Goal: Task Accomplishment & Management: Manage account settings

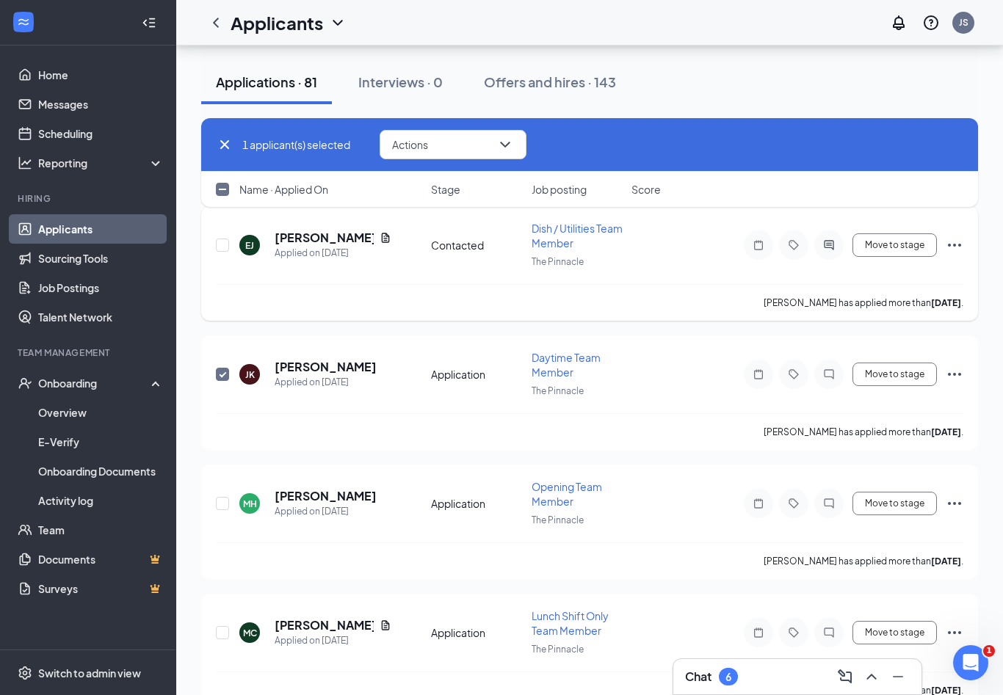
scroll to position [1972, 0]
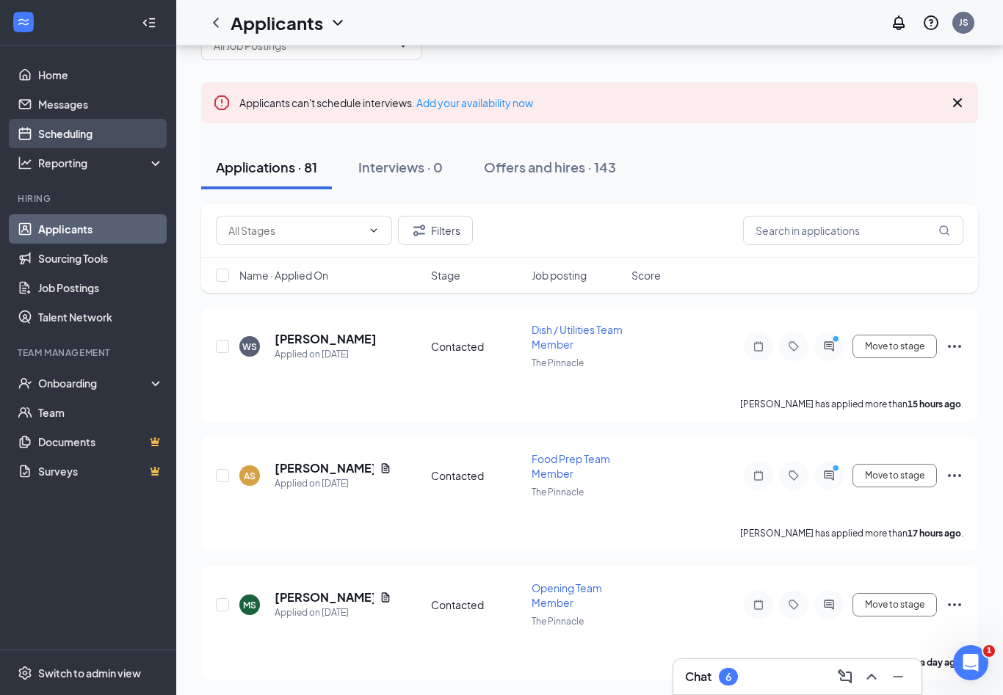
scroll to position [14, 0]
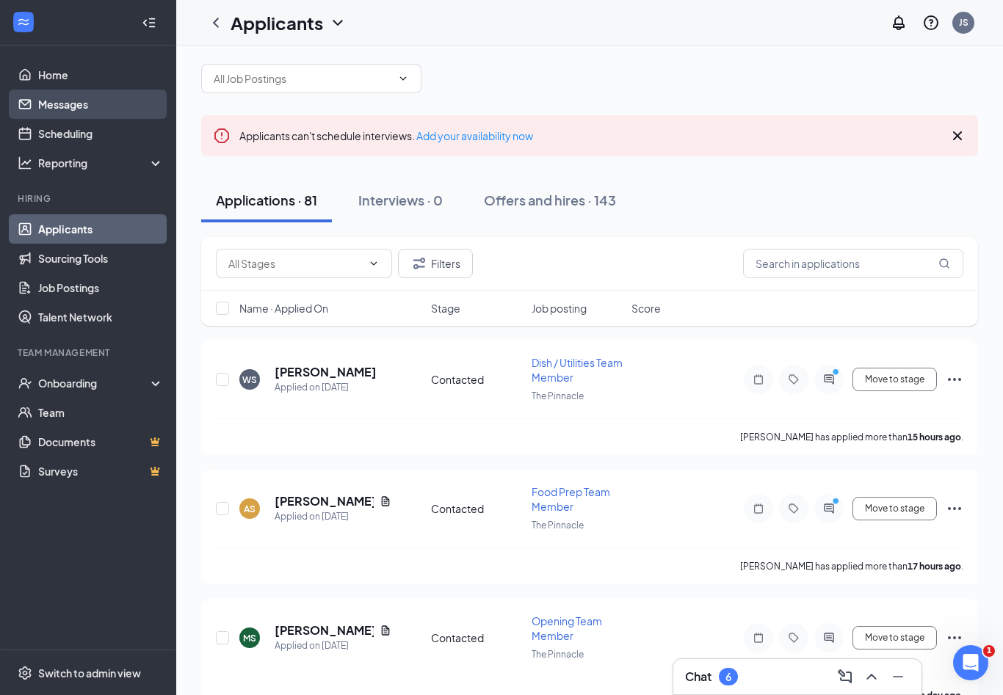
click at [81, 106] on link "Messages" at bounding box center [101, 104] width 126 height 29
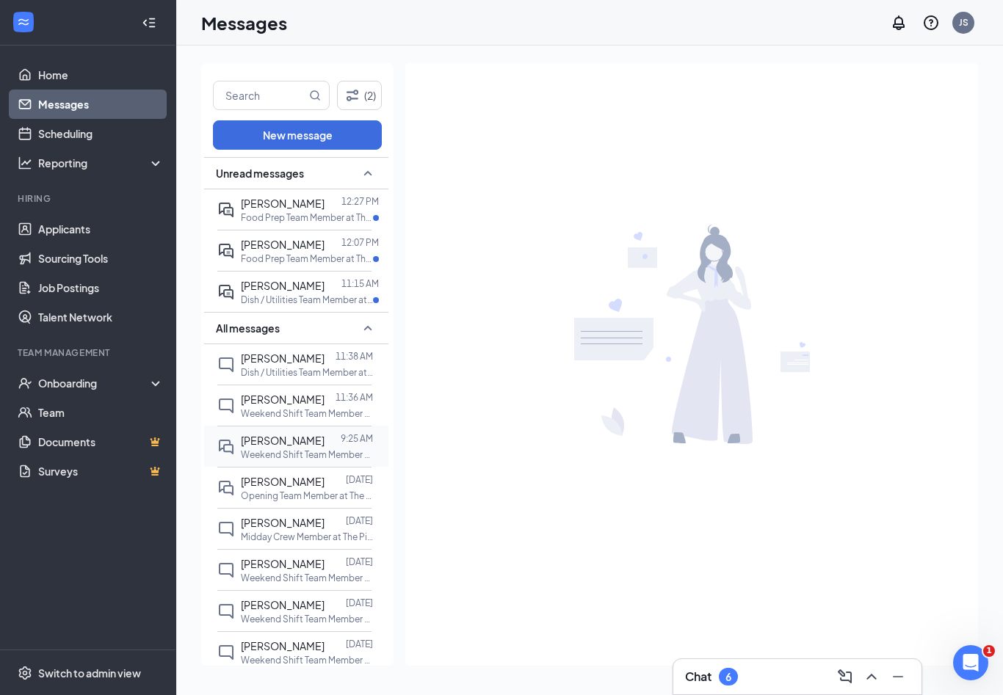
click at [308, 434] on span "[PERSON_NAME]" at bounding box center [283, 440] width 84 height 13
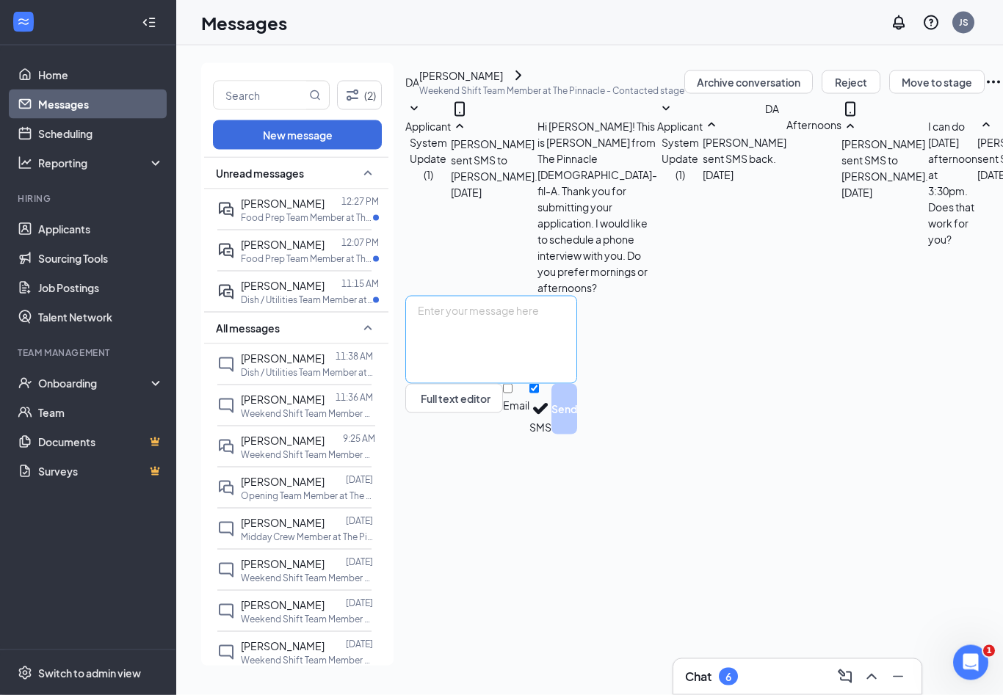
scroll to position [115, 0]
click at [577, 384] on textarea at bounding box center [491, 340] width 172 height 88
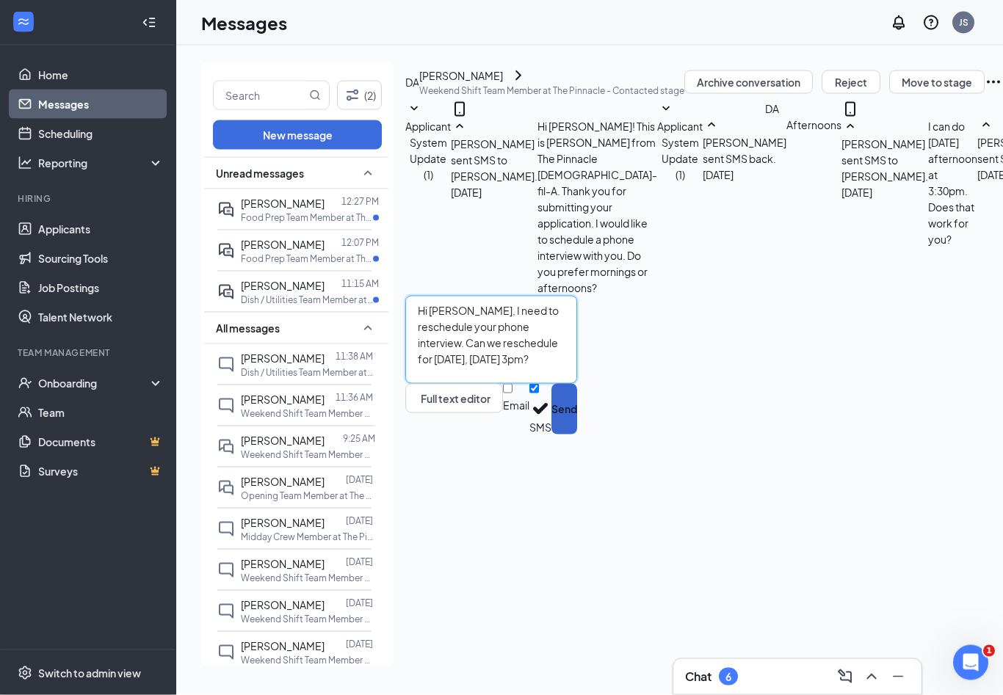
type textarea "Hi Douglas, I need to reschedule your phone interview. Can we reschedule for to…"
click at [577, 435] on button "Send" at bounding box center [564, 409] width 26 height 51
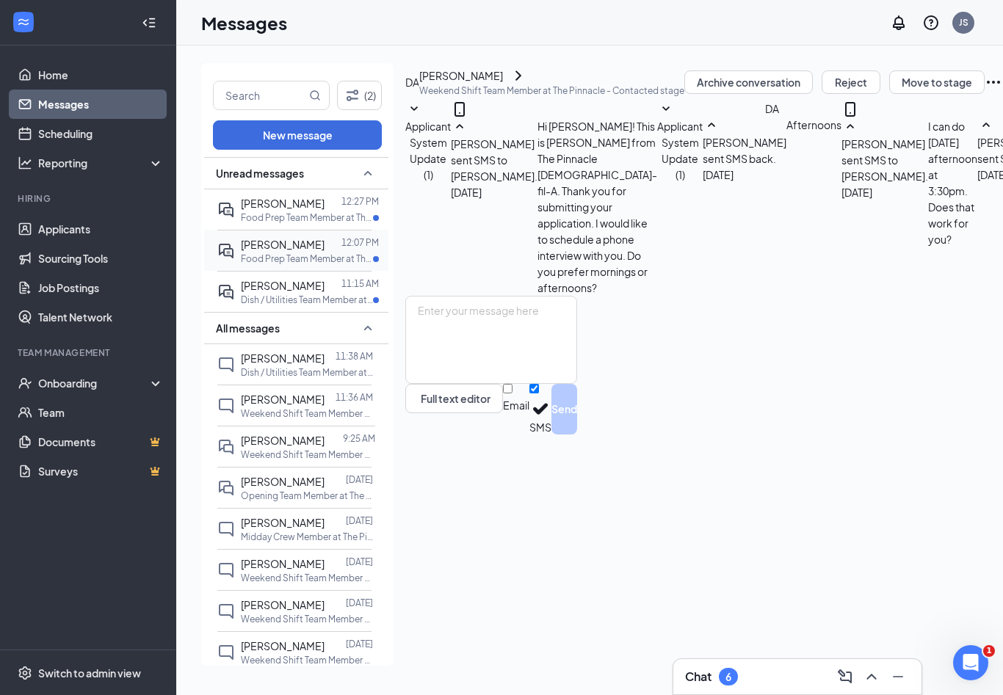
scroll to position [210, 0]
click at [291, 279] on span "[PERSON_NAME]" at bounding box center [283, 285] width 84 height 13
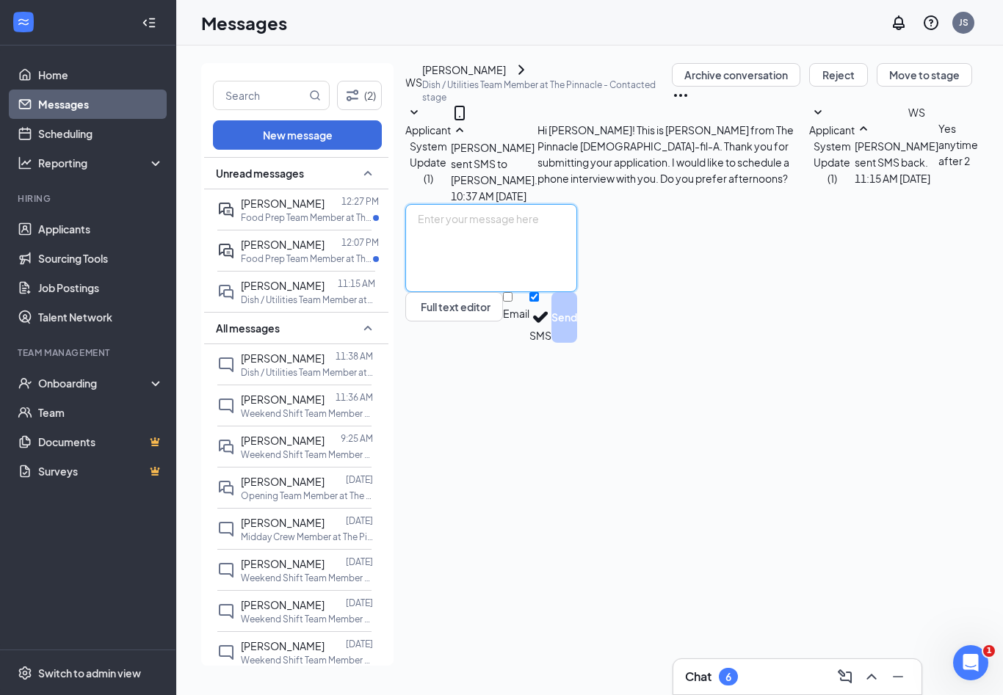
click at [528, 292] on textarea at bounding box center [491, 248] width 172 height 88
type textarea "Great! I can do tomorrow at 2:30pm. Does that work for you?"
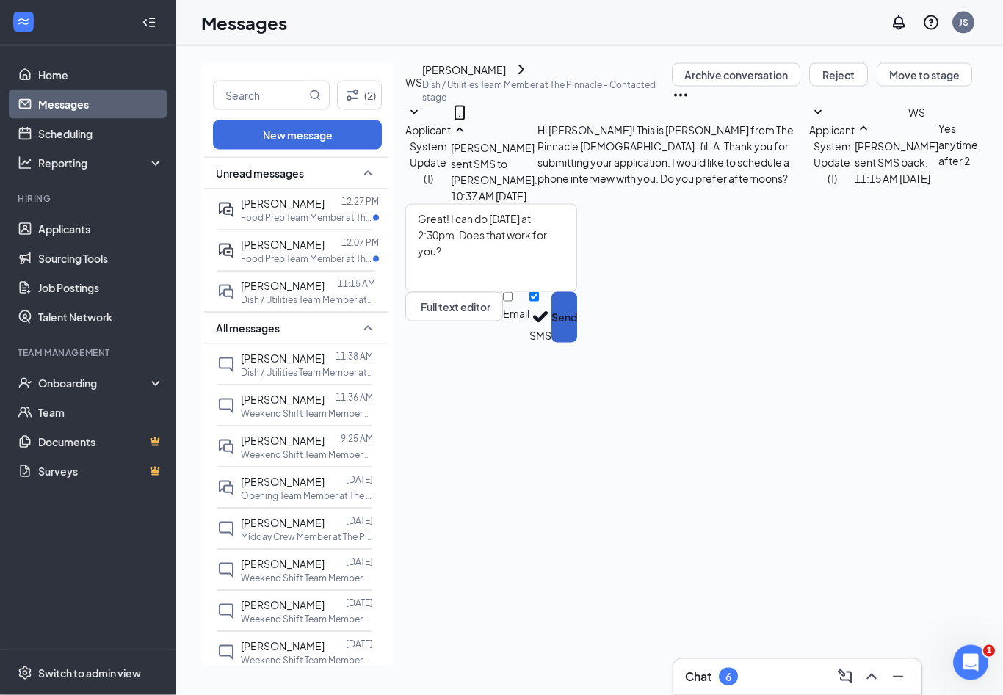
click at [577, 343] on button "Send" at bounding box center [564, 317] width 26 height 51
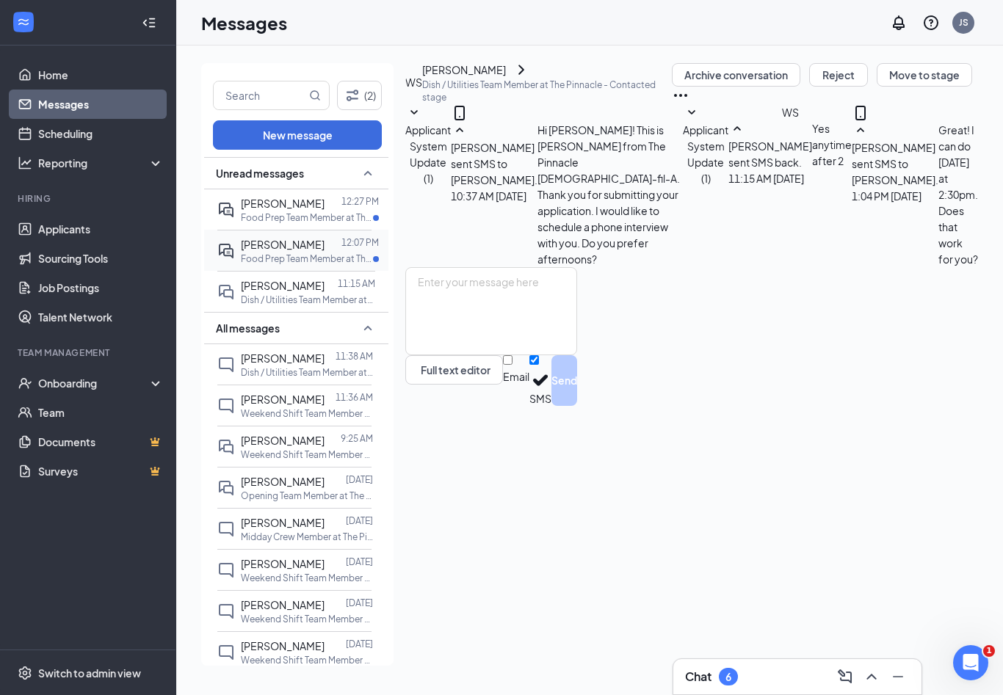
click at [324, 252] on p "Food Prep Team Member at The Pinnacle" at bounding box center [307, 258] width 132 height 12
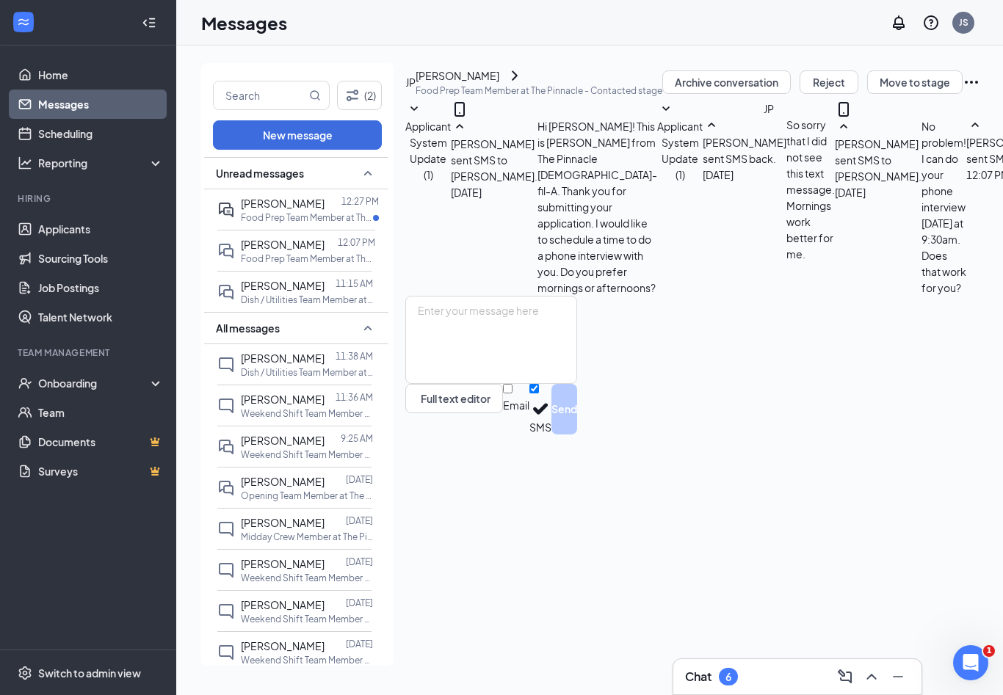
scroll to position [68, 0]
click at [577, 384] on textarea at bounding box center [491, 340] width 172 height 88
type textarea "I"
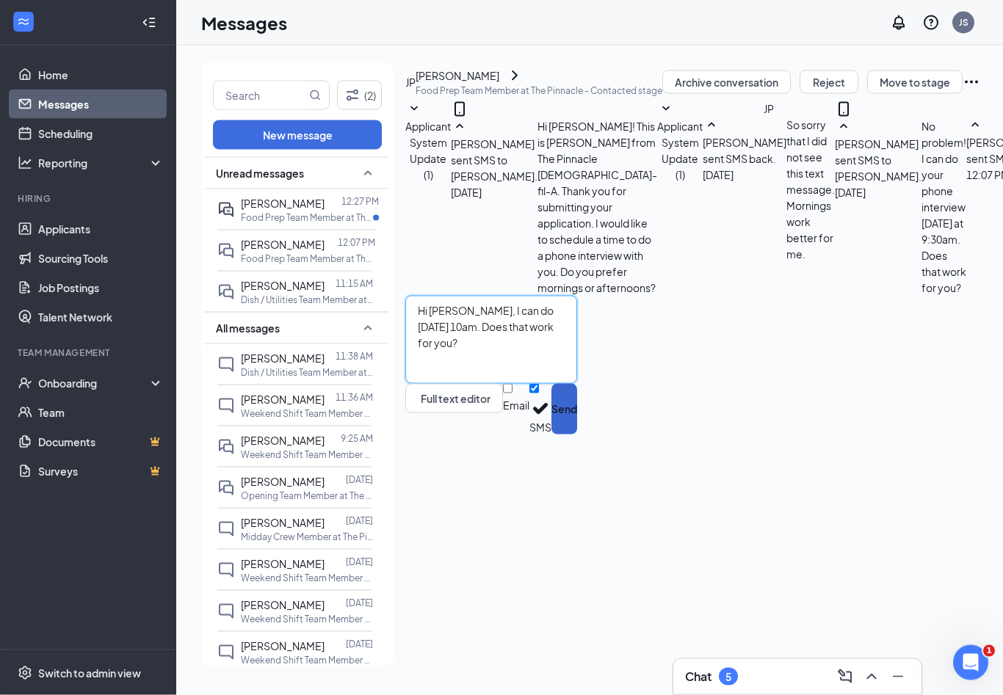
type textarea "Hi Jennifer, I can do Wednesday, August 27th at 10am. Does that work for you?"
click at [577, 435] on button "Send" at bounding box center [564, 409] width 26 height 51
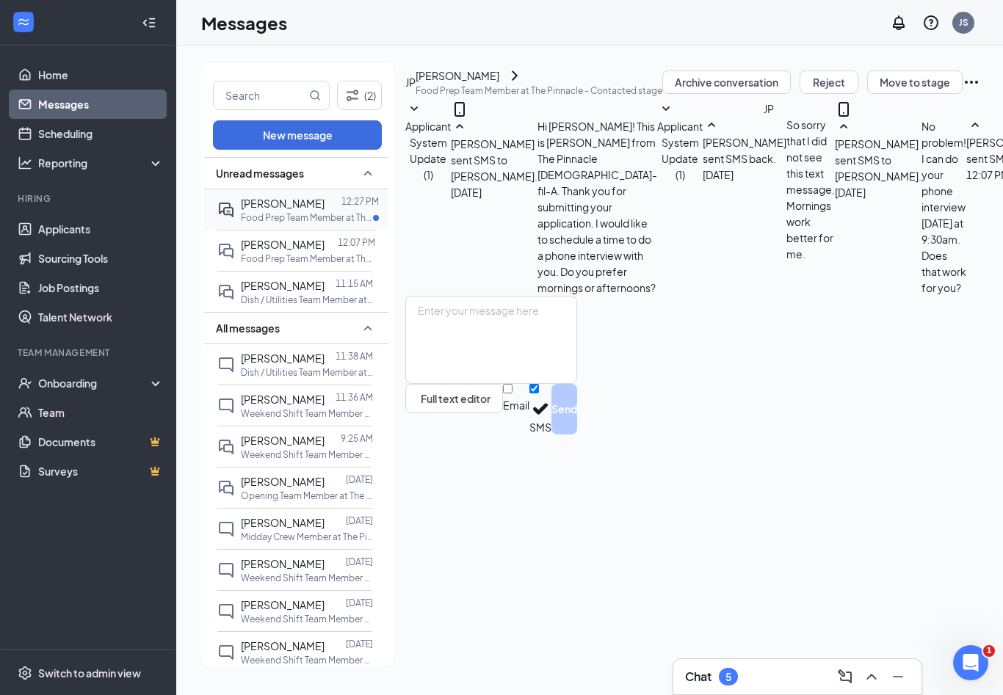
scroll to position [163, 0]
click at [345, 211] on p "Food Prep Team Member at The Pinnacle" at bounding box center [307, 217] width 132 height 12
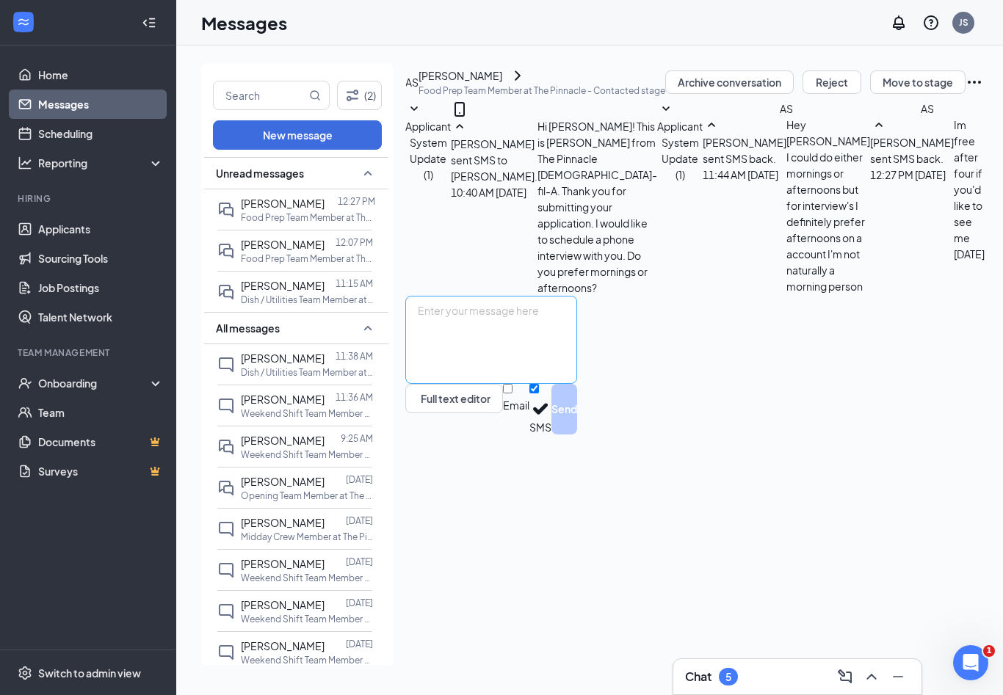
click at [752, 543] on html "Home Messages Scheduling Reporting Hiring Applicants Sourcing Tools Job Posting…" at bounding box center [501, 347] width 1003 height 695
click at [577, 384] on textarea at bounding box center [491, 340] width 172 height 88
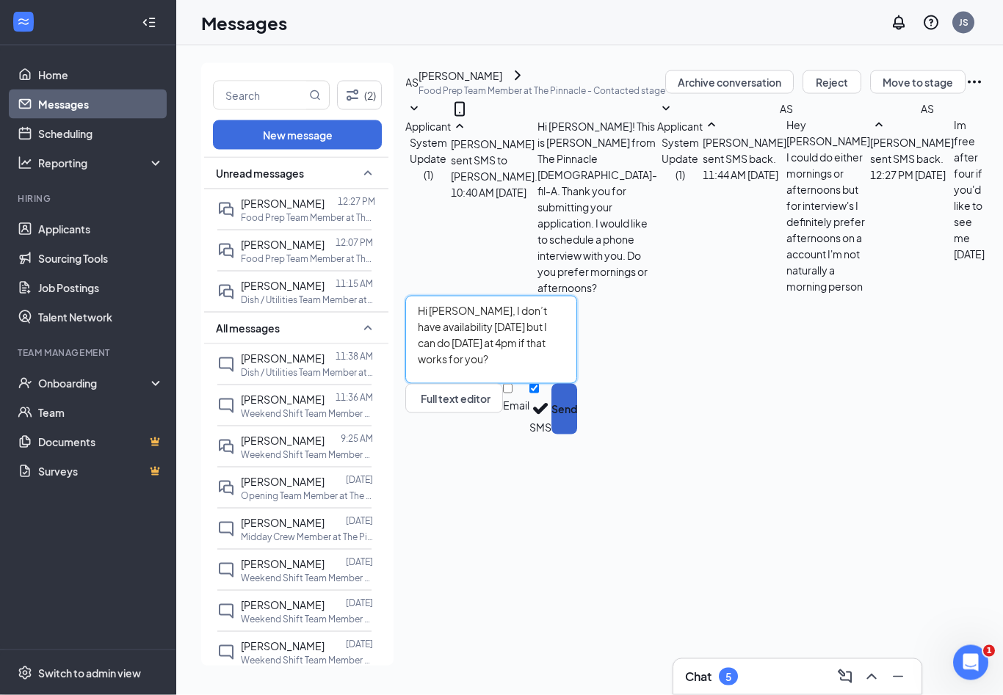
type textarea "Hi Alexander, I don’t have availability today but I can do tomorrow at 4pm if t…"
click at [577, 435] on button "Send" at bounding box center [564, 409] width 26 height 51
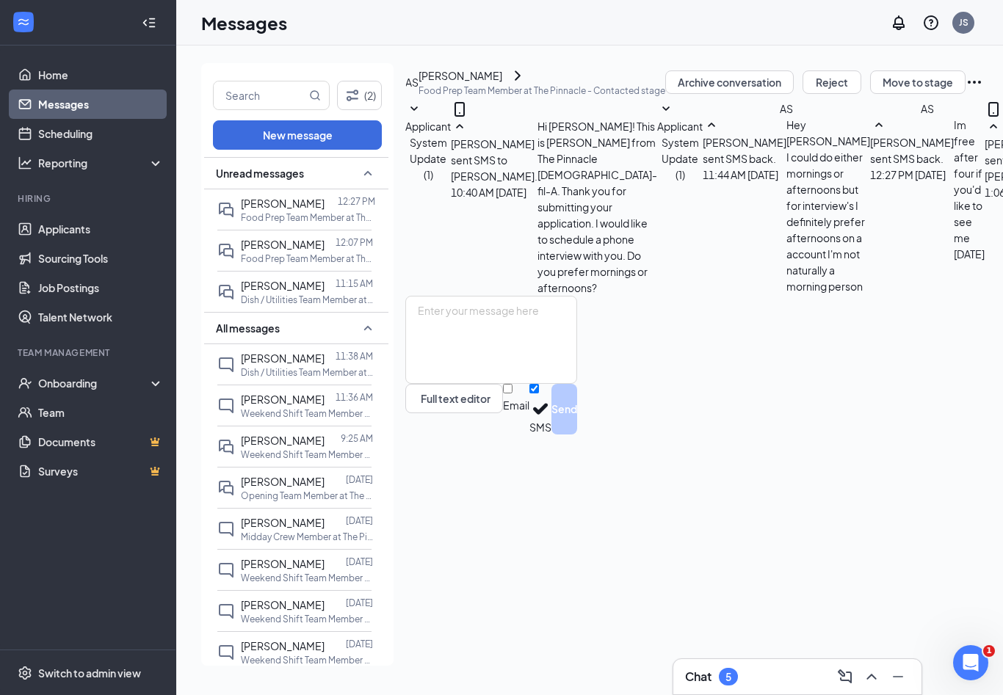
scroll to position [0, 0]
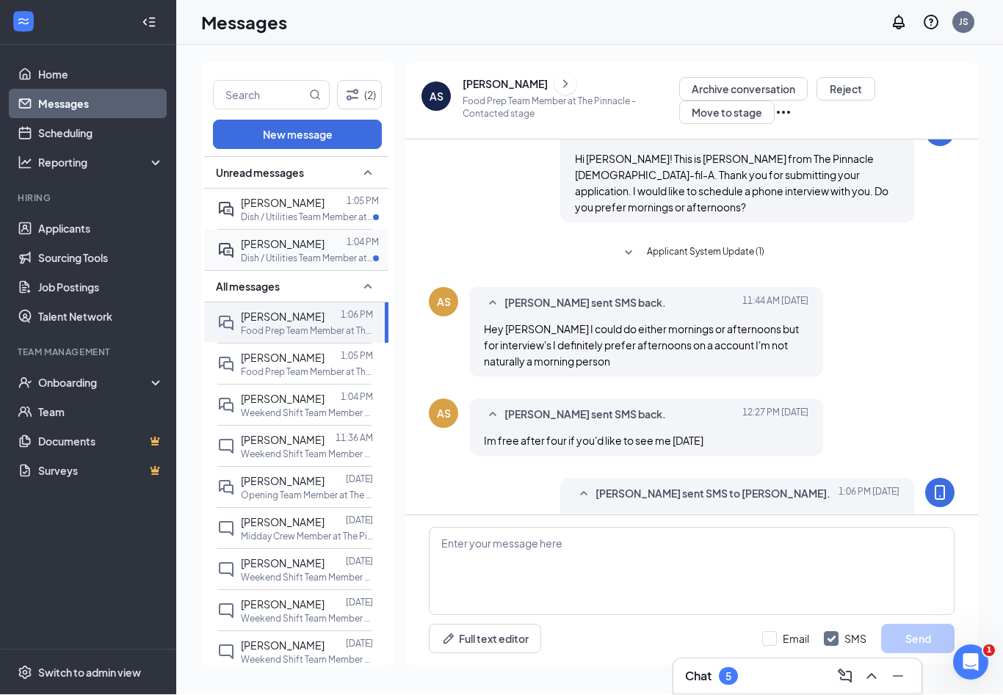
scroll to position [23, 0]
click at [305, 247] on div "Unread messages [PERSON_NAME] 1:05 PM Dish / Utilities Team Member at The Pinna…" at bounding box center [296, 607] width 184 height 901
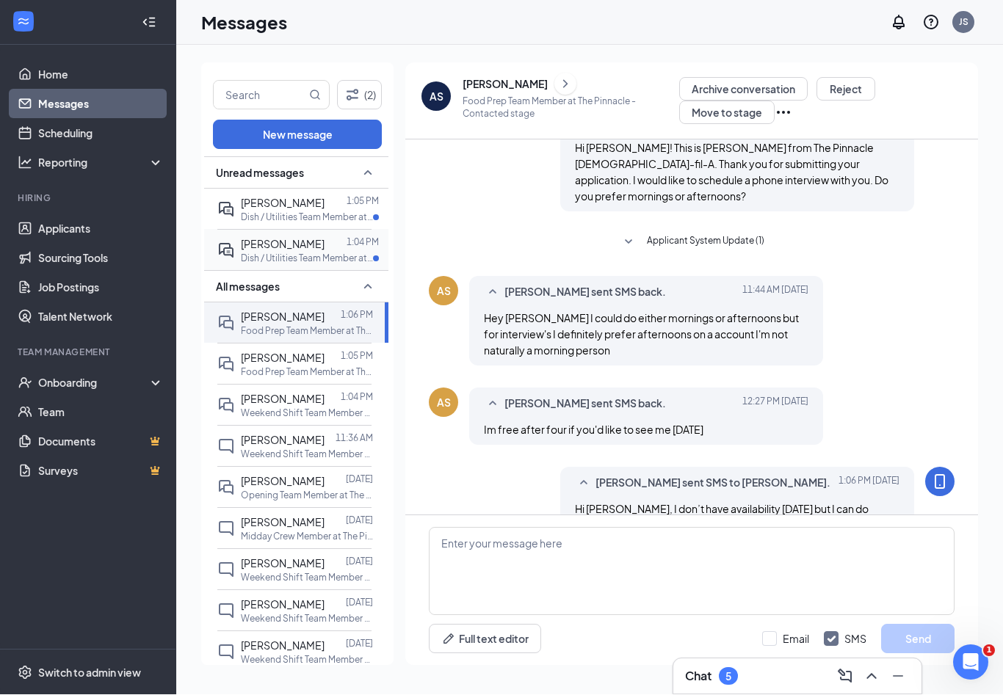
click at [324, 236] on div at bounding box center [335, 244] width 22 height 16
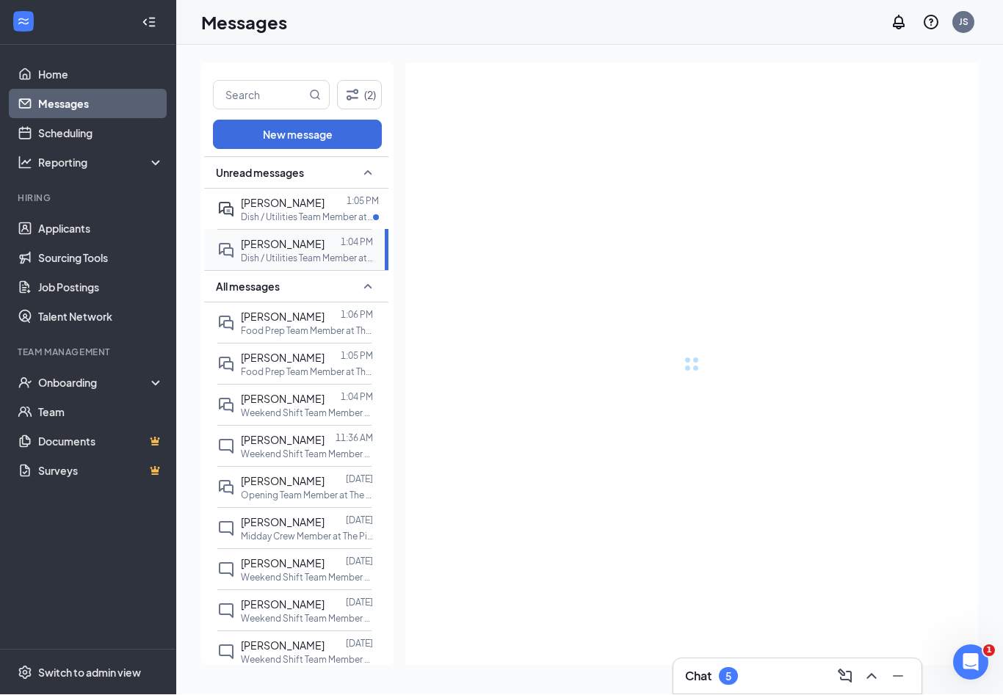
scroll to position [24, 0]
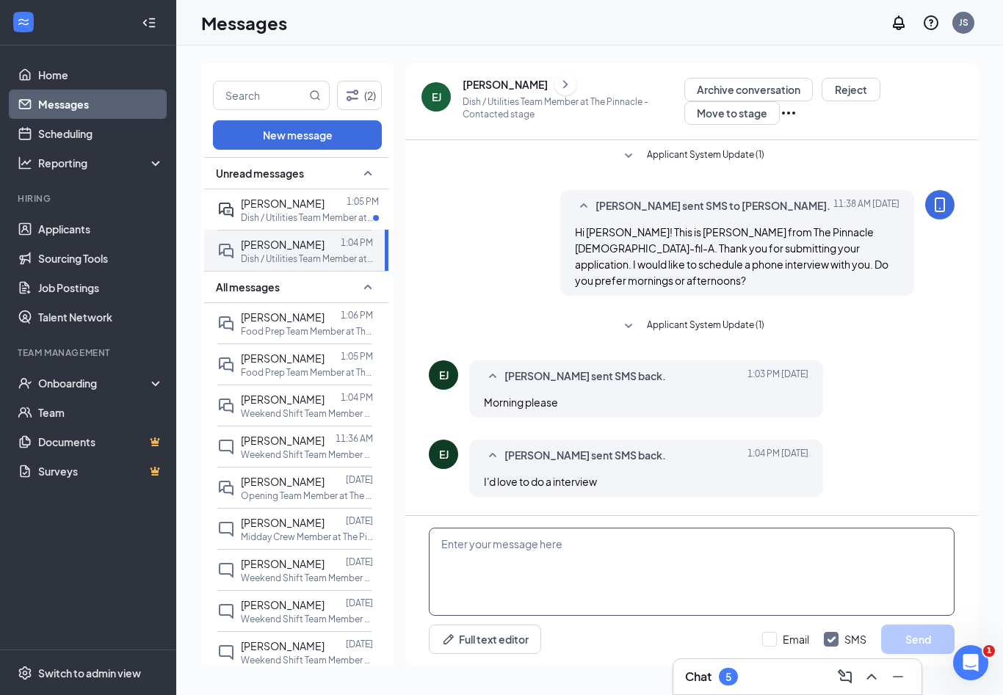
click at [680, 534] on textarea at bounding box center [692, 572] width 526 height 88
type textarea "Perfect! I can do tomorrow morning at 9:"
click at [328, 325] on p "Food Prep Team Member at The Pinnacle" at bounding box center [307, 331] width 132 height 12
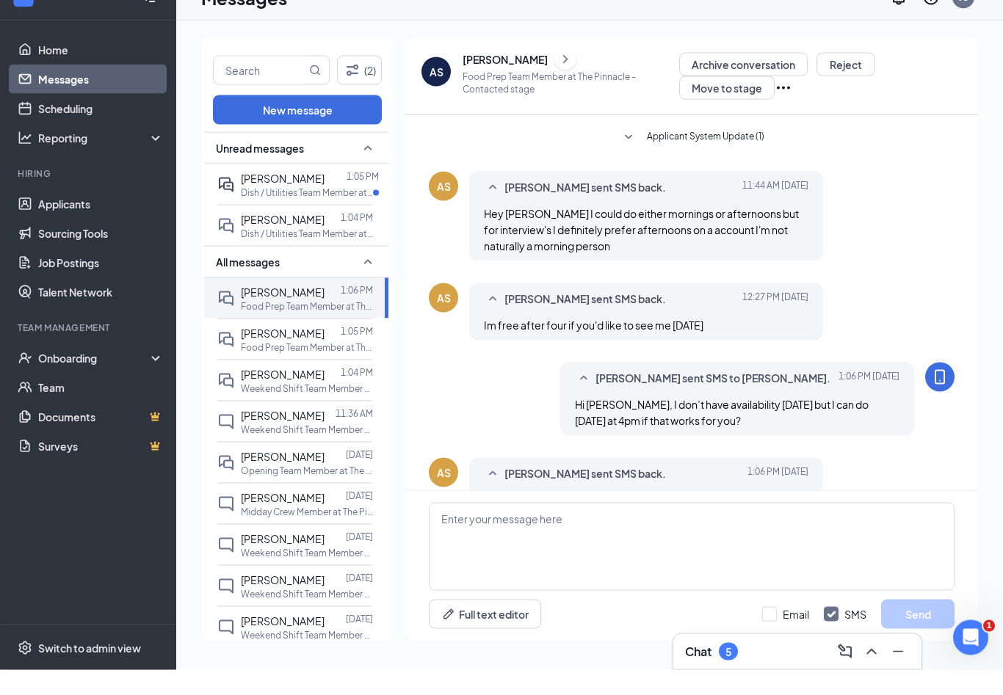
scroll to position [163, 0]
click at [562, 542] on textarea at bounding box center [692, 572] width 526 height 88
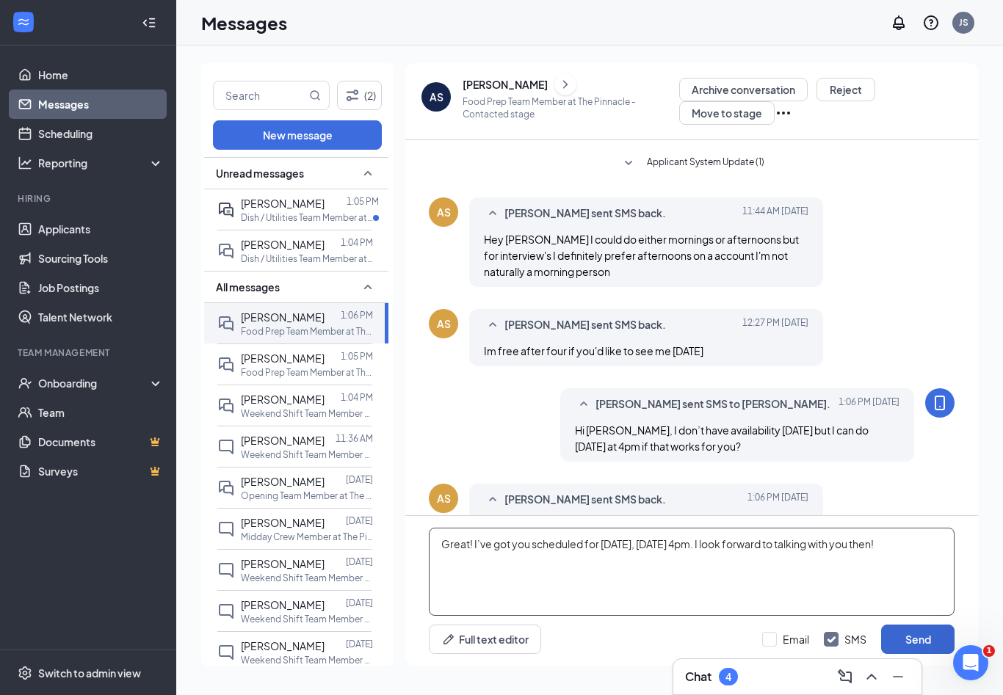
type textarea "Great! I’ve got you scheduled for tomorrow, August 27th at 4pm. I look forward …"
click at [934, 633] on button "Send" at bounding box center [917, 639] width 73 height 29
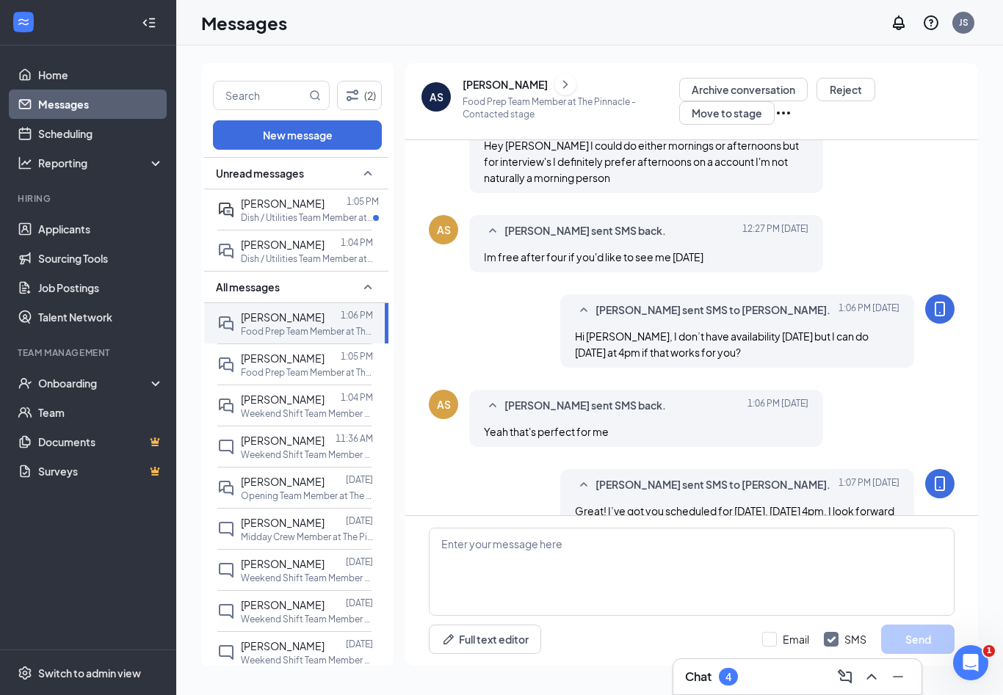
scroll to position [258, 0]
click at [573, 76] on icon "ChevronRight" at bounding box center [565, 85] width 15 height 18
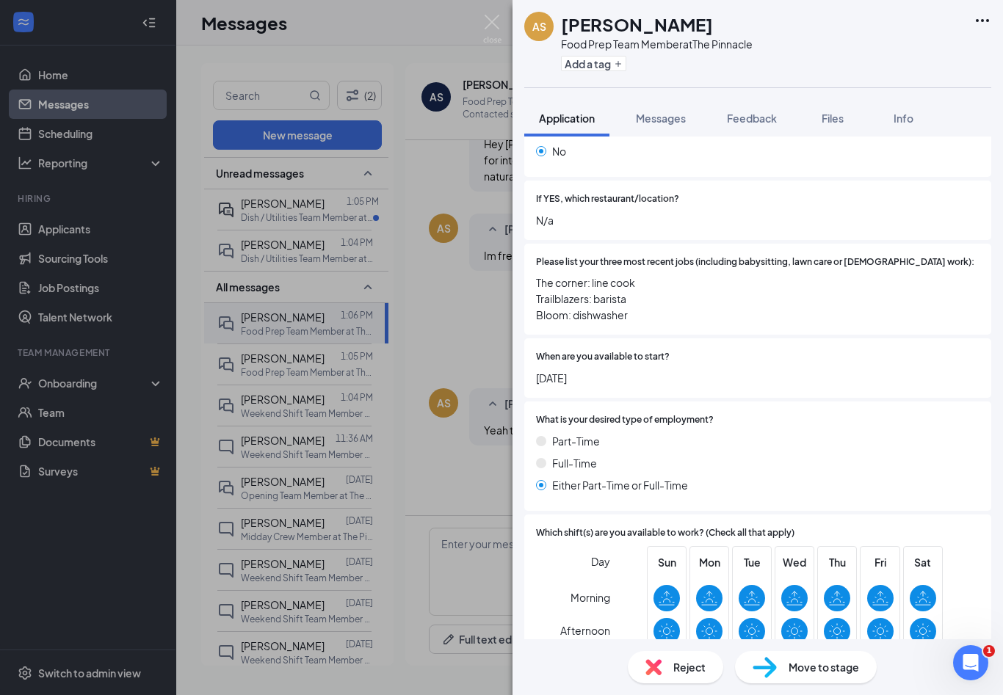
scroll to position [506, 0]
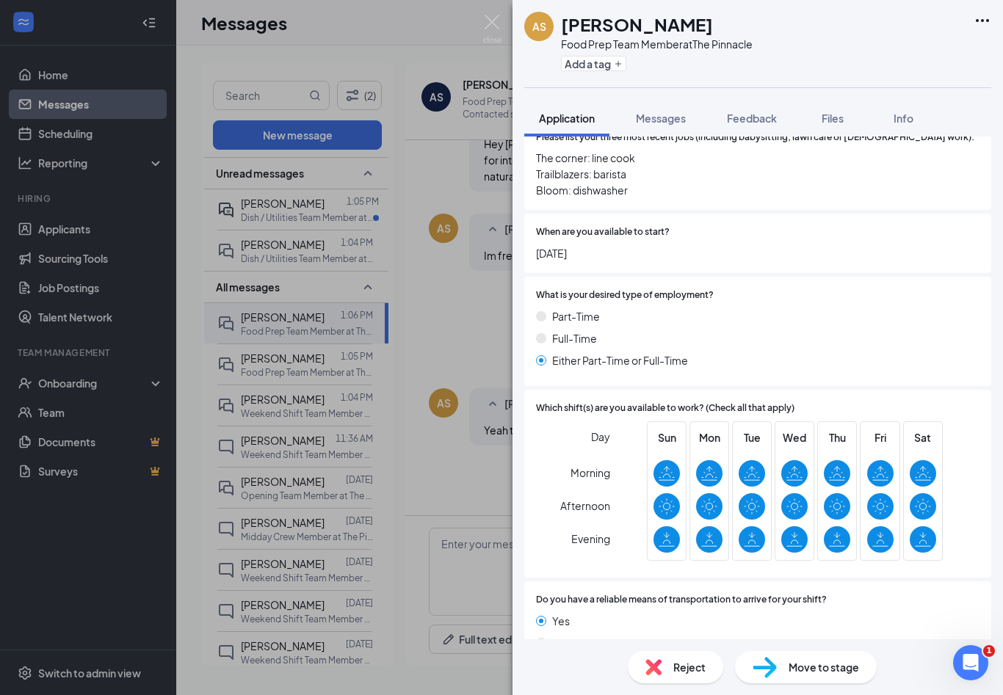
click at [286, 333] on div "AS Alexander Schreiber Food Prep Team Member at The Pinnacle Add a tag Applicat…" at bounding box center [501, 347] width 1003 height 695
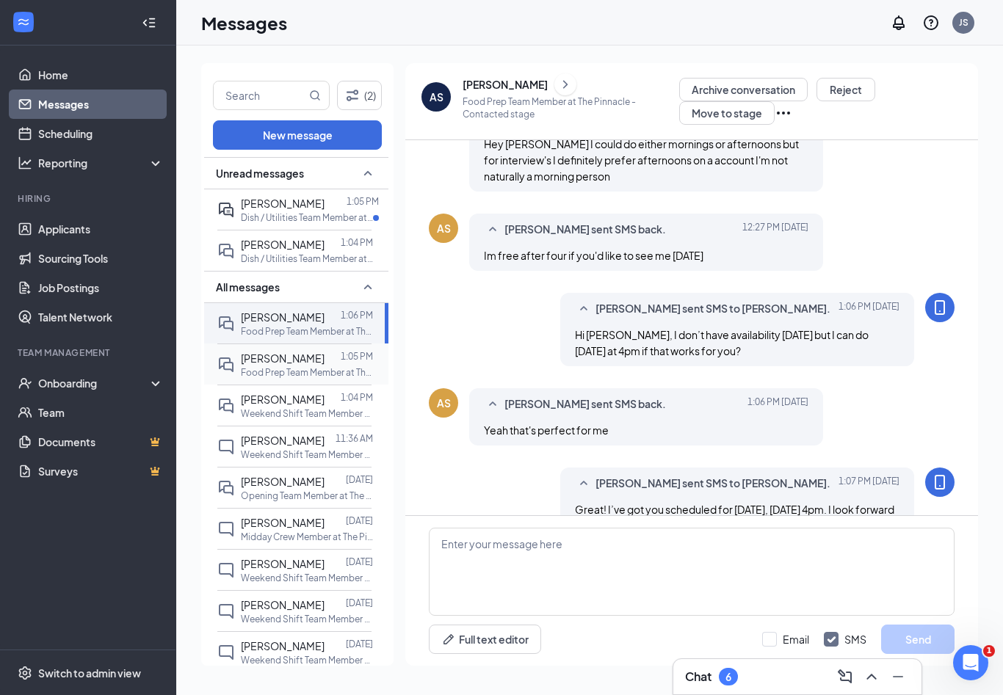
click at [285, 352] on span "[PERSON_NAME]" at bounding box center [283, 358] width 84 height 13
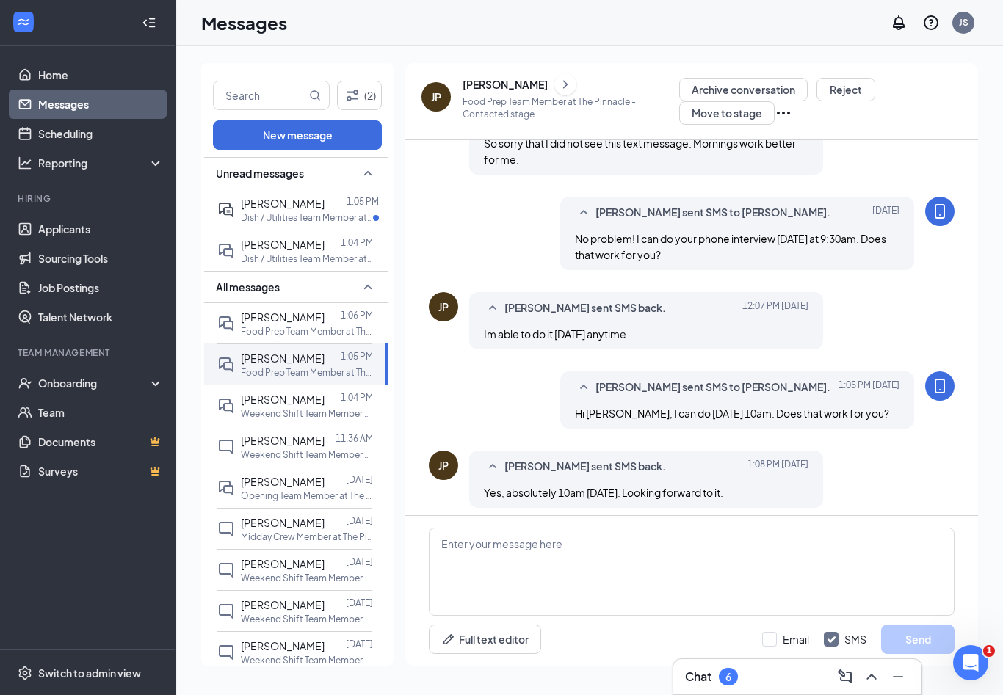
scroll to position [258, 0]
click at [558, 76] on icon "ChevronRight" at bounding box center [565, 85] width 15 height 18
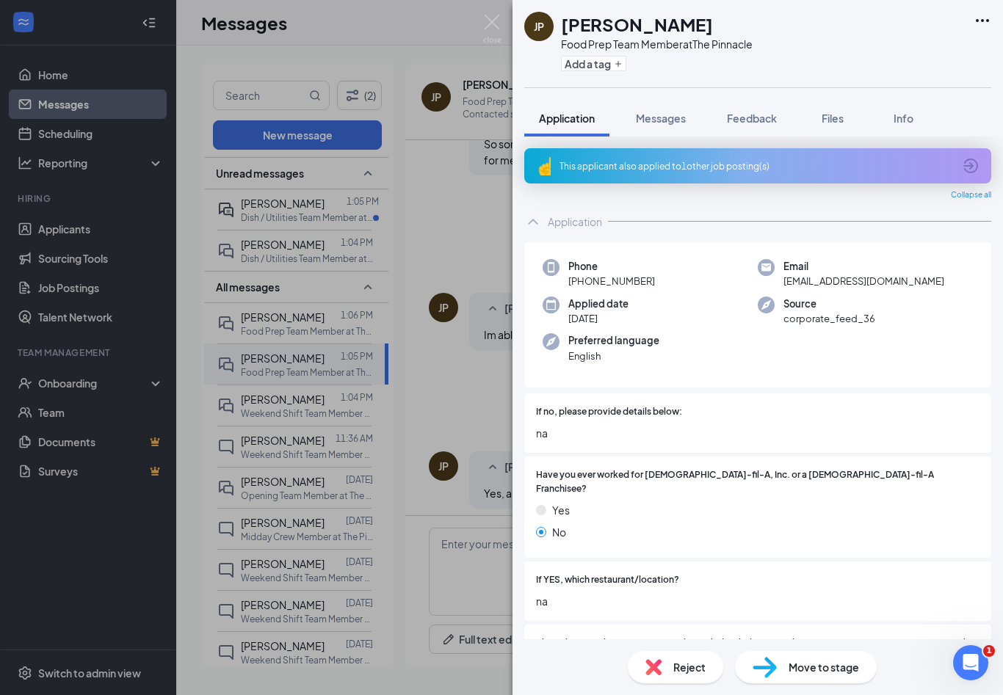
click at [501, 17] on div "JP Jennifer Pilcher Food Prep Team Member at The Pinnacle Add a tag Application…" at bounding box center [501, 347] width 1003 height 695
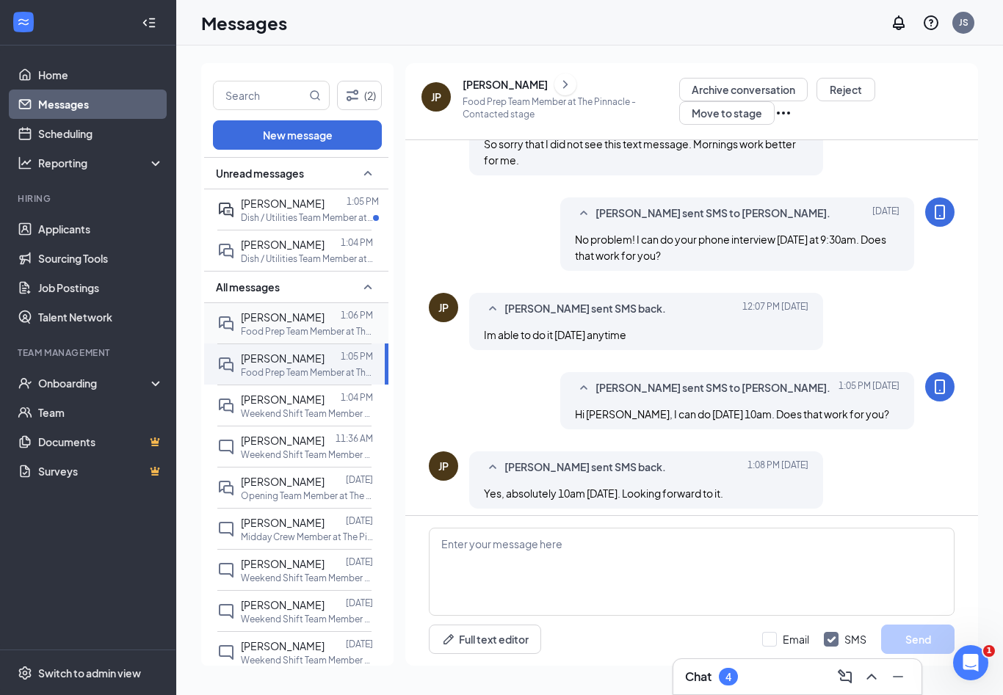
click at [324, 310] on span "[PERSON_NAME]" at bounding box center [283, 316] width 84 height 13
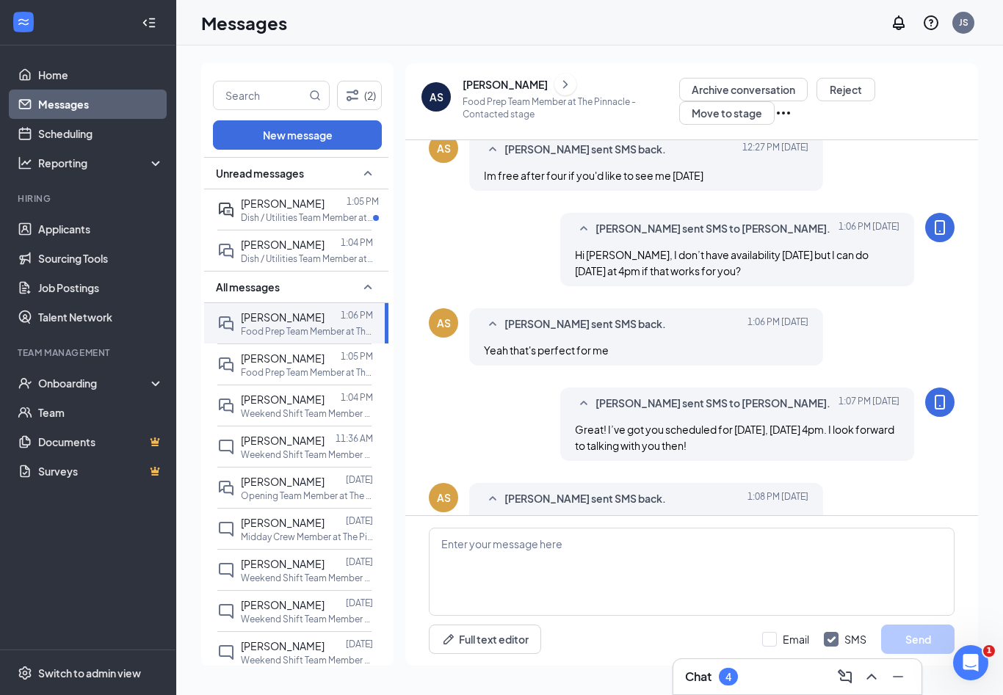
scroll to position [338, 0]
click at [722, 543] on textarea at bounding box center [692, 572] width 526 height 88
click at [324, 350] on div at bounding box center [332, 358] width 16 height 16
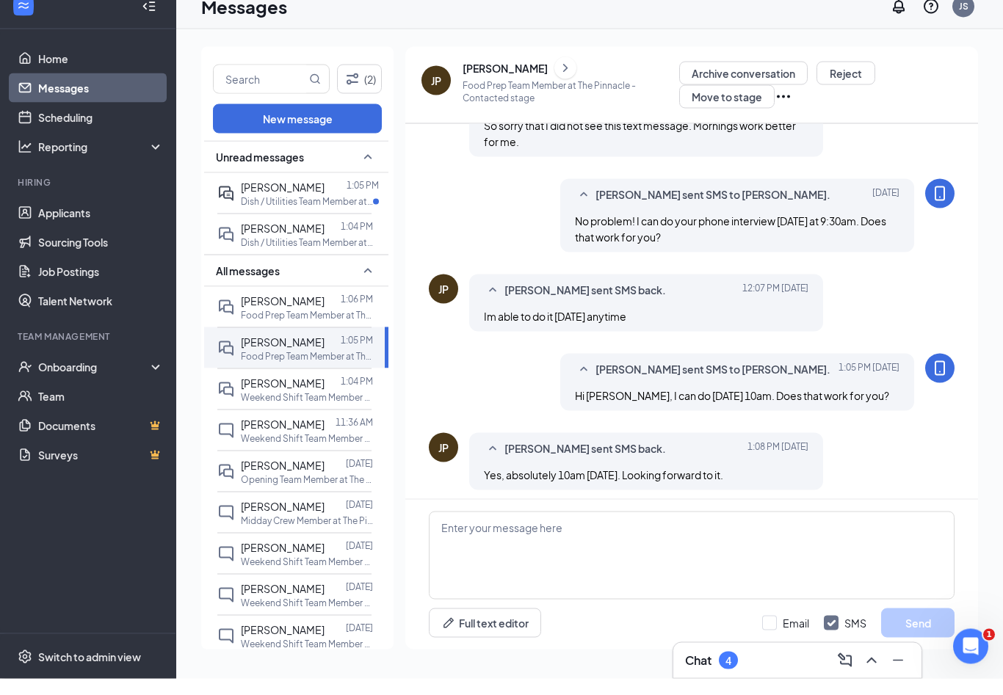
scroll to position [258, 0]
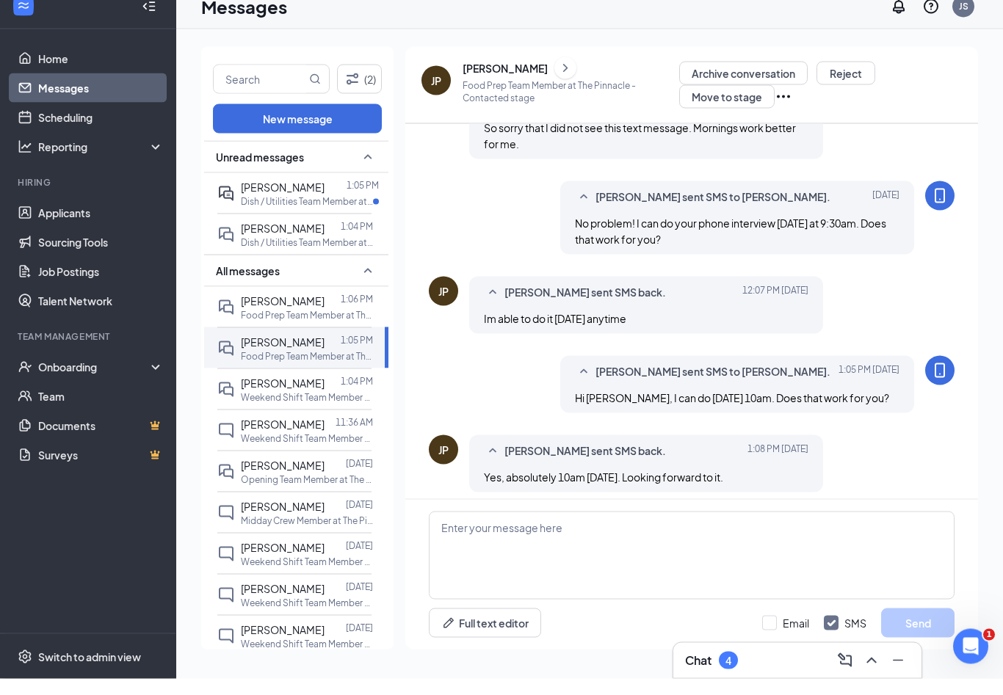
click at [558, 76] on icon "ChevronRight" at bounding box center [565, 85] width 15 height 18
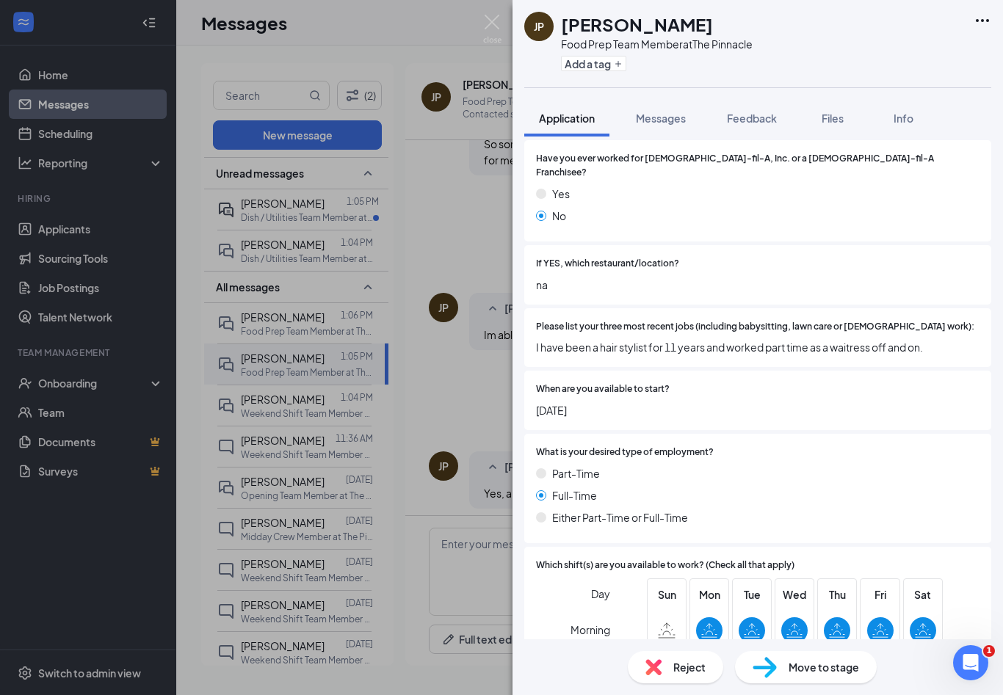
scroll to position [352, 0]
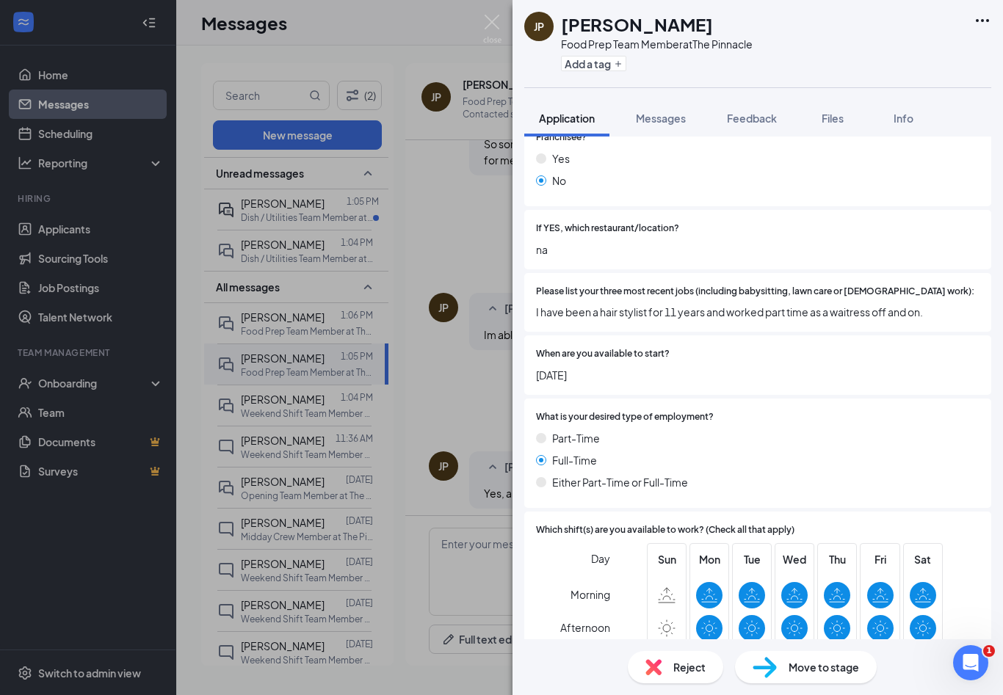
click at [297, 380] on div "JP Jennifer Pilcher Food Prep Team Member at The Pinnacle Add a tag Application…" at bounding box center [501, 347] width 1003 height 695
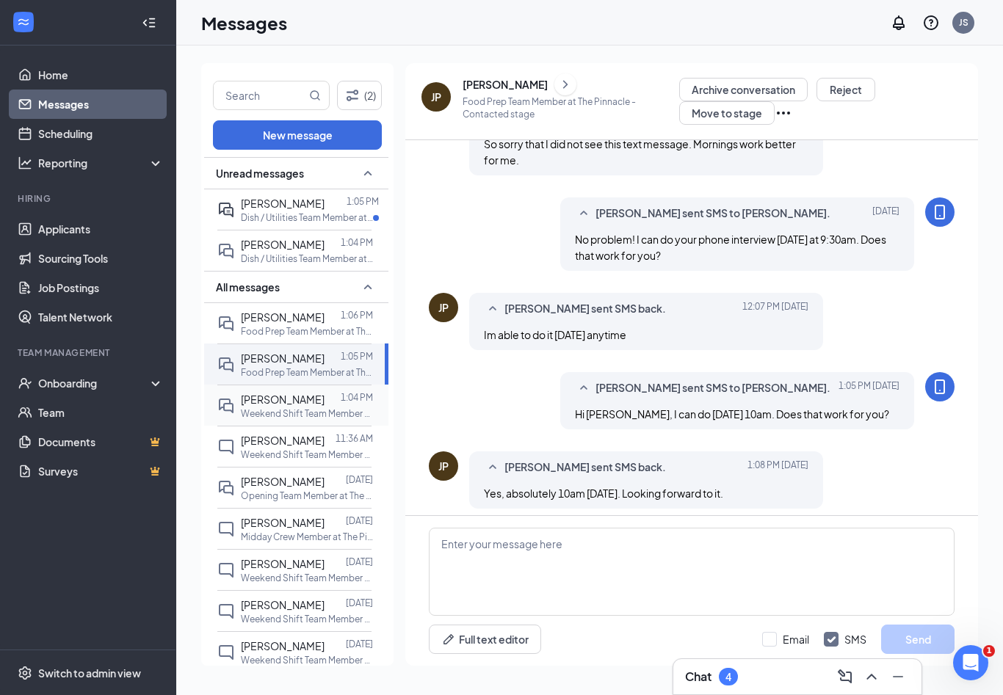
click at [295, 393] on span "[PERSON_NAME]" at bounding box center [283, 399] width 84 height 13
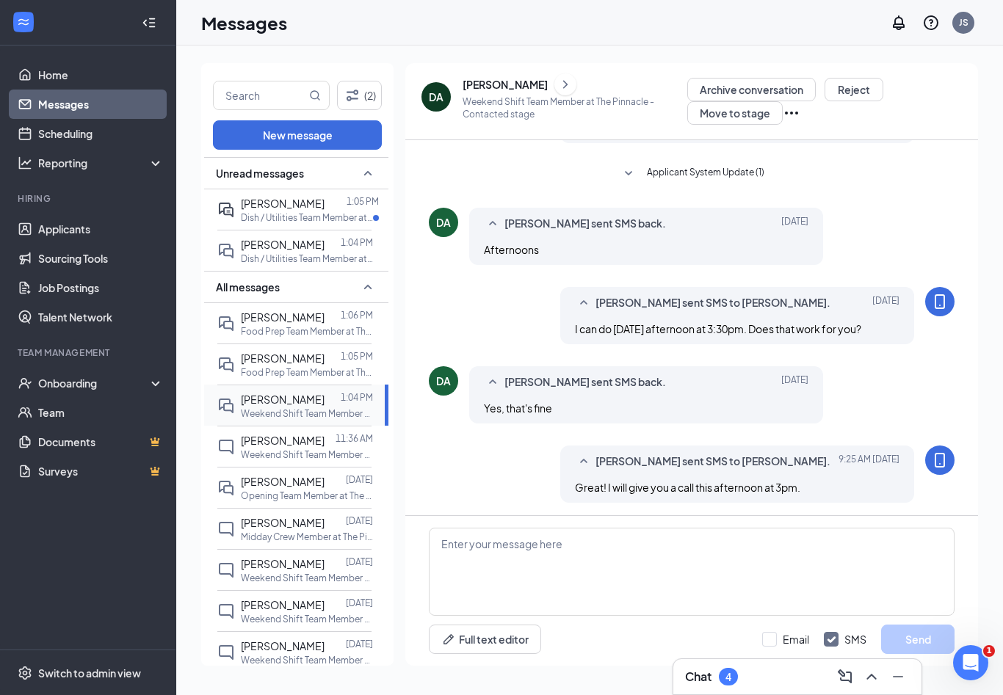
scroll to position [210, 0]
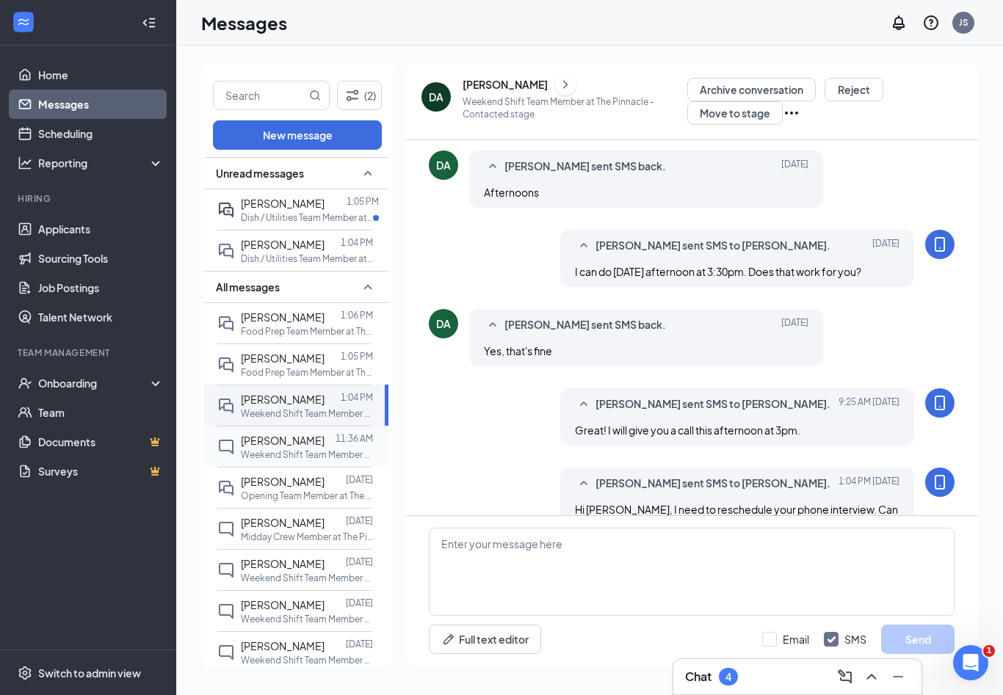
click at [311, 448] on p "Weekend Shift Team Member at The Pinnacle" at bounding box center [307, 454] width 132 height 12
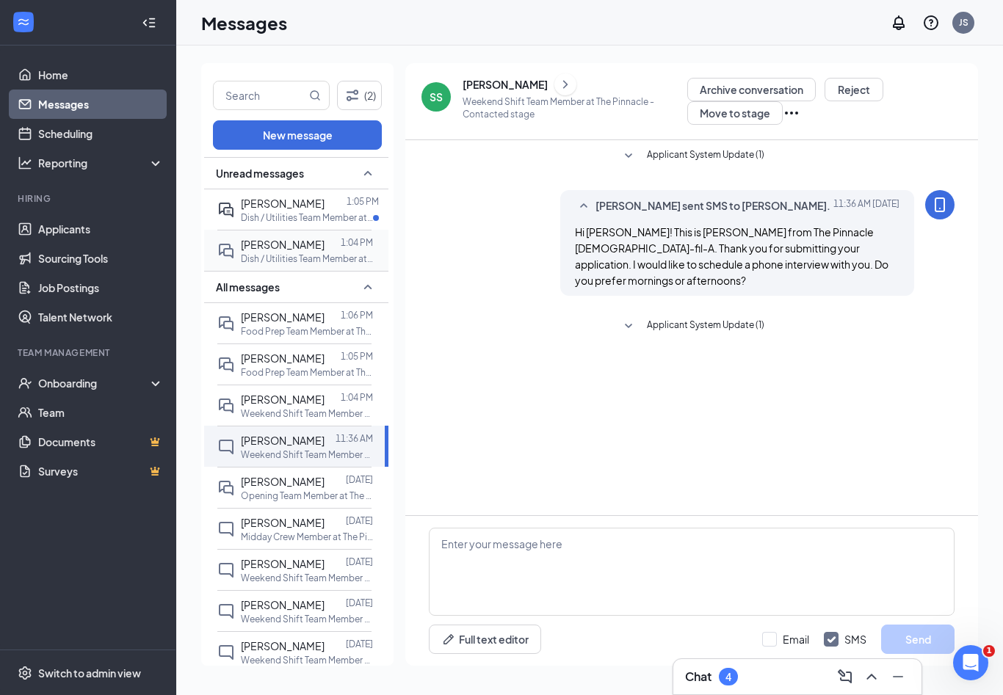
click at [275, 252] on p "Dish / Utilities Team Member at The Pinnacle" at bounding box center [307, 258] width 132 height 12
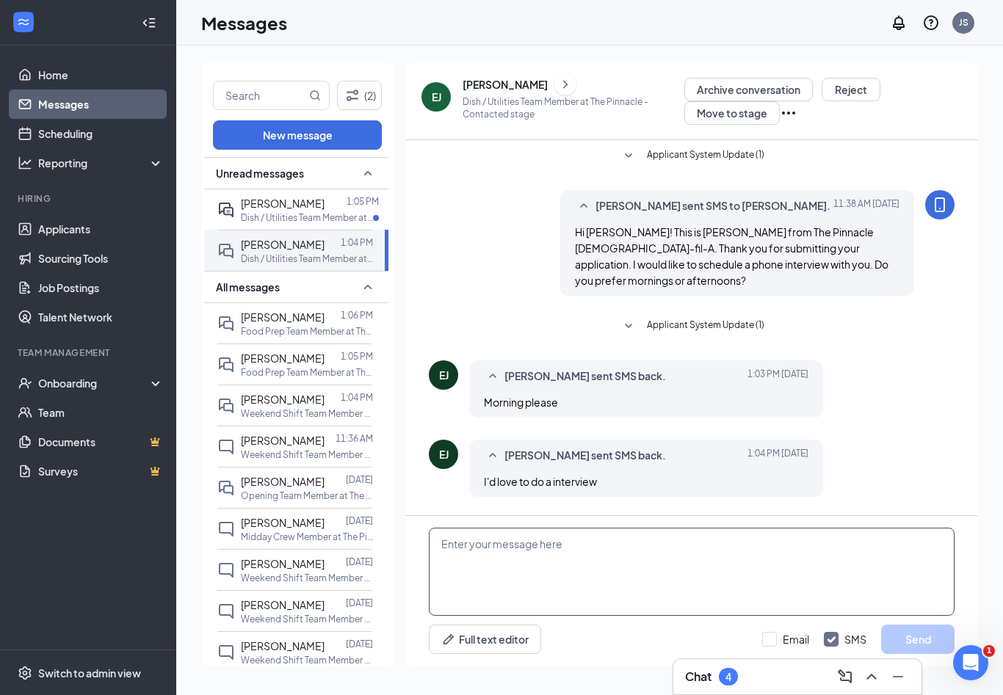
click at [755, 577] on textarea at bounding box center [692, 572] width 526 height 88
click at [664, 580] on textarea at bounding box center [692, 572] width 526 height 88
type textarea "G"
type textarea "I have availability [DATE] at 9:30am. Does that work for you?"
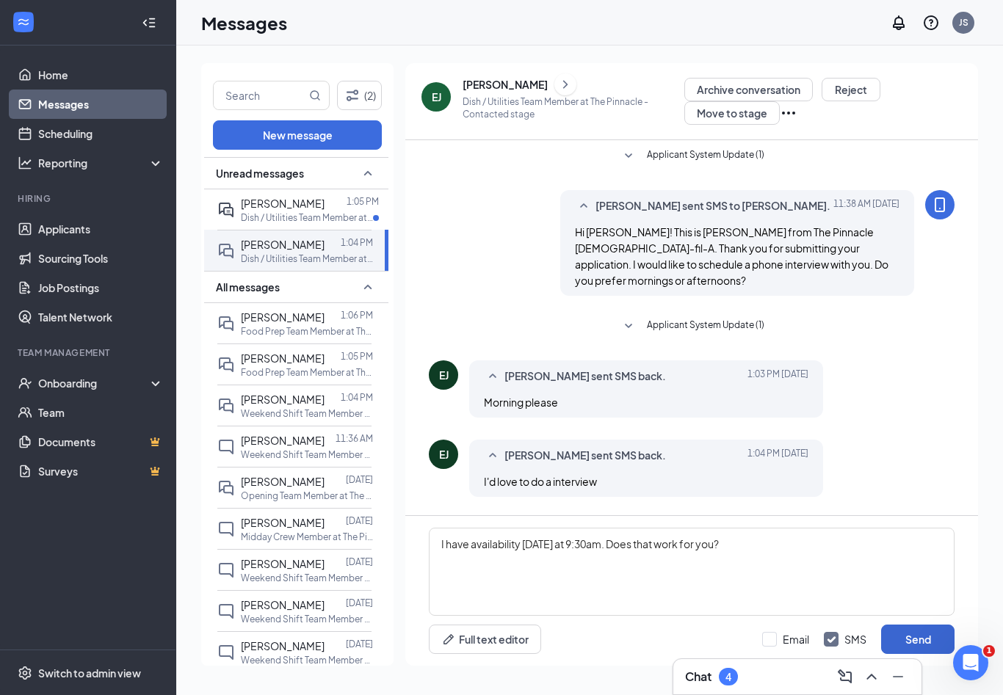
click at [912, 636] on button "Send" at bounding box center [917, 639] width 73 height 29
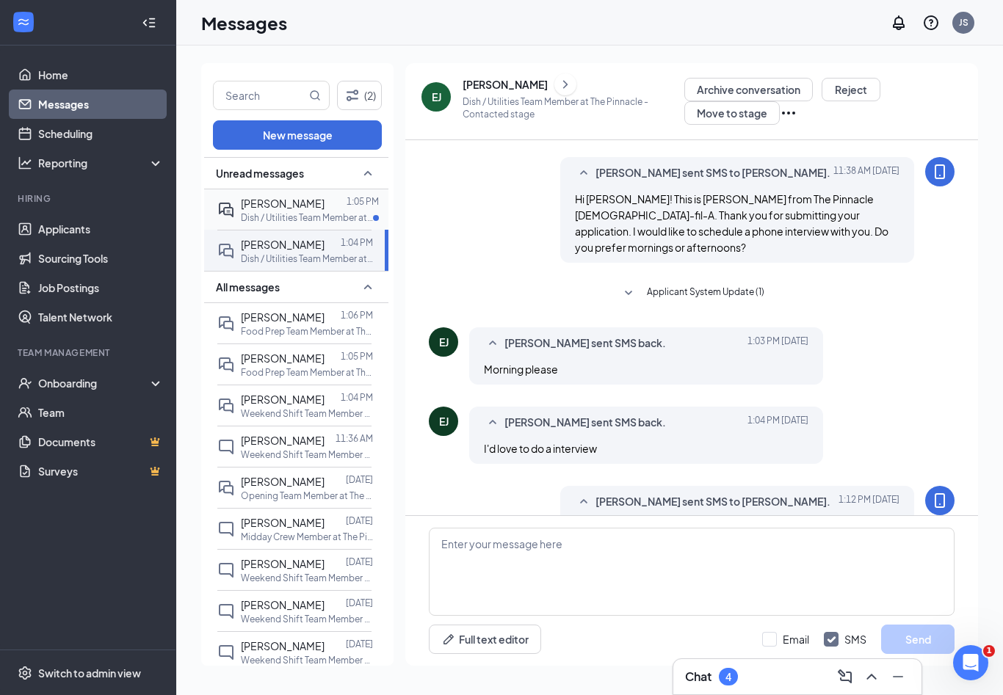
scroll to position [35, 0]
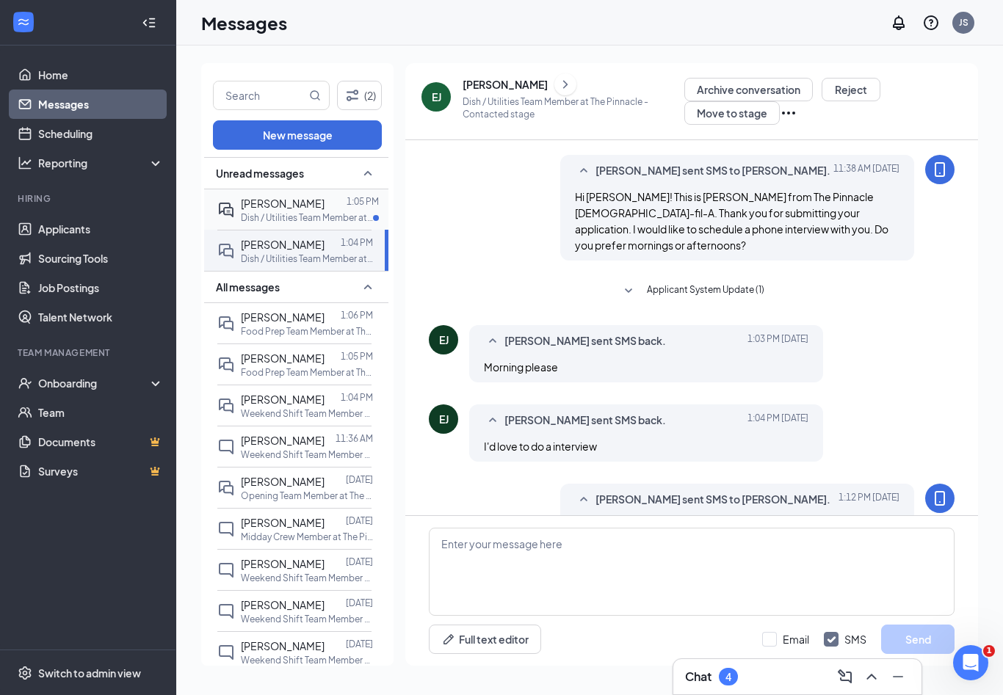
click at [324, 195] on div at bounding box center [335, 203] width 22 height 16
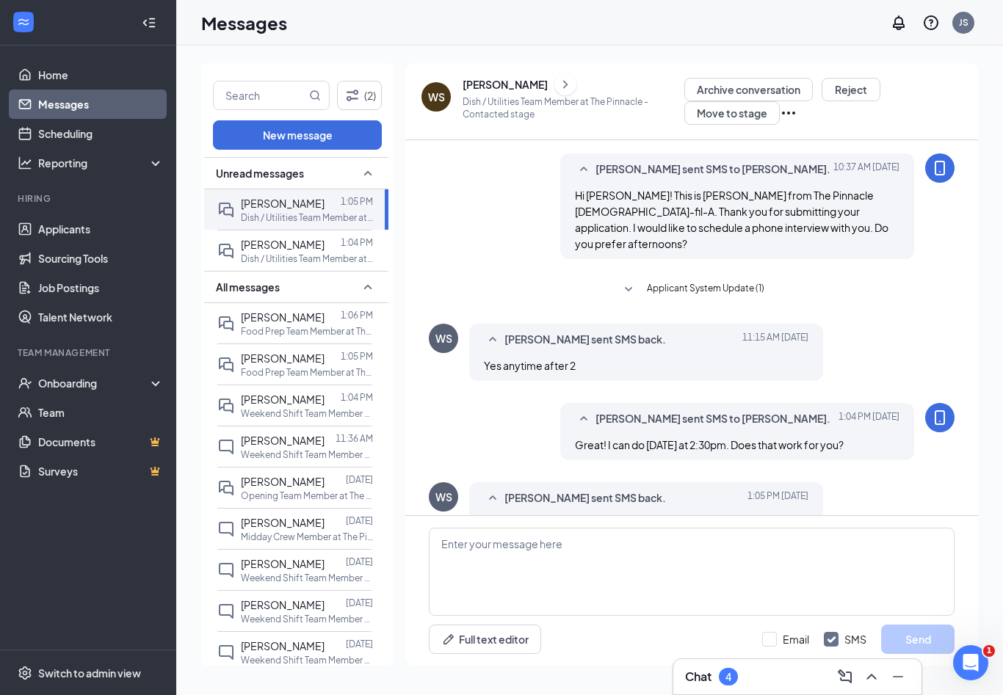
scroll to position [35, 0]
click at [812, 548] on textarea at bounding box center [692, 572] width 526 height 88
drag, startPoint x: 528, startPoint y: 533, endPoint x: 179, endPoint y: 493, distance: 351.0
click at [179, 493] on div "(2) New message Unread messages Waylon Smith 1:05 PM Dish / Utilities Team Memb…" at bounding box center [589, 371] width 826 height 650
drag, startPoint x: 525, startPoint y: 544, endPoint x: 332, endPoint y: 527, distance: 193.0
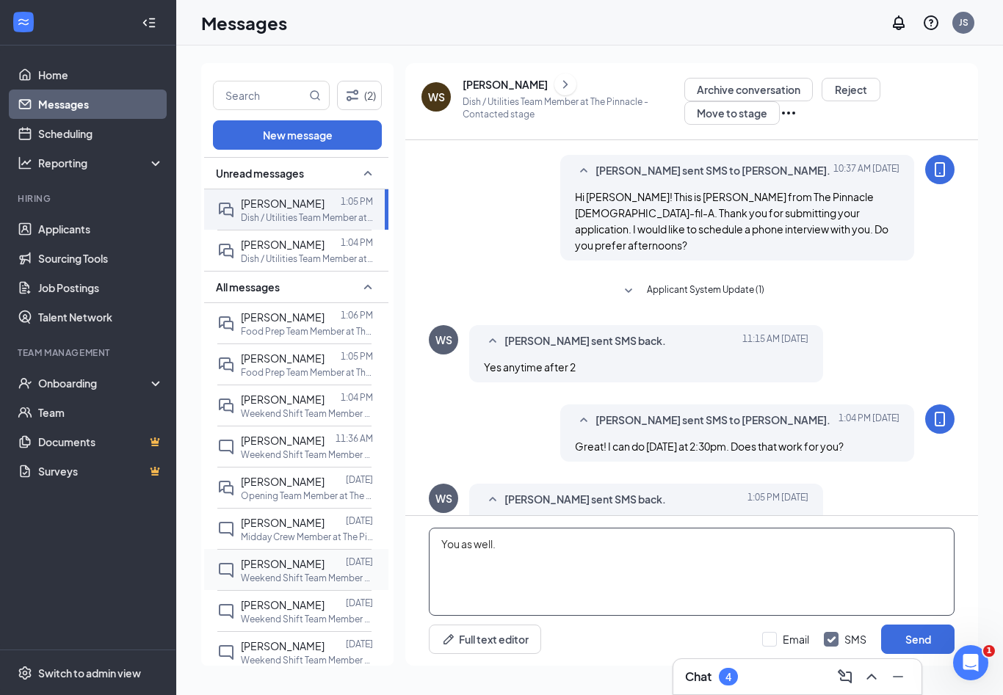
click at [332, 527] on div "(2) New message Unread messages Waylon Smith 1:05 PM Dish / Utilities Team Memb…" at bounding box center [589, 370] width 777 height 614
type textarea "Great! I look forward to talking with you tomorrow at 2:30pm."
click at [921, 631] on button "Send" at bounding box center [917, 639] width 73 height 29
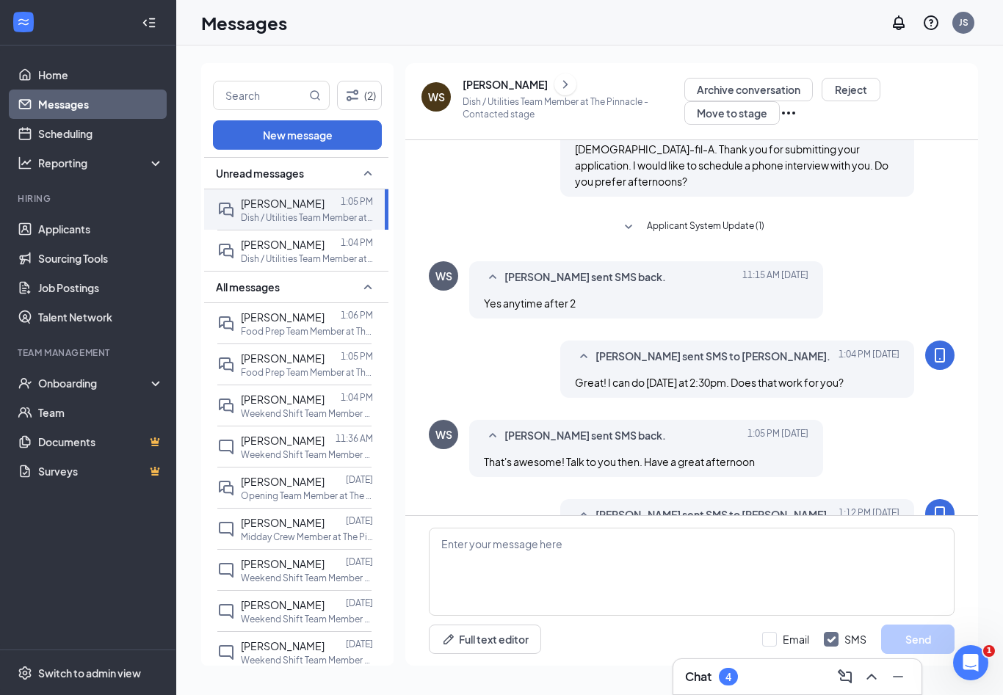
scroll to position [115, 0]
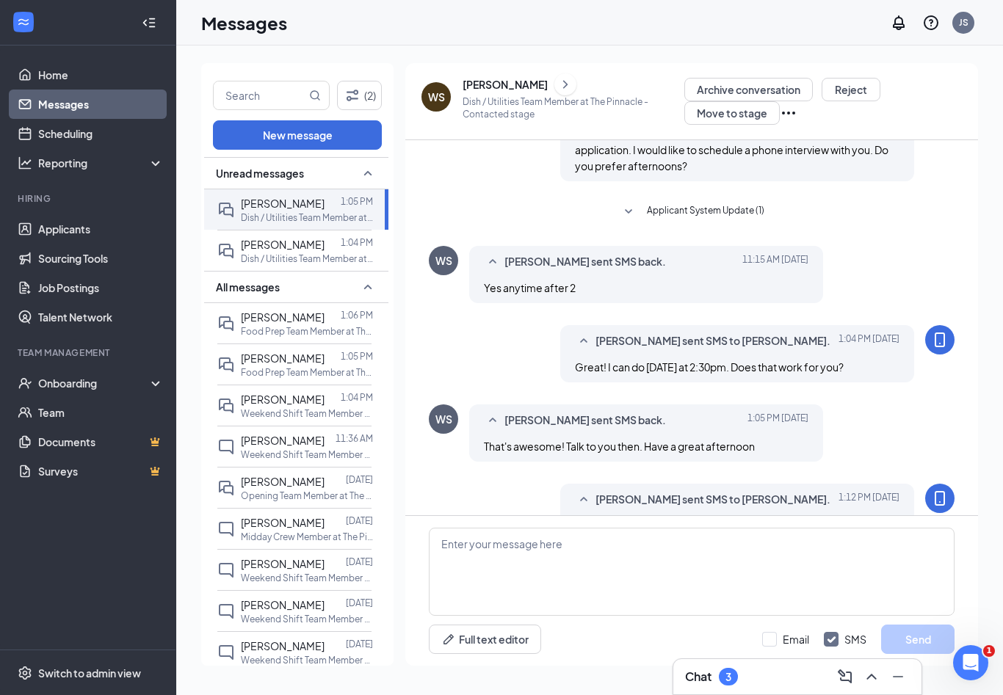
click at [558, 76] on icon "ChevronRight" at bounding box center [565, 85] width 15 height 18
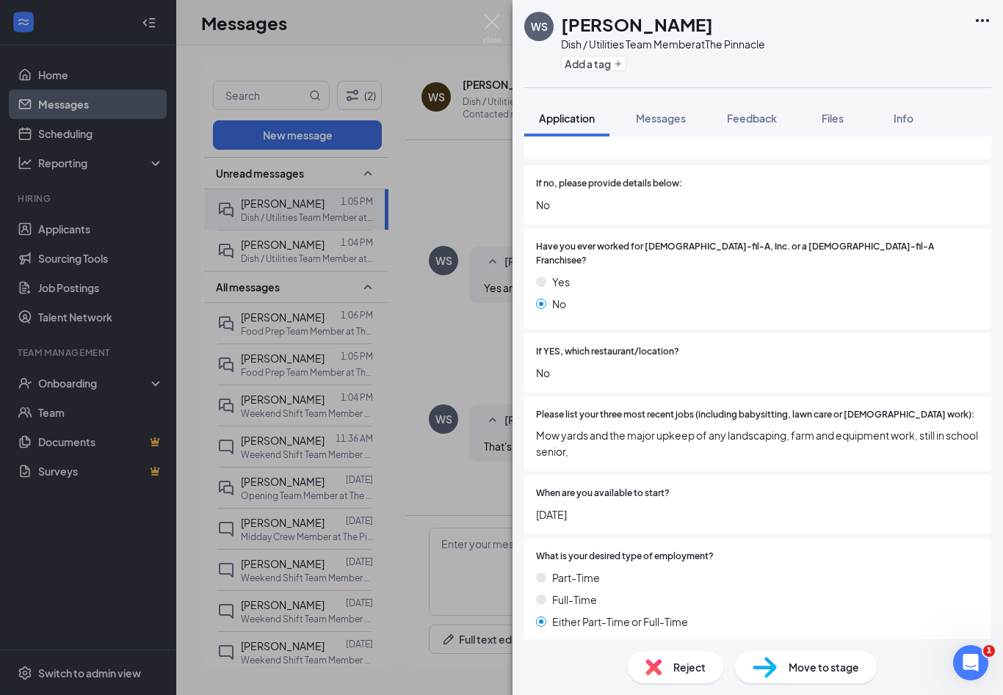
scroll to position [348, 0]
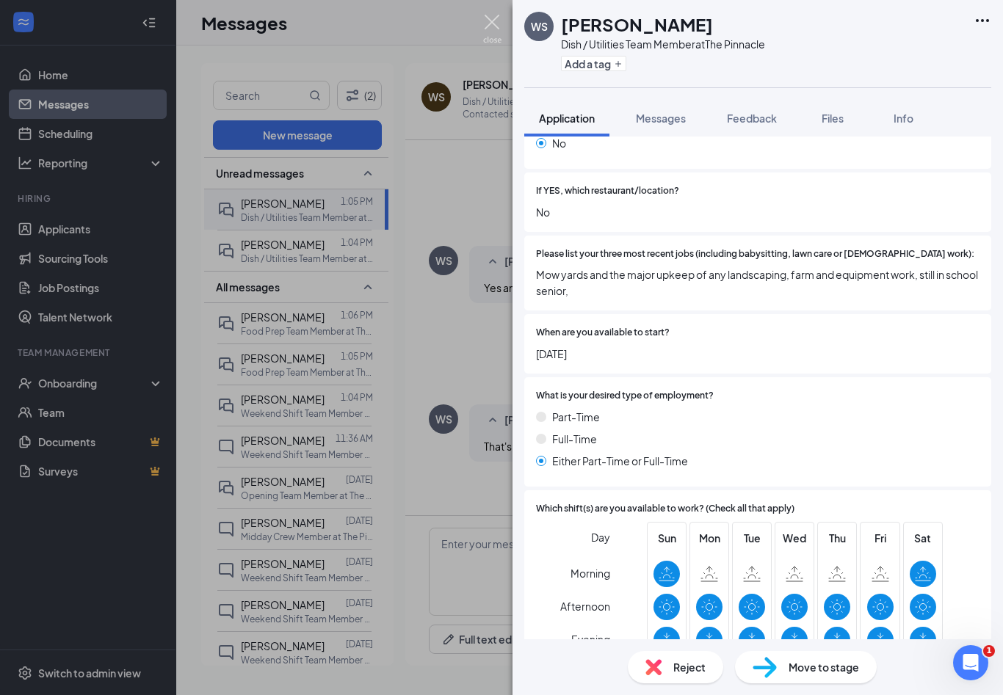
click at [499, 25] on img at bounding box center [492, 29] width 18 height 29
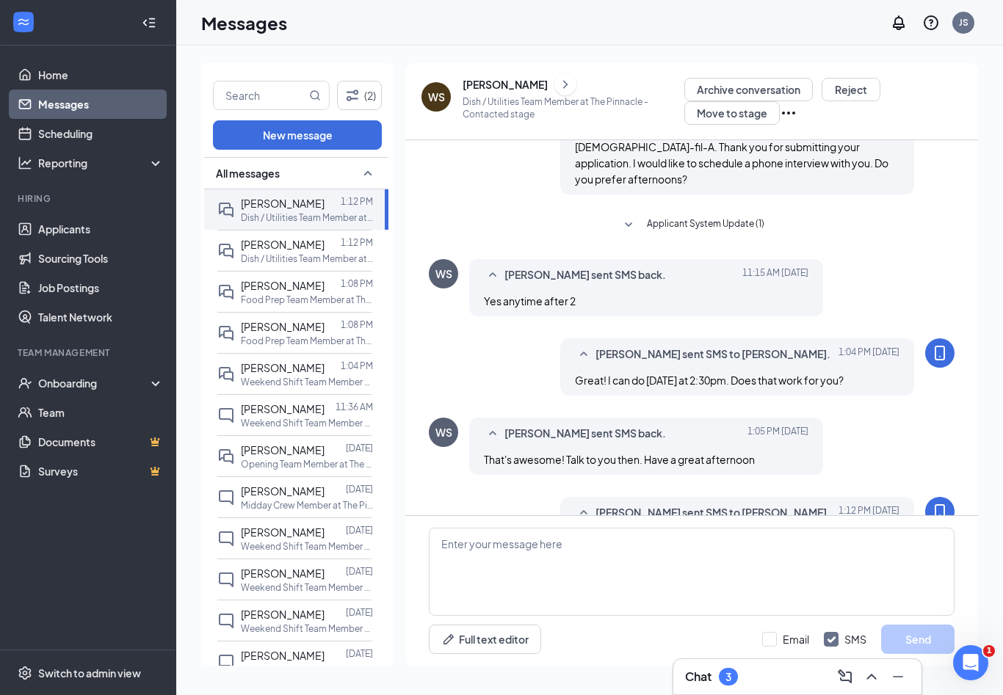
scroll to position [115, 0]
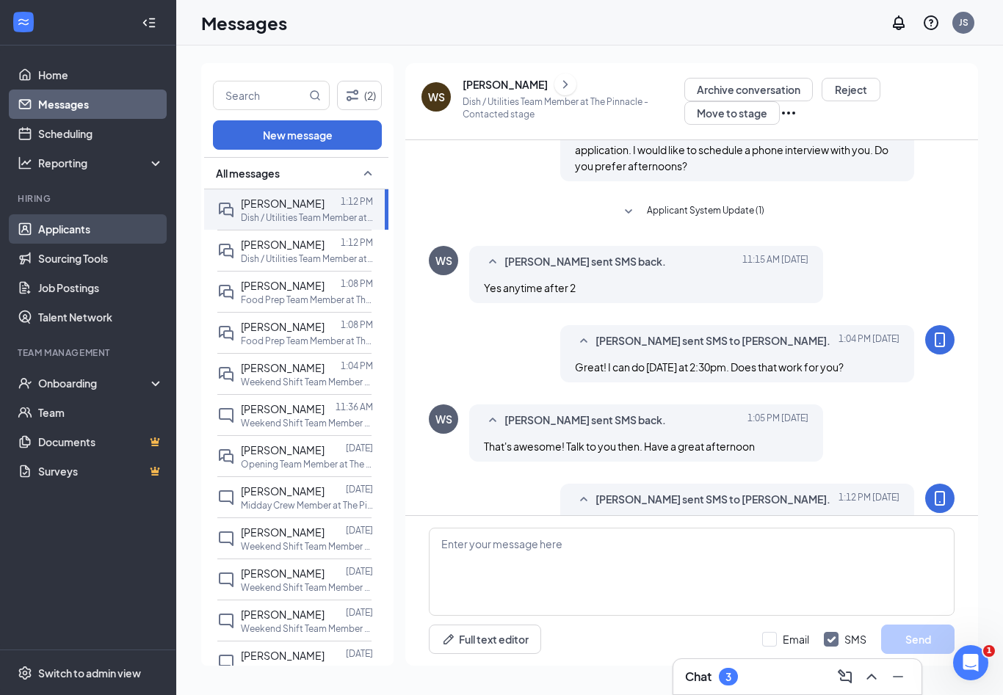
click at [116, 214] on link "Applicants" at bounding box center [101, 228] width 126 height 29
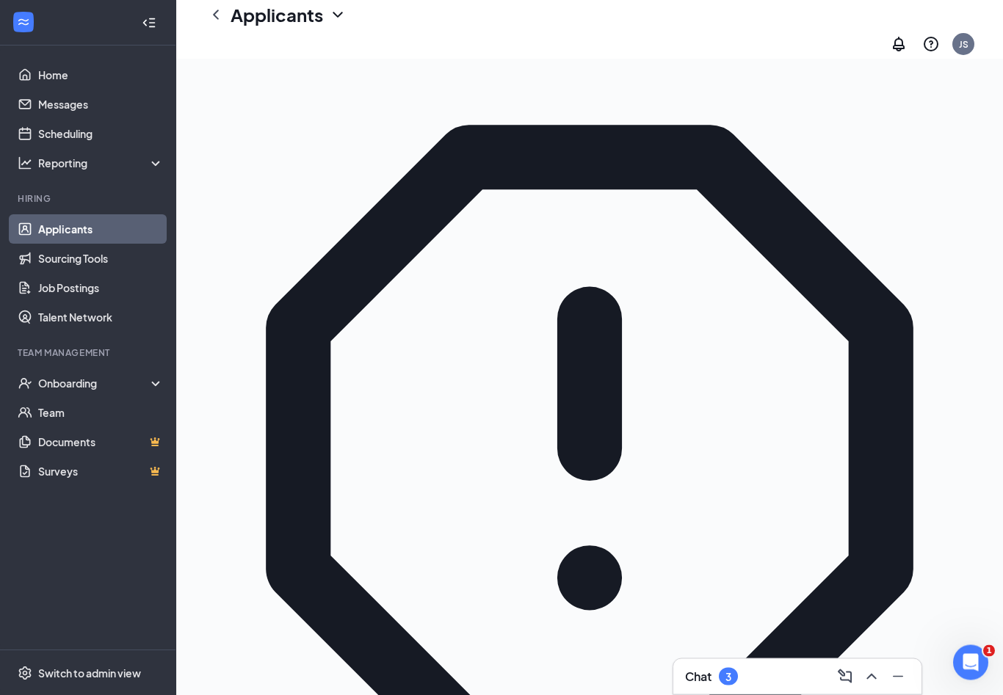
scroll to position [82, 0]
click at [108, 392] on div "Onboarding" at bounding box center [88, 382] width 176 height 29
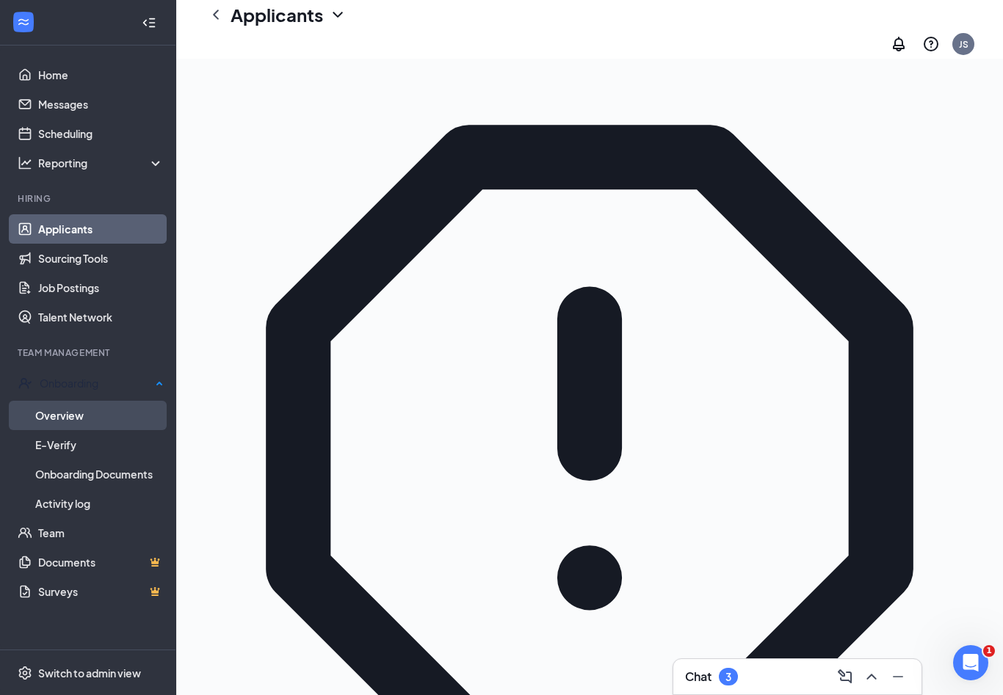
click at [95, 415] on link "Overview" at bounding box center [99, 415] width 128 height 29
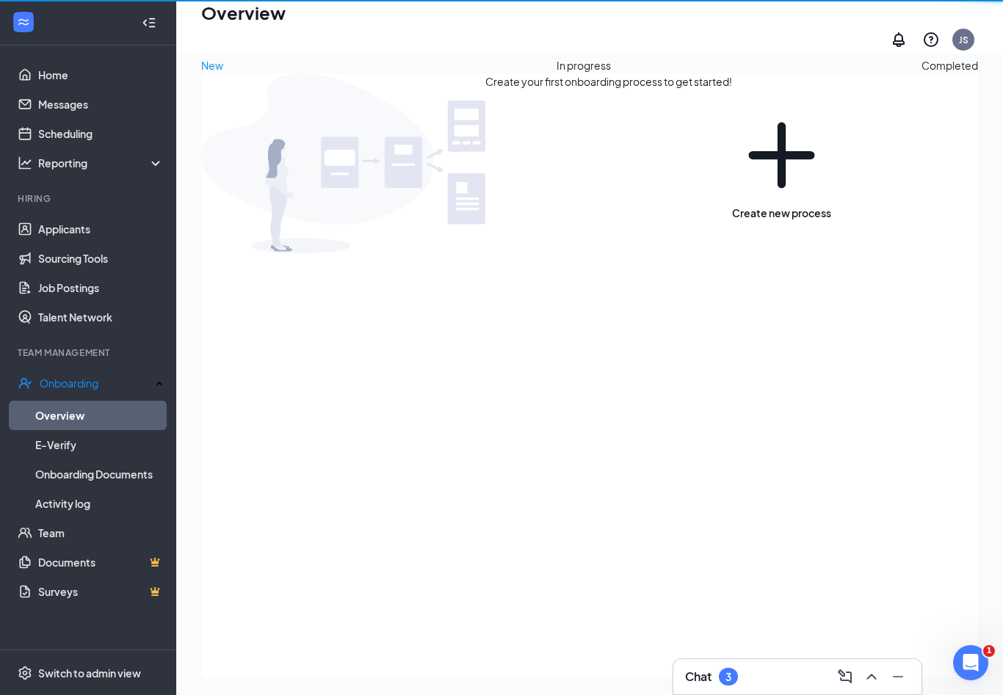
scroll to position [90, 0]
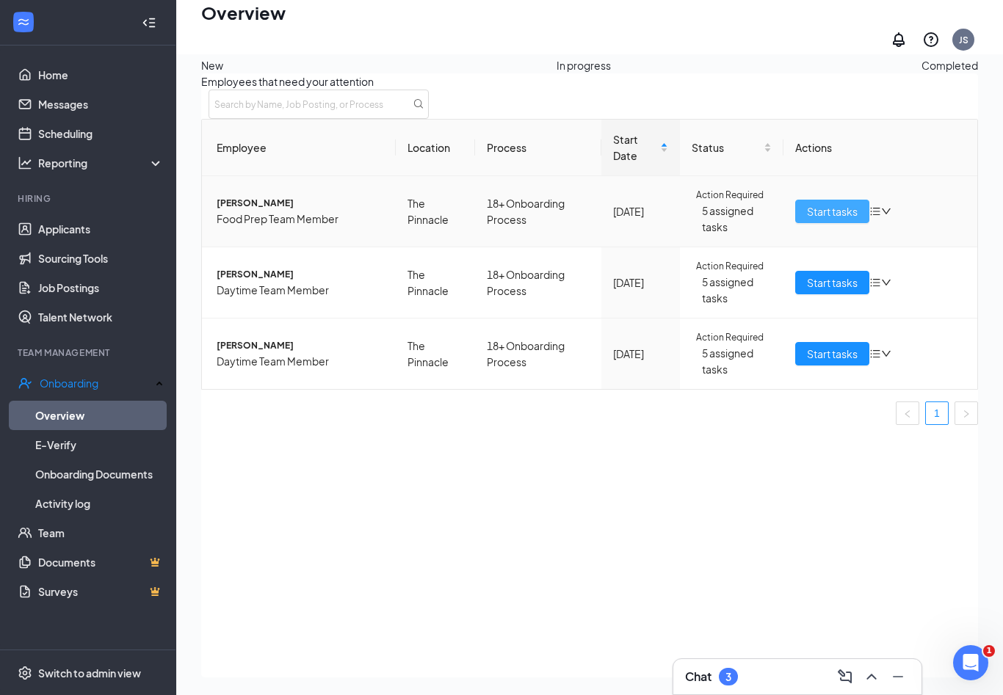
click at [822, 219] on span "Start tasks" at bounding box center [832, 211] width 51 height 16
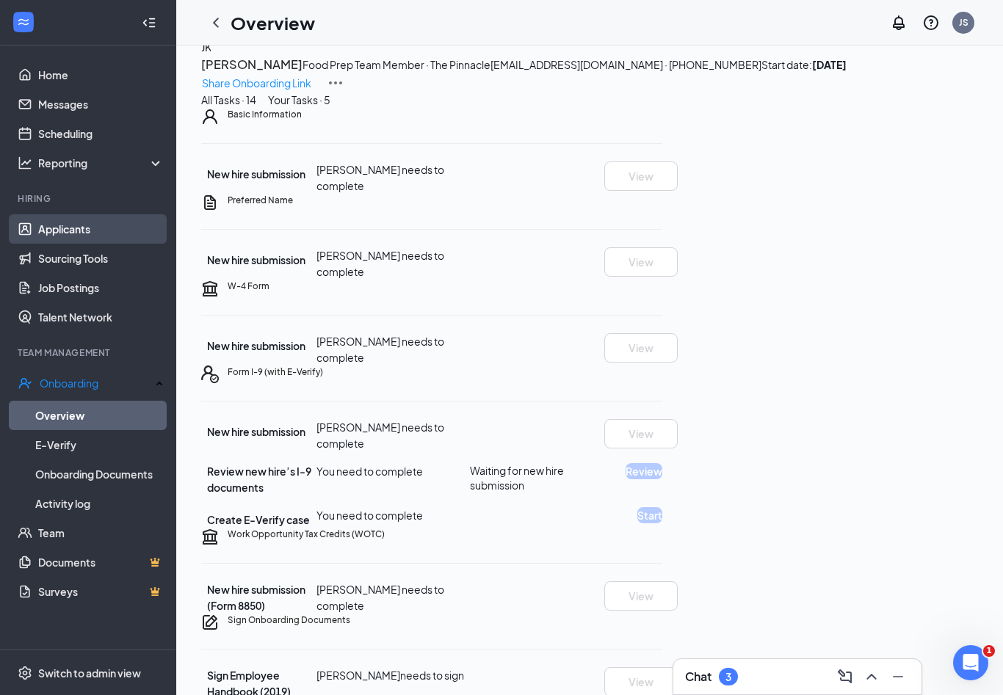
click at [55, 228] on link "Applicants" at bounding box center [101, 228] width 126 height 29
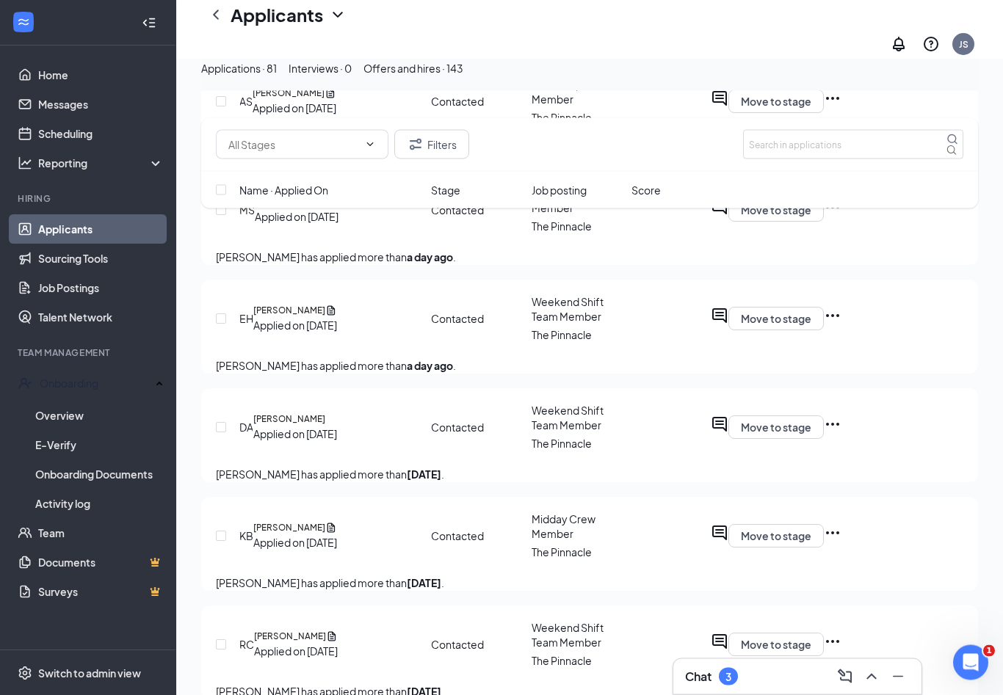
scroll to position [1942, 0]
drag, startPoint x: 354, startPoint y: 374, endPoint x: 355, endPoint y: 355, distance: 19.8
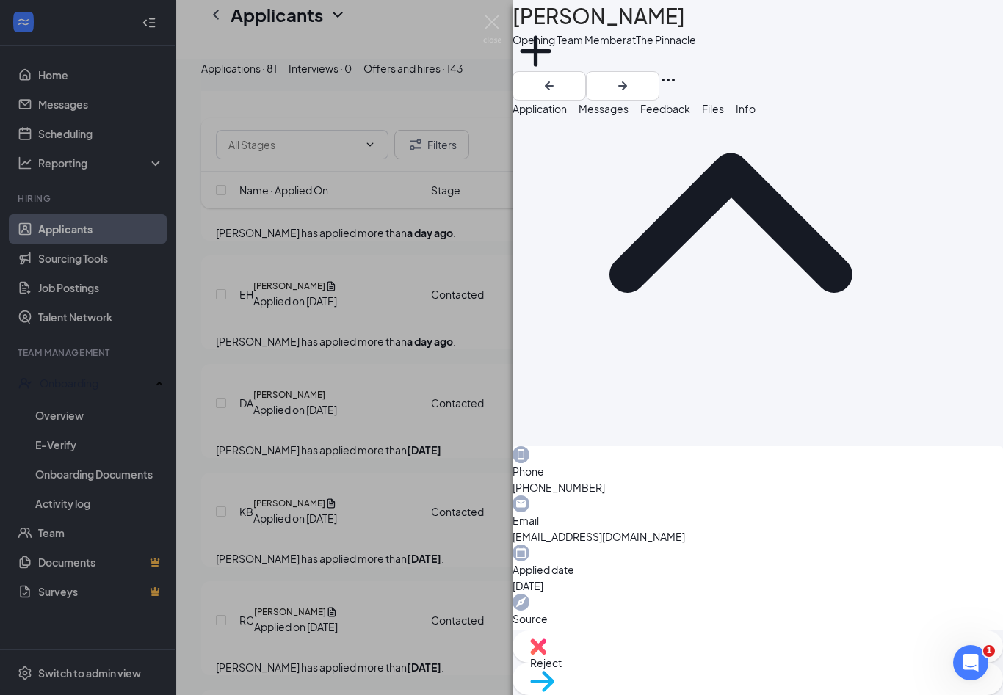
scroll to position [34, 0]
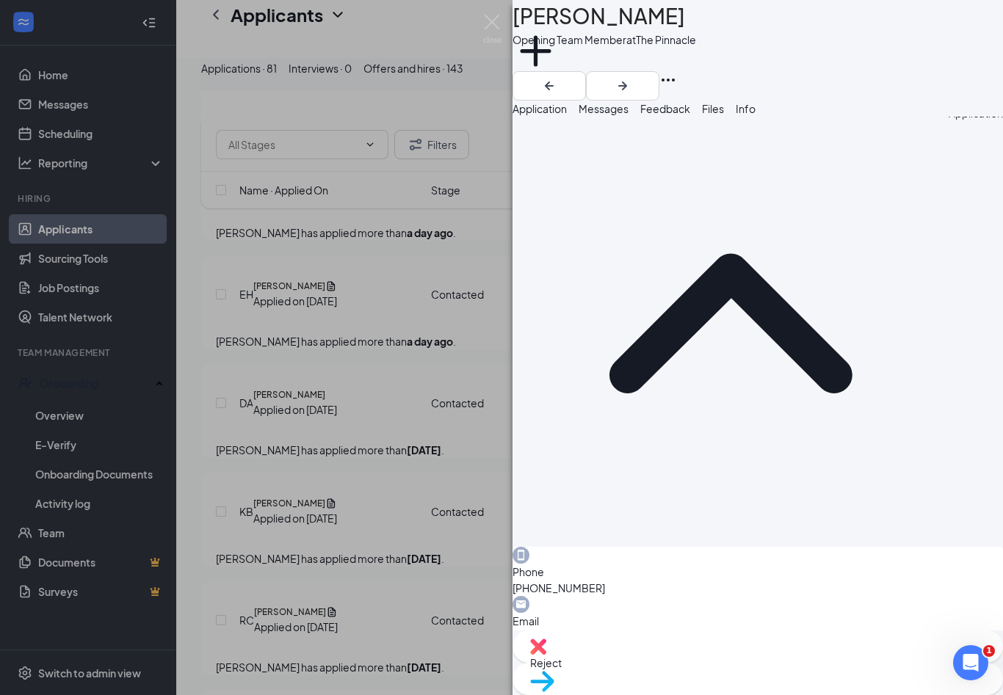
click at [724, 115] on span "Files" at bounding box center [713, 108] width 22 height 13
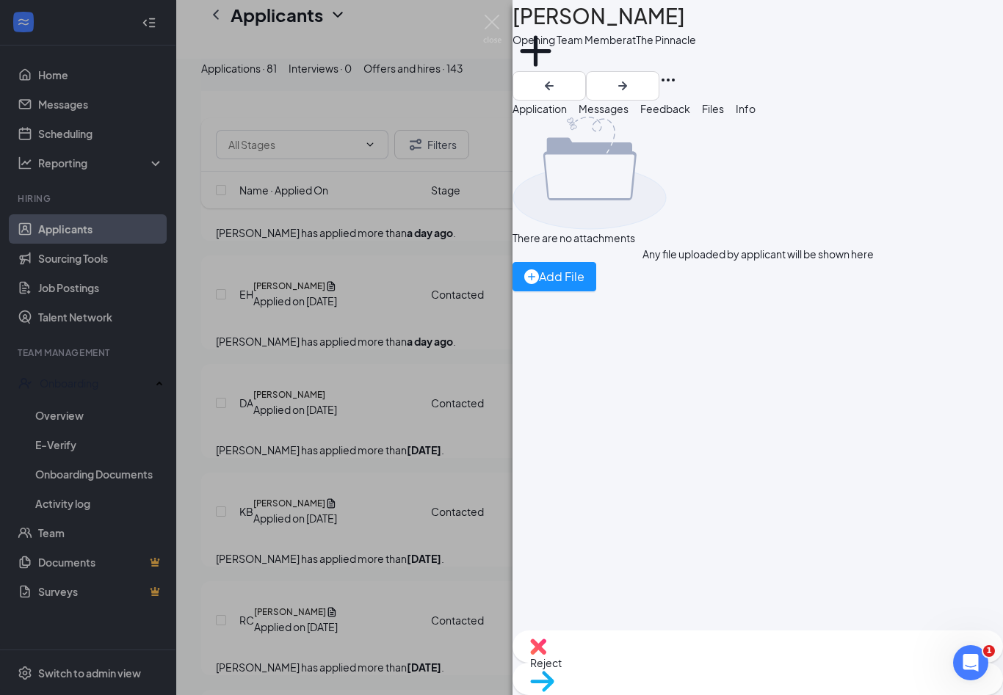
click at [567, 115] on span "Application" at bounding box center [539, 108] width 54 height 13
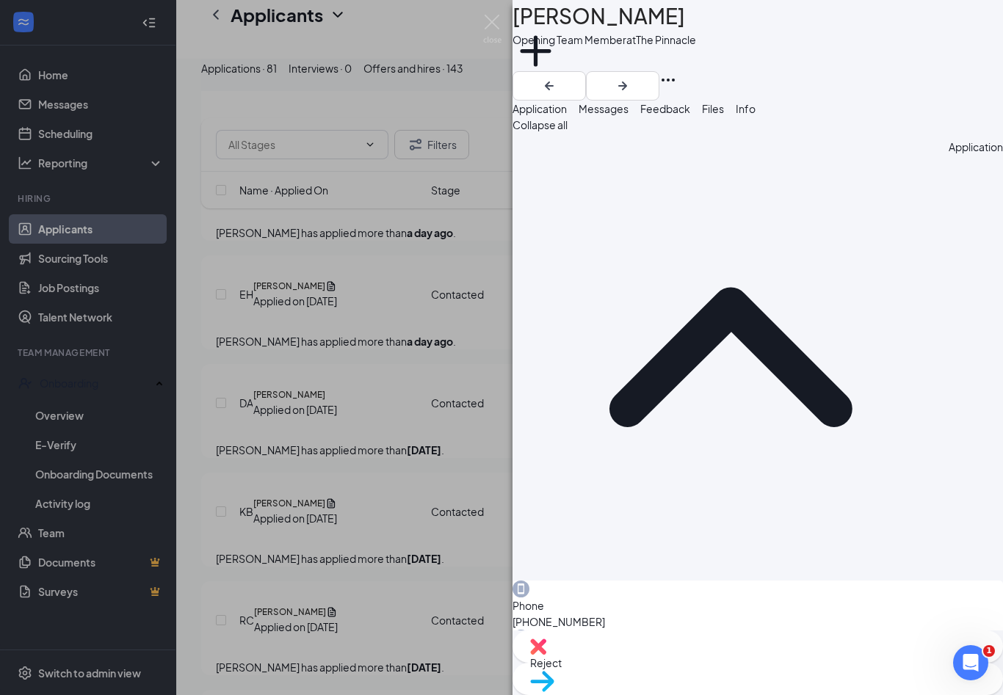
click at [628, 115] on span "Messages" at bounding box center [603, 108] width 50 height 13
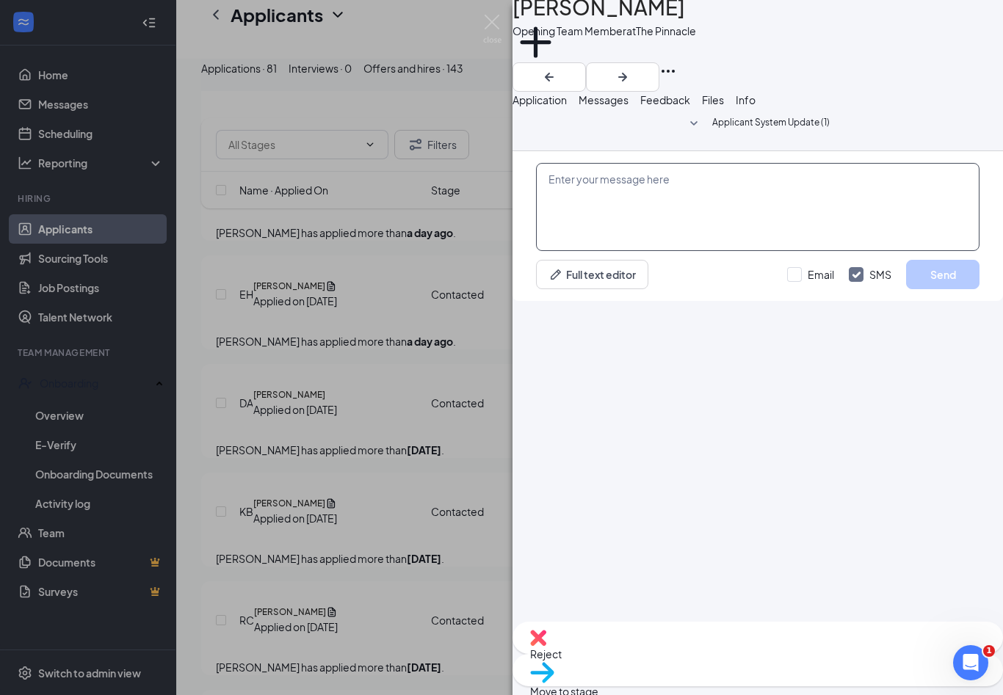
scroll to position [24, 0]
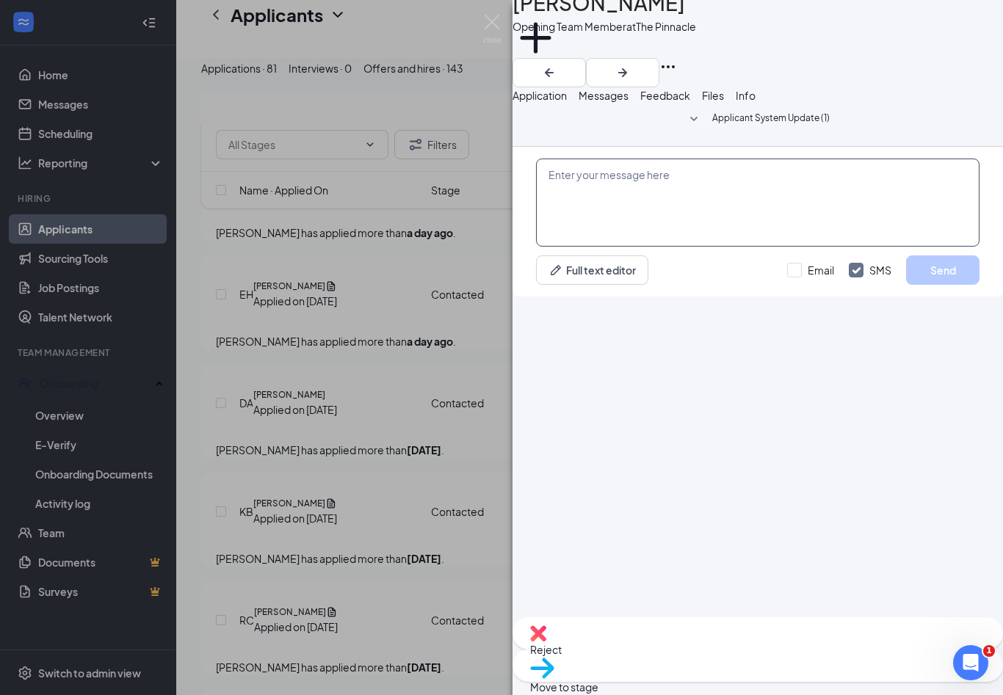
click at [757, 247] on textarea at bounding box center [757, 203] width 443 height 88
paste textarea "H"
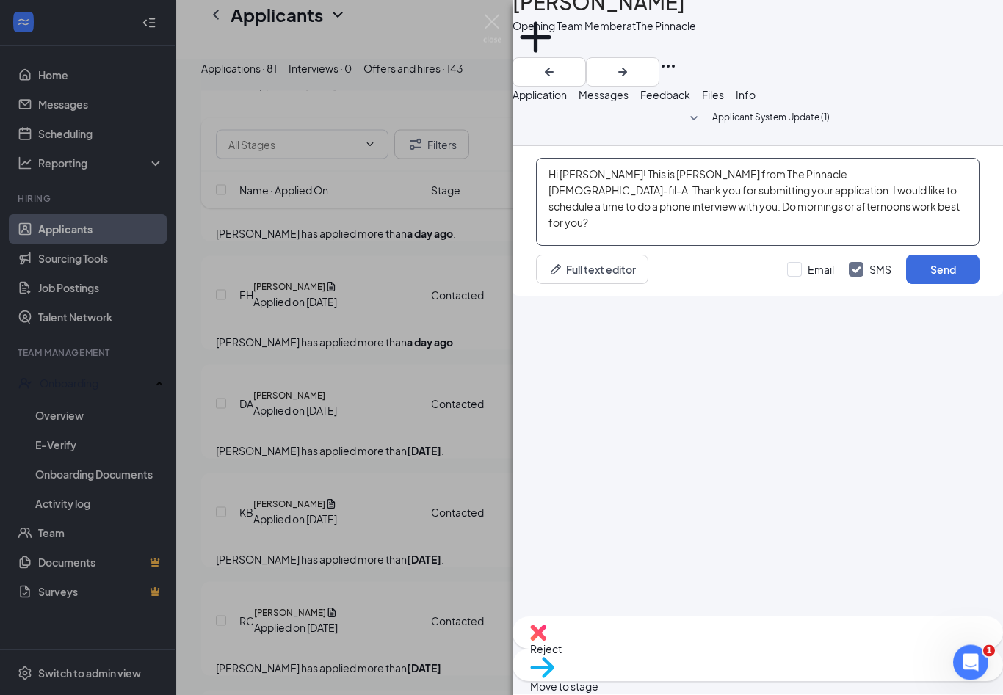
click at [704, 247] on textarea "Hi [PERSON_NAME]! This is [PERSON_NAME] from The Pinnacle [DEMOGRAPHIC_DATA]-fi…" at bounding box center [757, 203] width 443 height 88
type textarea "Hi [PERSON_NAME]! This is [PERSON_NAME] from The Pinnacle [DEMOGRAPHIC_DATA]-fi…"
click at [929, 285] on button "Send" at bounding box center [942, 269] width 73 height 29
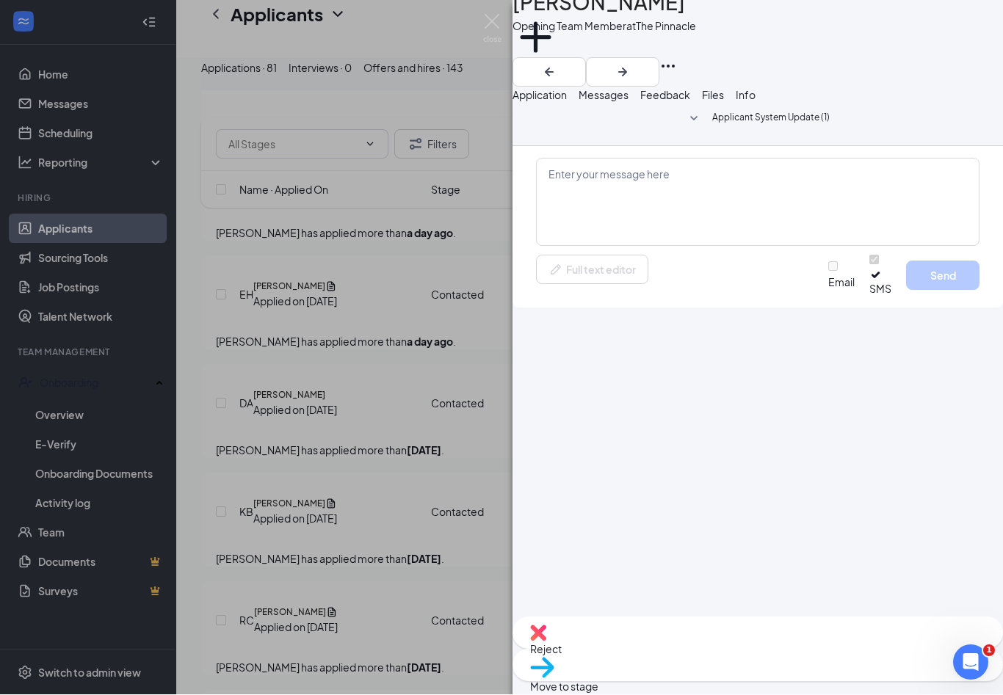
scroll to position [1966, 0]
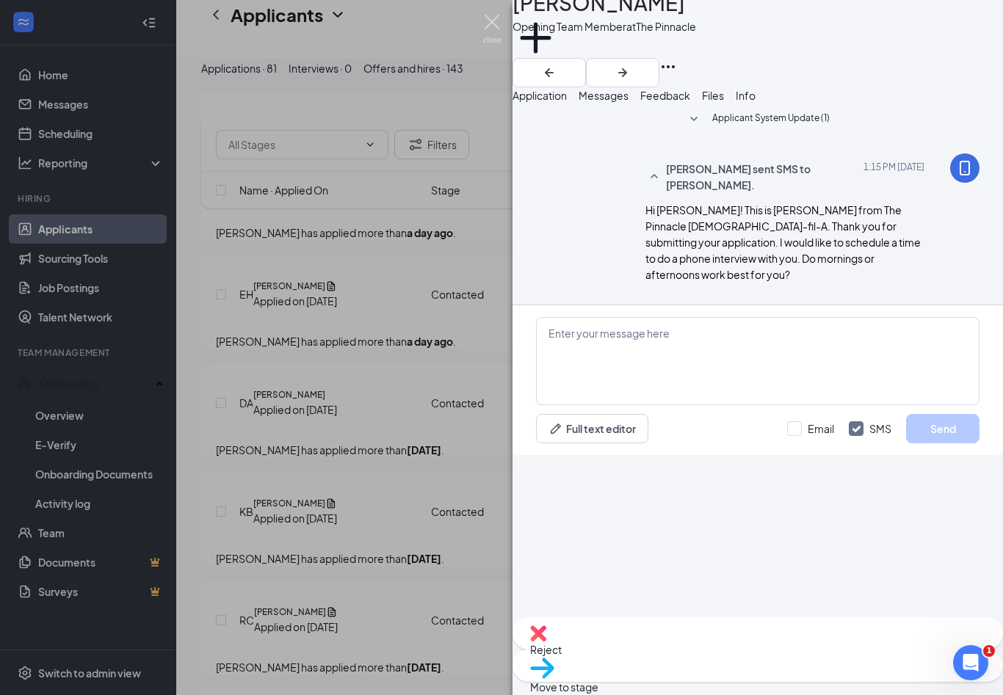
click at [487, 23] on img at bounding box center [492, 29] width 18 height 29
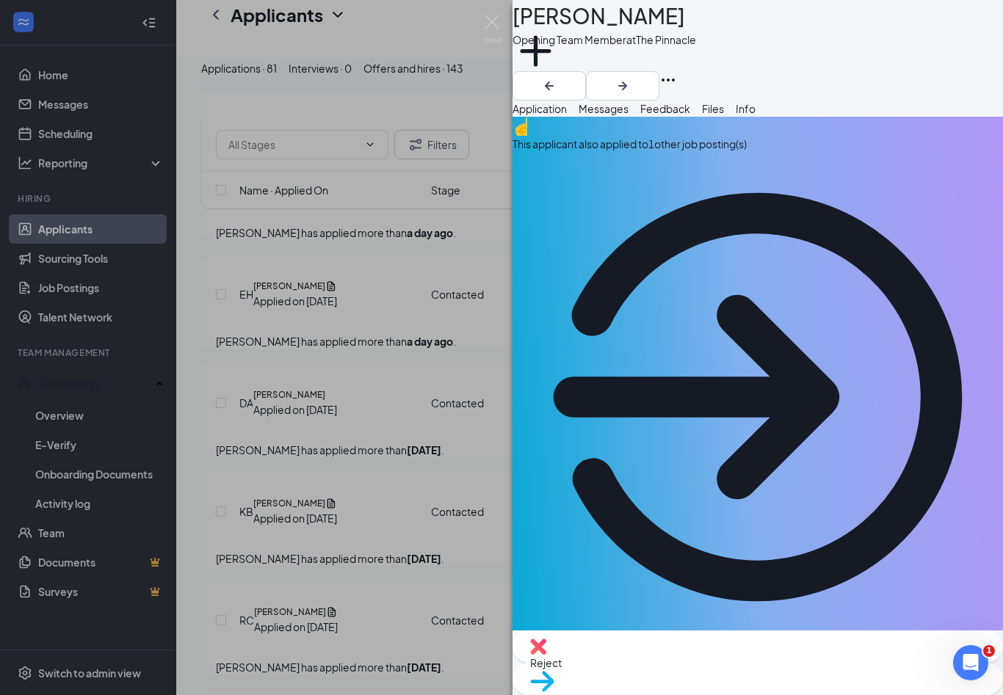
click at [628, 117] on button "Messages" at bounding box center [603, 109] width 50 height 16
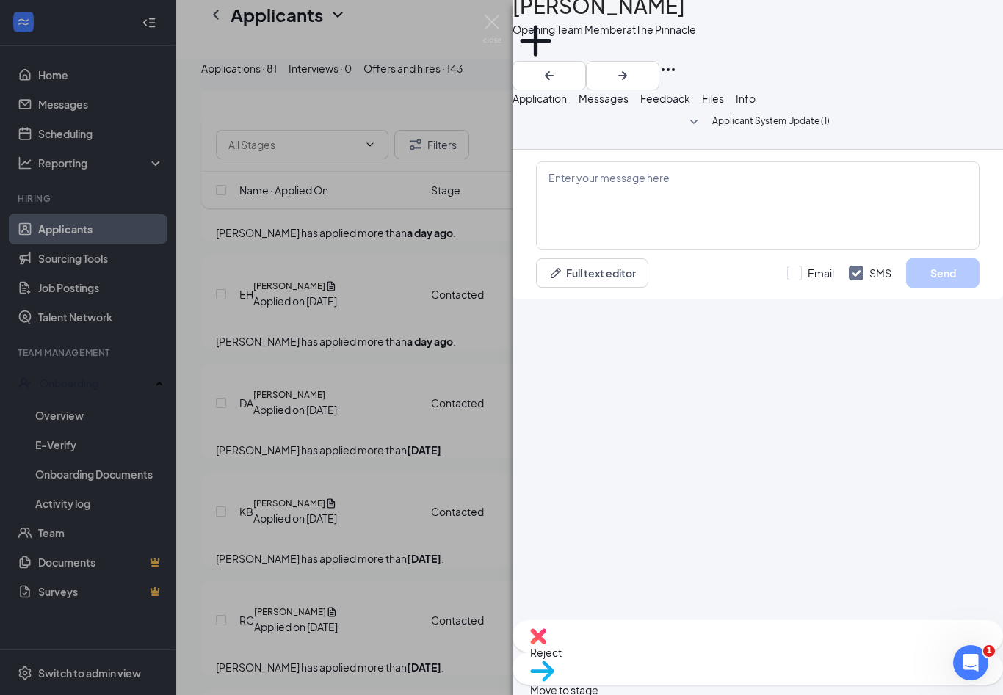
scroll to position [24, 0]
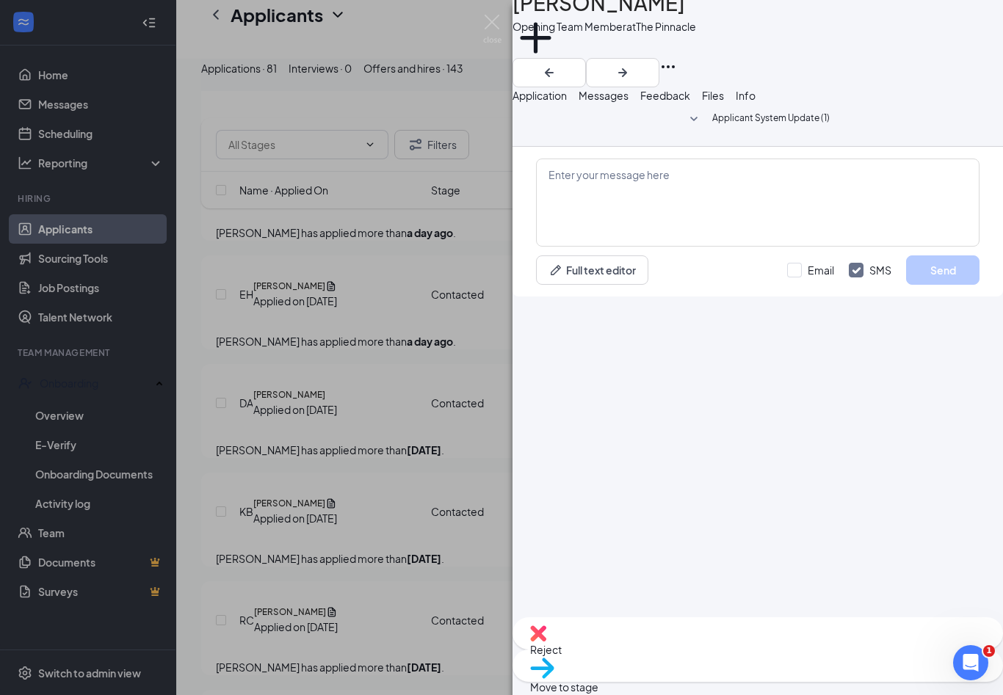
click at [558, 92] on span "Application" at bounding box center [539, 95] width 54 height 13
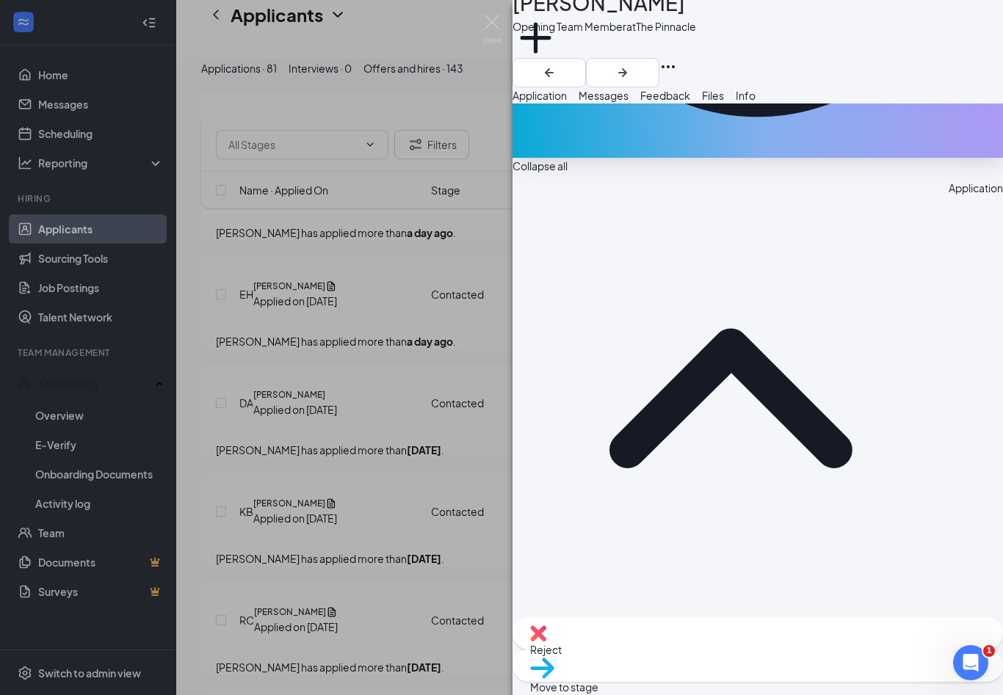
scroll to position [505, 0]
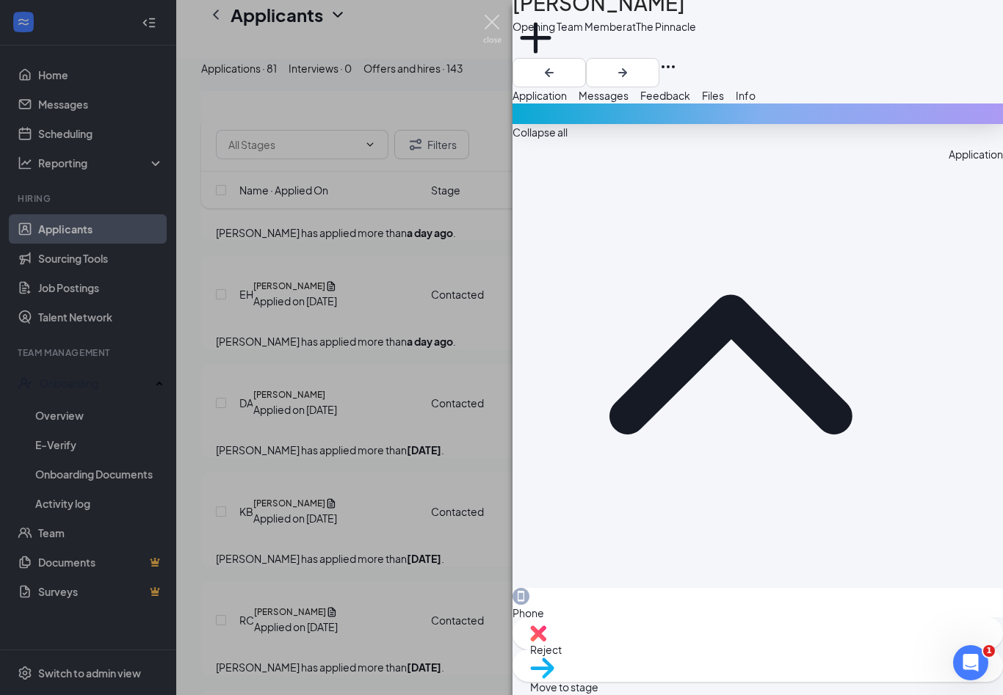
click at [498, 27] on img at bounding box center [492, 29] width 18 height 29
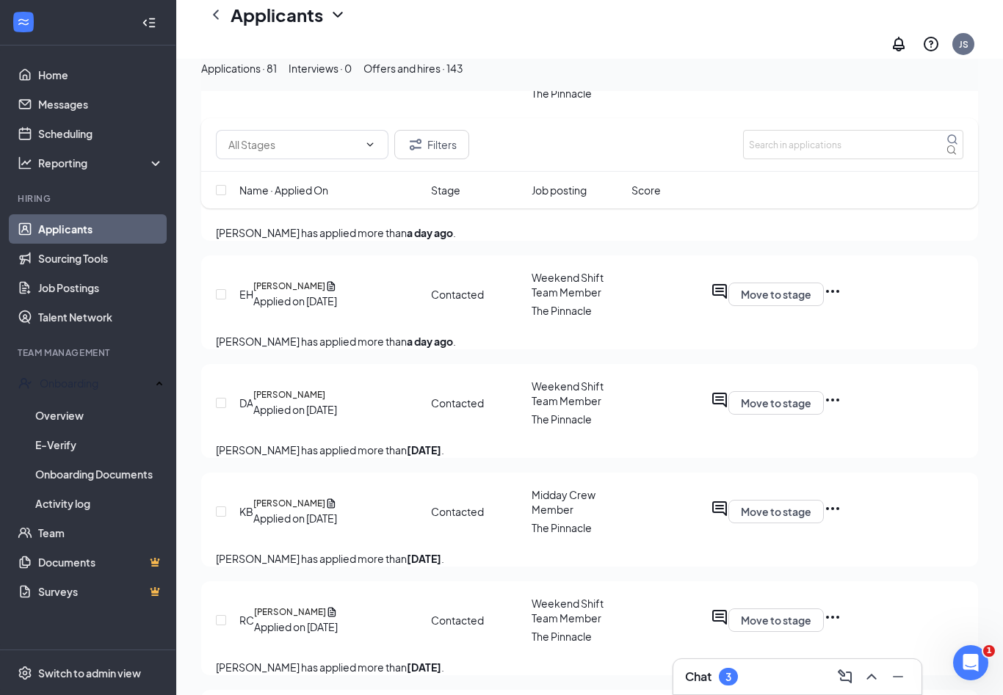
checkbox input "true"
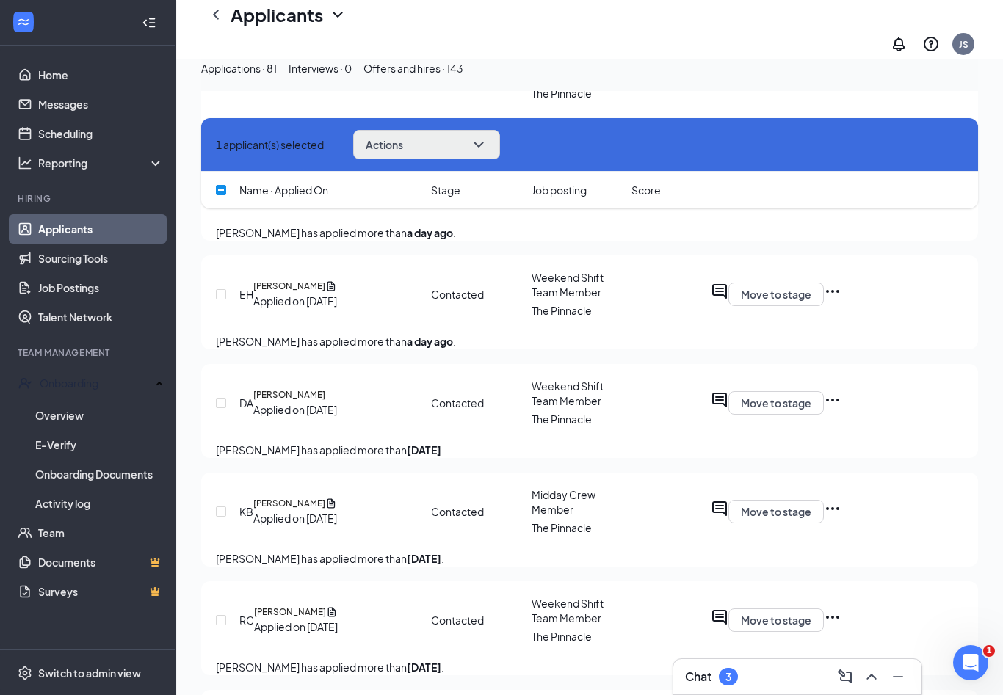
click at [495, 141] on button "Actions" at bounding box center [426, 144] width 147 height 29
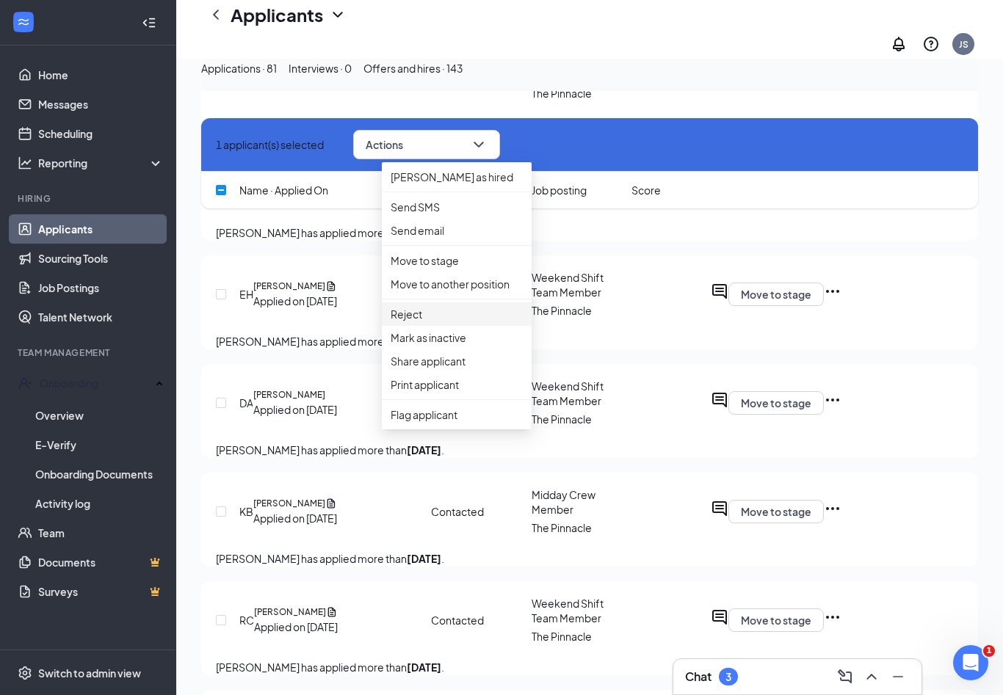
click at [406, 322] on p "Reject" at bounding box center [456, 314] width 132 height 16
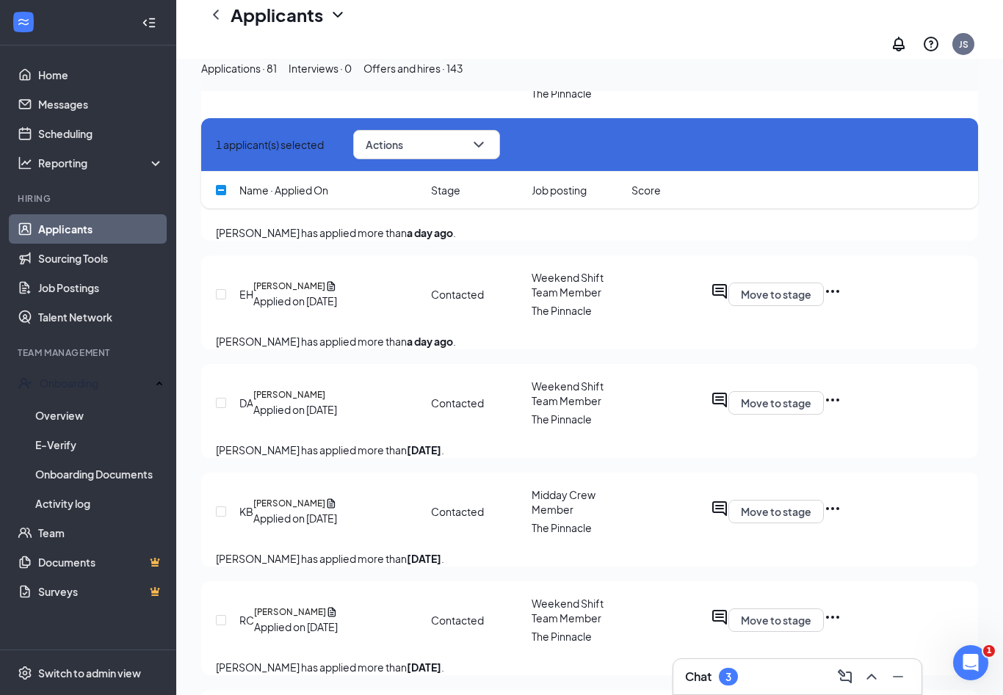
checkbox input "true"
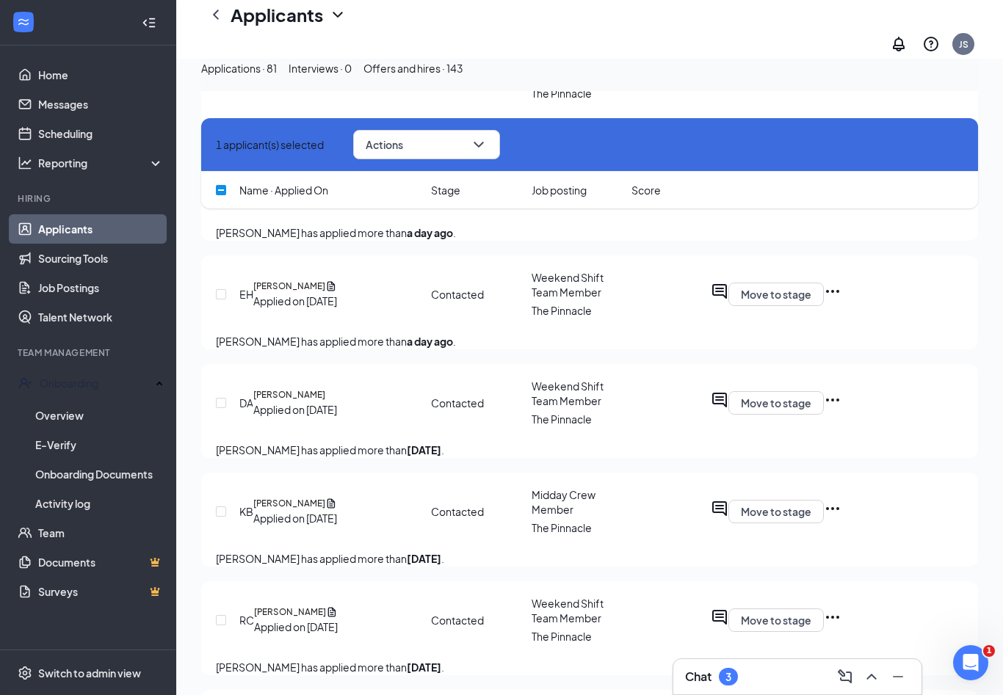
checkbox input "true"
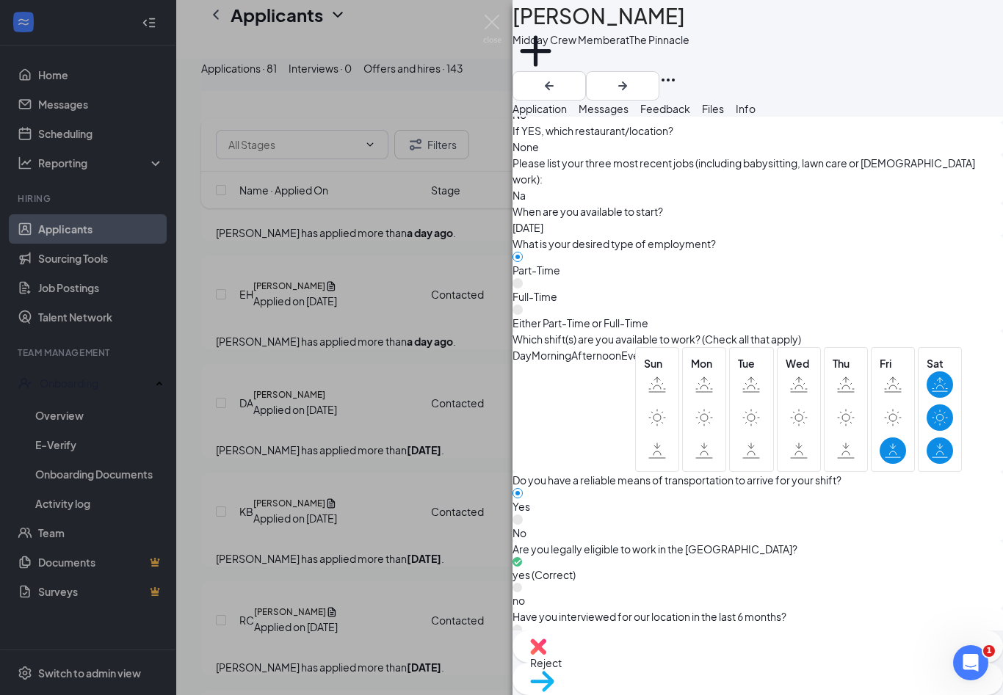
scroll to position [826, 0]
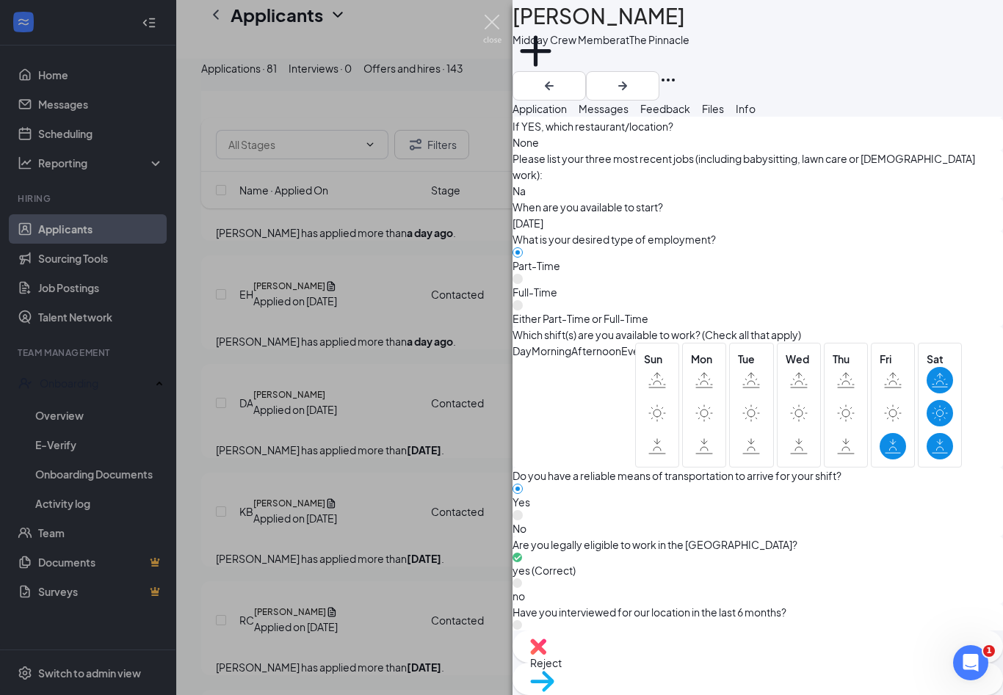
click at [493, 24] on img at bounding box center [492, 29] width 18 height 29
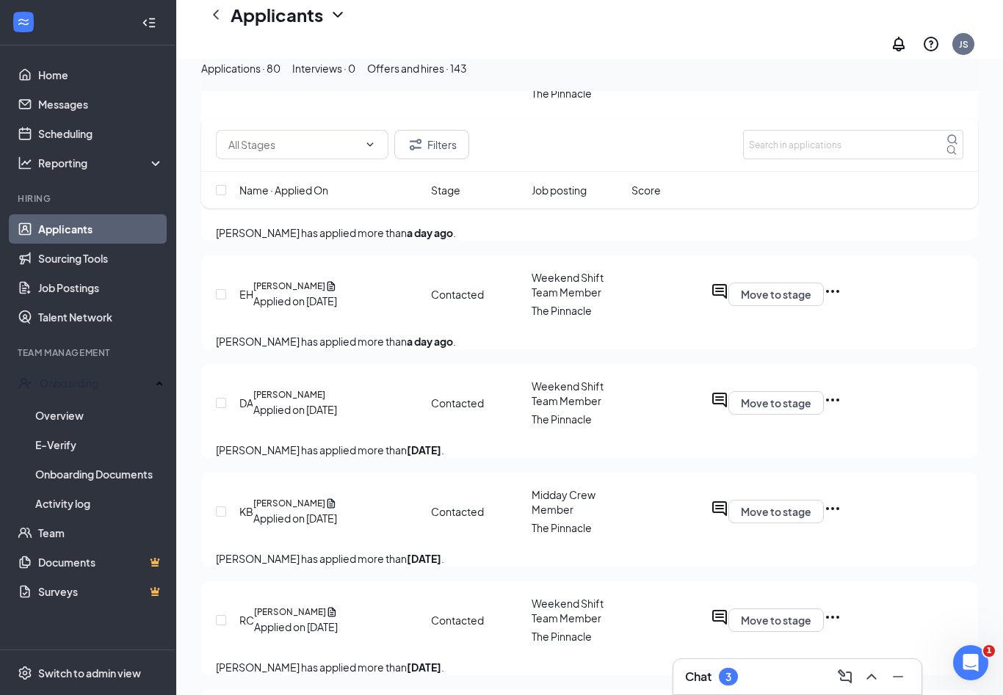
checkbox input "true"
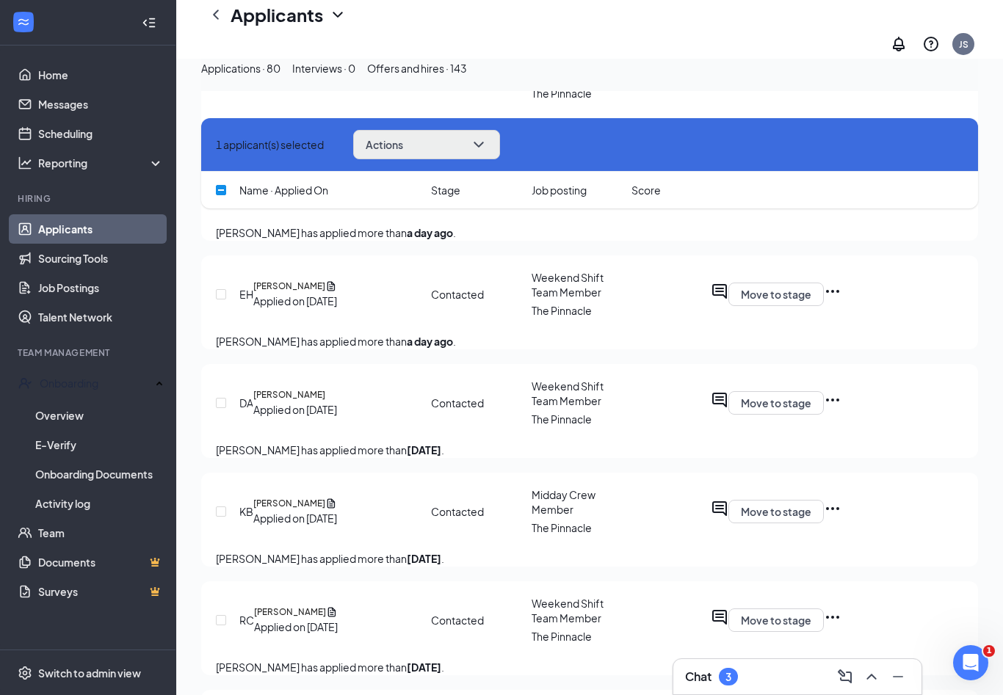
click at [494, 153] on button "Actions" at bounding box center [426, 144] width 147 height 29
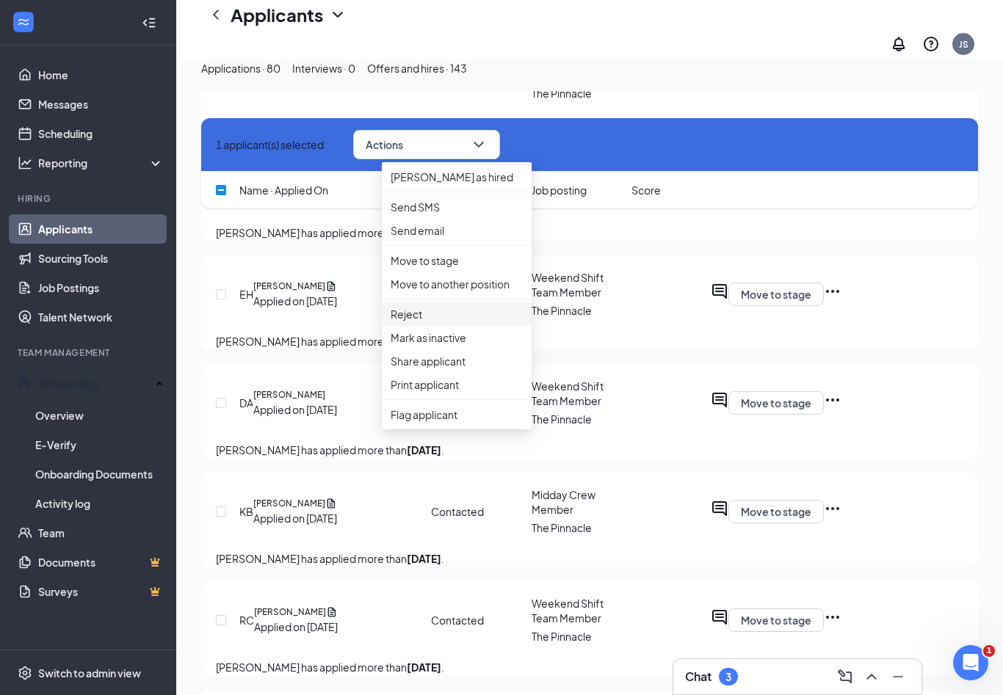
click at [409, 322] on p "Reject" at bounding box center [456, 314] width 132 height 16
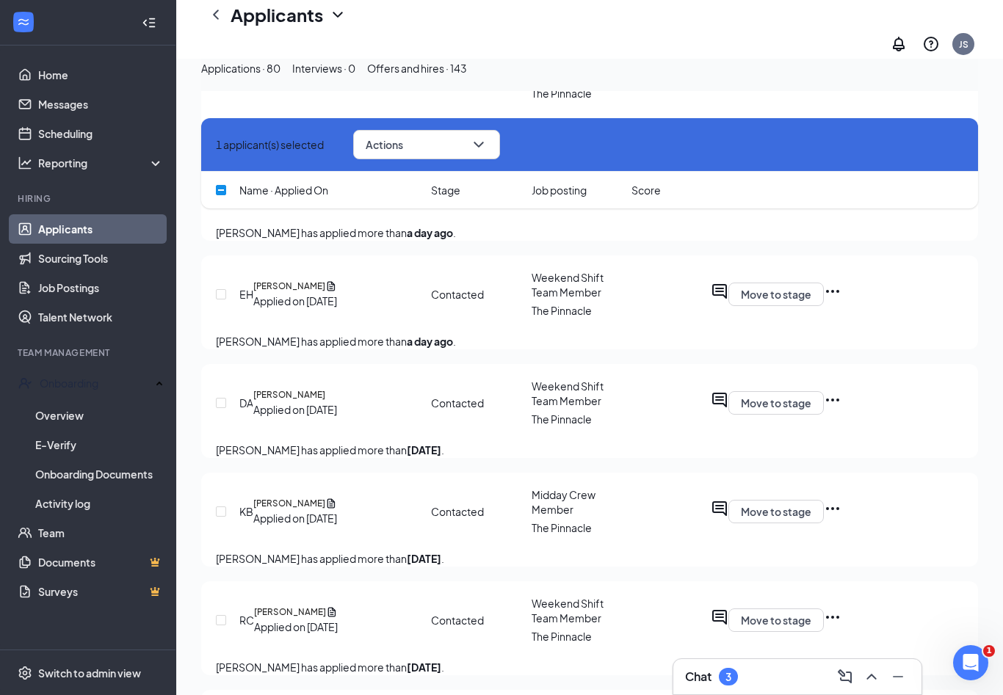
checkbox input "true"
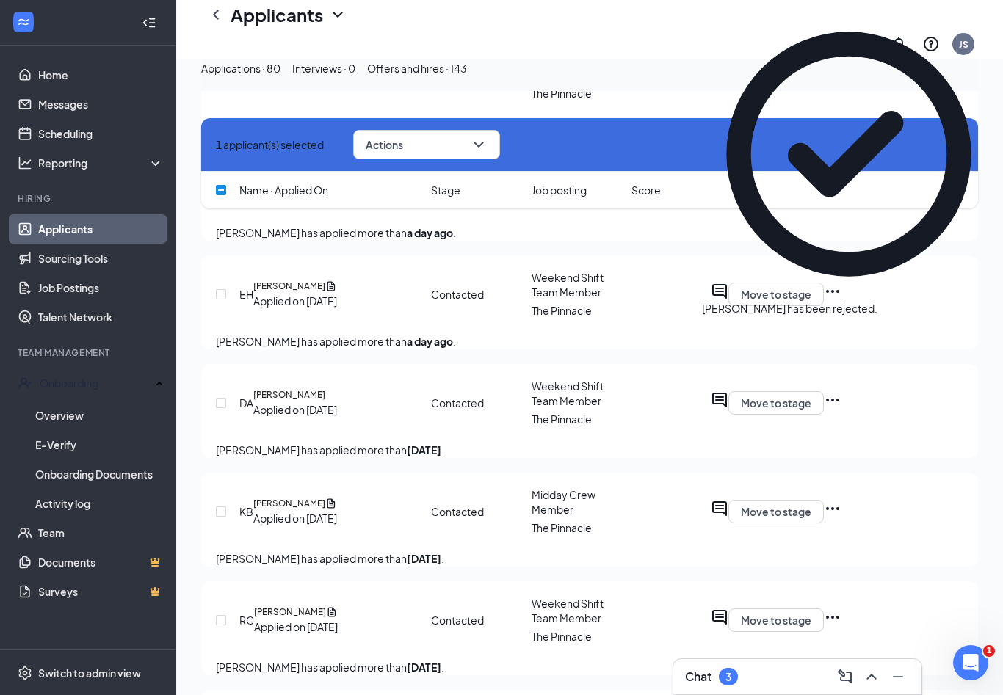
checkbox input "false"
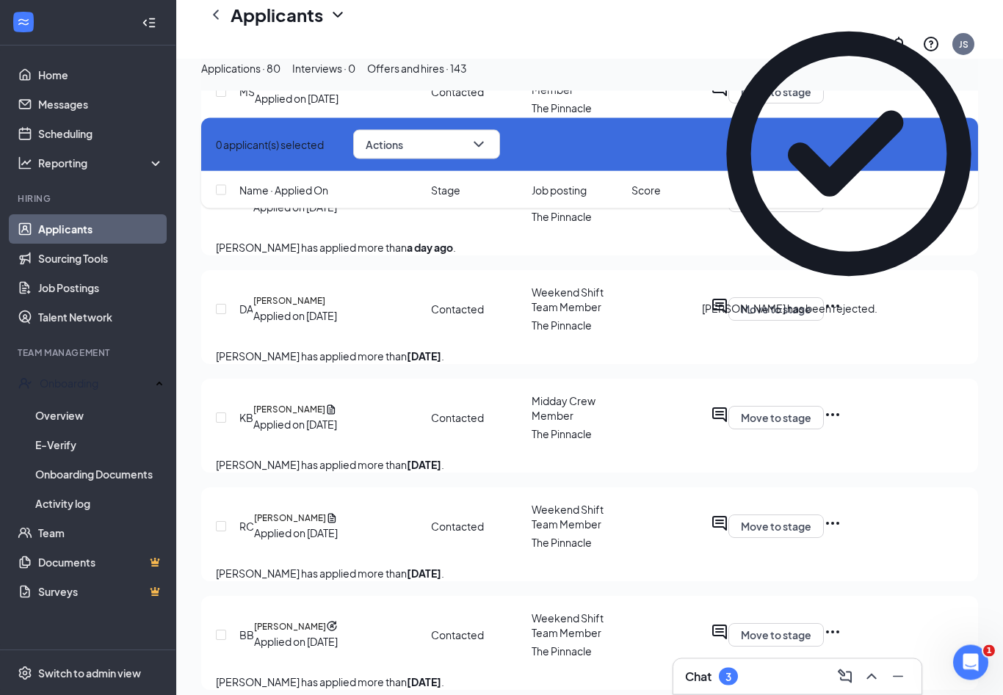
scroll to position [2060, 0]
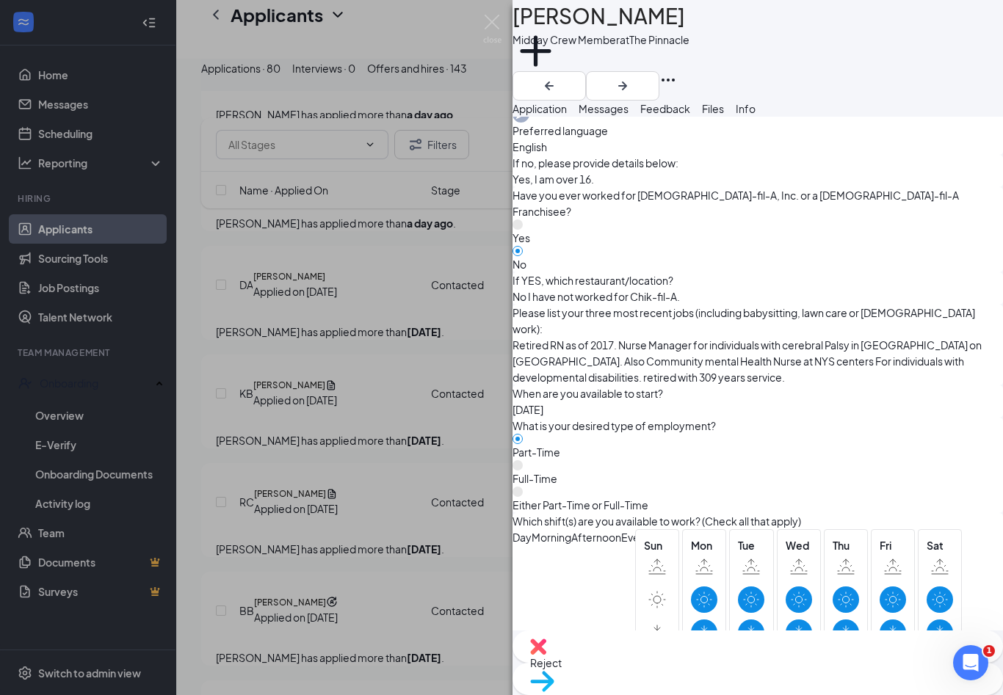
scroll to position [622, 0]
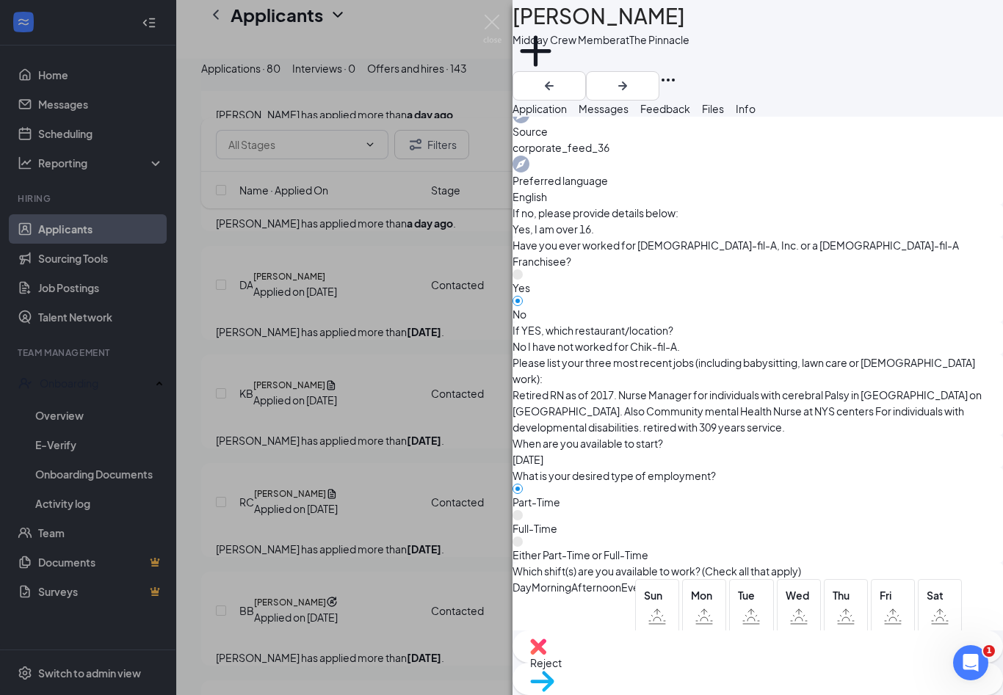
click at [628, 115] on span "Messages" at bounding box center [603, 108] width 50 height 13
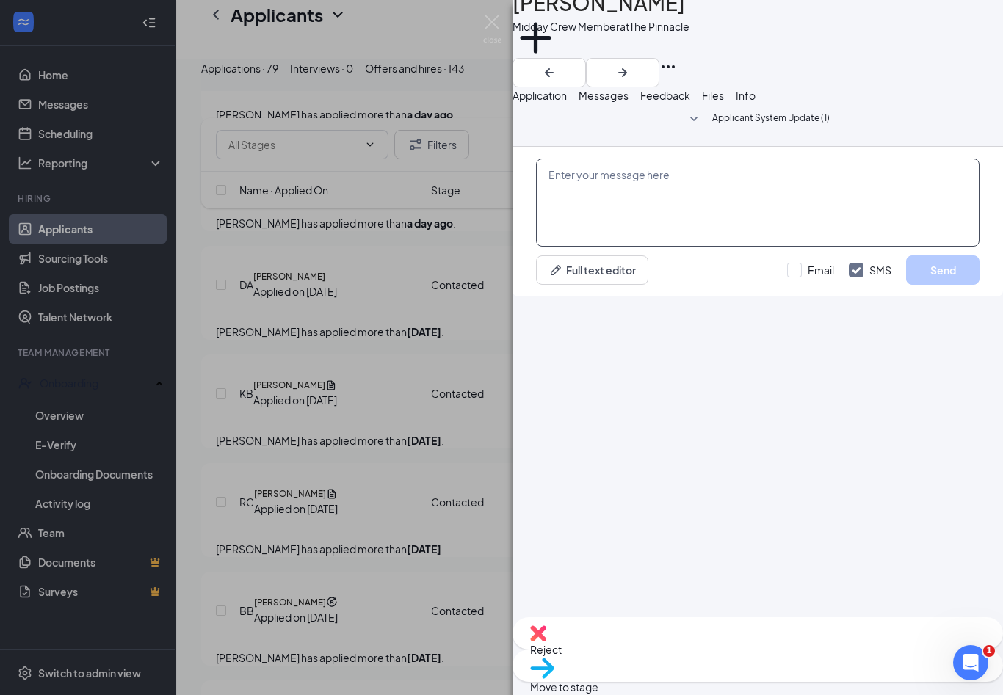
scroll to position [24, 0]
click at [664, 247] on textarea at bounding box center [757, 203] width 443 height 88
paste textarea "Hi Melissa! This is Jenifer from The Pinnacle Chick-fil-A. Thank you for submit…"
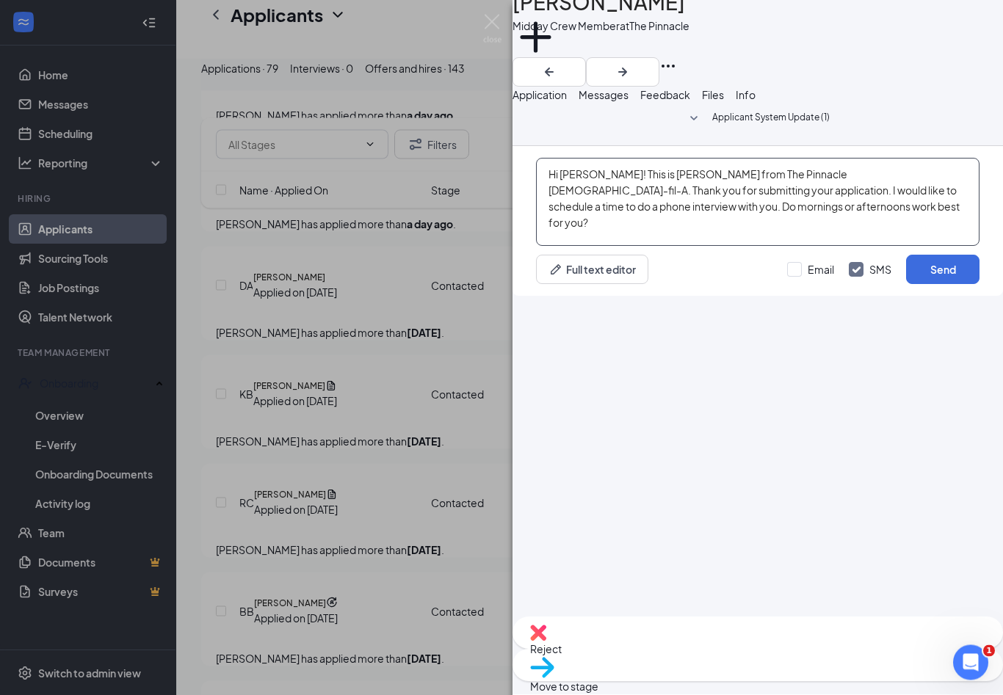
click at [606, 247] on textarea "Hi Melissa! This is Jenifer from The Pinnacle Chick-fil-A. Thank you for submit…" at bounding box center [757, 203] width 443 height 88
type textarea "Hi Annette! This is Jenifer from The Pinnacle Chick-fil-A. Thank you for submit…"
click at [906, 285] on button "Send" at bounding box center [942, 269] width 73 height 29
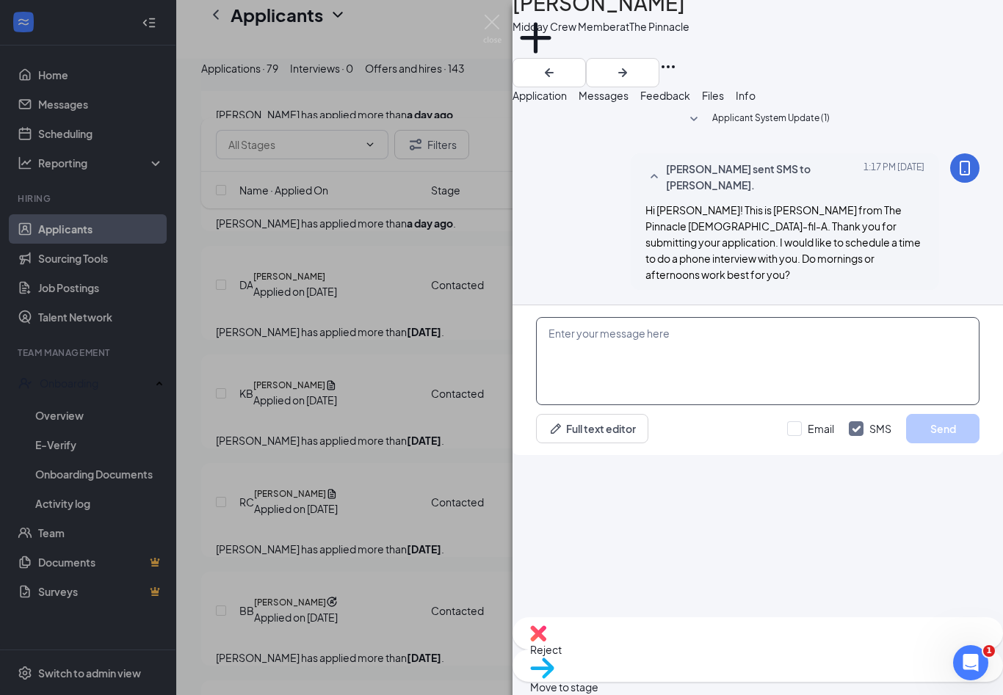
scroll to position [24, 0]
click at [494, 29] on img at bounding box center [492, 29] width 18 height 29
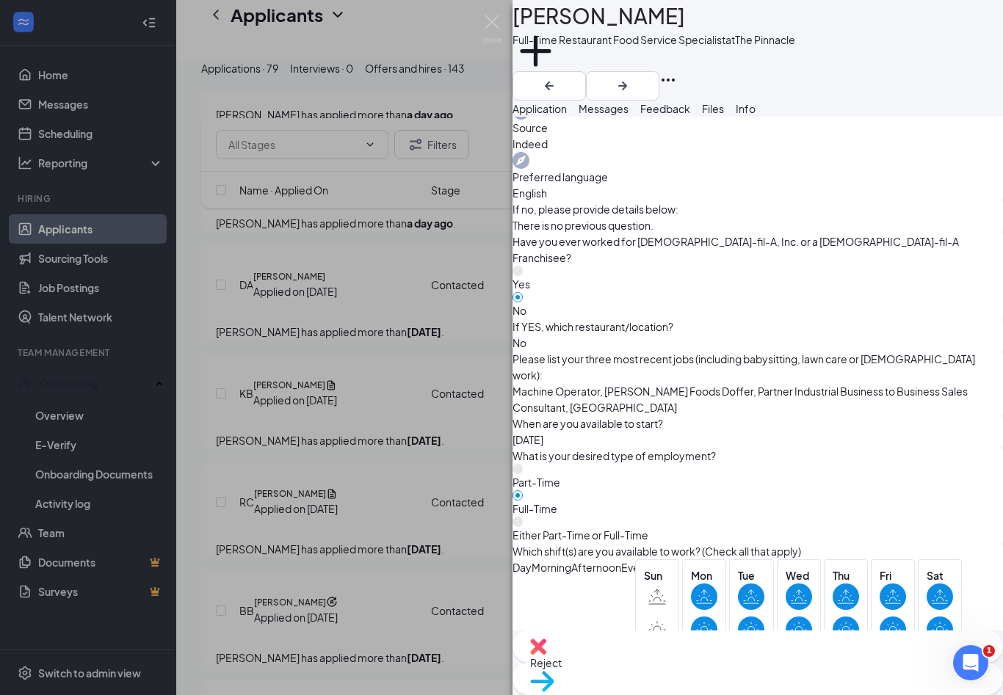
scroll to position [628, 0]
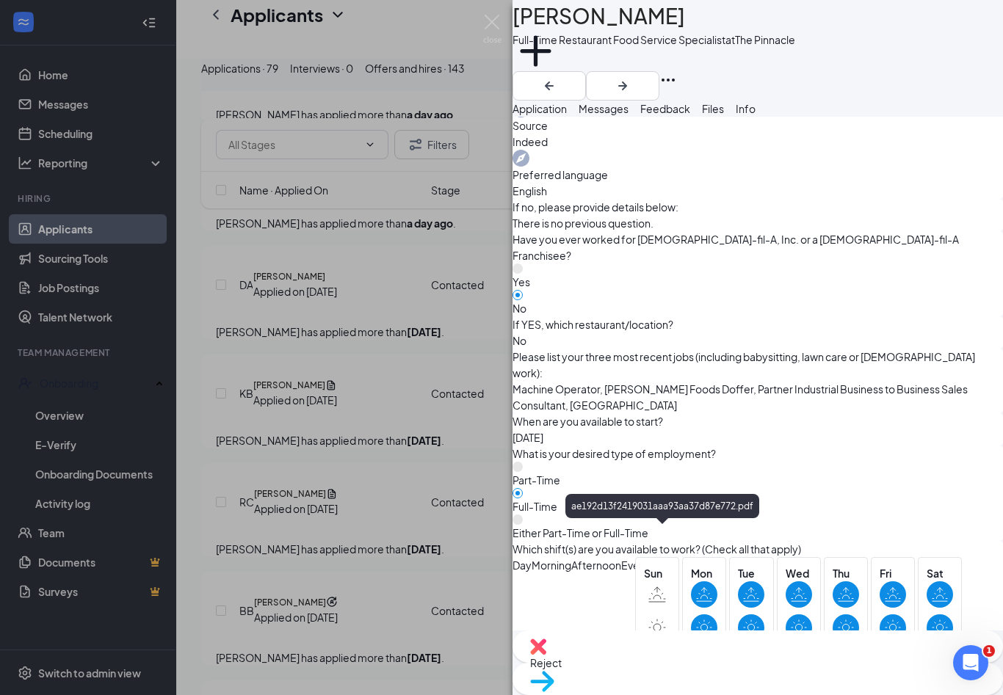
click at [562, 669] on span "Reject" at bounding box center [546, 662] width 32 height 13
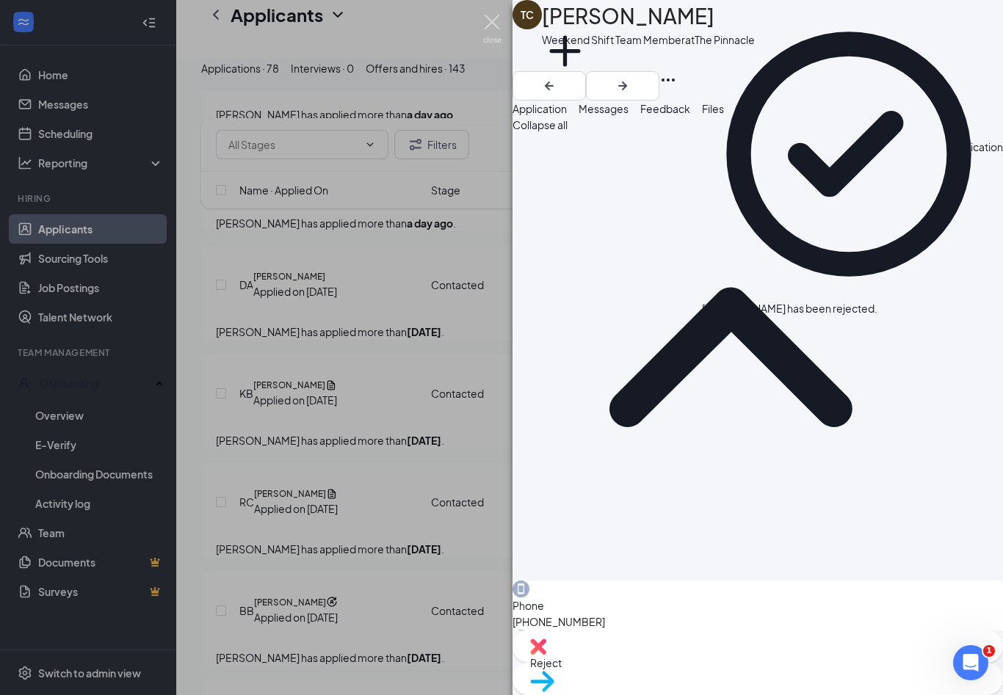
click at [487, 36] on img at bounding box center [492, 29] width 18 height 29
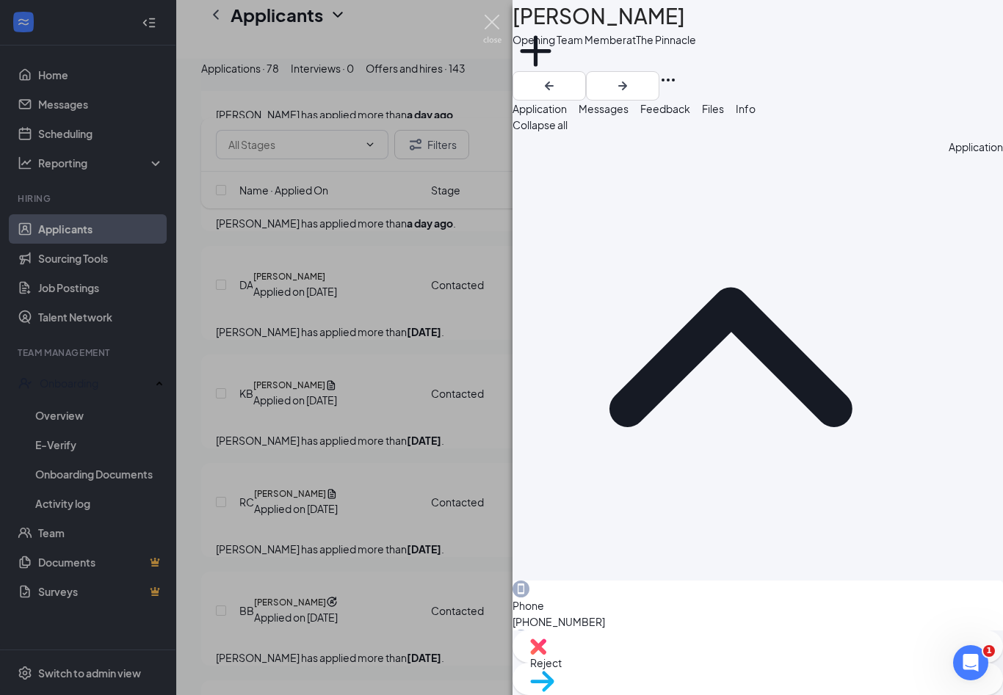
click at [498, 18] on img at bounding box center [492, 29] width 18 height 29
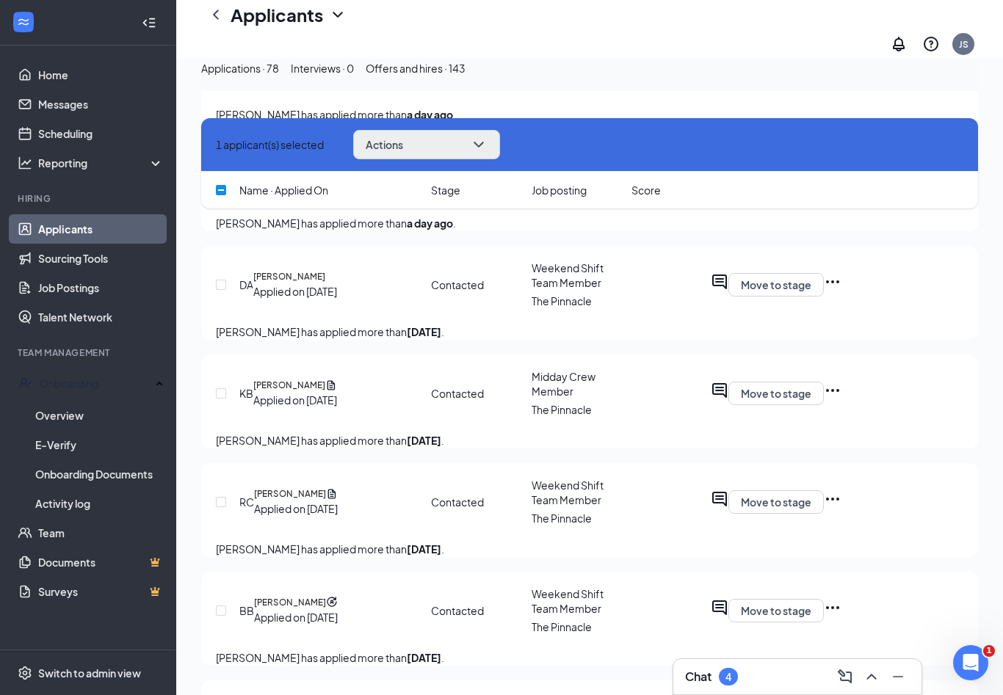
click at [462, 144] on button "Actions" at bounding box center [426, 144] width 147 height 29
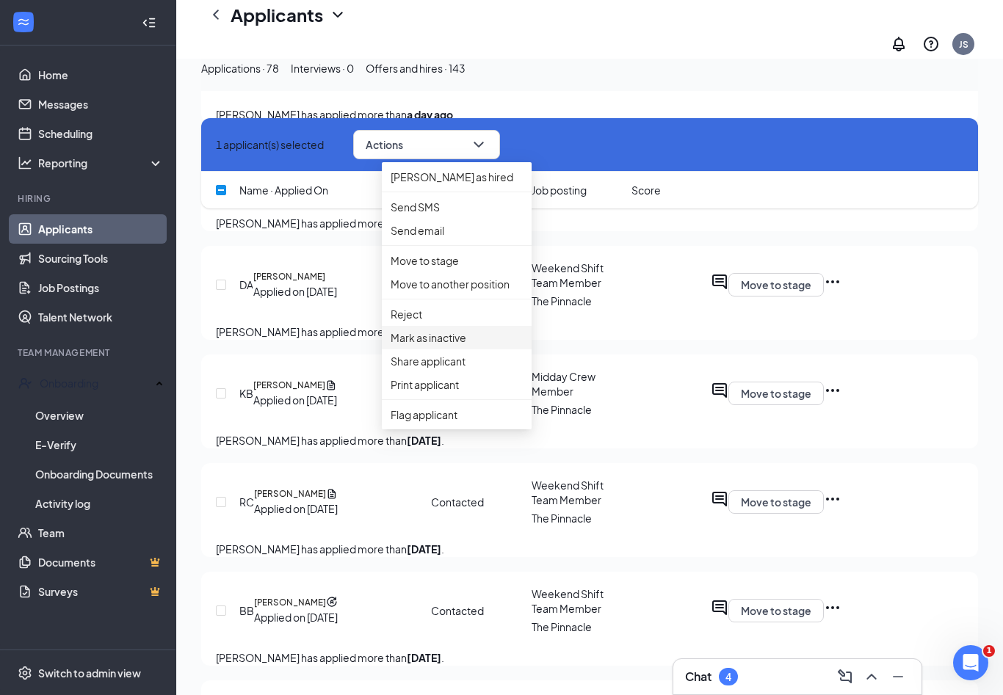
click at [421, 346] on p "Mark as inactive" at bounding box center [456, 338] width 132 height 16
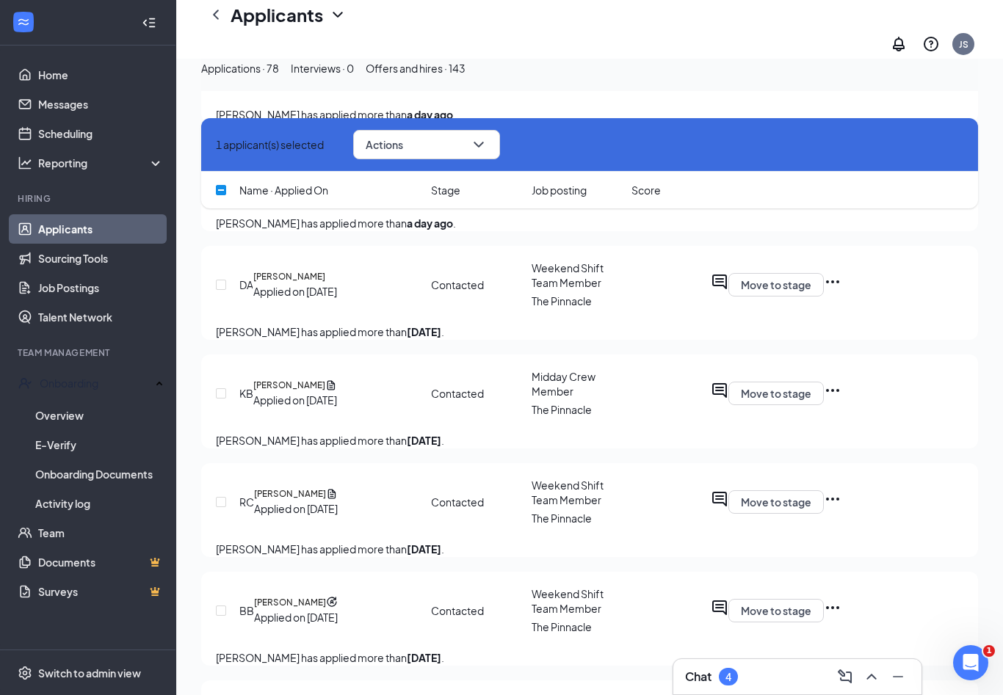
checkbox input "false"
click at [76, 99] on link "Messages" at bounding box center [101, 104] width 126 height 29
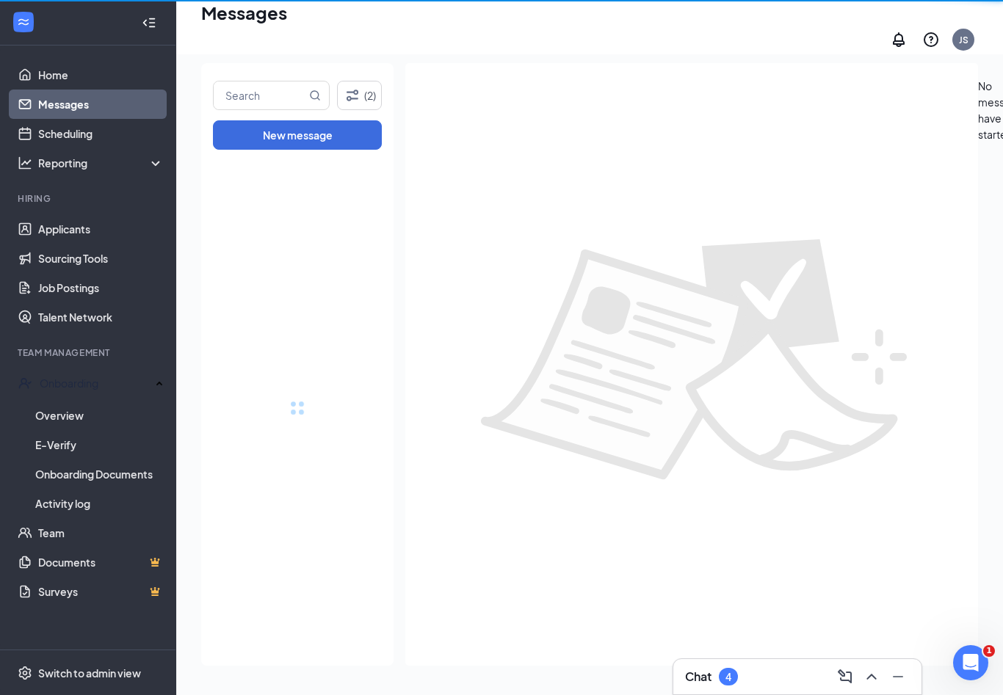
scroll to position [24, 0]
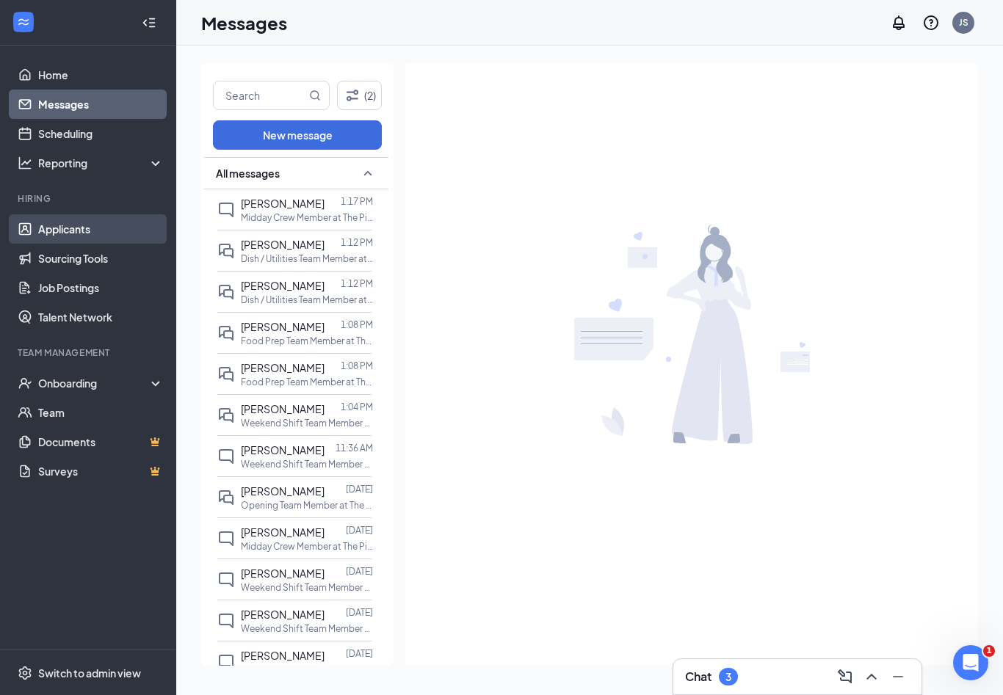
click at [67, 230] on link "Applicants" at bounding box center [101, 228] width 126 height 29
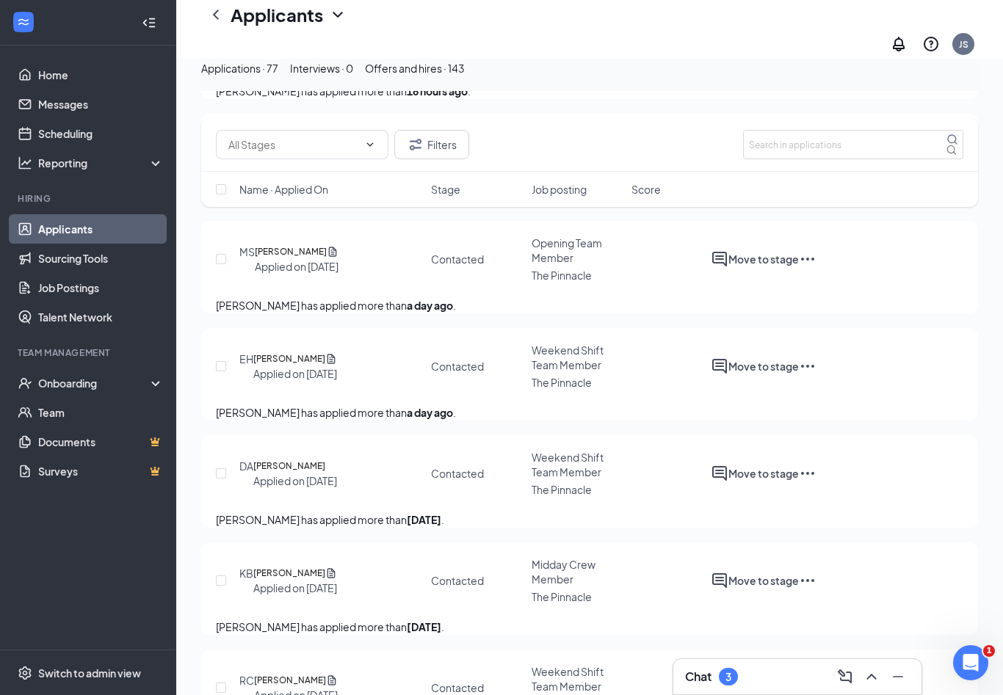
scroll to position [1942, 0]
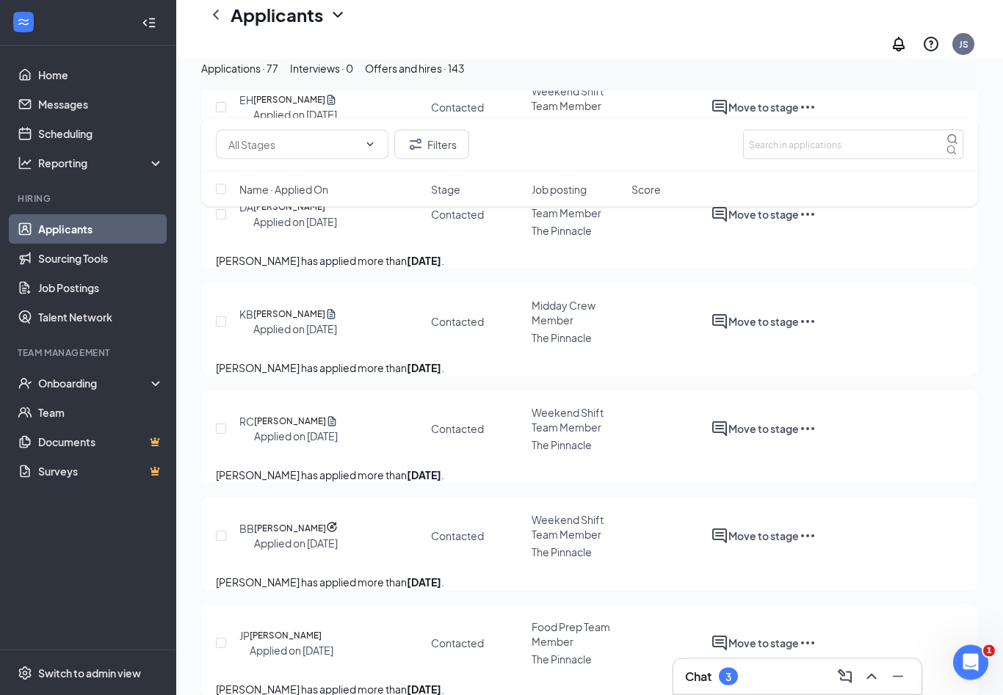
scroll to position [2161, 0]
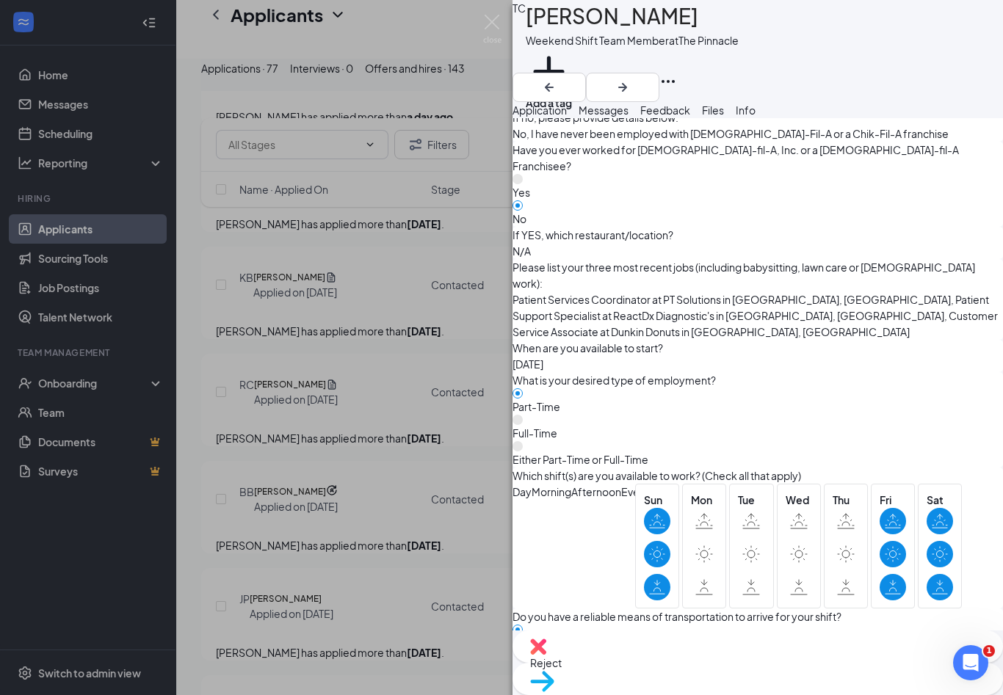
scroll to position [784, 0]
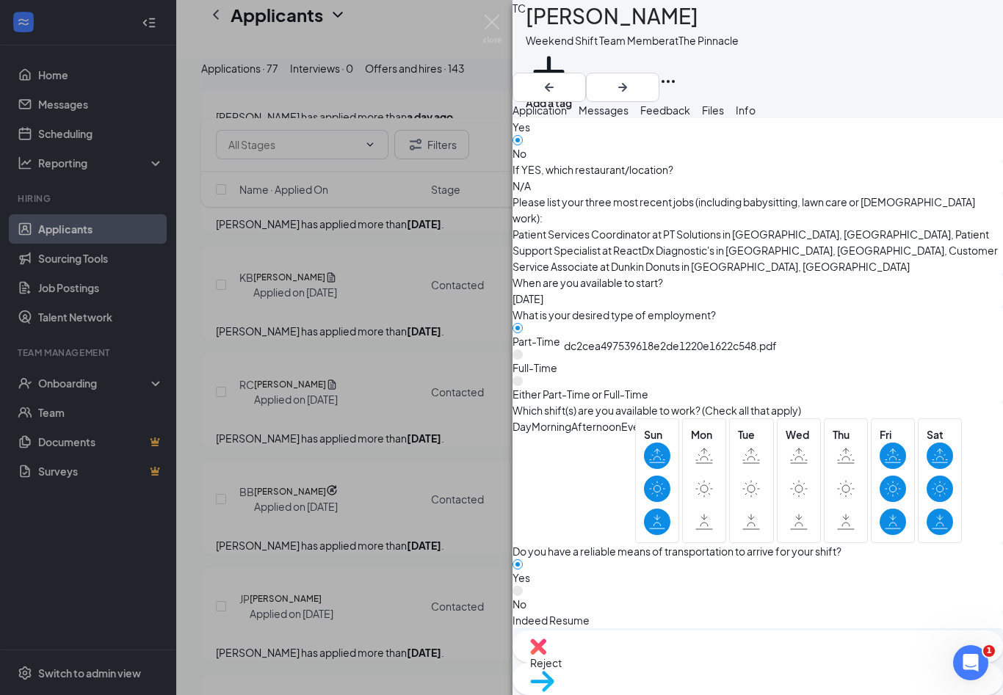
click at [719, 635] on div "dc2cea497539618e2de1220e1622c548.pdf" at bounding box center [704, 699] width 110 height 128
click at [491, 12] on div "[PERSON_NAME] Weekend Shift Team Member at The Pinnacle Add a tag Application M…" at bounding box center [501, 347] width 1003 height 695
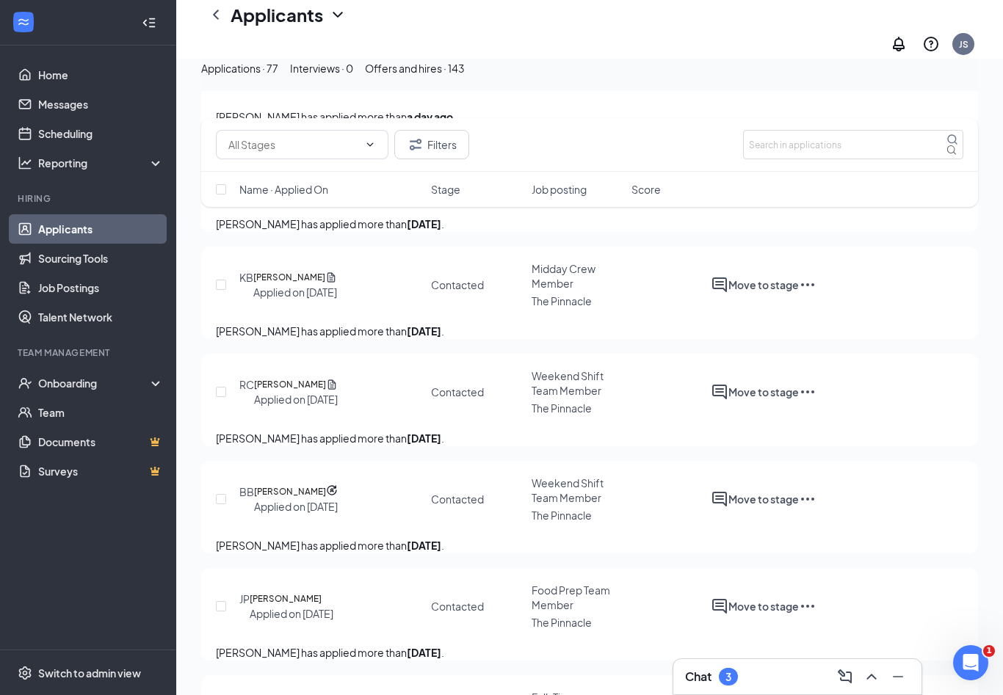
checkbox input "true"
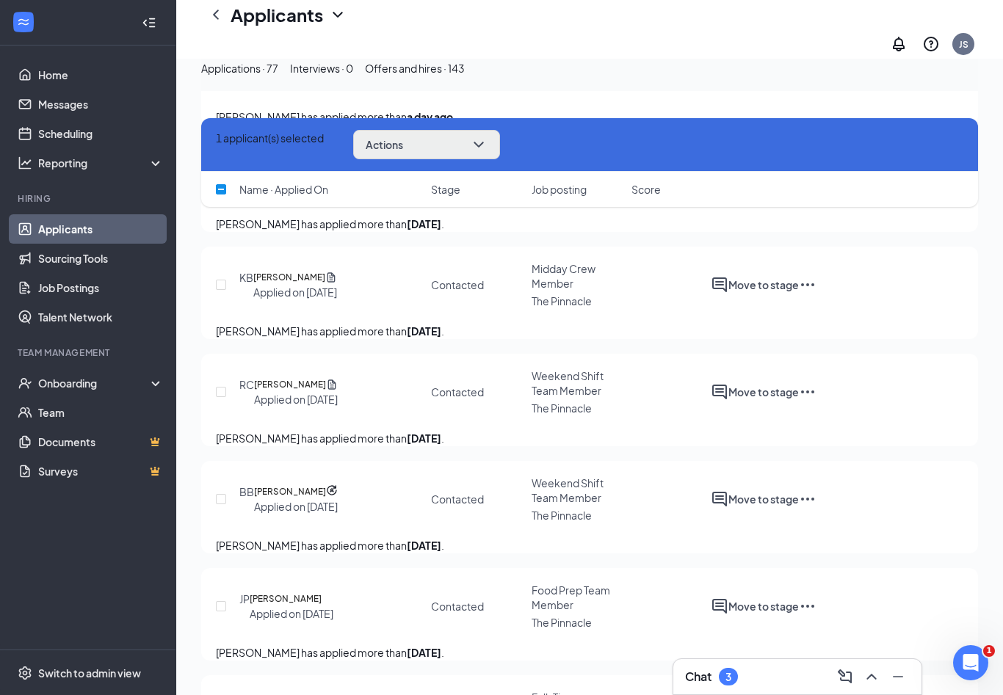
click at [487, 147] on icon "ChevronDown" at bounding box center [479, 145] width 18 height 18
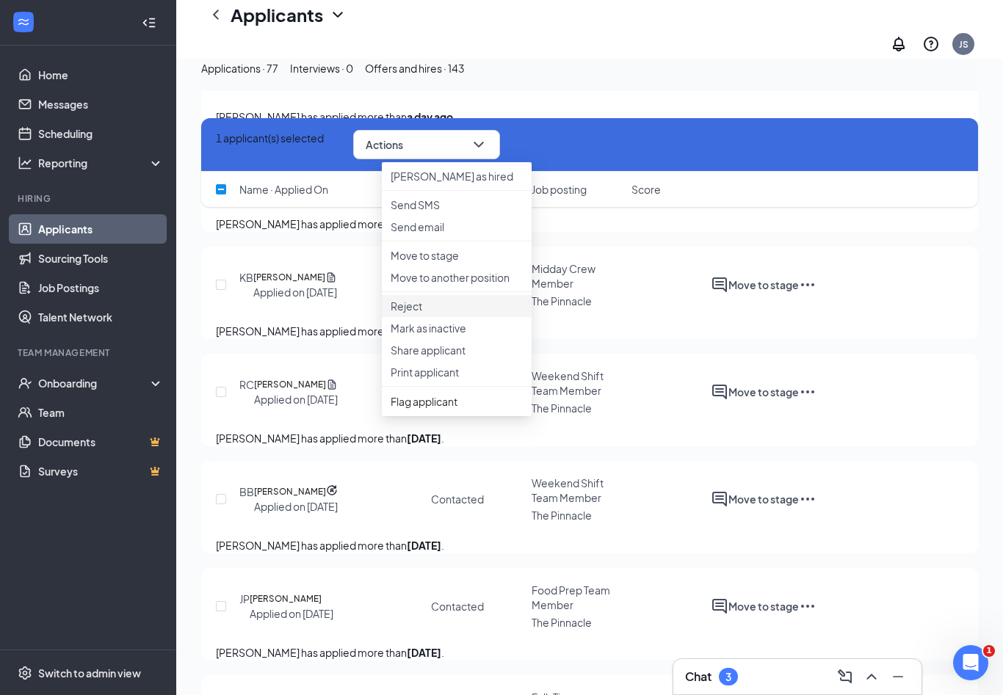
click at [417, 313] on p "Reject" at bounding box center [456, 306] width 132 height 15
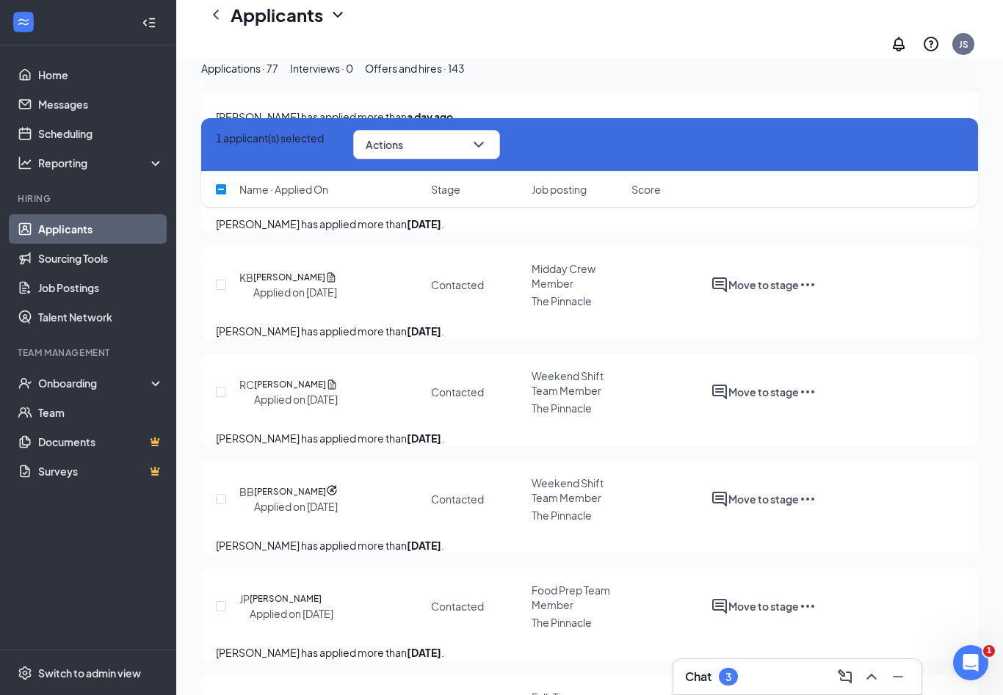
checkbox input "true"
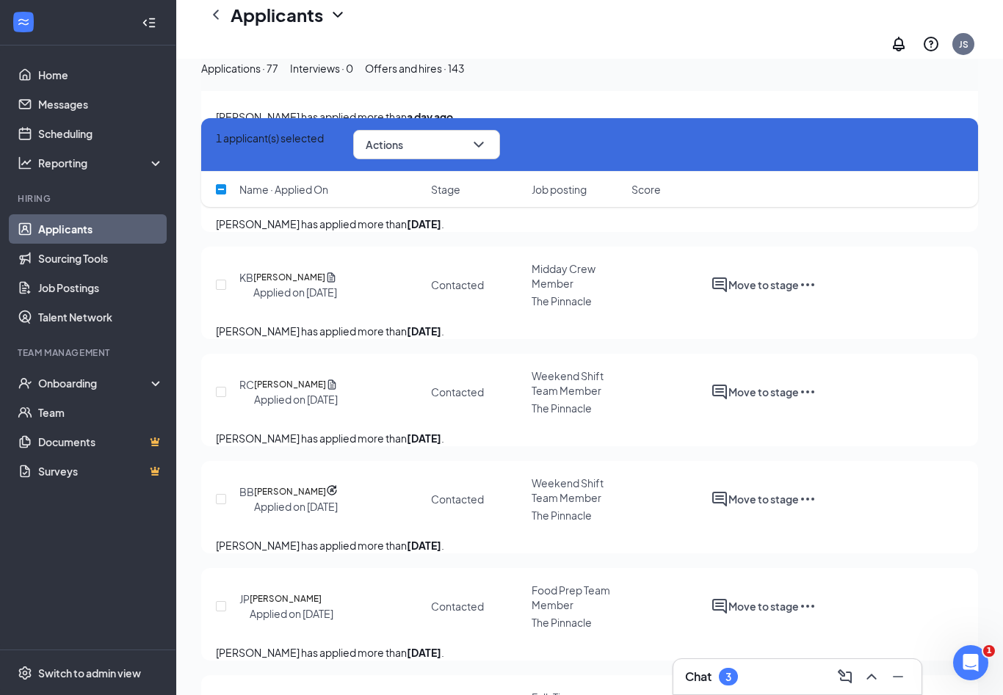
checkbox input "true"
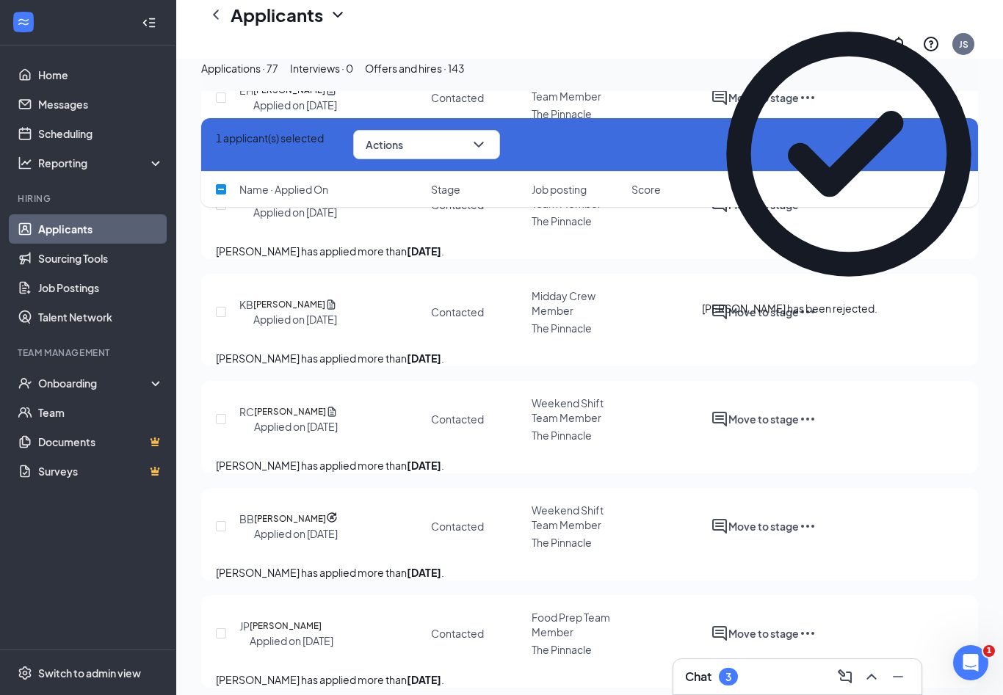
scroll to position [2154, 0]
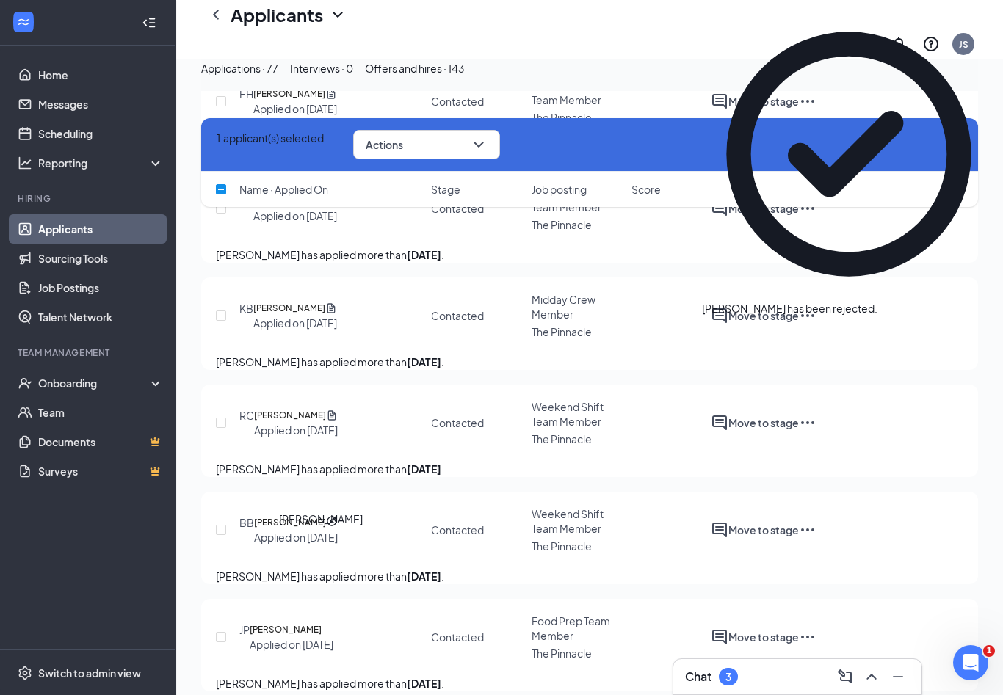
checkbox input "false"
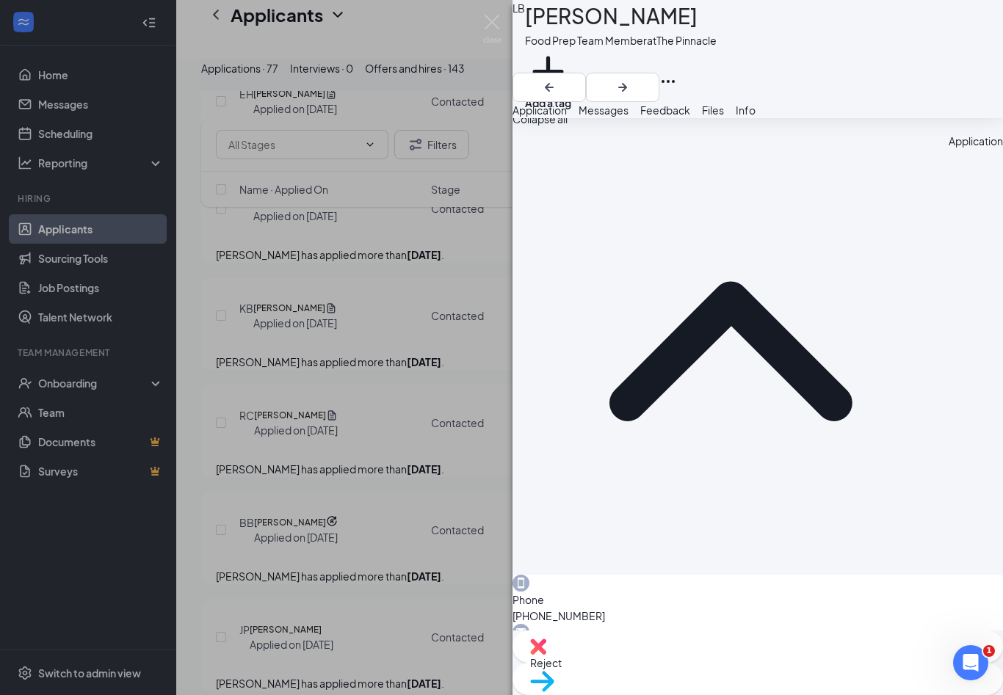
scroll to position [676, 0]
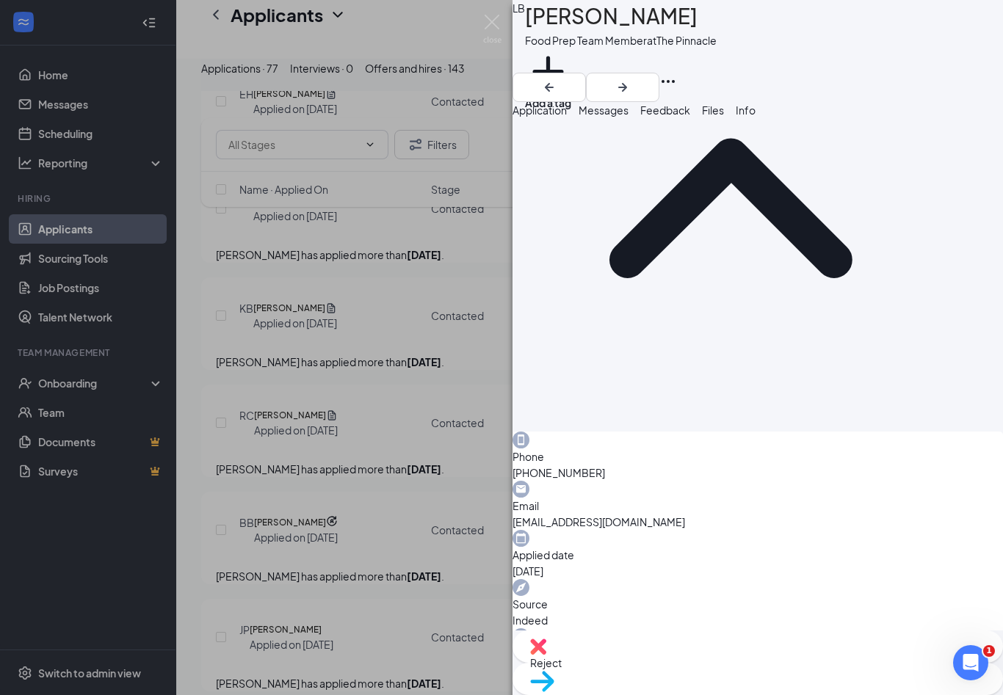
click at [628, 117] on span "Messages" at bounding box center [603, 109] width 50 height 13
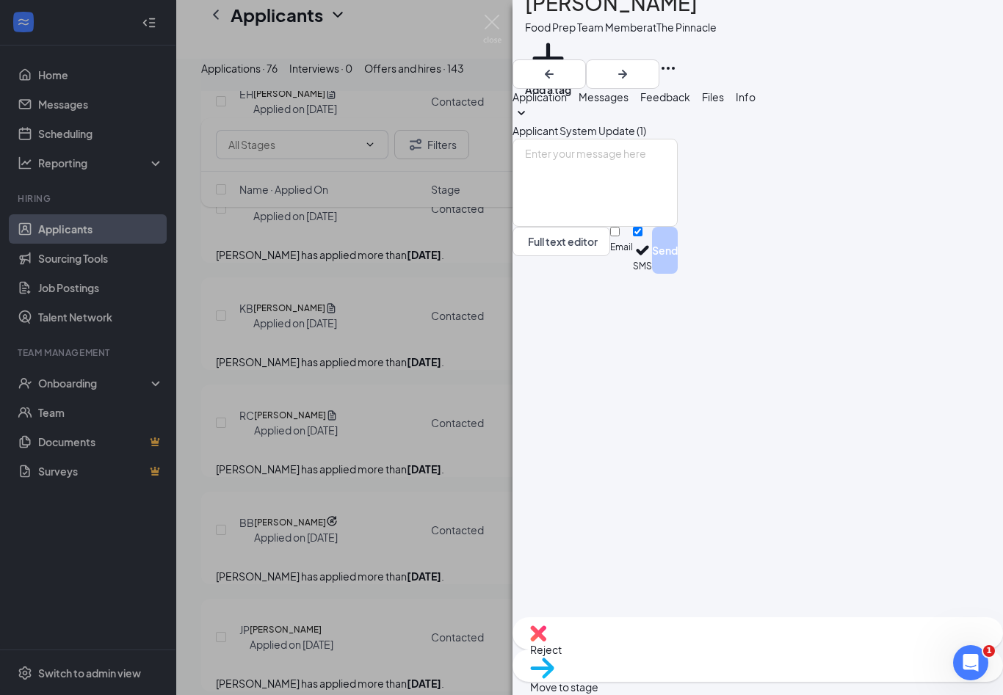
scroll to position [24, 0]
click at [668, 227] on textarea at bounding box center [594, 183] width 165 height 88
paste textarea "Hi Melissa! This is Jenifer from The Pinnacle Chick-fil-A. Thank you for submit…"
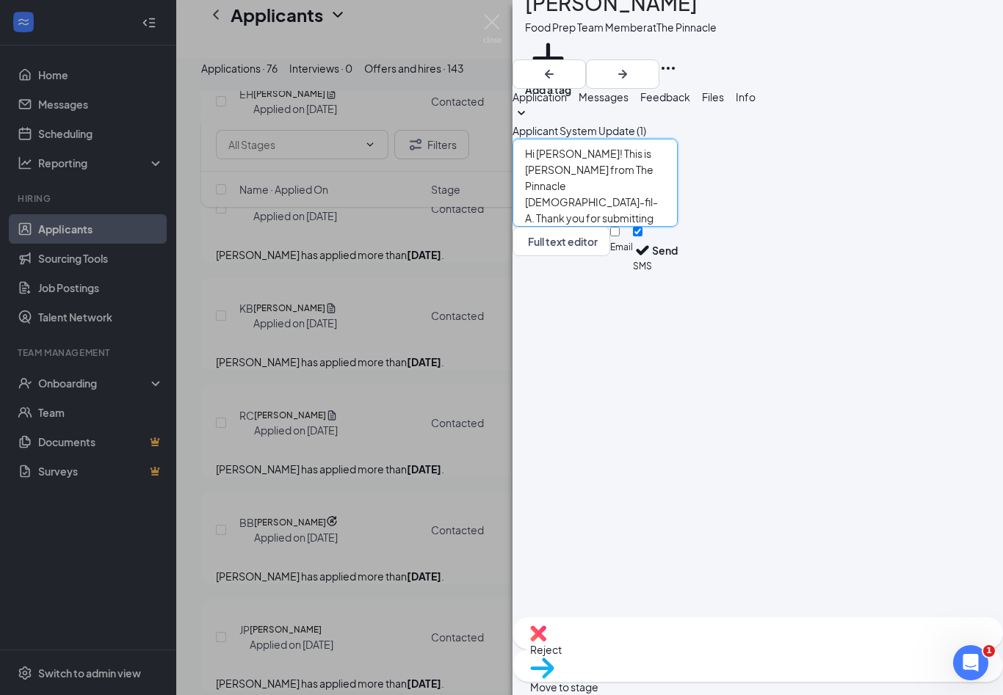
click at [607, 227] on textarea "Hi Melissa! This is Jenifer from The Pinnacle Chick-fil-A. Thank you for submit…" at bounding box center [594, 183] width 165 height 88
type textarea "Hi Larry! This is Jenifer from The Pinnacle Chick-fil-A. Thank you for submitti…"
click at [677, 274] on button "Send" at bounding box center [665, 250] width 26 height 47
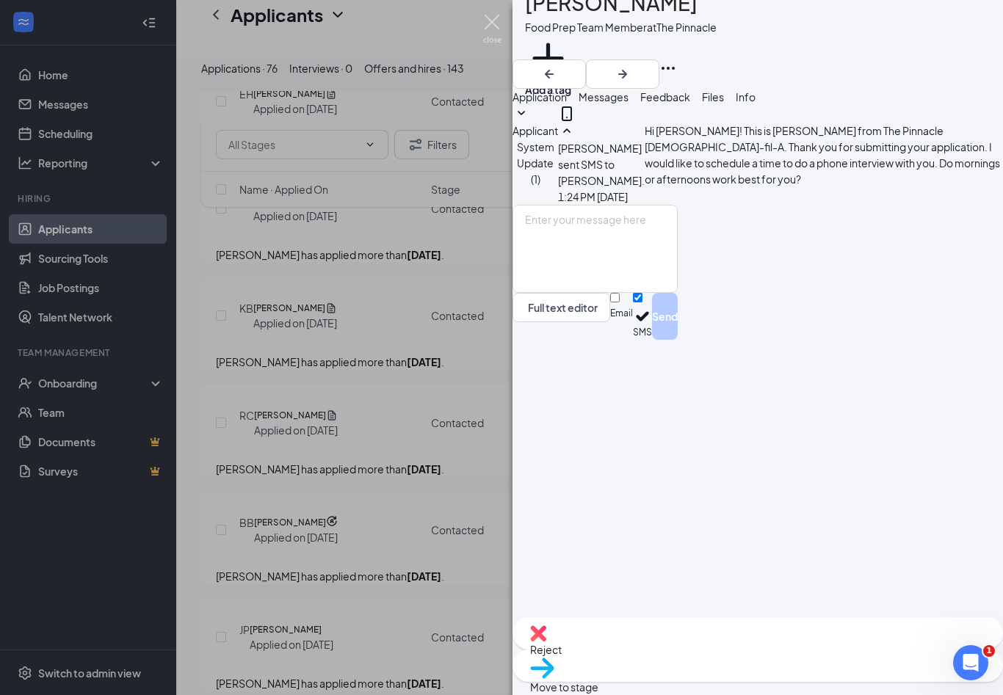
click at [497, 28] on img at bounding box center [492, 29] width 18 height 29
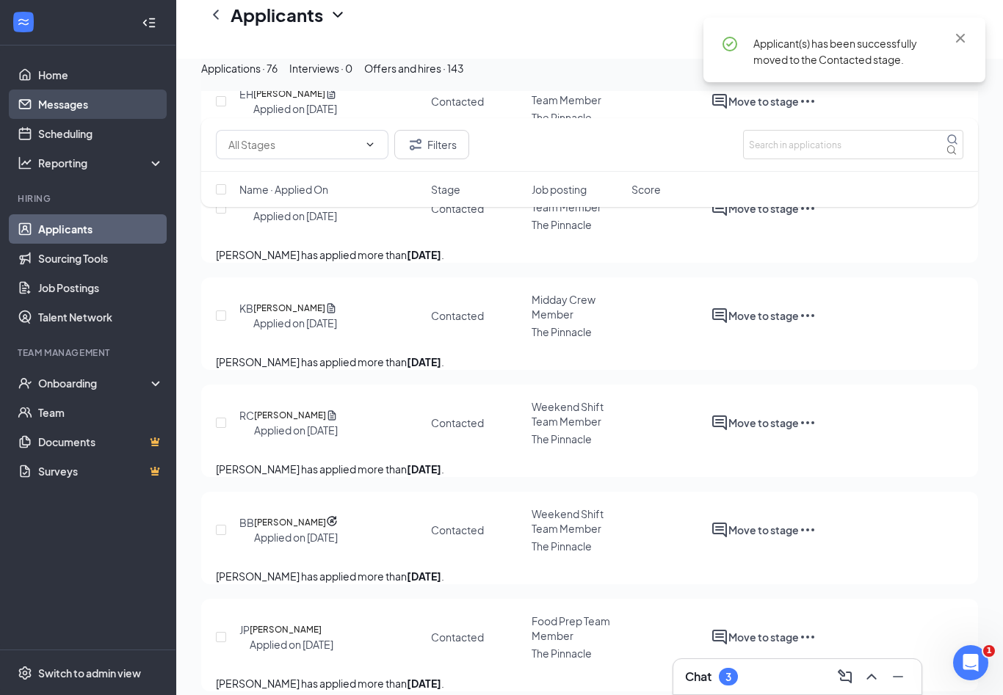
click at [112, 93] on link "Messages" at bounding box center [101, 104] width 126 height 29
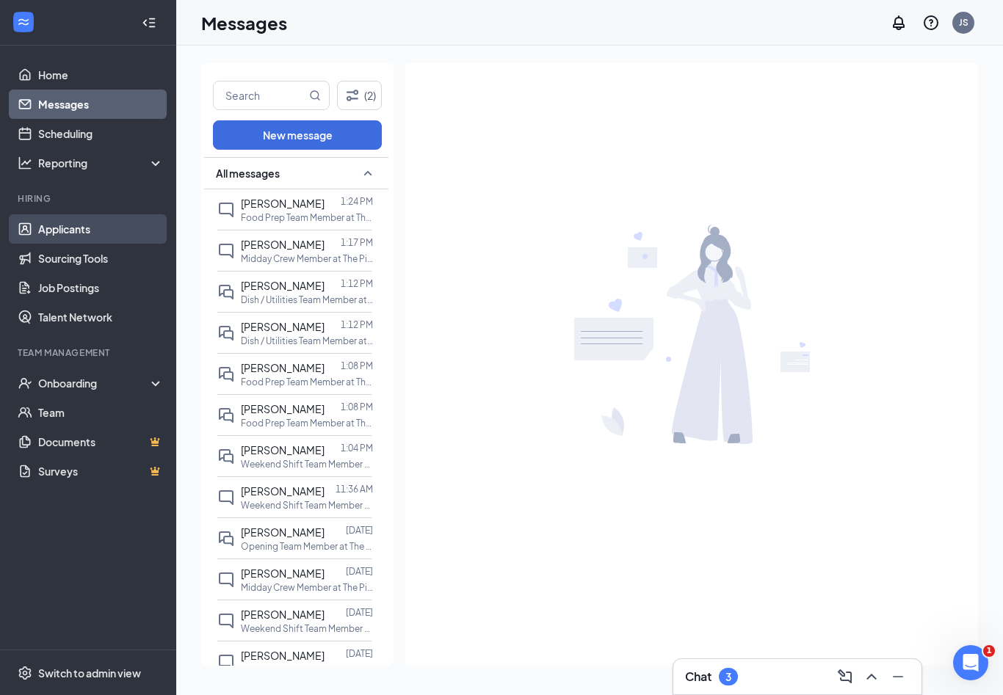
click at [68, 214] on link "Applicants" at bounding box center [101, 228] width 126 height 29
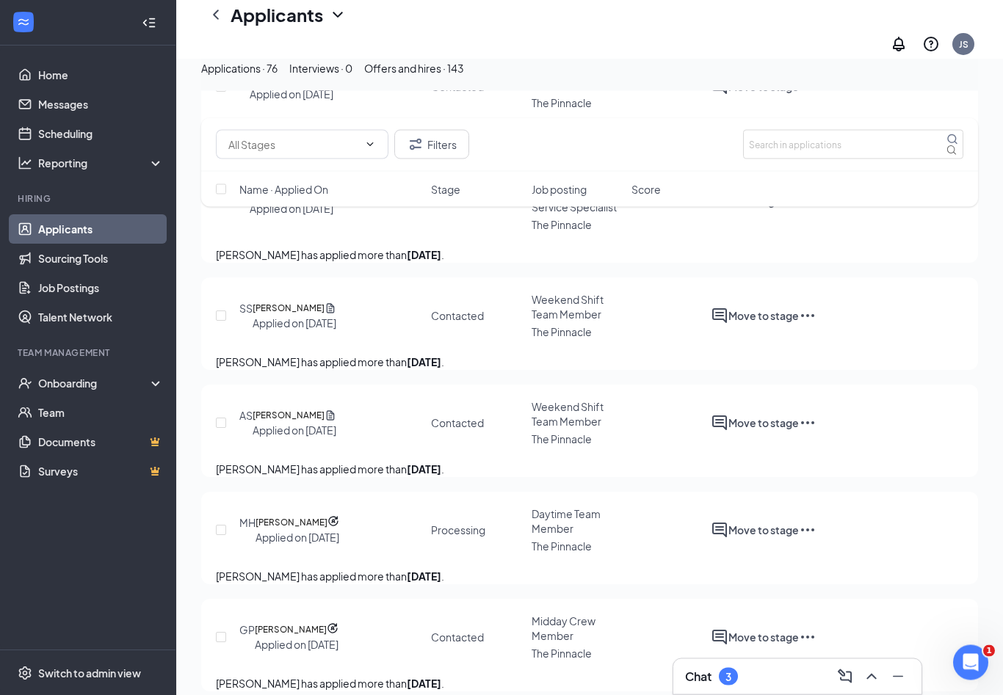
scroll to position [2705, 0]
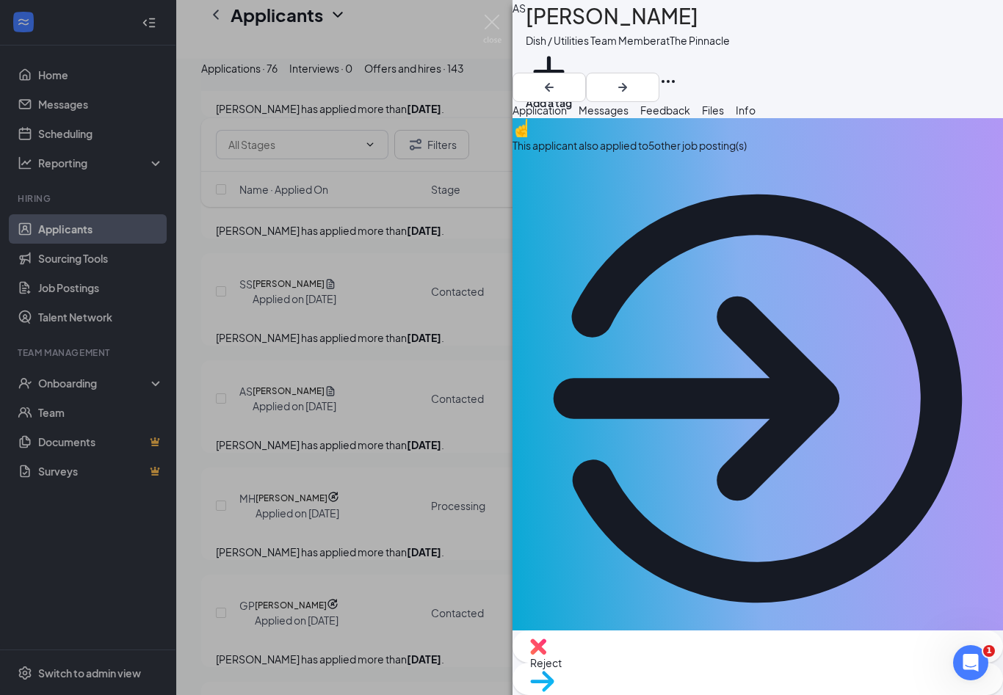
click at [628, 118] on button "Messages" at bounding box center [603, 110] width 50 height 16
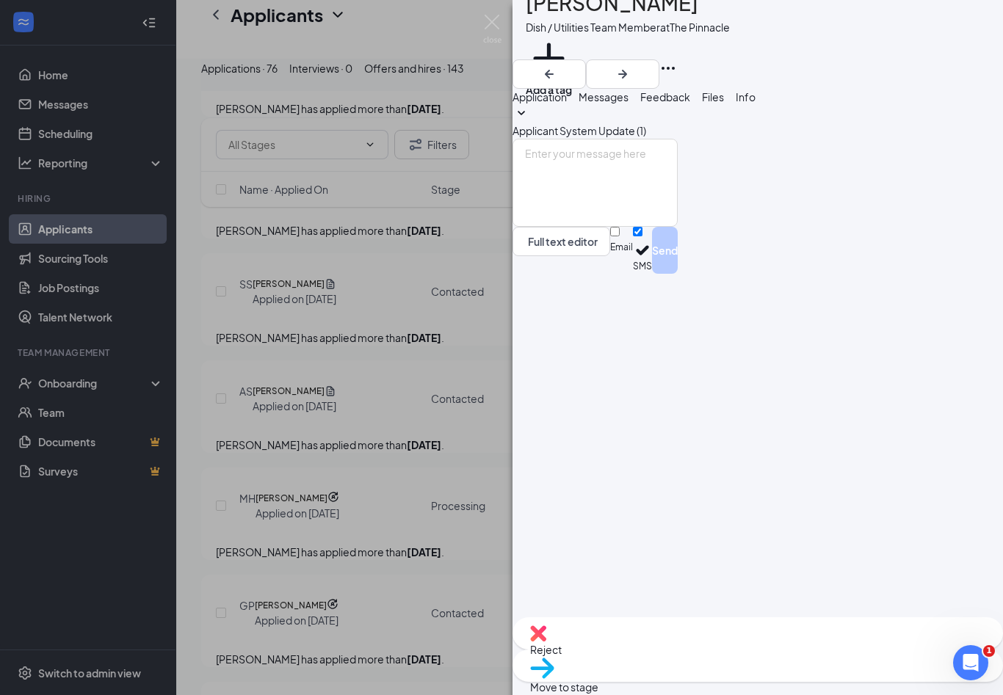
scroll to position [24, 0]
click at [496, 35] on img at bounding box center [492, 29] width 18 height 29
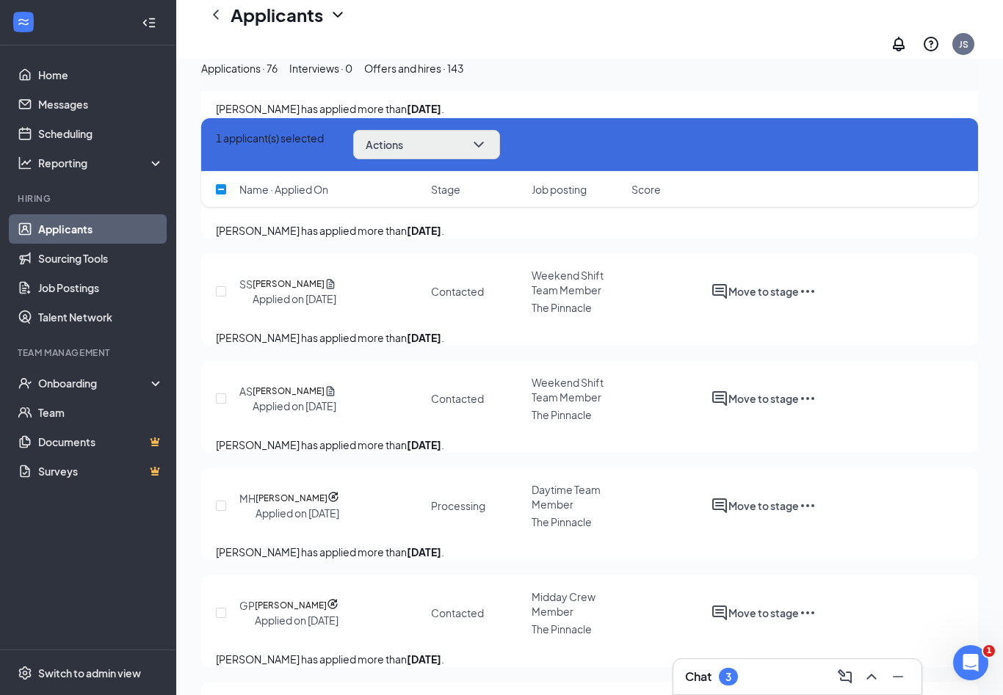
click at [472, 144] on button "Actions" at bounding box center [426, 144] width 147 height 29
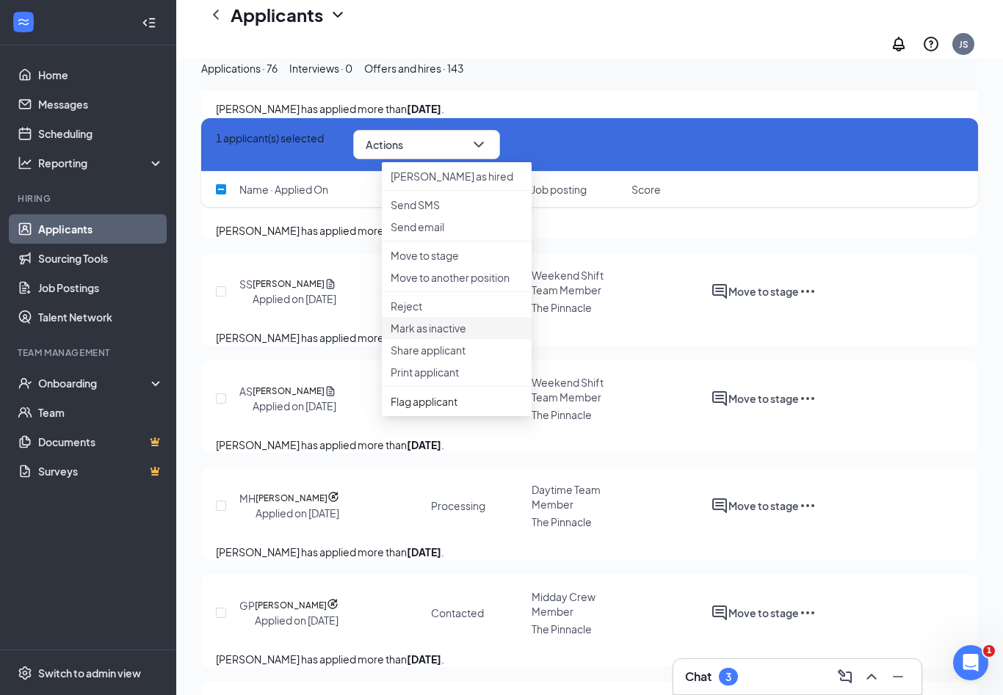
click at [427, 335] on p "Mark as inactive" at bounding box center [456, 328] width 132 height 15
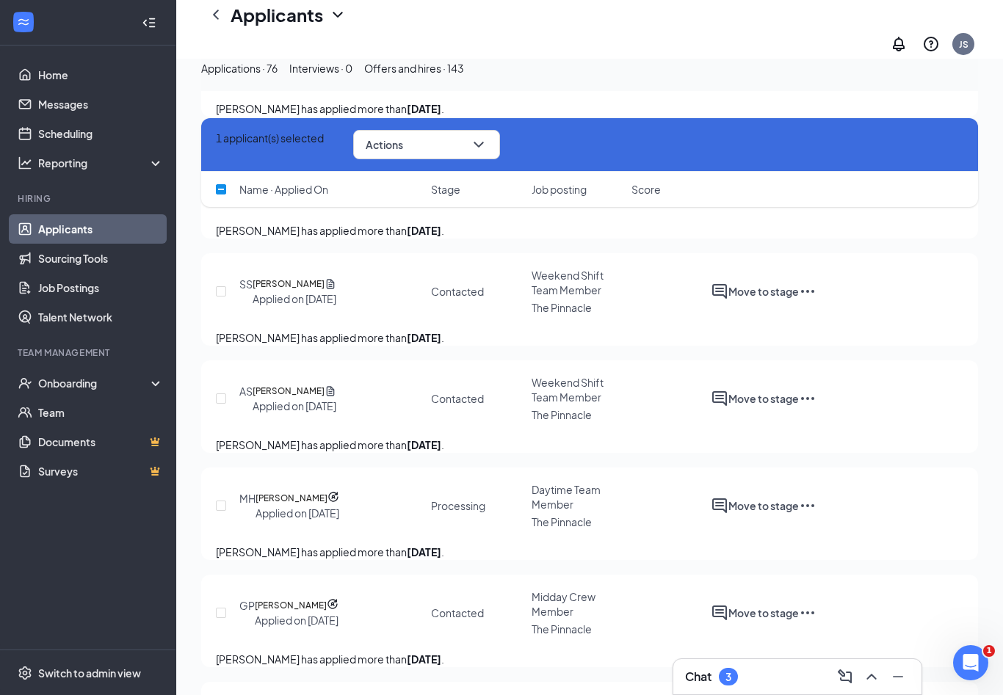
checkbox input "false"
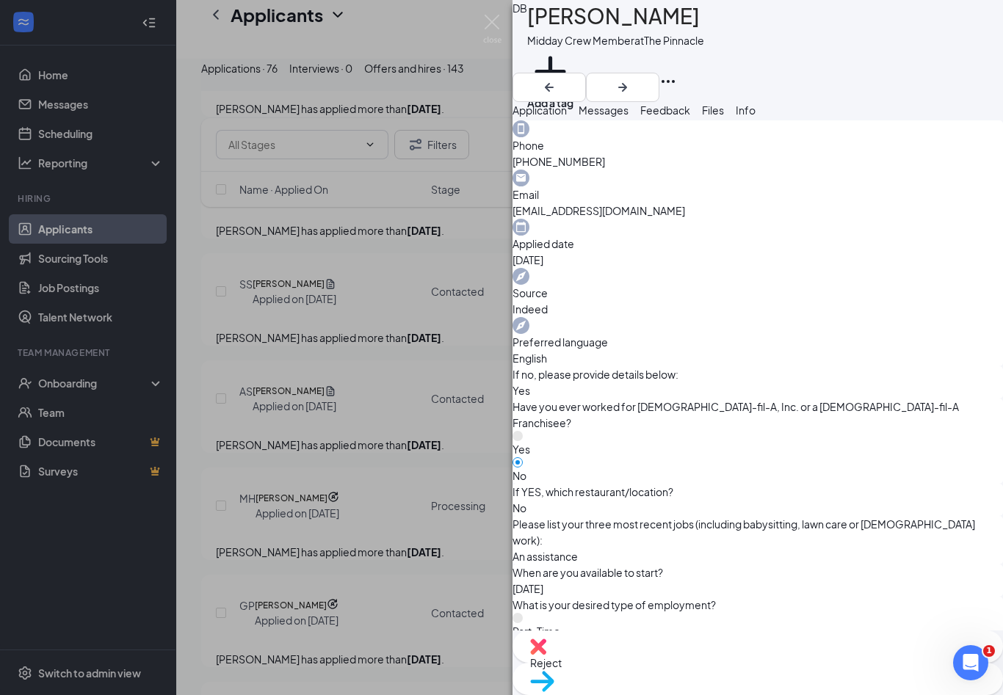
scroll to position [473, 0]
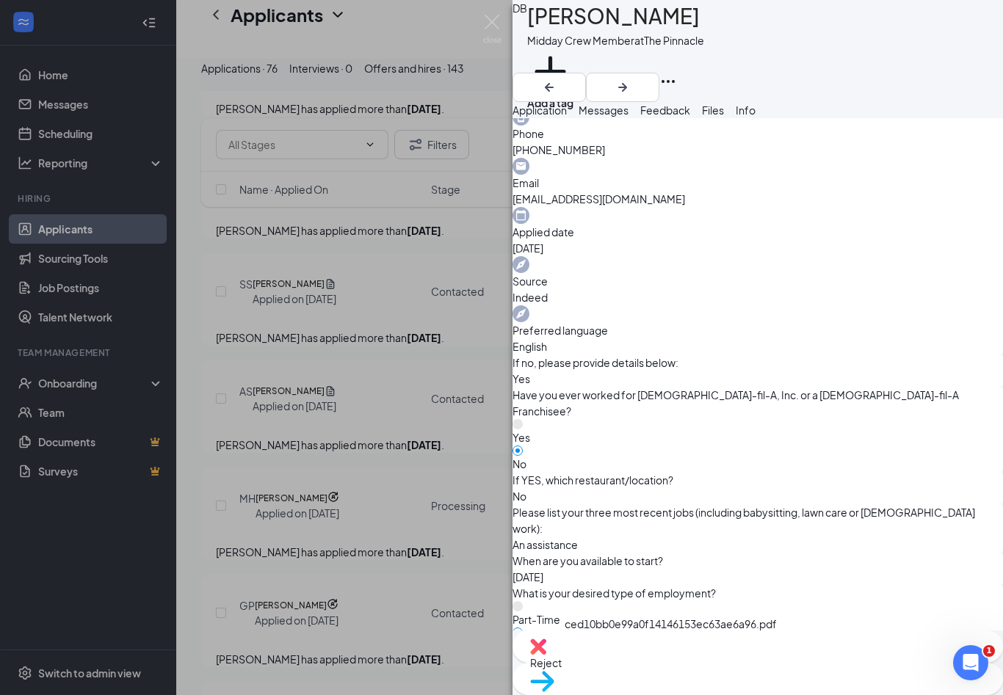
click at [628, 117] on span "Messages" at bounding box center [603, 109] width 50 height 13
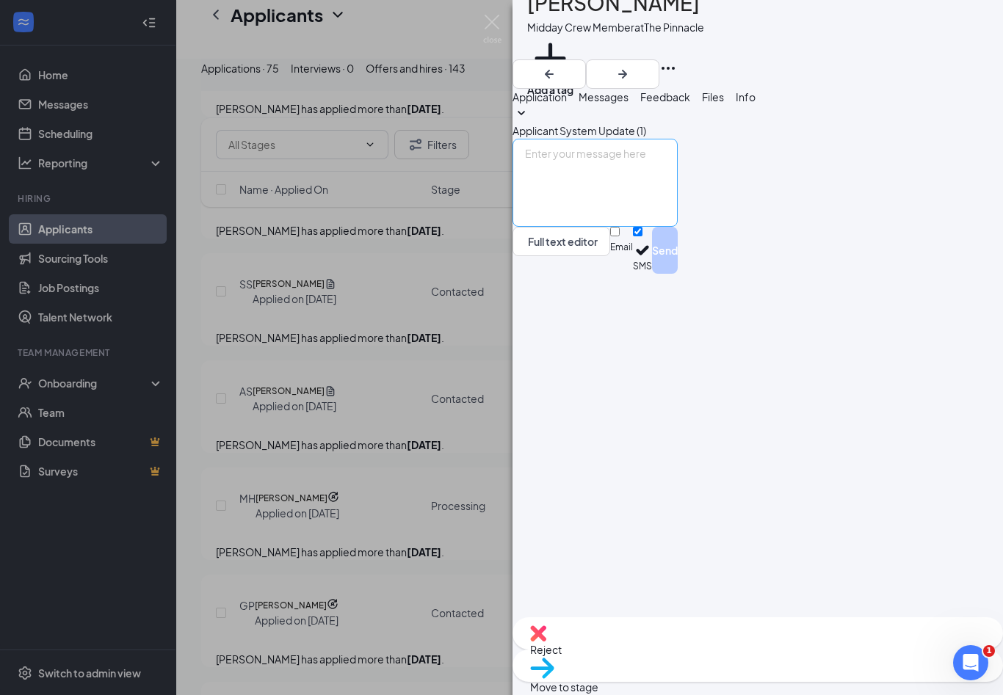
scroll to position [24, 0]
click at [654, 227] on textarea at bounding box center [594, 183] width 165 height 88
paste textarea "Hi Melissa! This is Jenifer from The Pinnacle Chick-fil-A. Thank you for submit…"
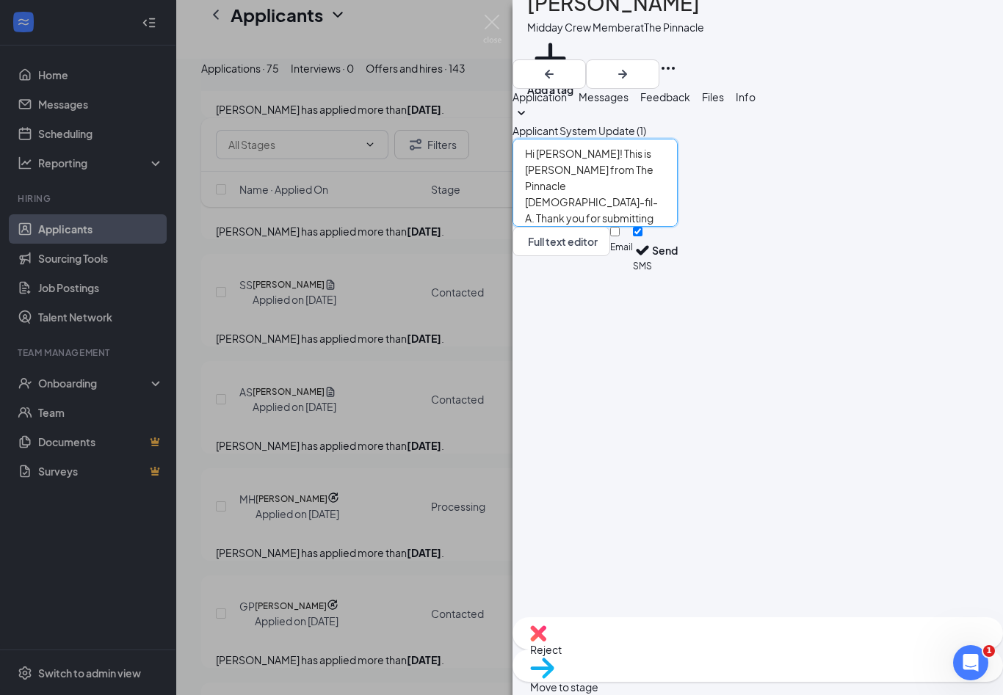
click at [607, 227] on textarea "Hi Melissa! This is Jenifer from The Pinnacle Chick-fil-A. Thank you for submit…" at bounding box center [594, 183] width 165 height 88
type textarea "Hi Deasia! This is Jenifer from The Pinnacle Chick-fil-A. Thank you for submitt…"
click at [677, 274] on button "Send" at bounding box center [665, 250] width 26 height 47
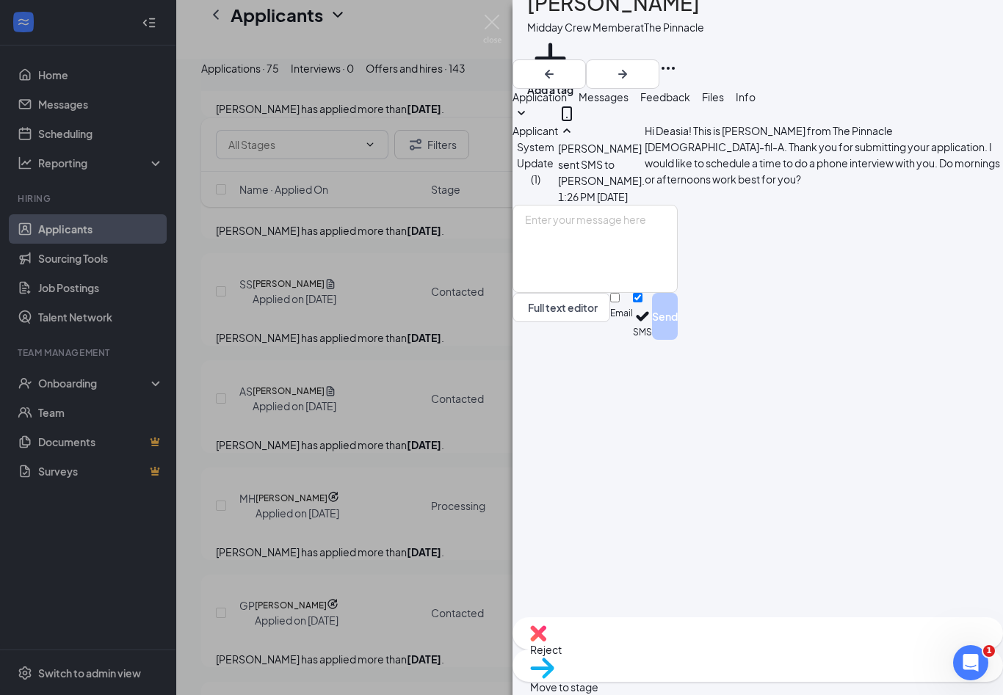
click at [490, 14] on div "DB Deasia Bradley Midday Crew Member at The Pinnacle Add a tag Application Mess…" at bounding box center [501, 347] width 1003 height 695
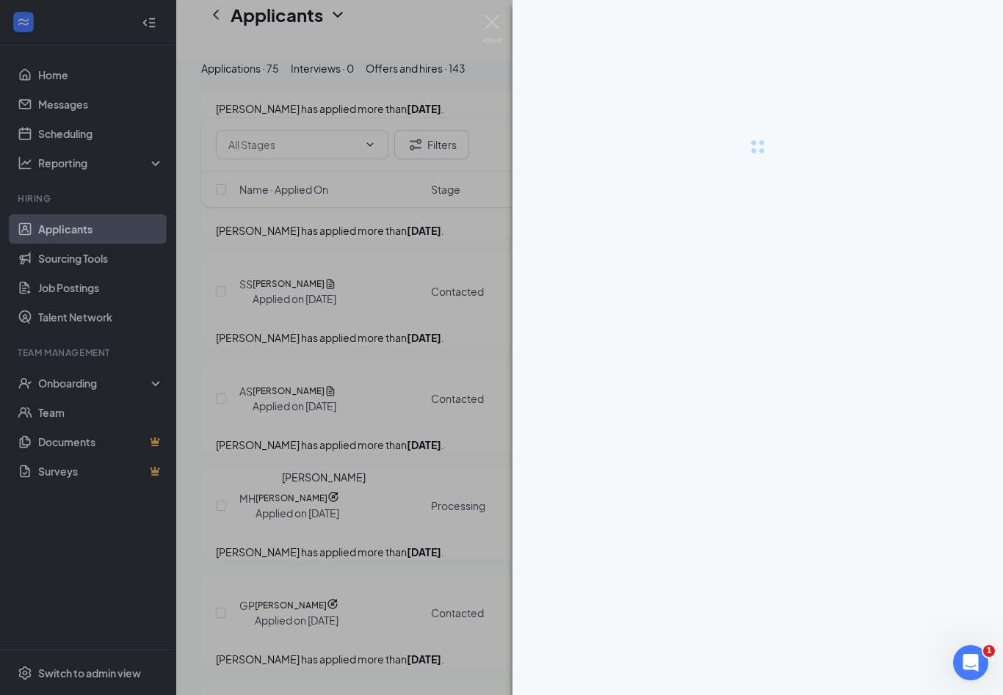
checkbox input "false"
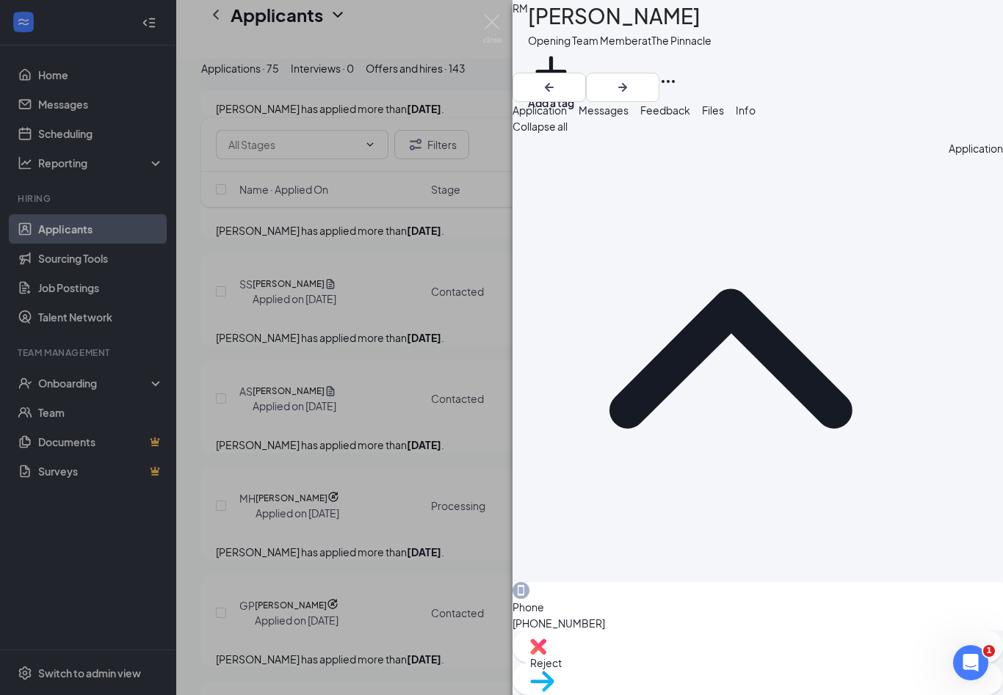
click at [628, 117] on span "Messages" at bounding box center [603, 109] width 50 height 13
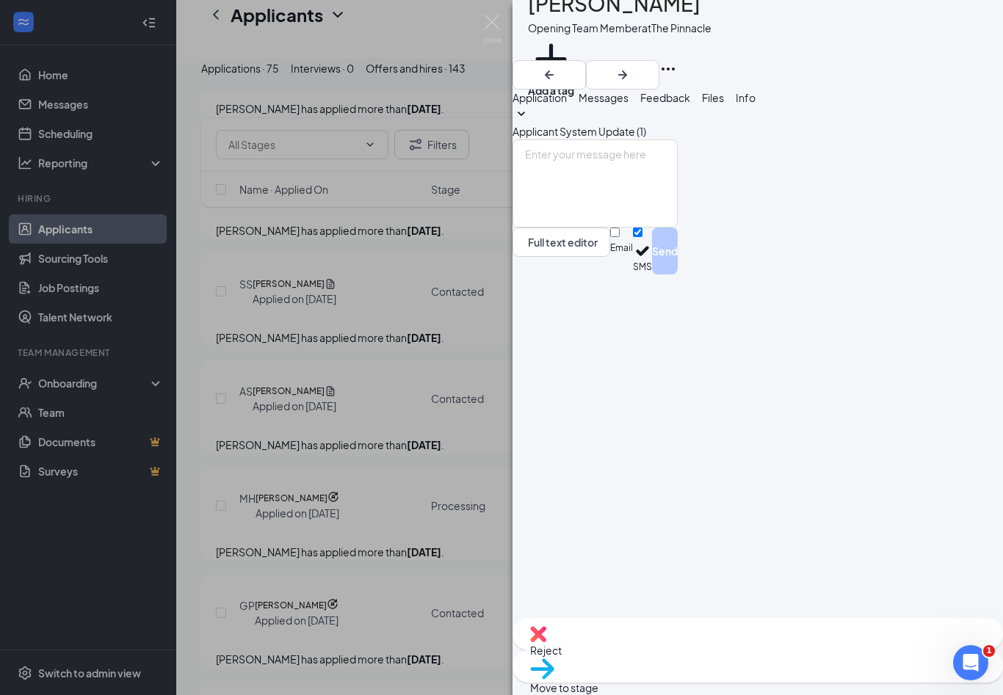
scroll to position [24, 0]
click at [567, 98] on span "Application" at bounding box center [539, 96] width 54 height 13
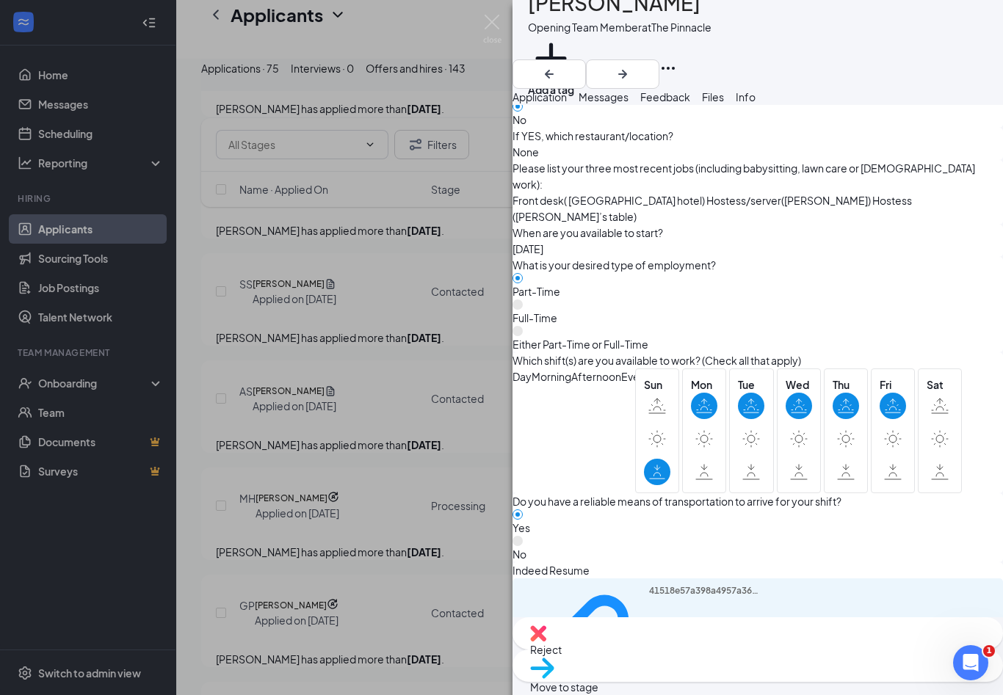
scroll to position [977, 0]
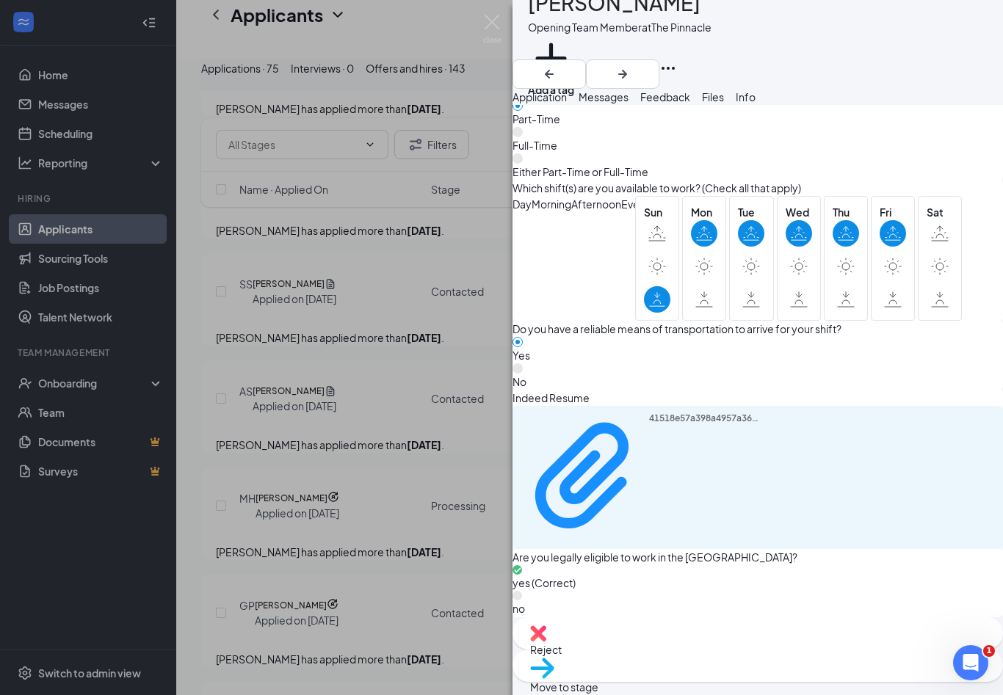
click at [501, 26] on div "RM Rylee Markmann Opening Team Member at The Pinnacle Add a tag Application Mes…" at bounding box center [501, 347] width 1003 height 695
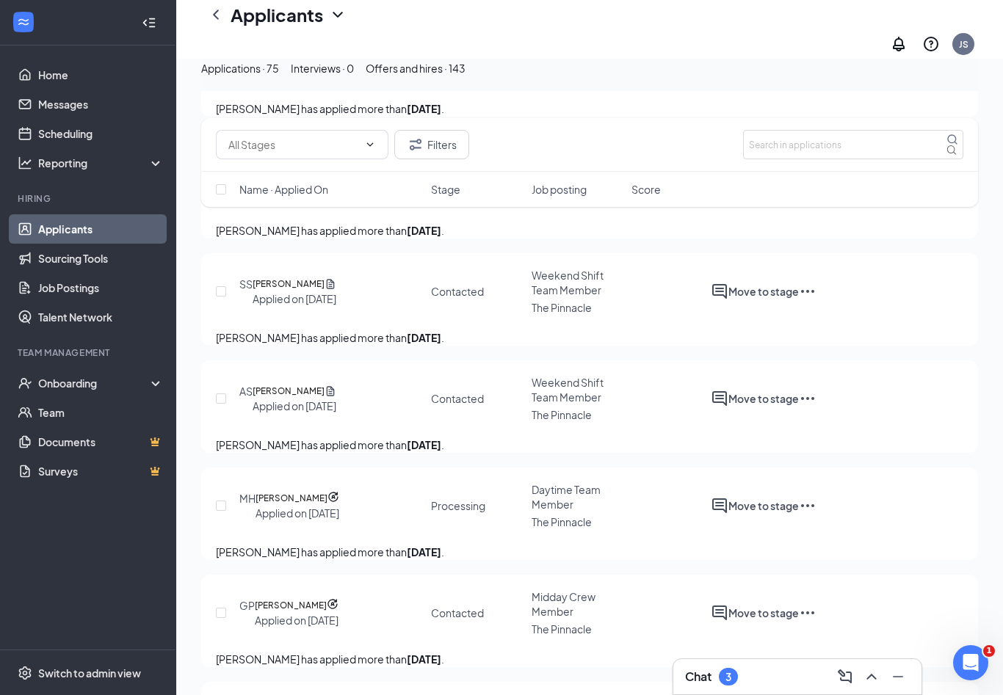
checkbox input "true"
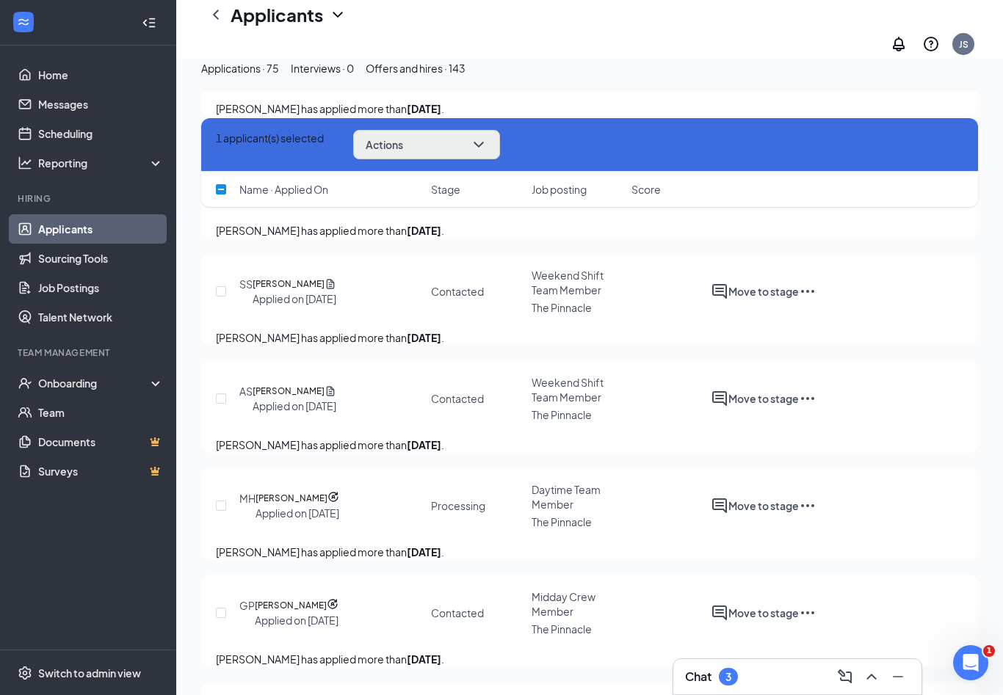
click at [480, 156] on button "Actions" at bounding box center [426, 144] width 147 height 29
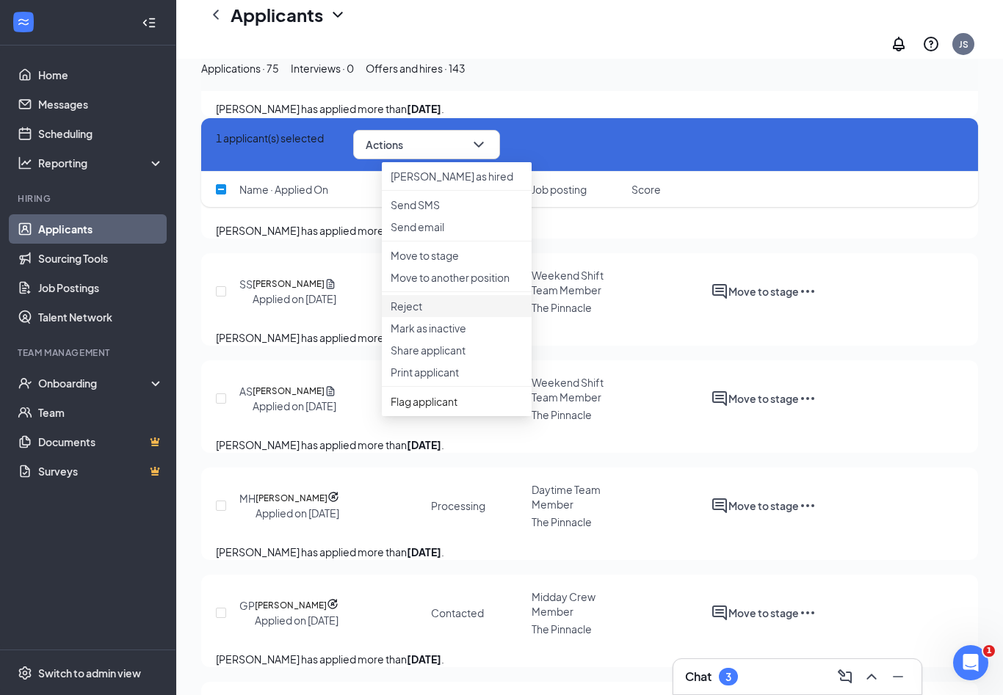
click at [424, 313] on p "Reject" at bounding box center [456, 306] width 132 height 15
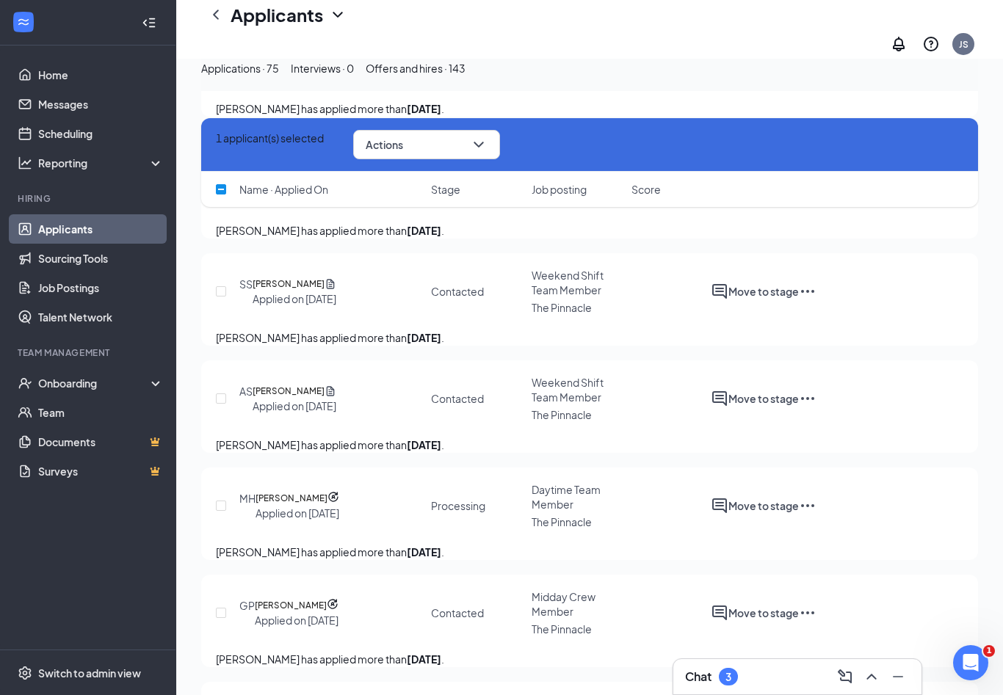
checkbox input "true"
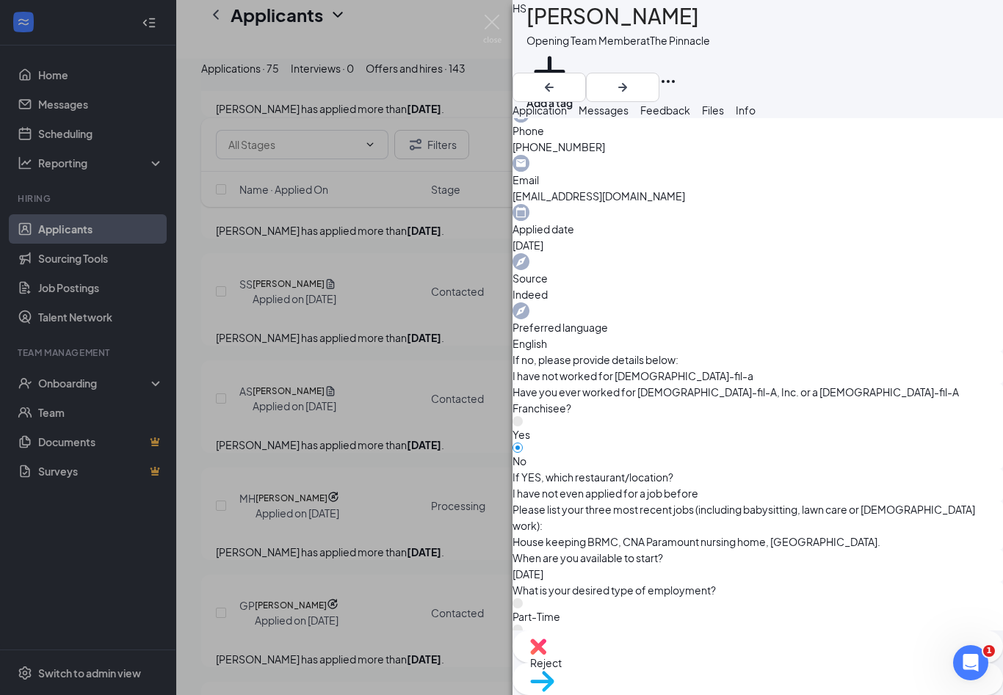
scroll to position [541, 0]
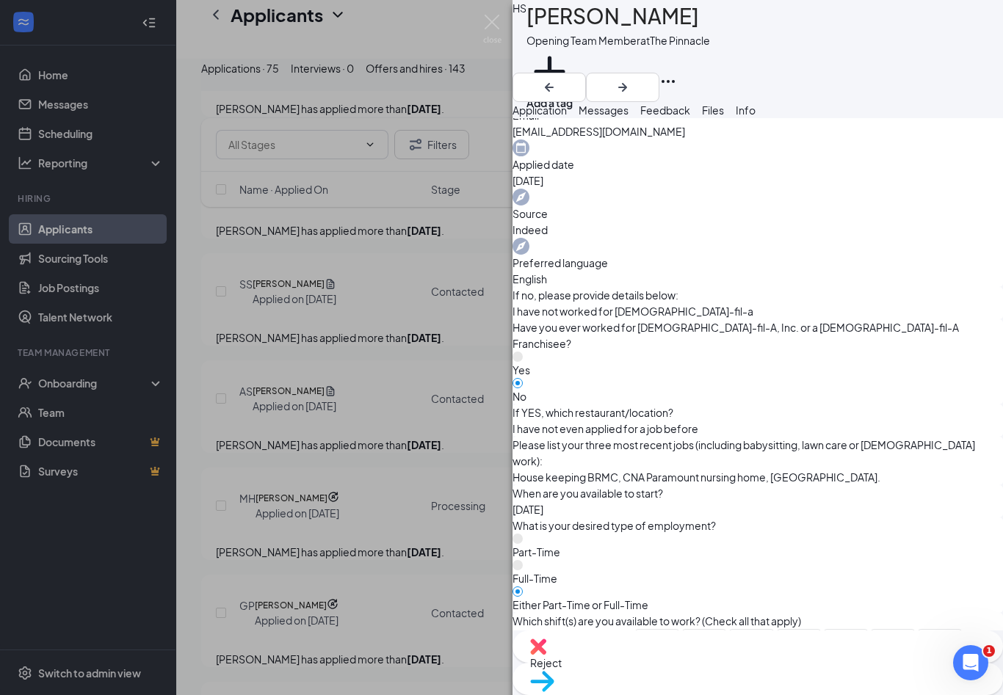
click at [502, 25] on div "HS Heidi Seymour Opening Team Member at The Pinnacle Add a tag Application Mess…" at bounding box center [501, 347] width 1003 height 695
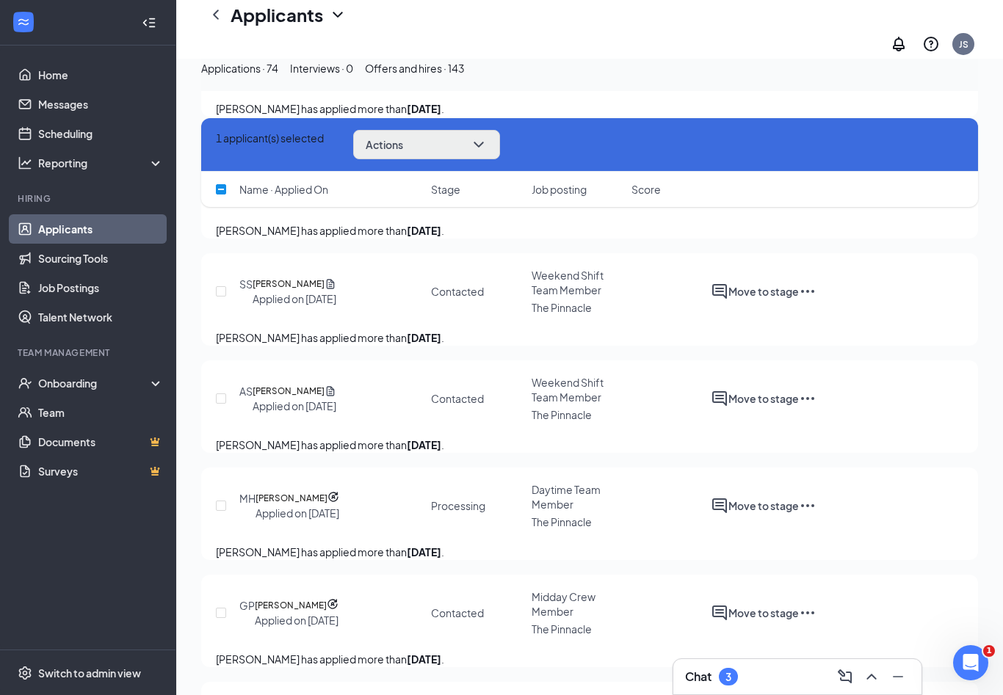
click at [493, 157] on button "Actions" at bounding box center [426, 144] width 147 height 29
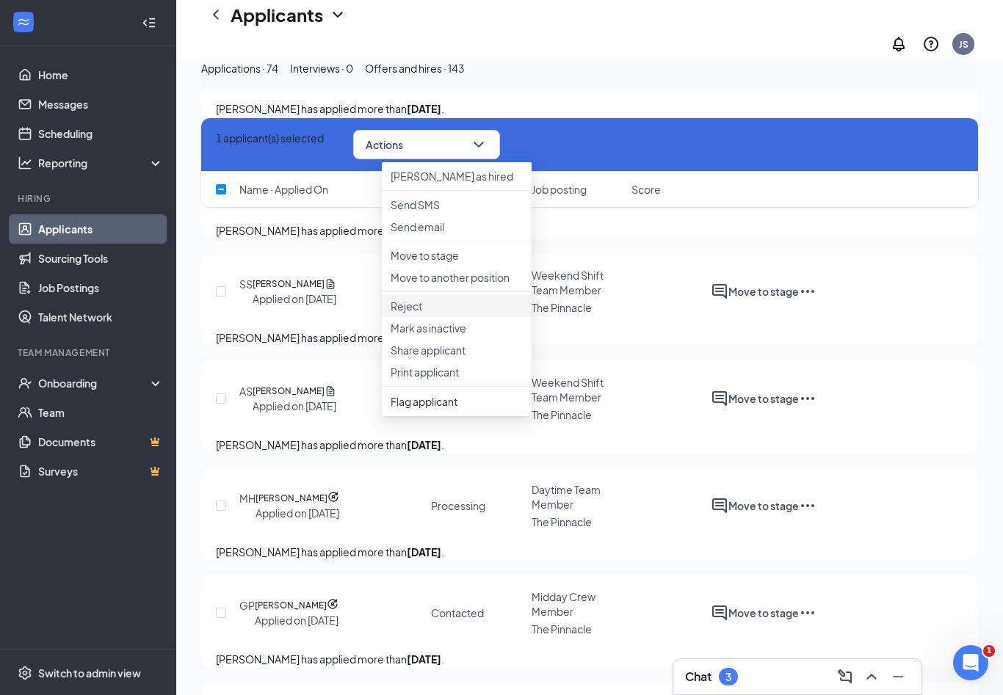
click at [424, 313] on p "Reject" at bounding box center [456, 306] width 132 height 15
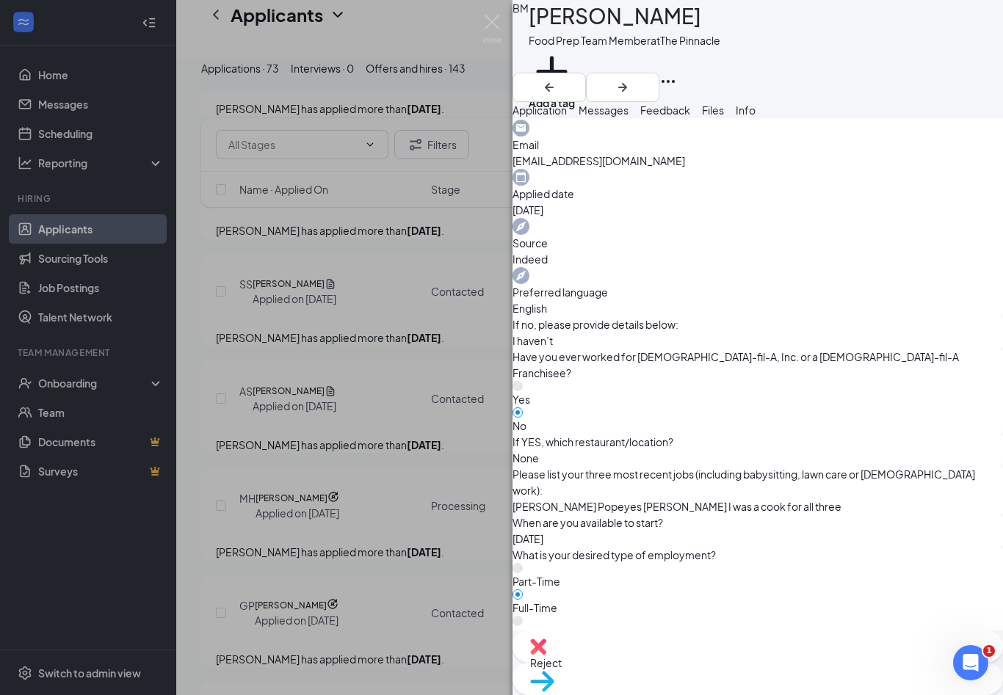
scroll to position [683, 0]
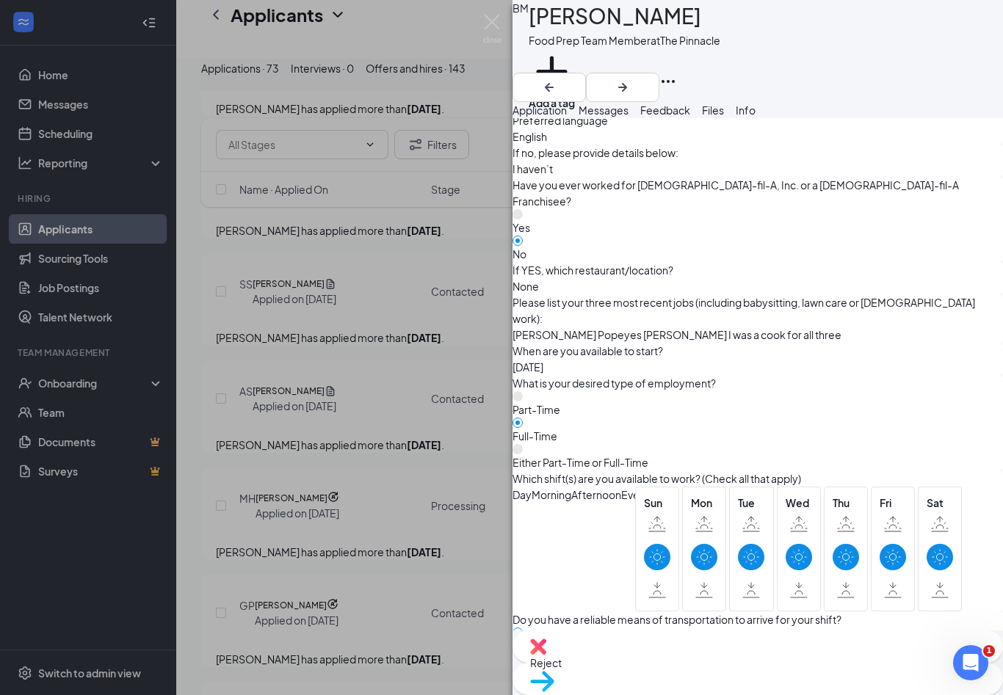
click at [479, 27] on div "BM Barrey Marshall Food Prep Team Member at The Pinnacle Add a tag Application …" at bounding box center [501, 347] width 1003 height 695
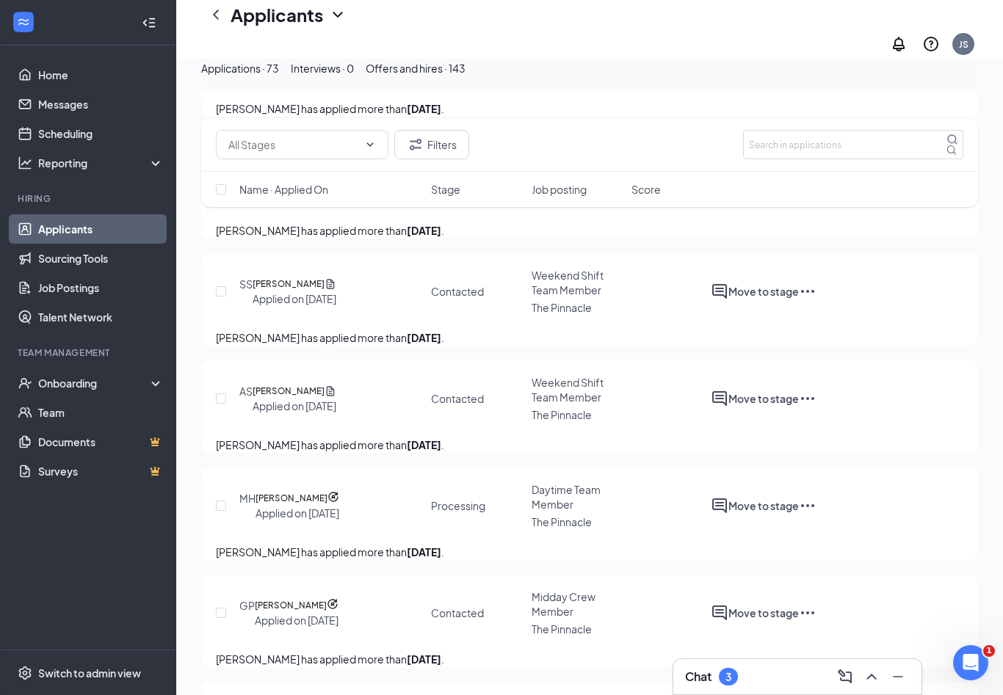
checkbox input "true"
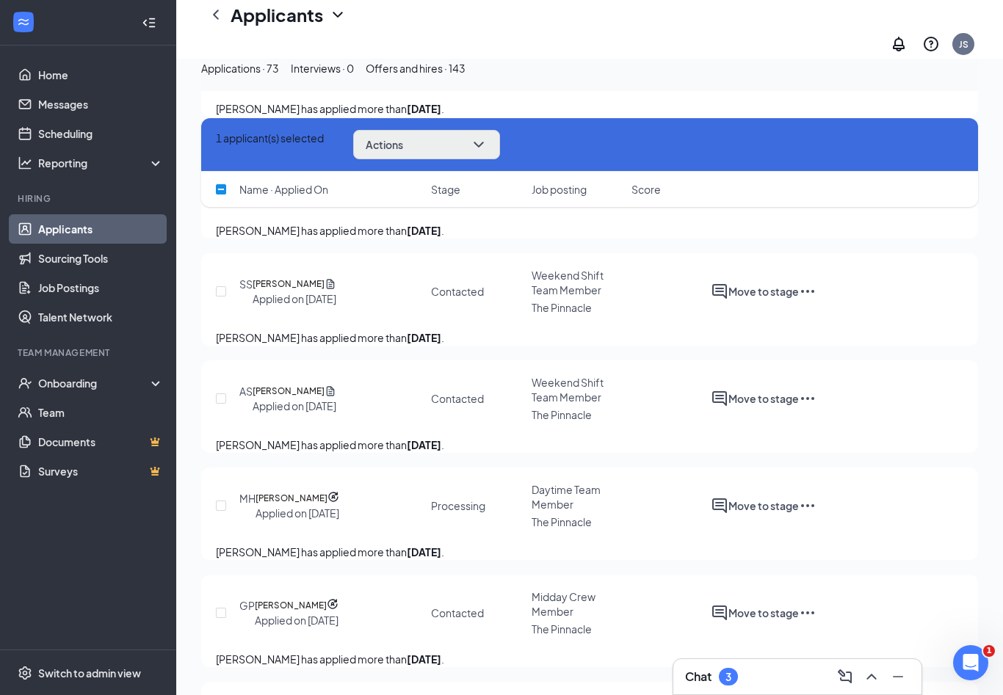
click at [500, 153] on button "Actions" at bounding box center [426, 144] width 147 height 29
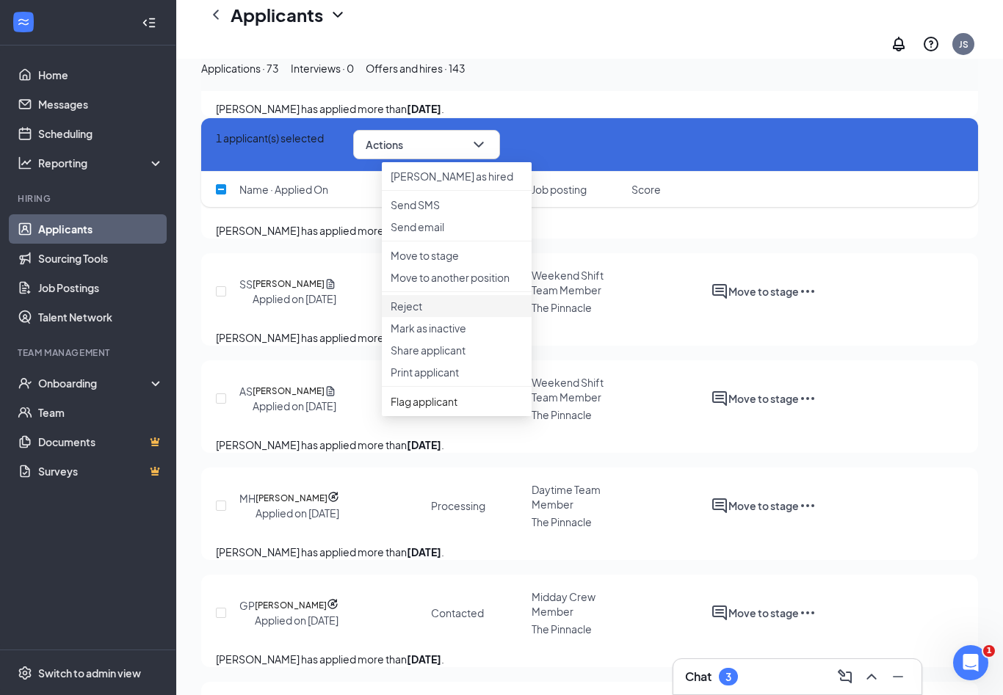
click at [445, 317] on li "Reject" at bounding box center [457, 306] width 150 height 22
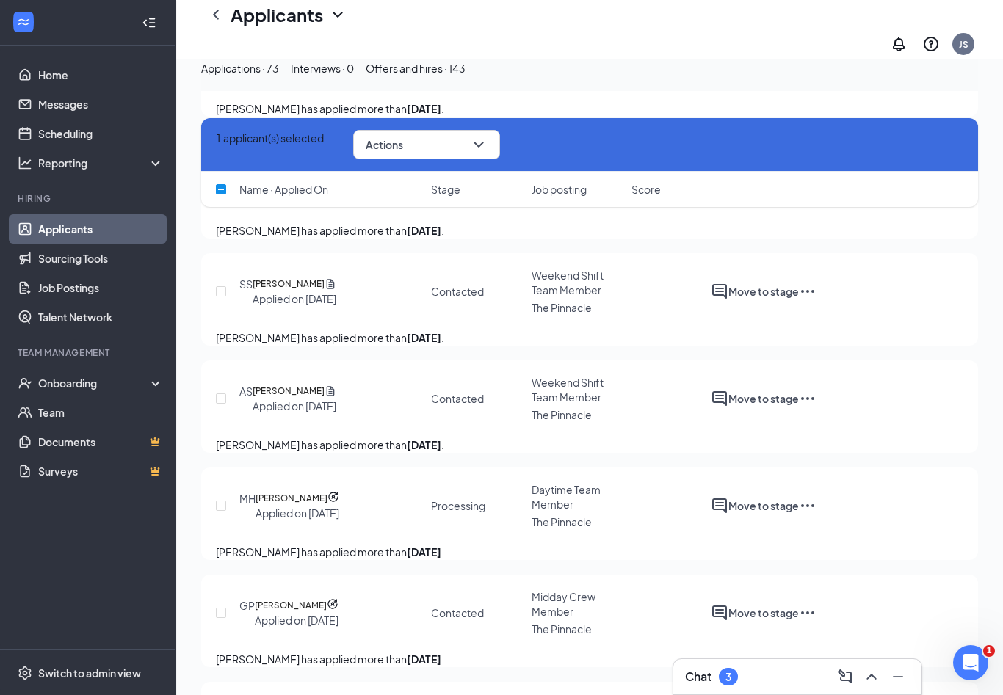
checkbox input "true"
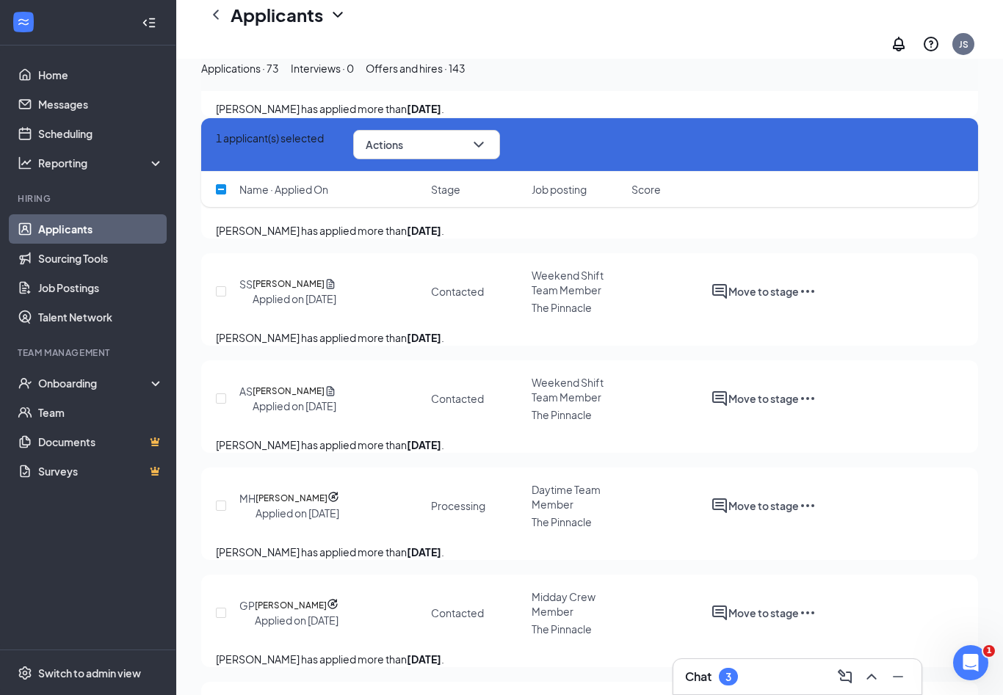
checkbox input "true"
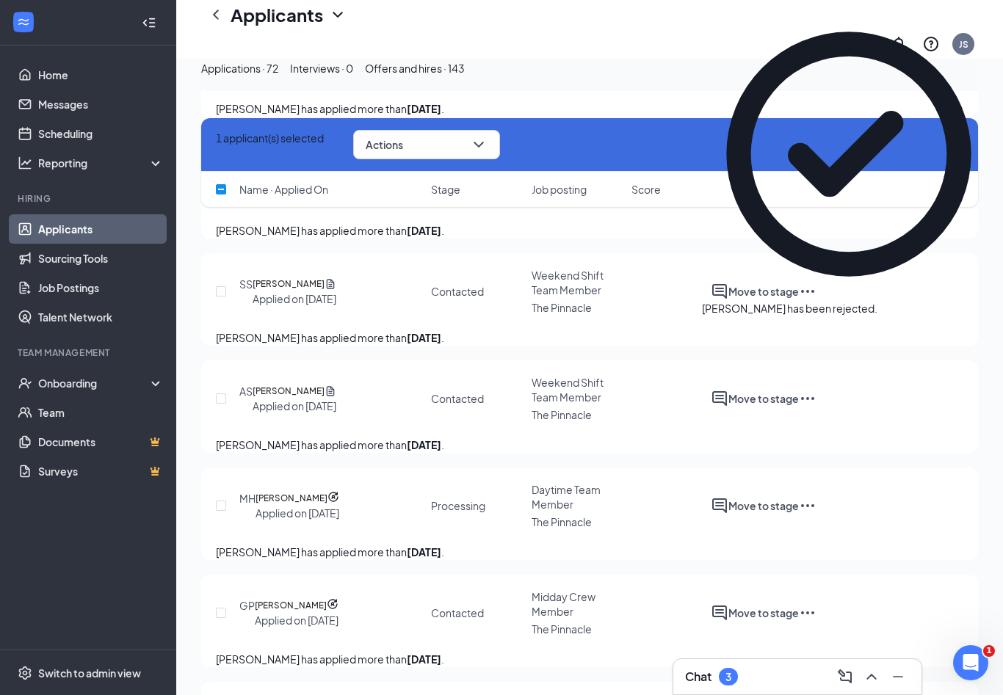
checkbox input "false"
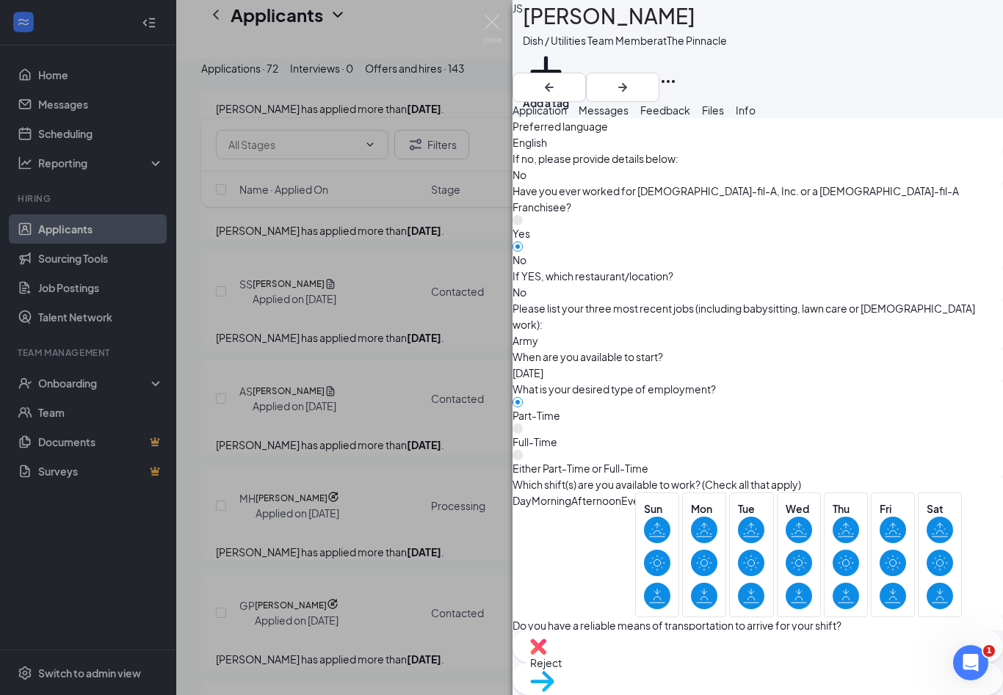
scroll to position [744, 0]
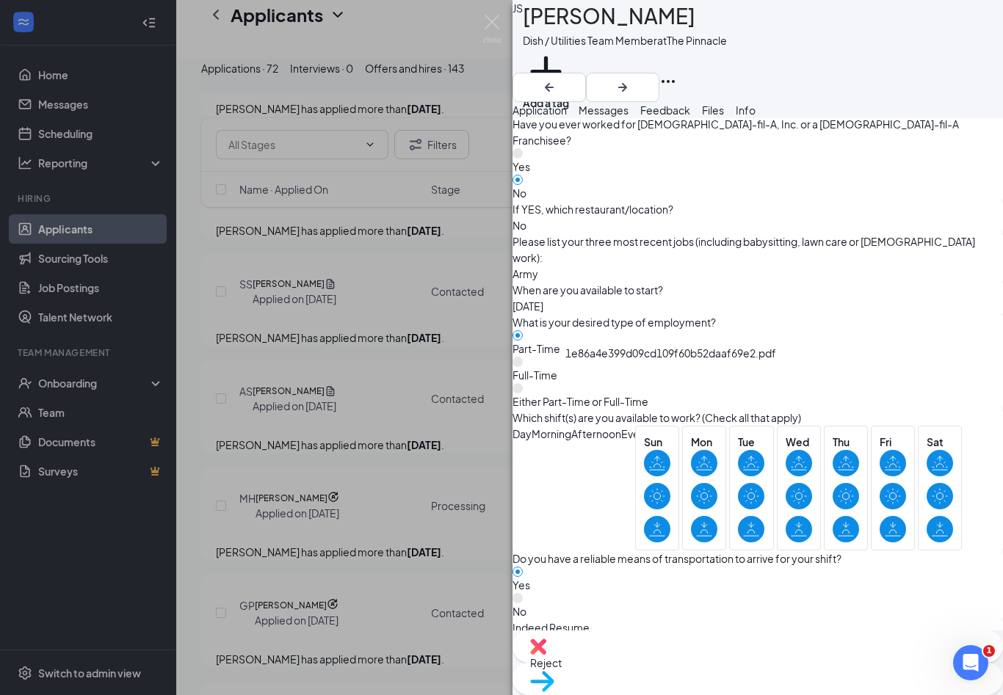
click at [703, 642] on div "1e86a4e399d09cd109f60b52daaf69e2.pdf" at bounding box center [704, 706] width 110 height 128
click at [628, 116] on span "Messages" at bounding box center [603, 109] width 50 height 13
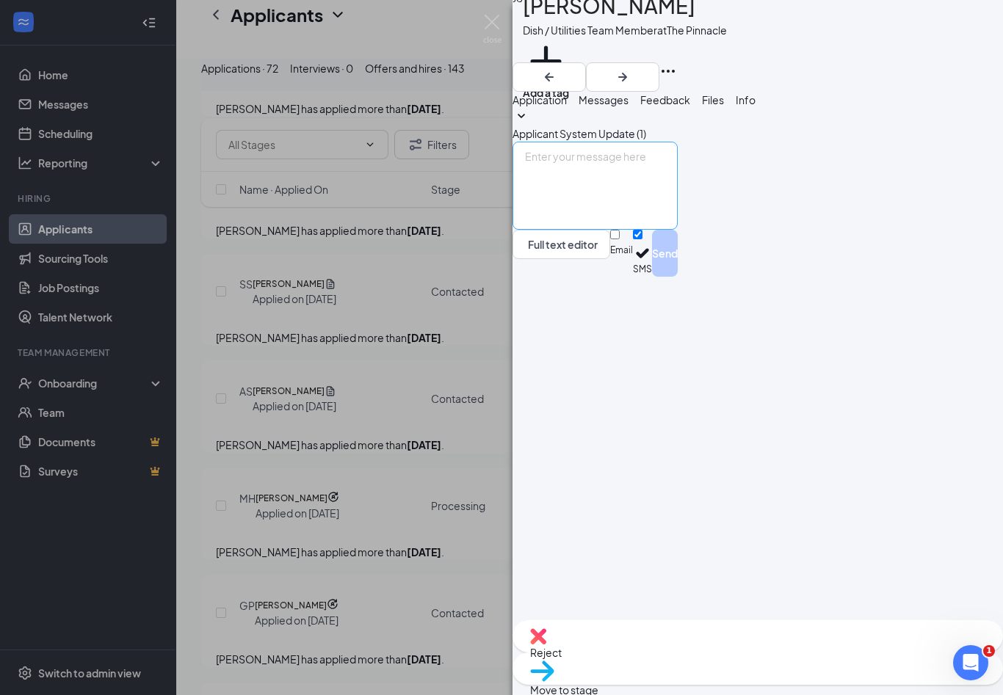
scroll to position [24, 0]
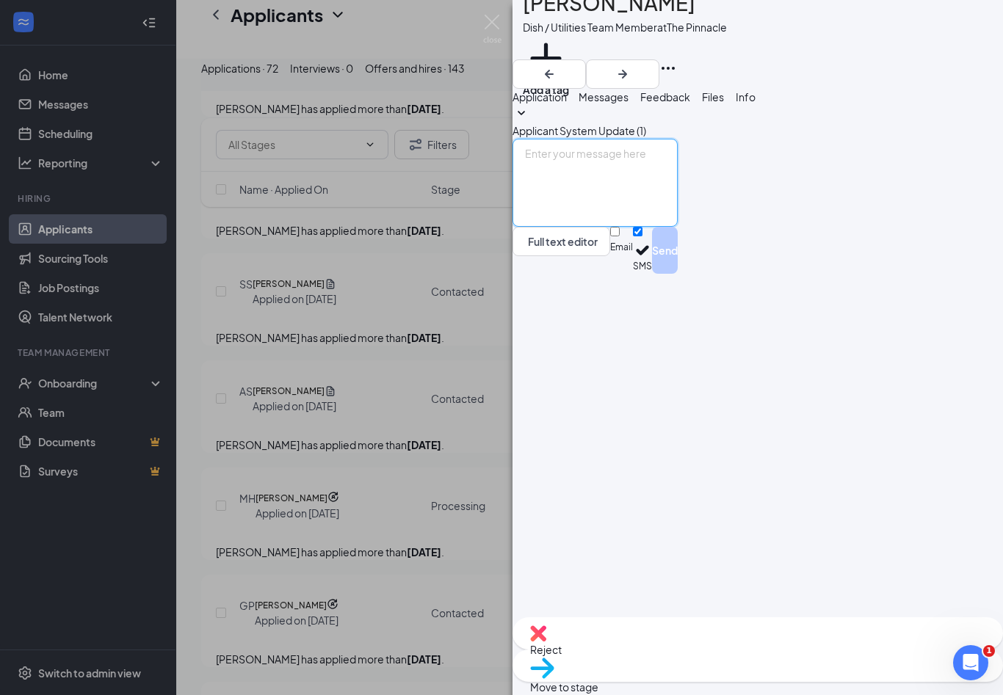
click at [636, 227] on textarea at bounding box center [594, 183] width 165 height 88
paste textarea "Hi Melissa! This is Jenifer from The Pinnacle Chick-fil-A. Thank you for submit…"
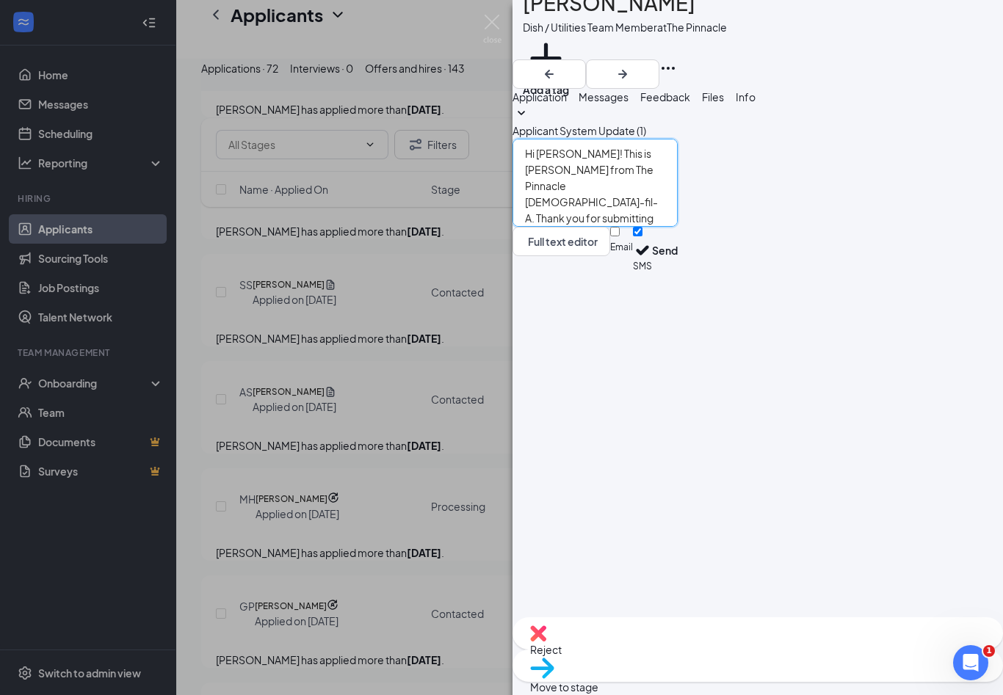
click at [607, 227] on textarea "Hi Melissa! This is Jenifer from The Pinnacle Chick-fil-A. Thank you for submit…" at bounding box center [594, 183] width 165 height 88
type textarea "Hi Joshua! This is Jenifer from The Pinnacle Chick-fil-A. Thank you for submitt…"
click at [677, 274] on button "Send" at bounding box center [665, 250] width 26 height 47
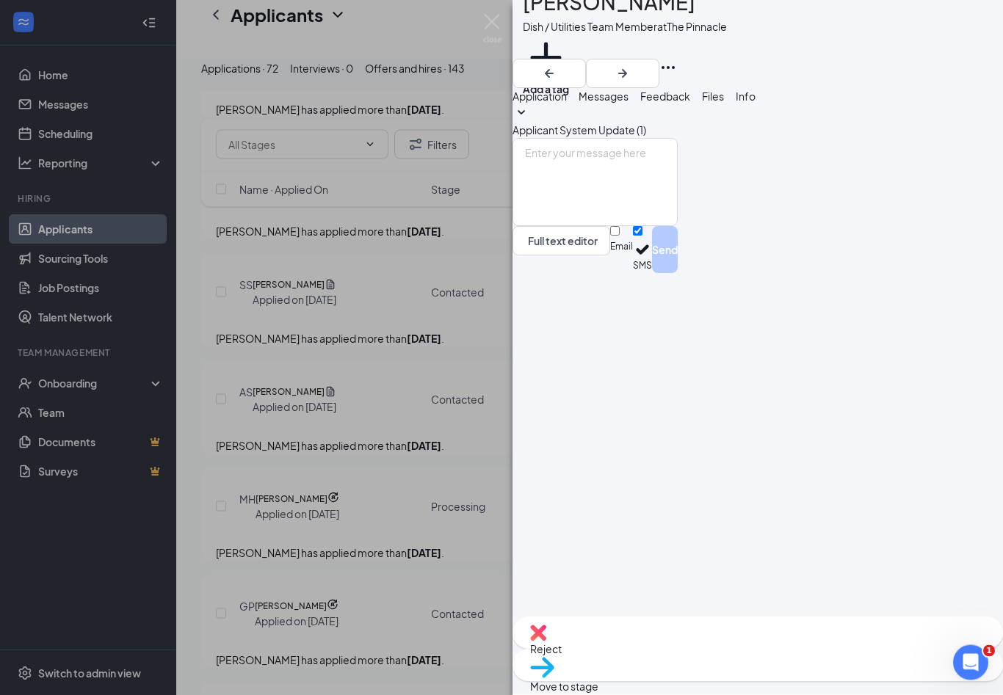
scroll to position [2729, 0]
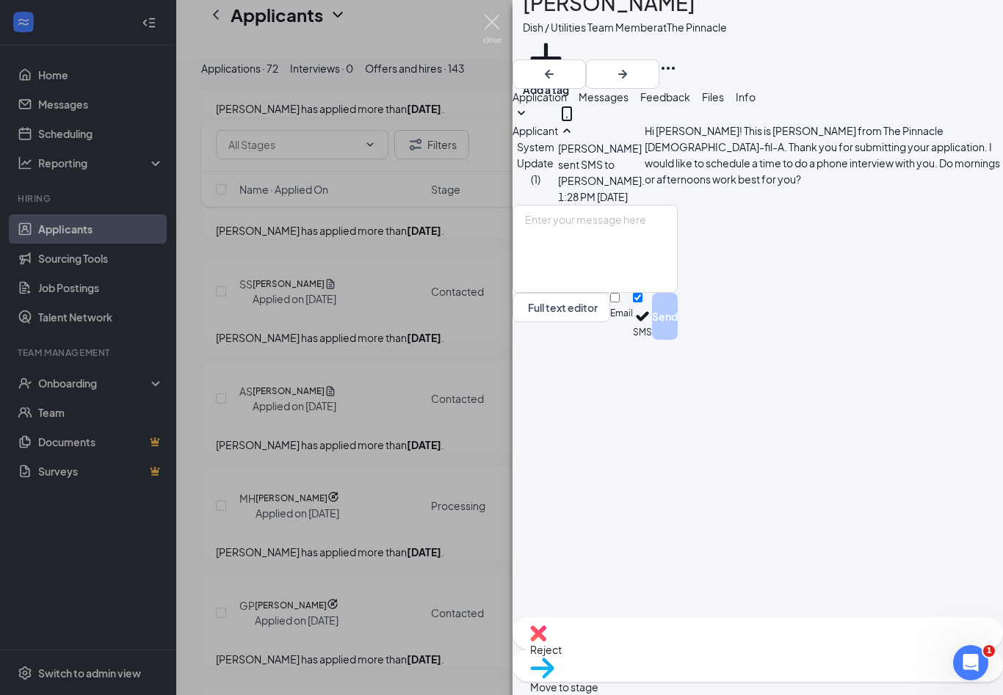
click at [495, 24] on img at bounding box center [492, 29] width 18 height 29
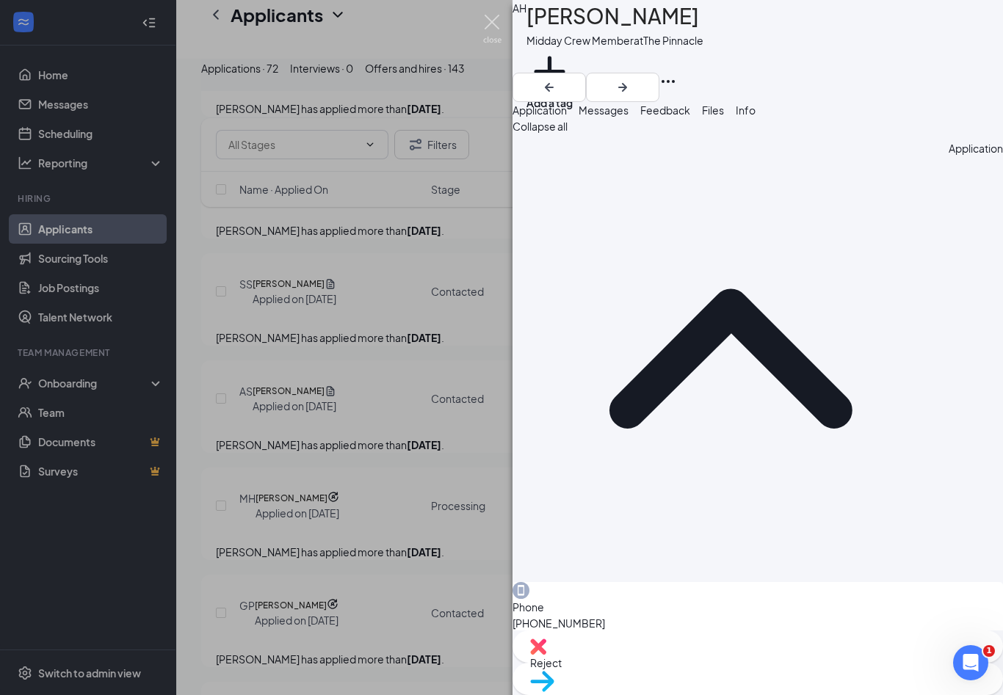
click at [487, 21] on img at bounding box center [492, 29] width 18 height 29
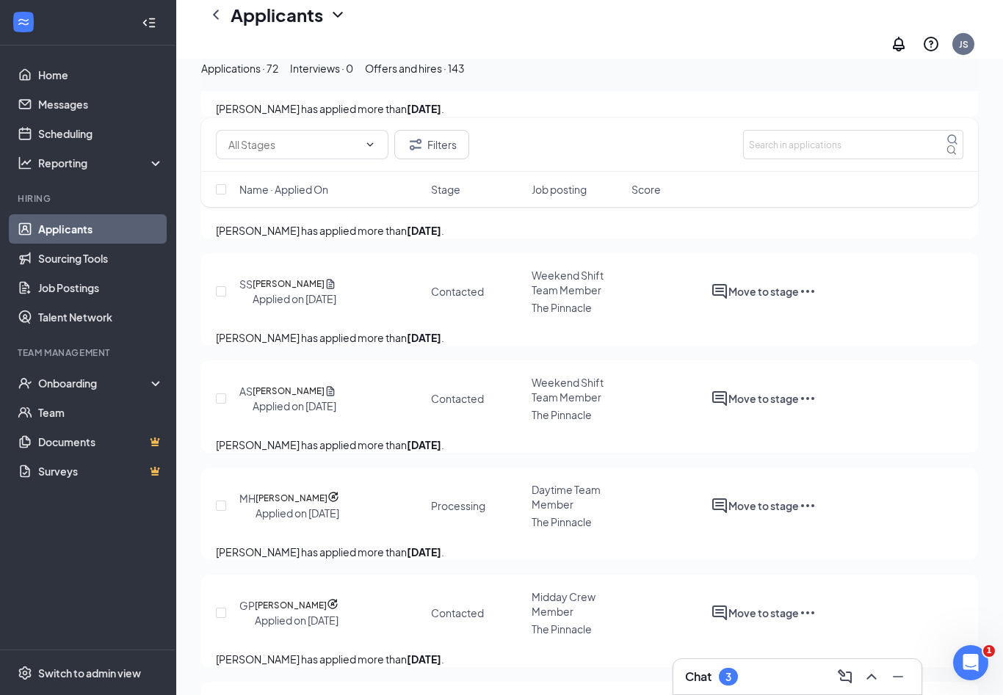
checkbox input "true"
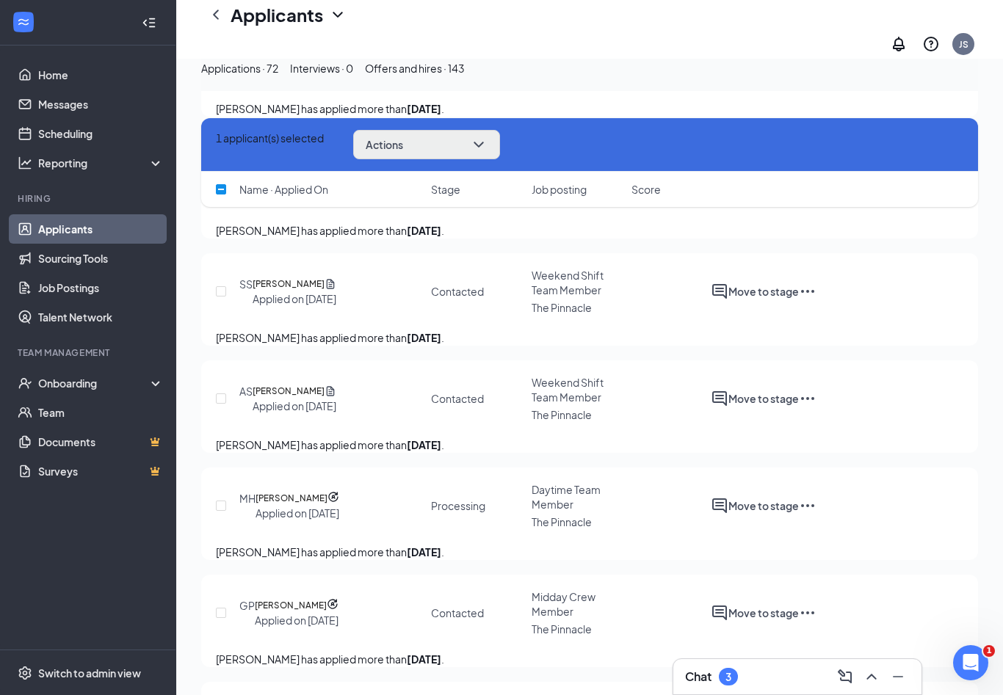
click at [487, 140] on icon "ChevronDown" at bounding box center [479, 145] width 18 height 18
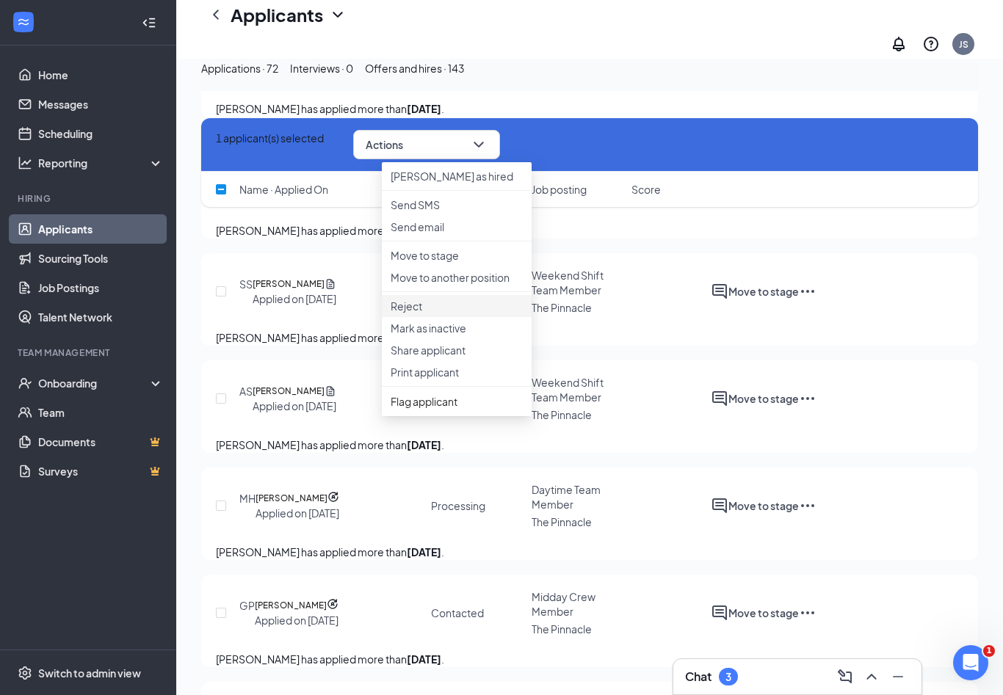
click at [409, 313] on p "Reject" at bounding box center [456, 306] width 132 height 15
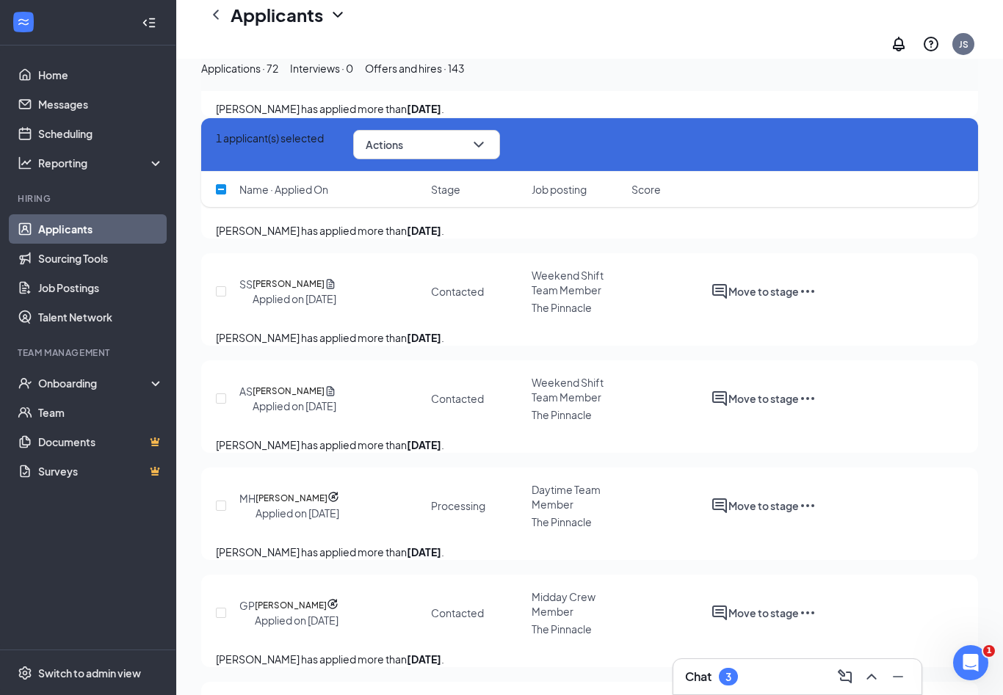
checkbox input "true"
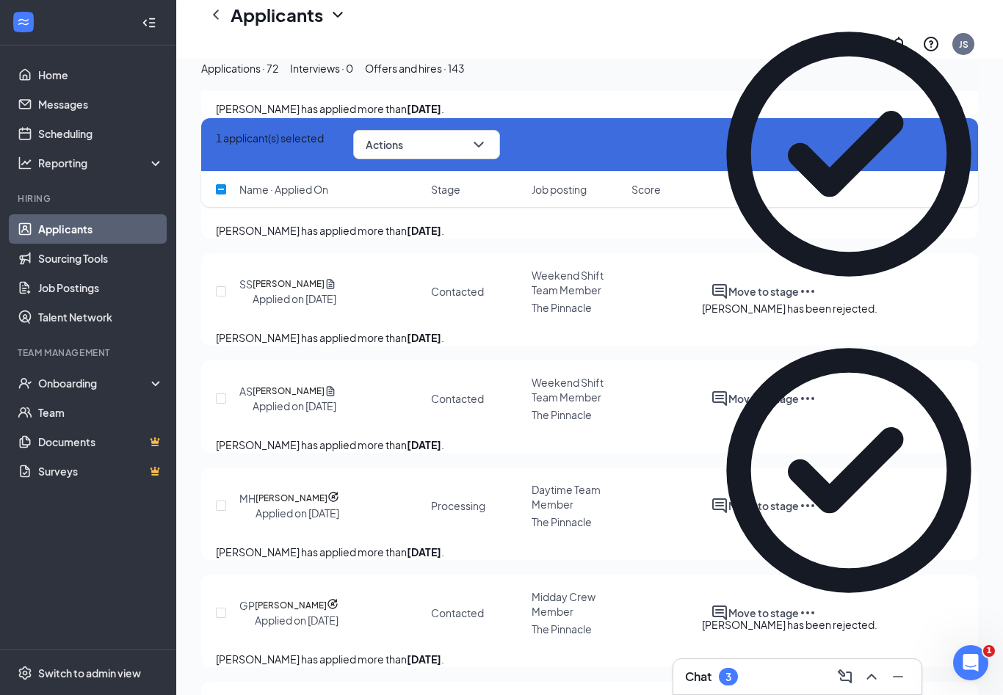
checkbox input "false"
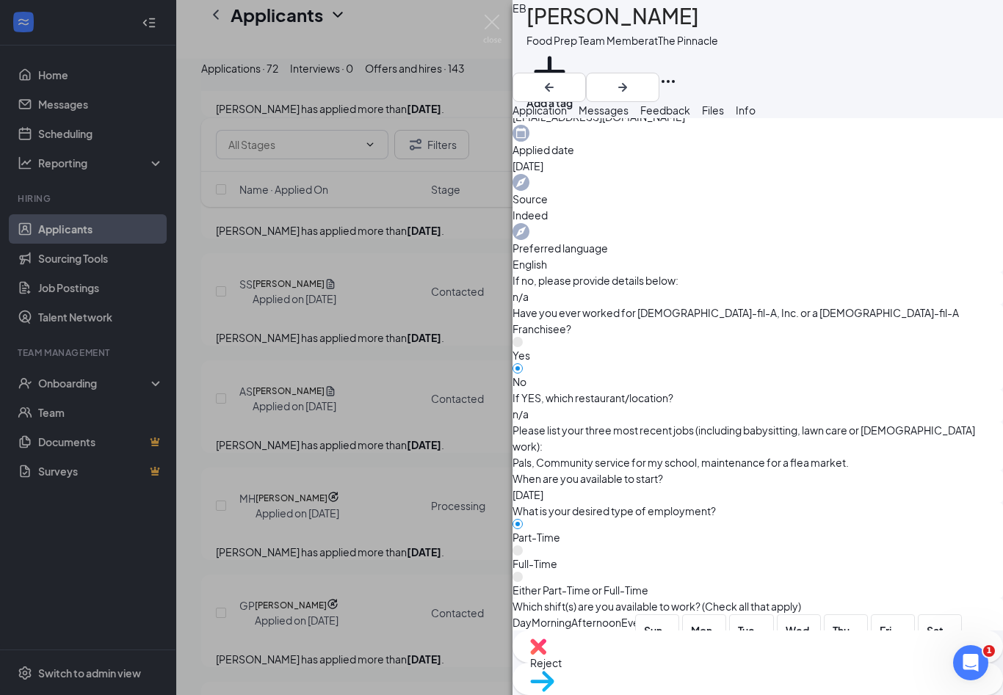
scroll to position [691, 0]
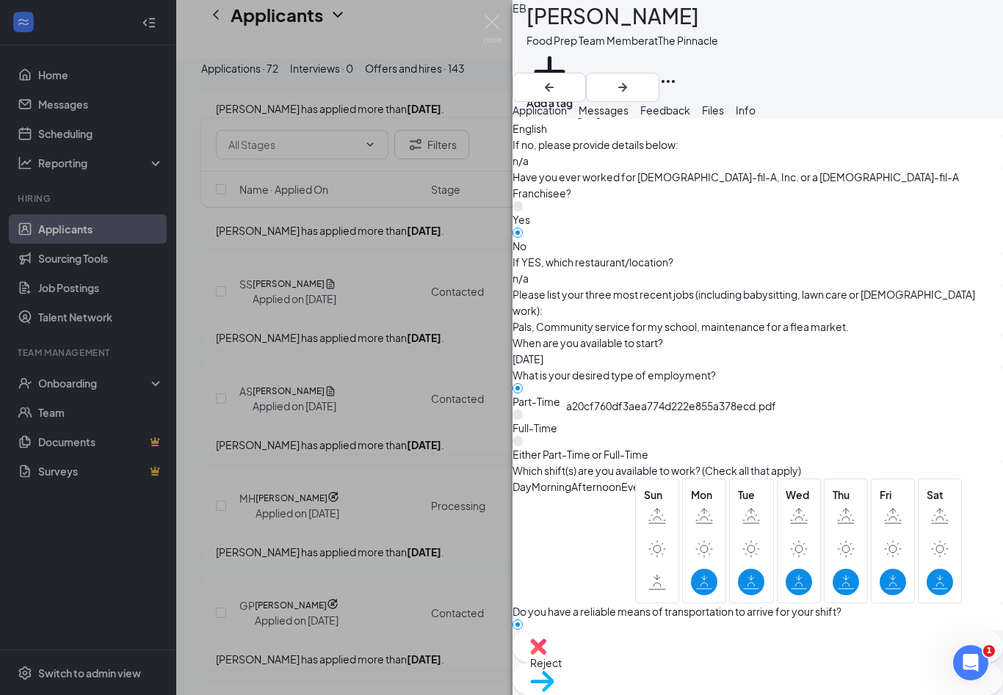
click at [628, 118] on button "Messages" at bounding box center [603, 110] width 50 height 16
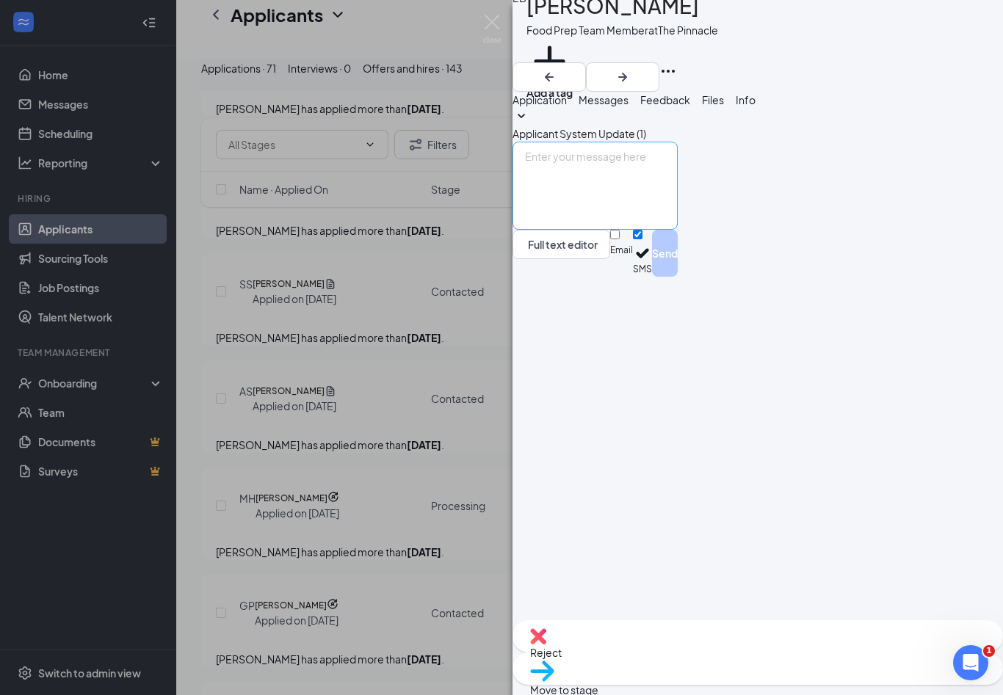
scroll to position [24, 0]
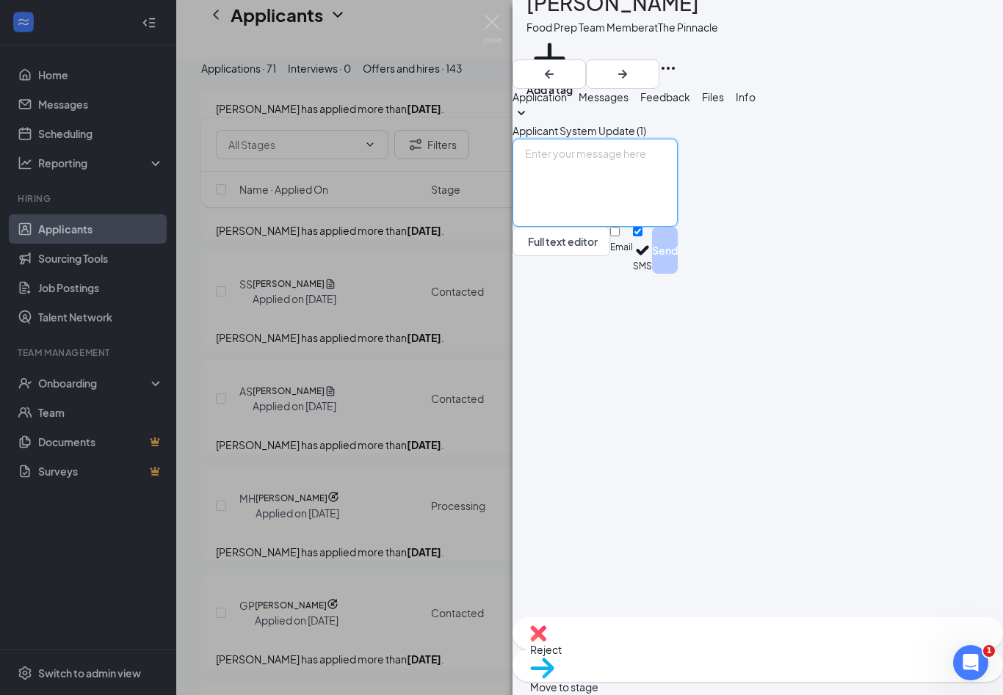
click at [677, 227] on textarea at bounding box center [594, 183] width 165 height 88
paste textarea "Hi Melissa! This is Jenifer from The Pinnacle Chick-fil-A. Thank you for submit…"
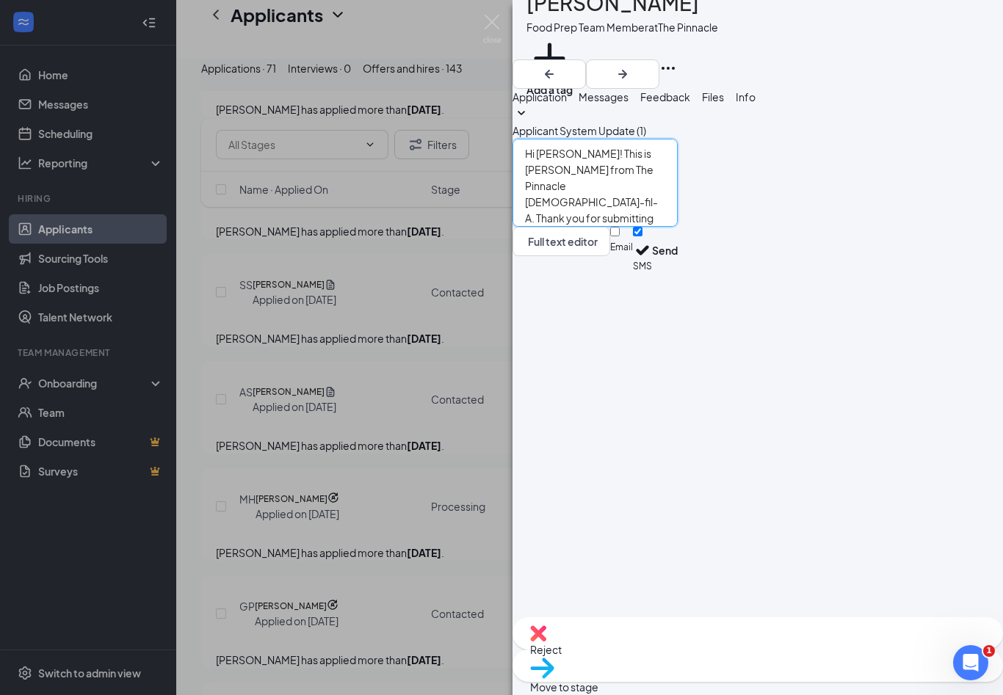
click at [606, 227] on textarea "Hi Melissa! This is Jenifer from The Pinnacle Chick-fil-A. Thank you for submit…" at bounding box center [594, 183] width 165 height 88
type textarea "Hi Emily! This is Jenifer from The Pinnacle Chick-fil-A. Thank you for submitti…"
click at [677, 274] on button "Send" at bounding box center [665, 250] width 26 height 47
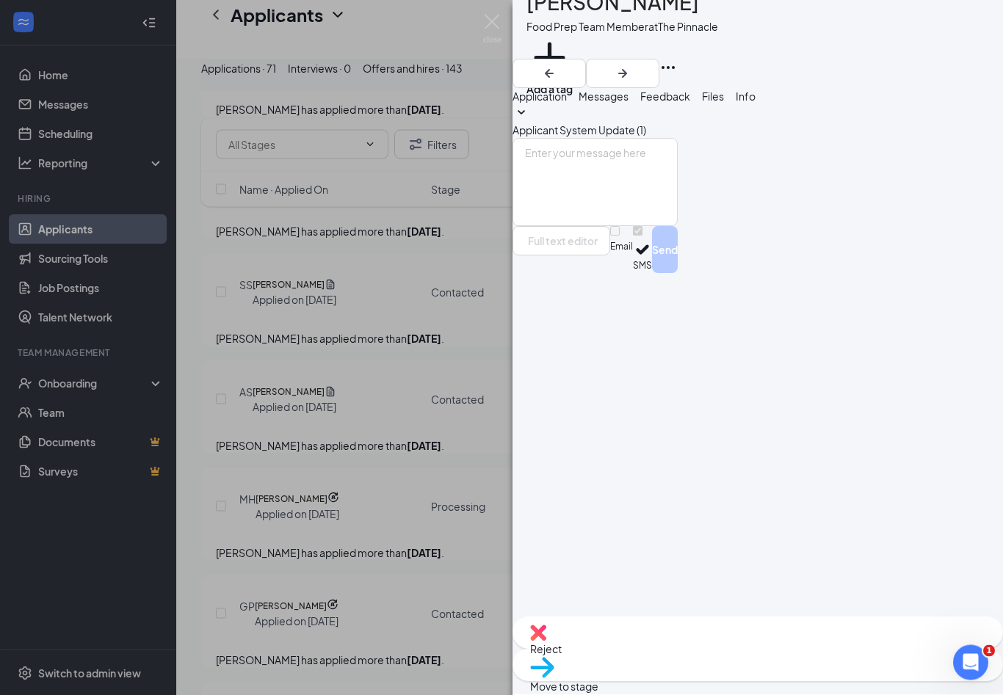
scroll to position [2729, 0]
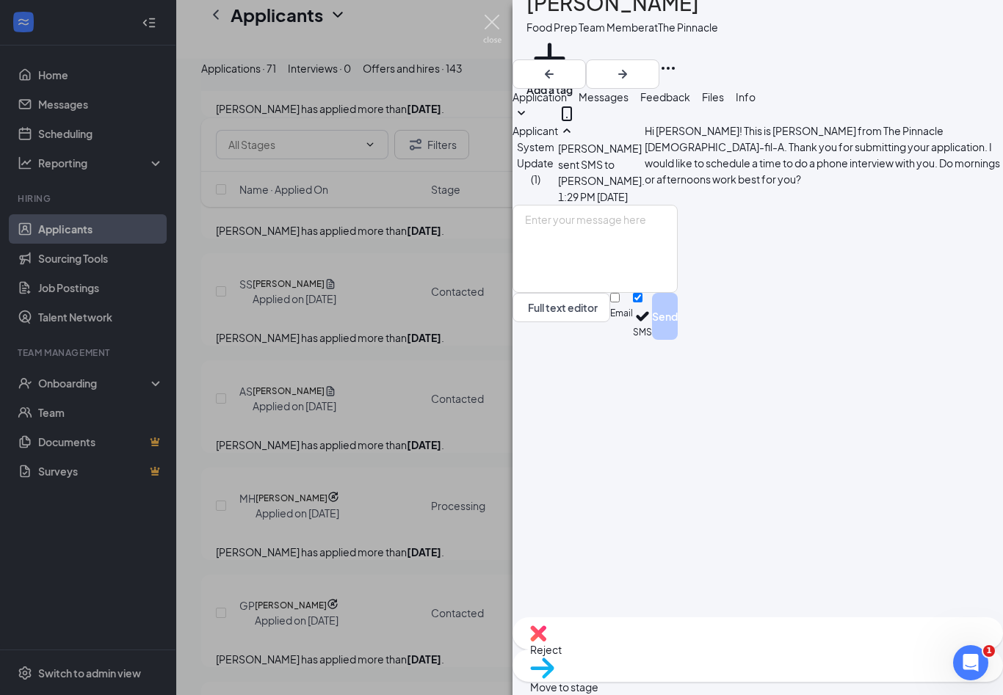
drag, startPoint x: 494, startPoint y: 29, endPoint x: 386, endPoint y: 413, distance: 398.8
click at [494, 29] on img at bounding box center [492, 29] width 18 height 29
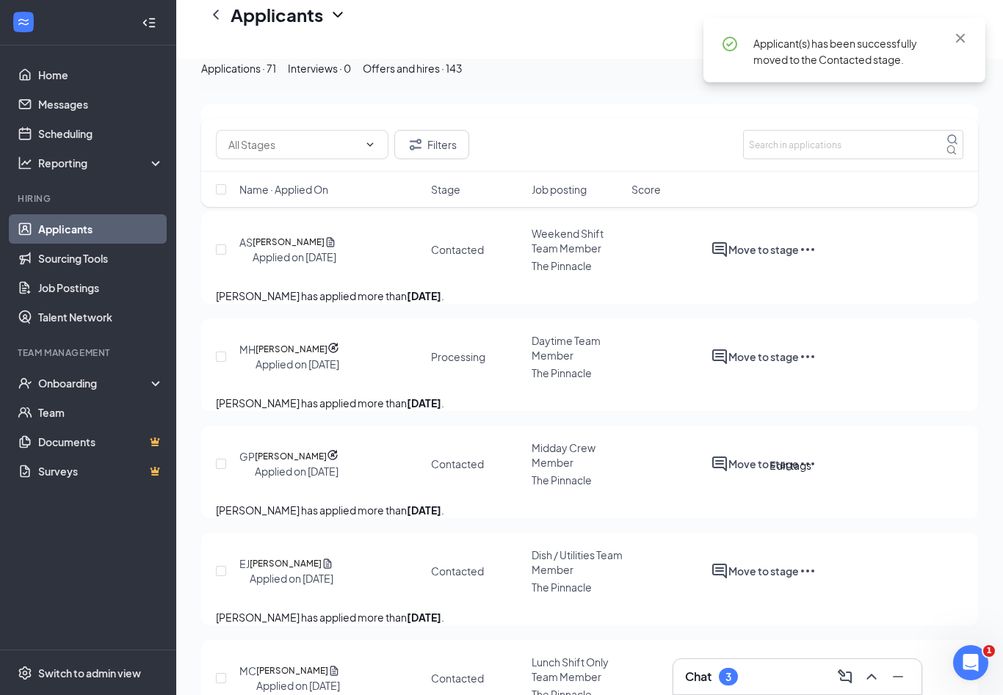
scroll to position [2935, 0]
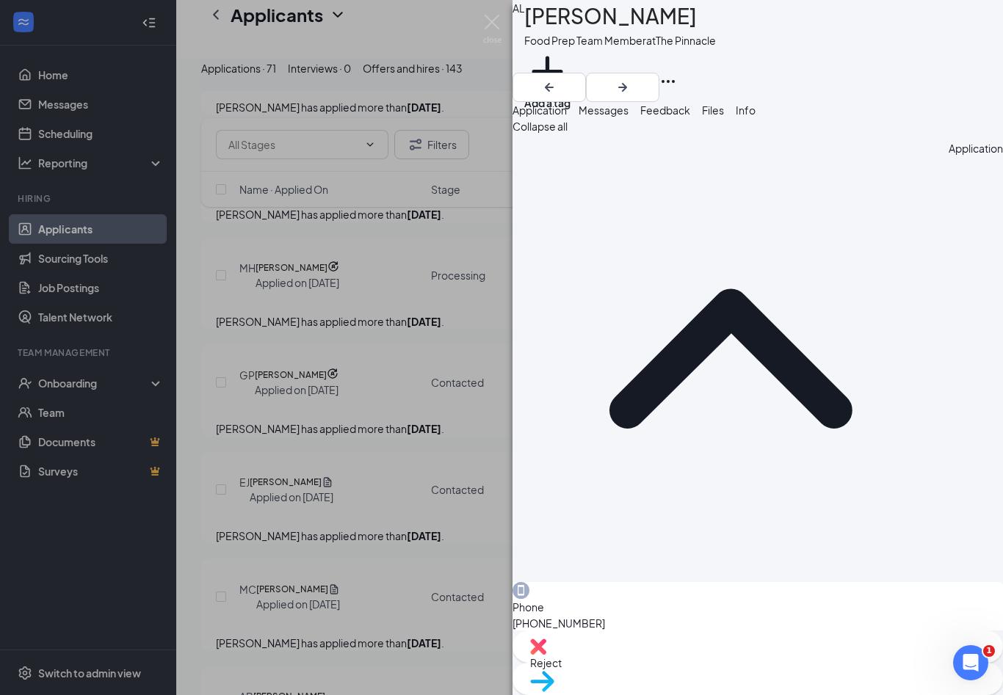
click at [562, 669] on span "Reject" at bounding box center [546, 662] width 32 height 13
checkbox input "true"
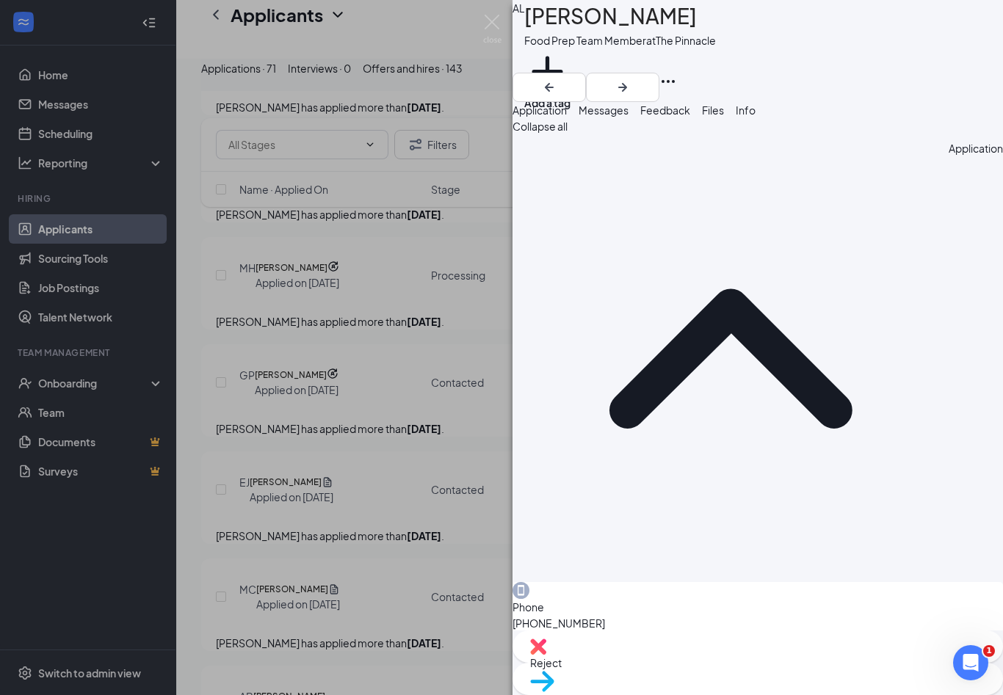
checkbox input "true"
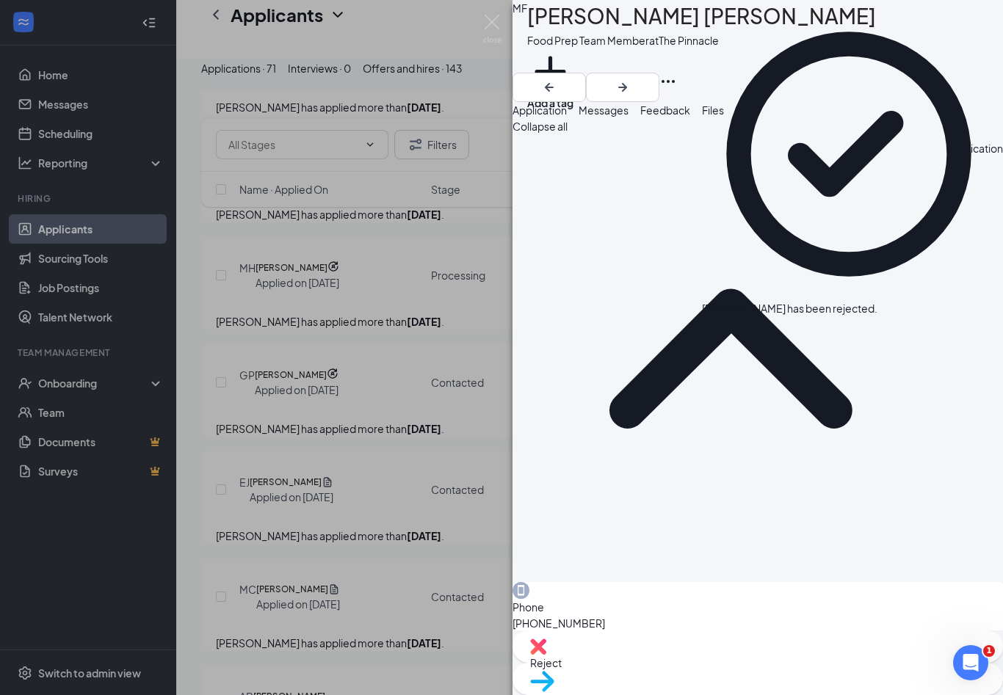
click at [498, 38] on img at bounding box center [492, 29] width 18 height 29
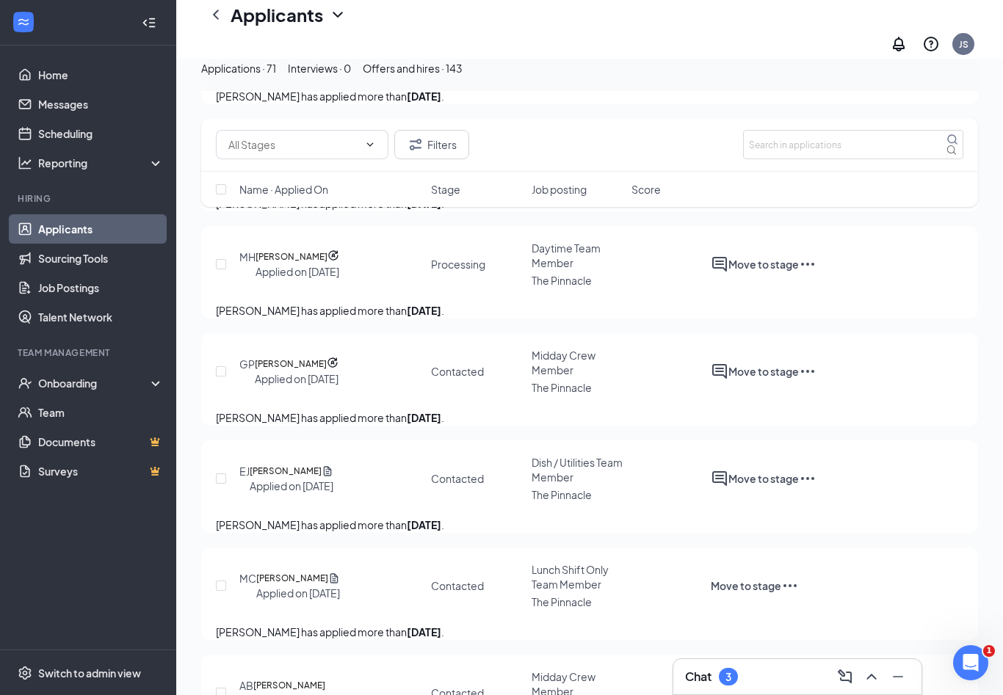
scroll to position [3121, 0]
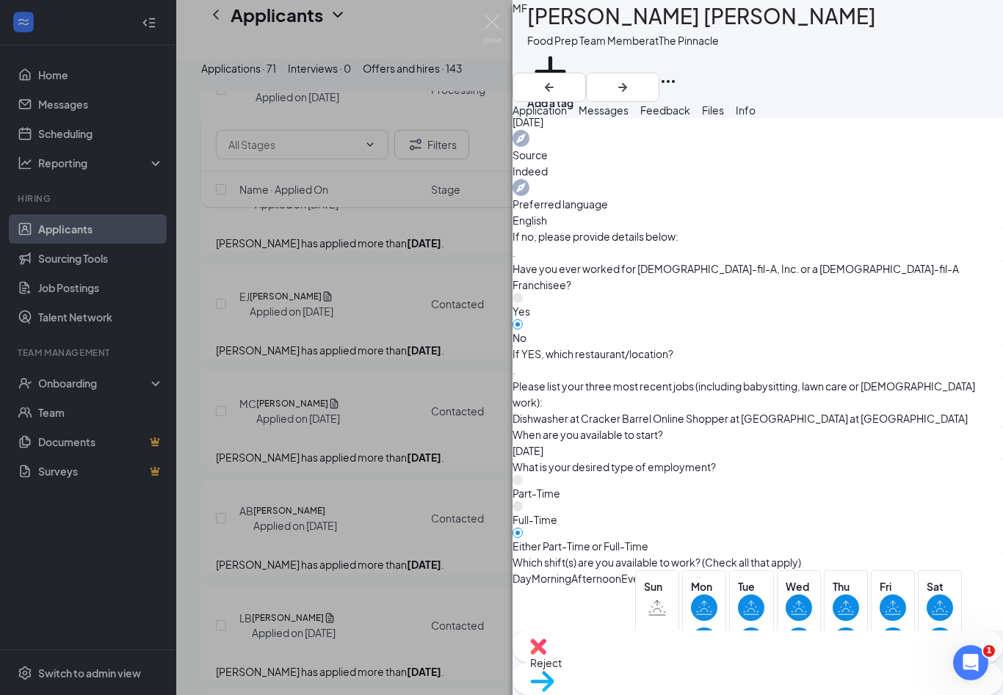
scroll to position [745, 0]
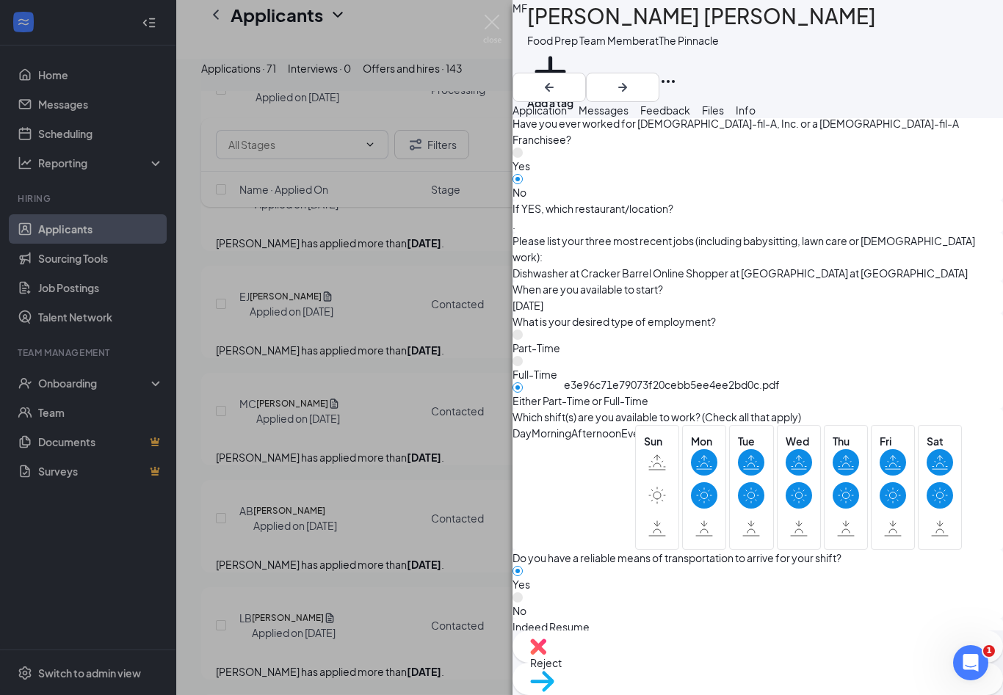
click at [649, 642] on div "e3e96c71e79073f20cebb5ee4ee2bd0c.pdf" at bounding box center [704, 706] width 110 height 128
click at [494, 25] on img at bounding box center [492, 29] width 18 height 29
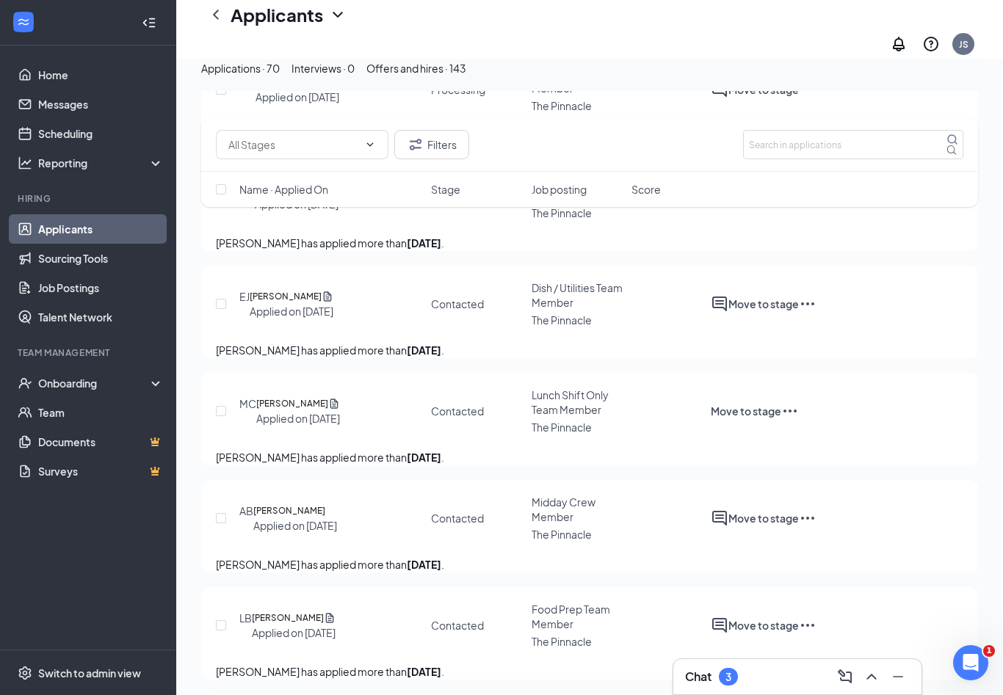
checkbox input "true"
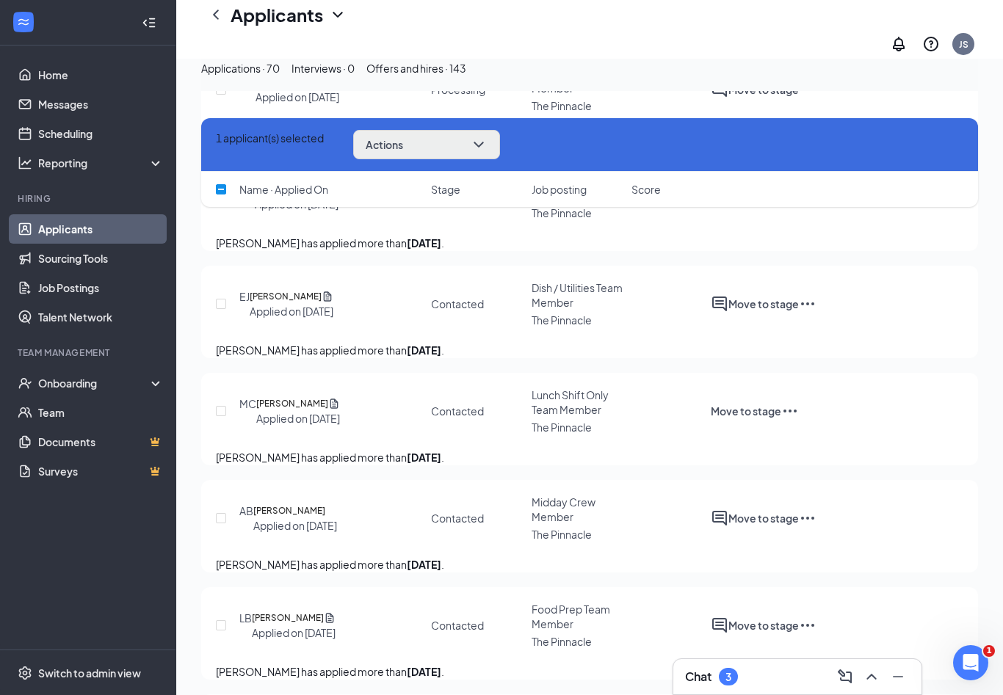
click at [487, 148] on icon "ChevronDown" at bounding box center [479, 145] width 18 height 18
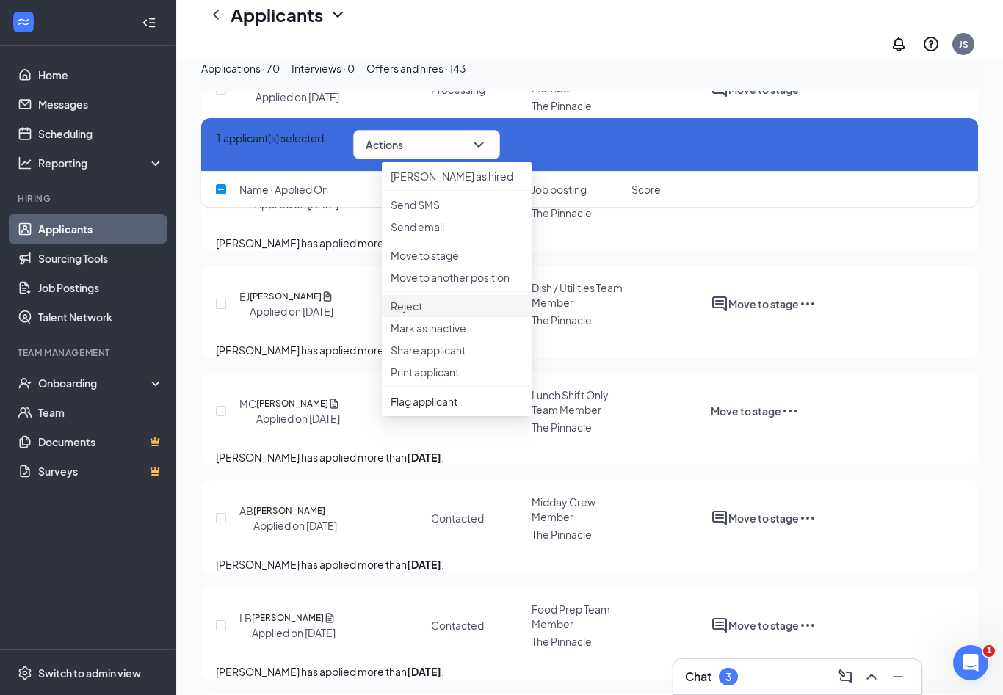
click at [426, 313] on p "Reject" at bounding box center [456, 306] width 132 height 15
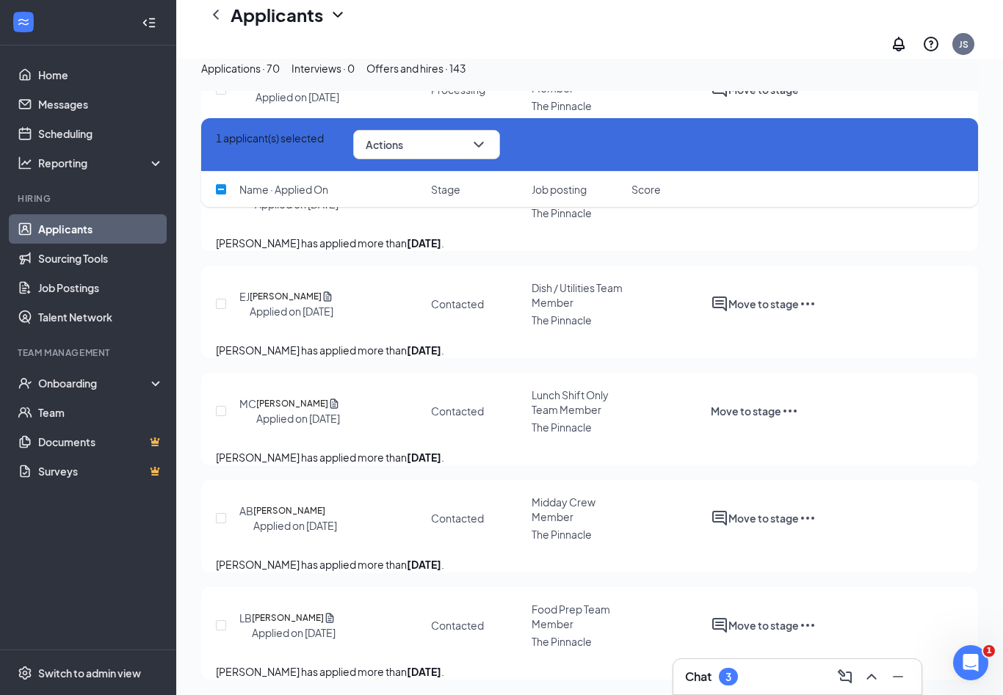
checkbox input "true"
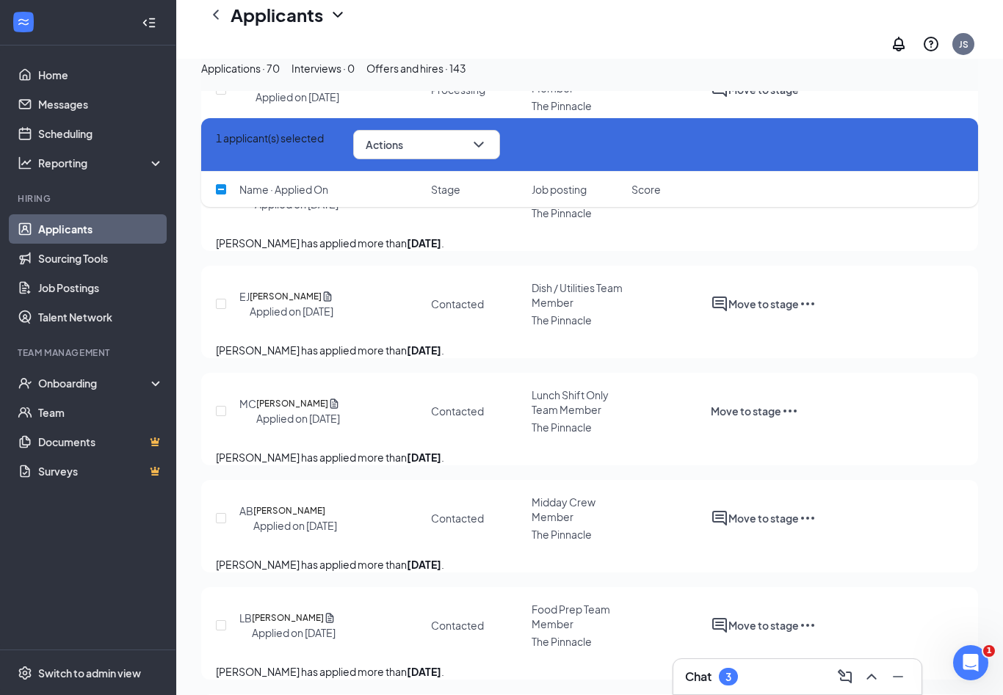
checkbox input "true"
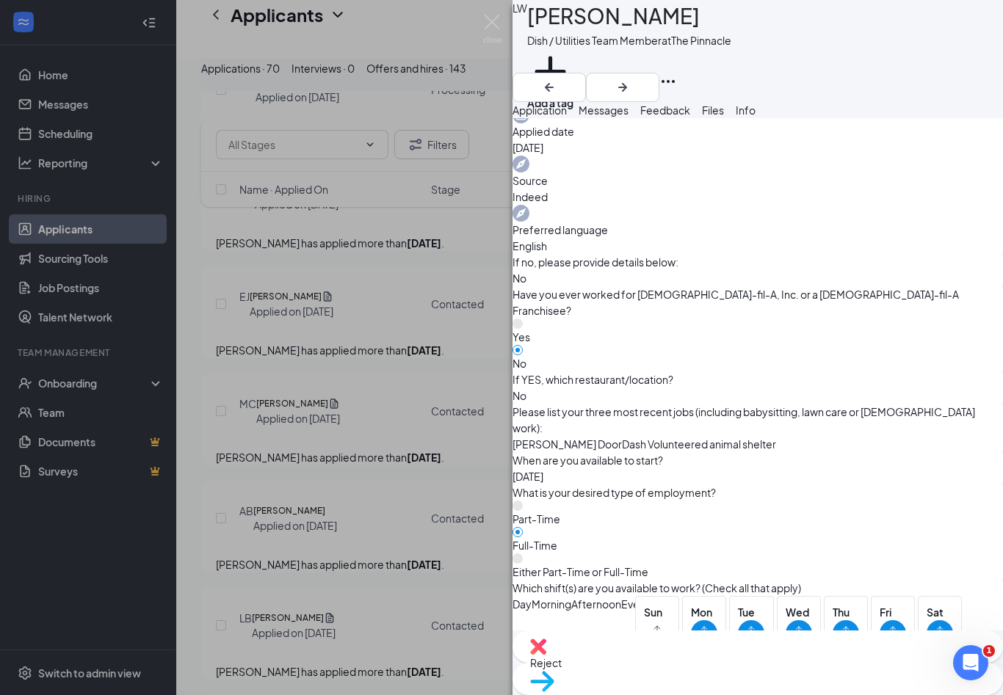
scroll to position [666, 0]
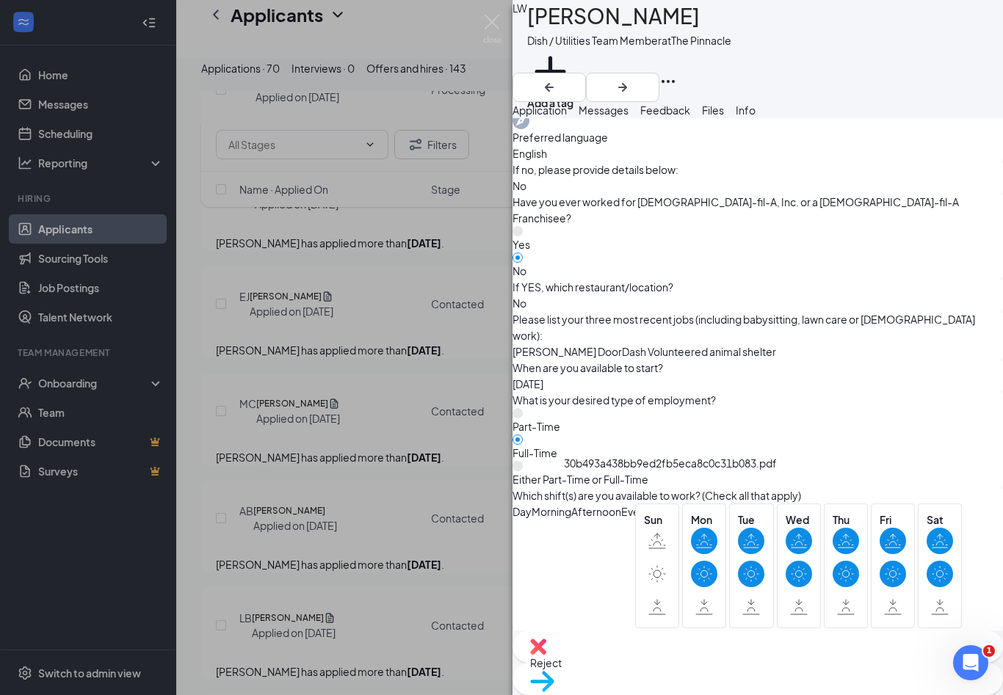
click at [501, 18] on img at bounding box center [492, 29] width 18 height 29
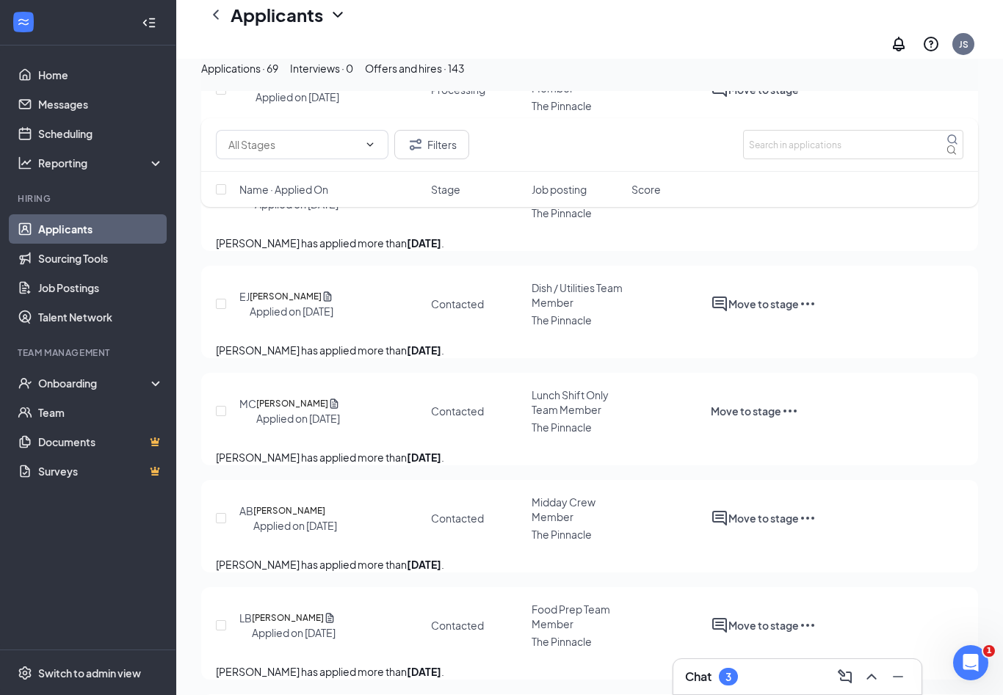
checkbox input "true"
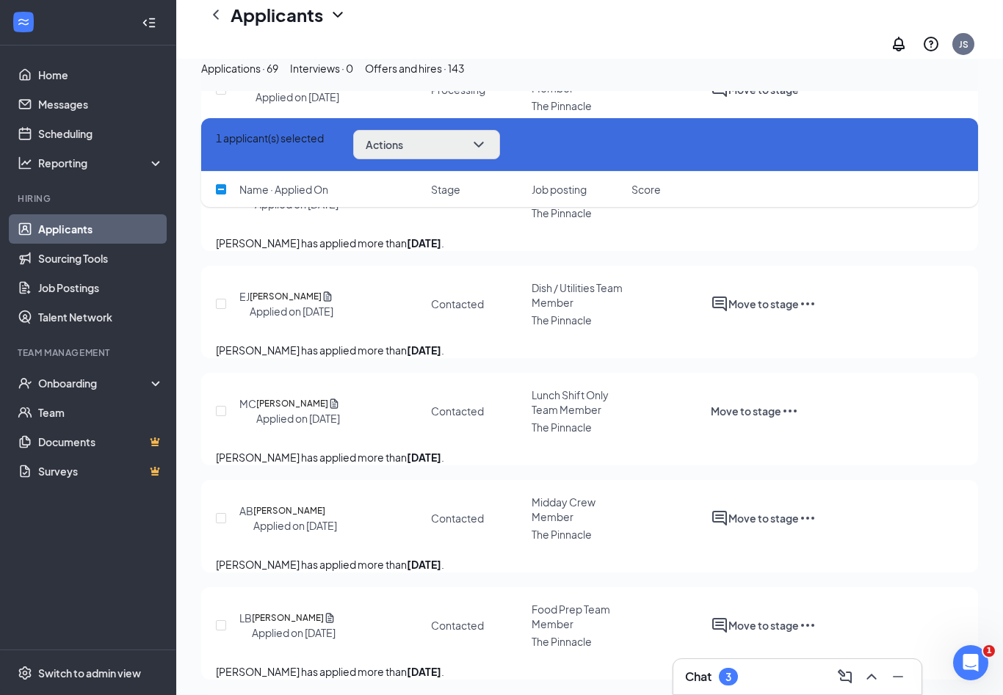
click at [515, 130] on div "1 applicant(s) selected Actions" at bounding box center [589, 145] width 777 height 54
click at [487, 153] on icon "ChevronDown" at bounding box center [479, 145] width 18 height 18
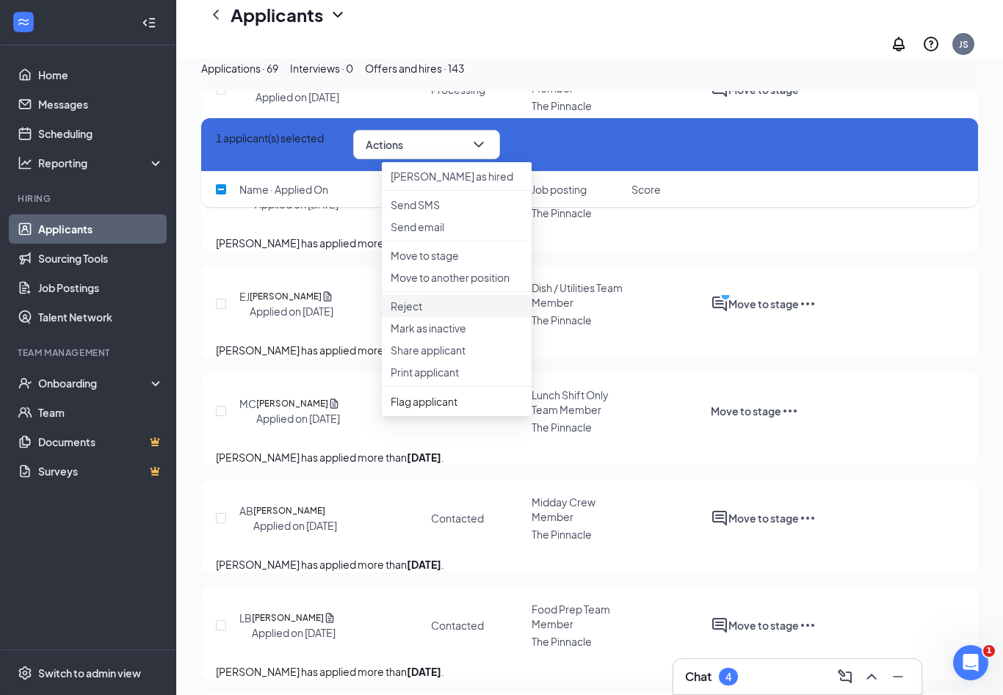
click at [410, 313] on p "Reject" at bounding box center [456, 306] width 132 height 15
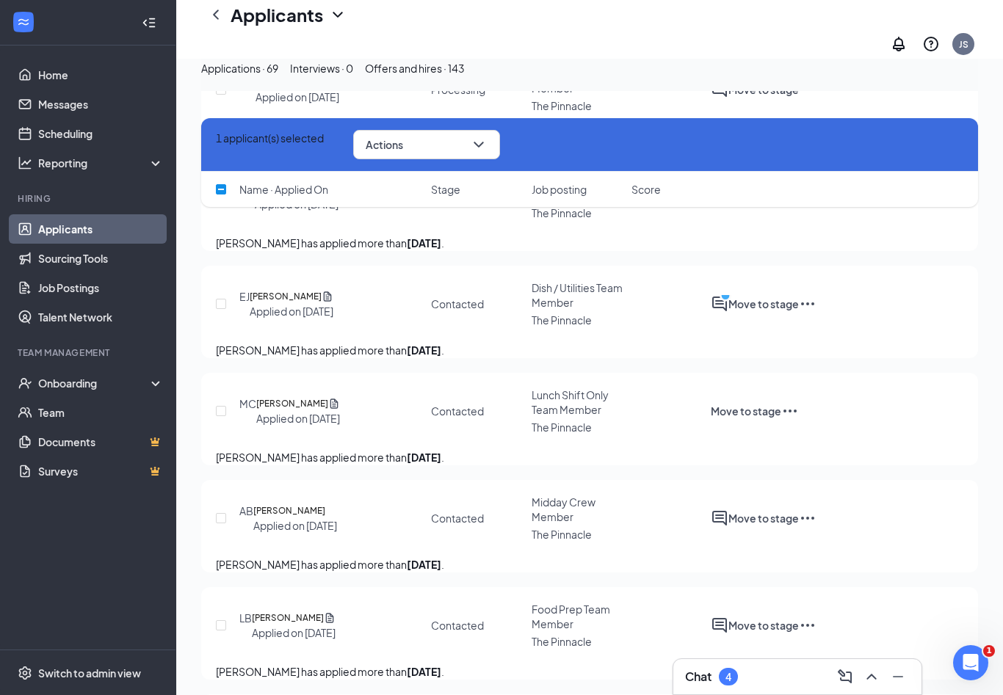
checkbox input "true"
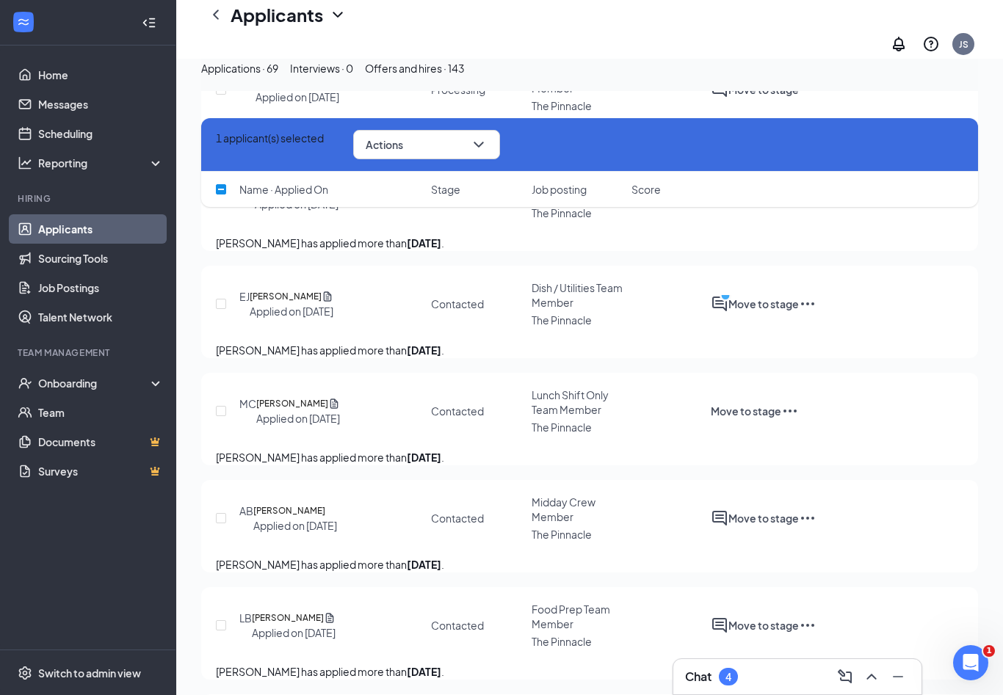
drag, startPoint x: 272, startPoint y: 537, endPoint x: 291, endPoint y: 539, distance: 19.9
checkbox input "true"
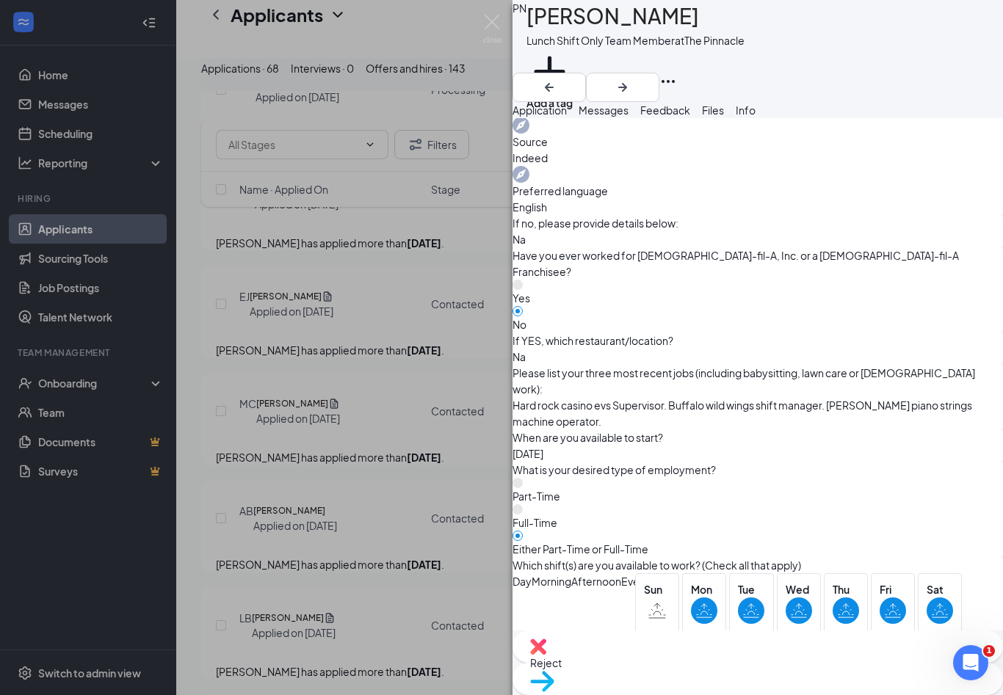
scroll to position [613, 0]
click at [512, 33] on div "PN Patrick Nuss Lunch Shift Only Team Member at The Pinnacle Add a tag" at bounding box center [757, 51] width 490 height 102
click at [494, 18] on img at bounding box center [492, 29] width 18 height 29
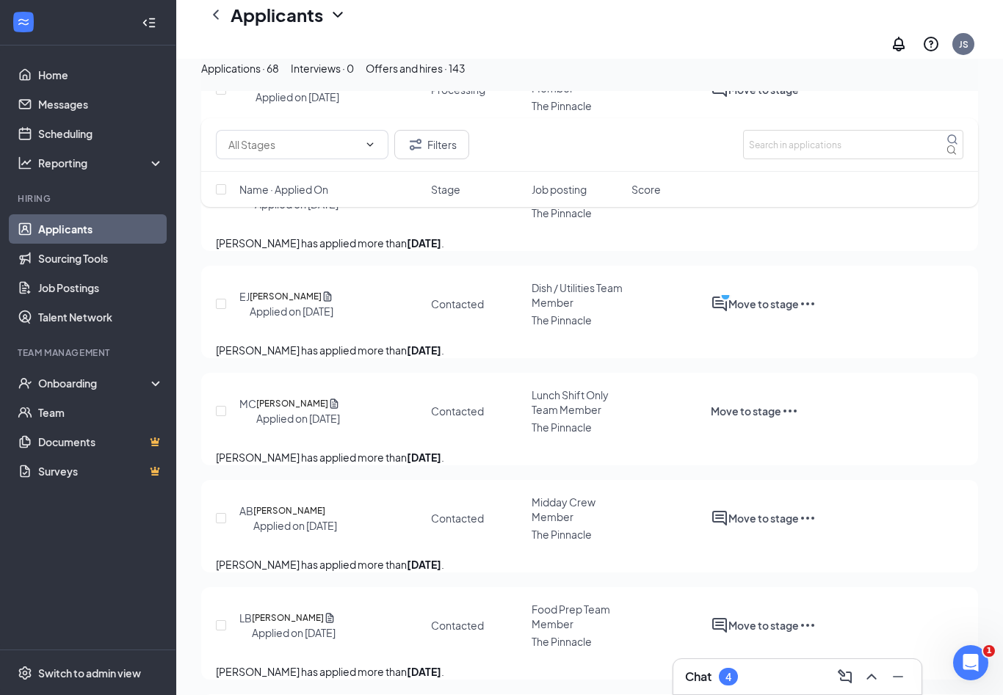
checkbox input "true"
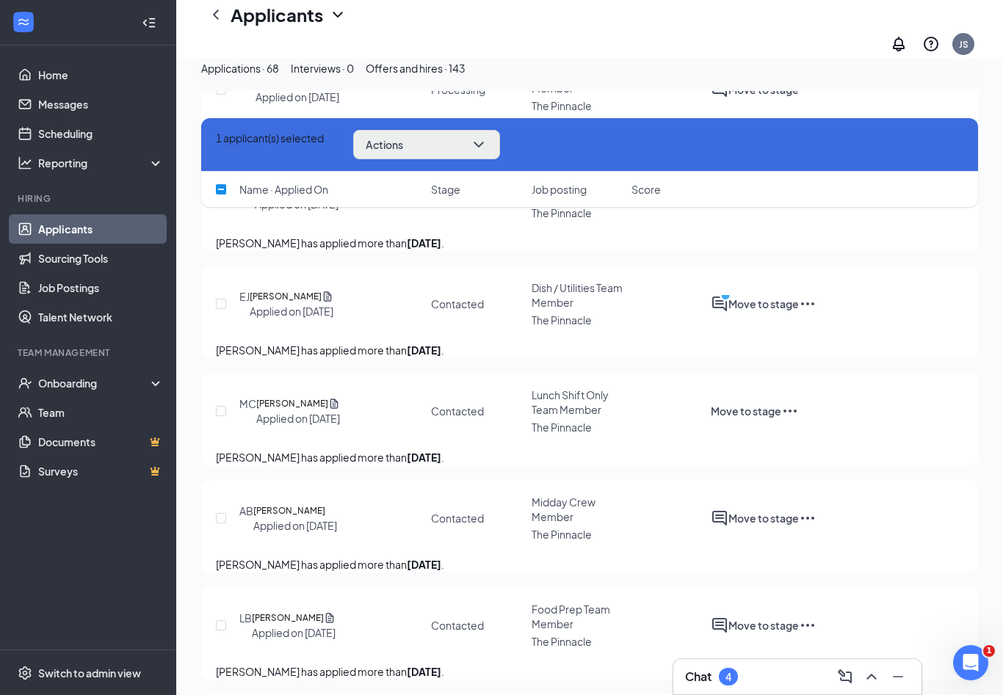
click at [487, 141] on icon "ChevronDown" at bounding box center [479, 145] width 18 height 18
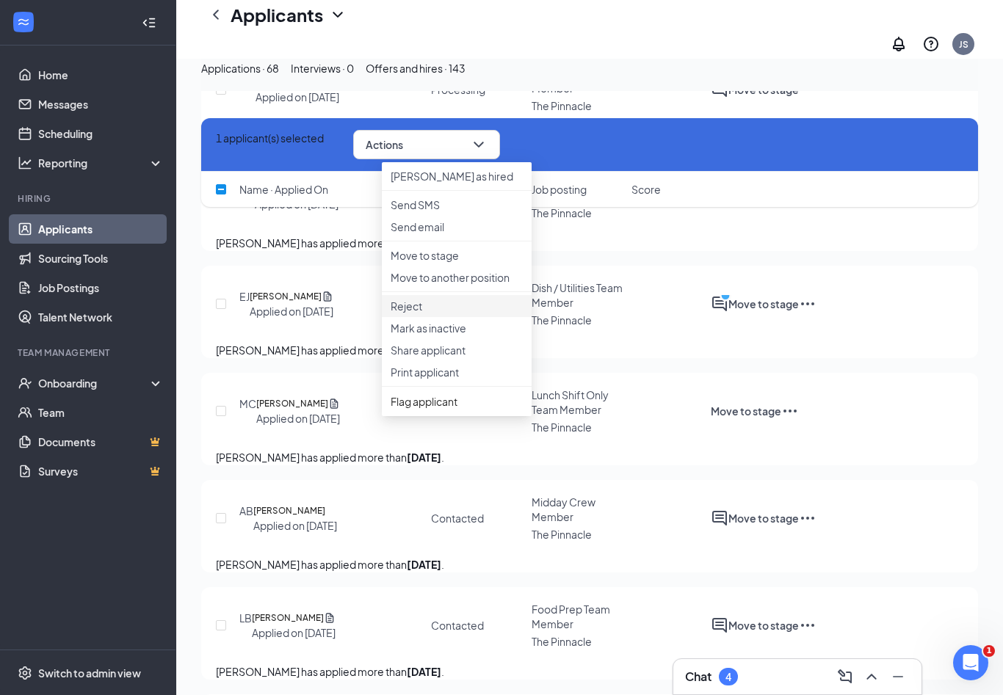
click at [413, 313] on p "Reject" at bounding box center [456, 306] width 132 height 15
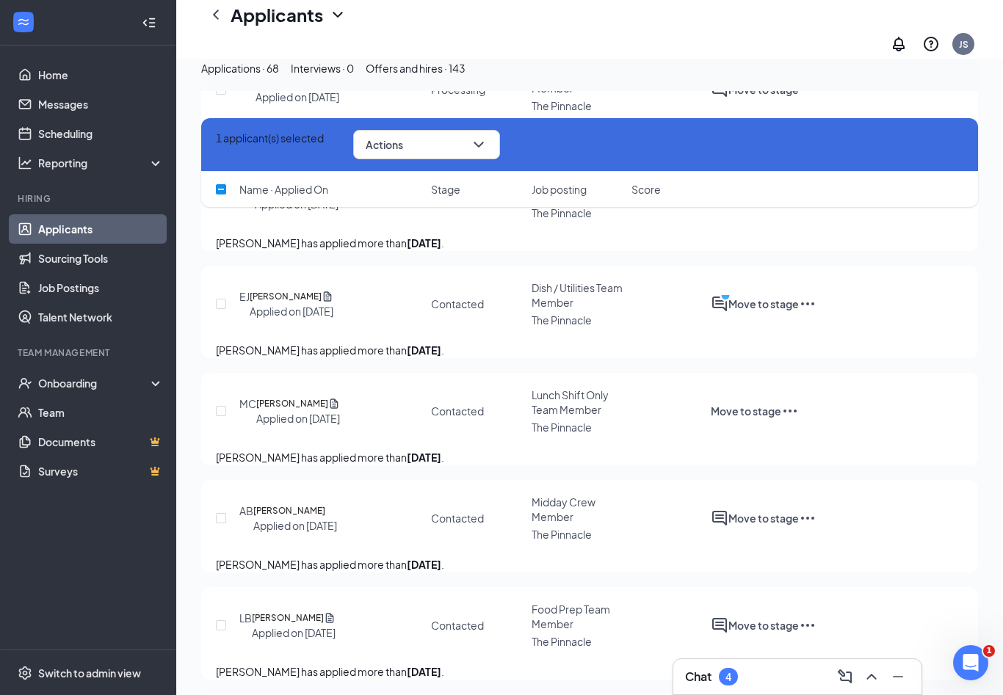
checkbox input "true"
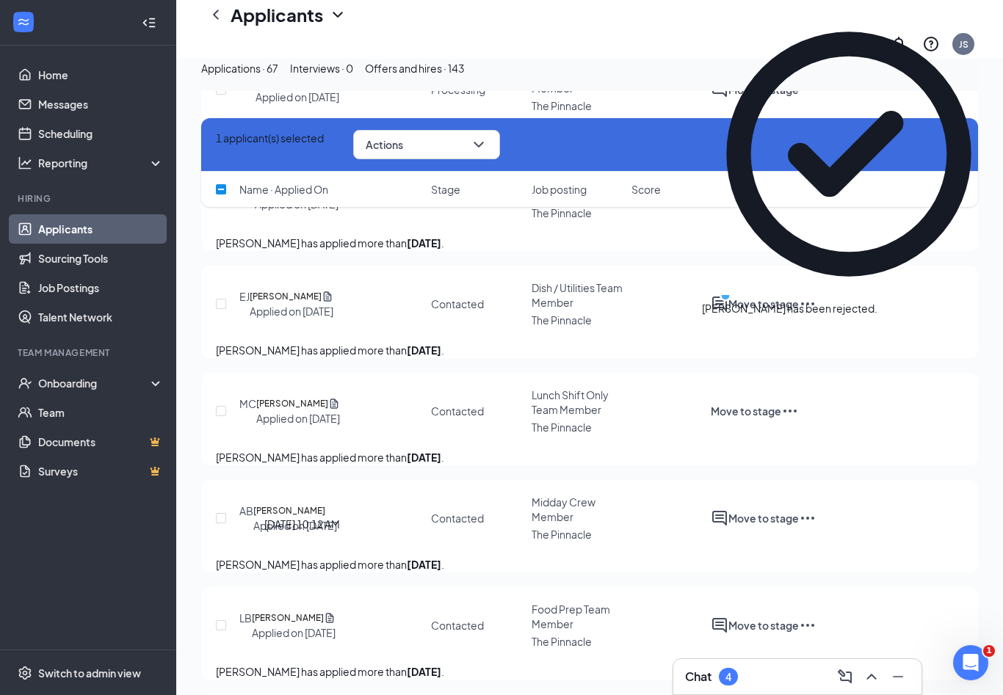
checkbox input "false"
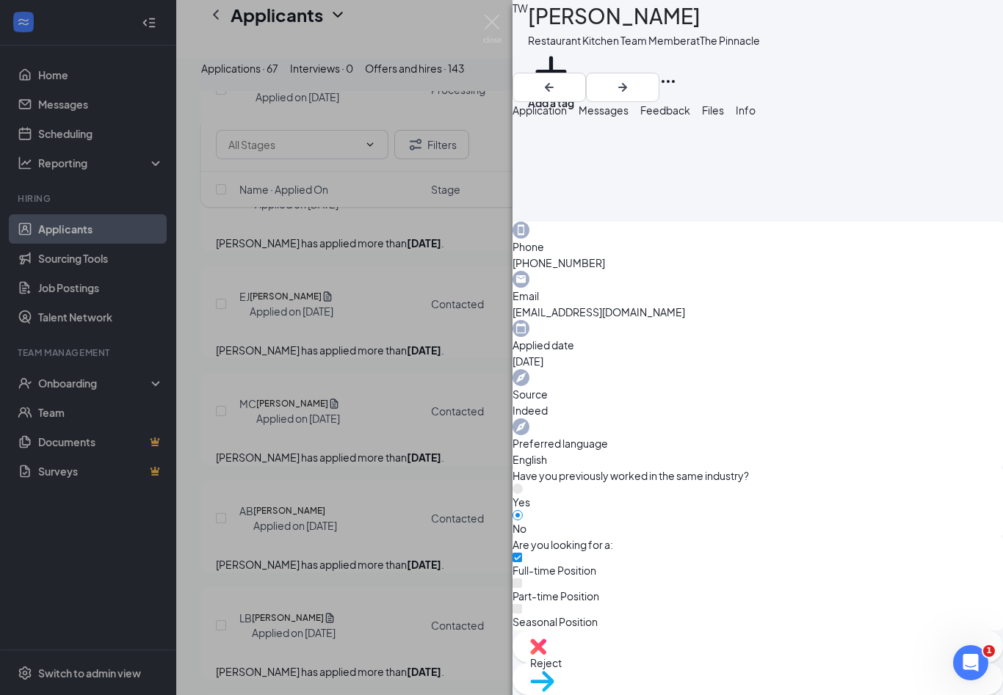
scroll to position [360, 0]
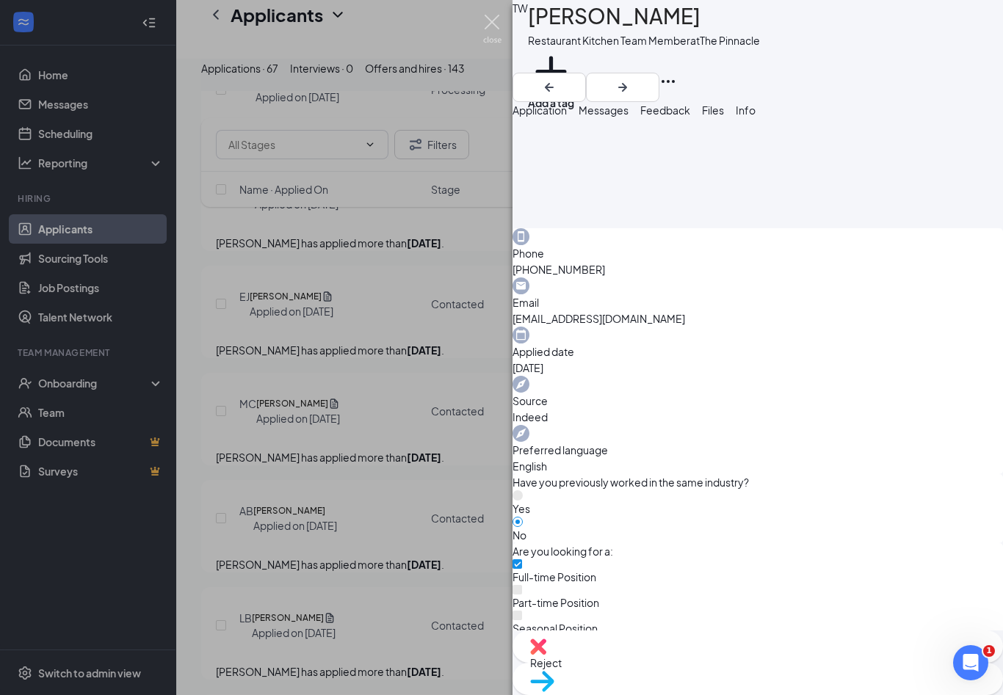
click at [501, 27] on img at bounding box center [492, 29] width 18 height 29
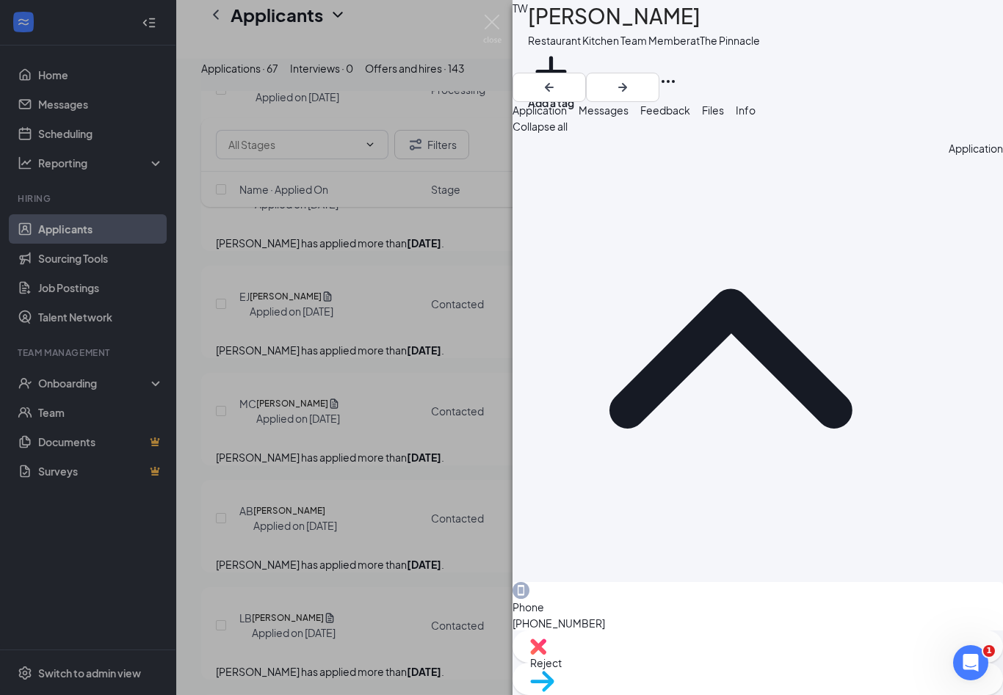
click at [628, 117] on span "Messages" at bounding box center [603, 109] width 50 height 13
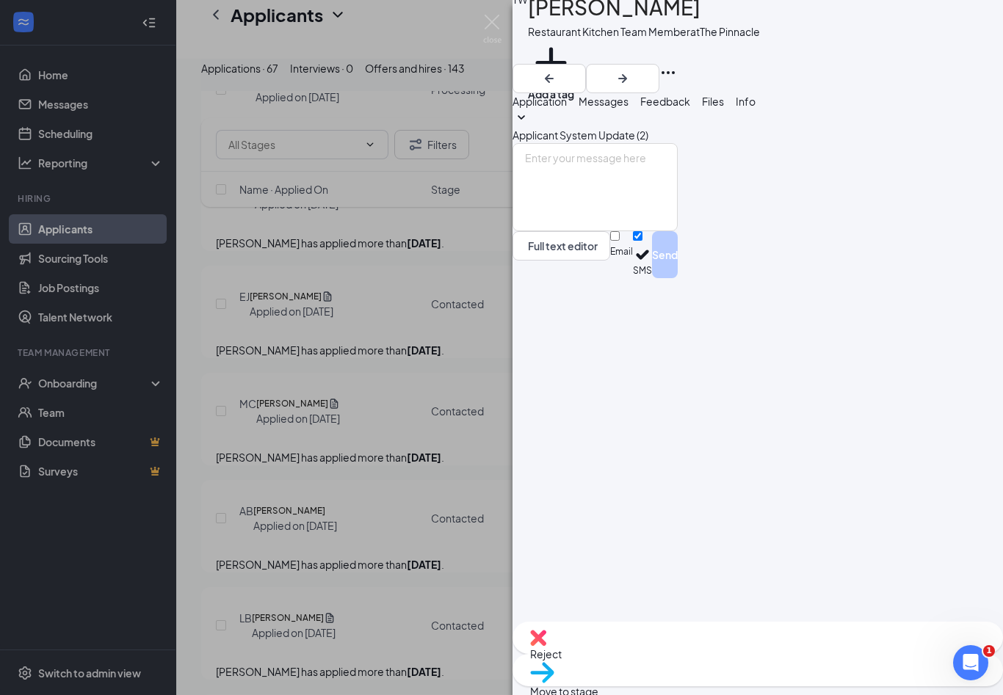
scroll to position [24, 0]
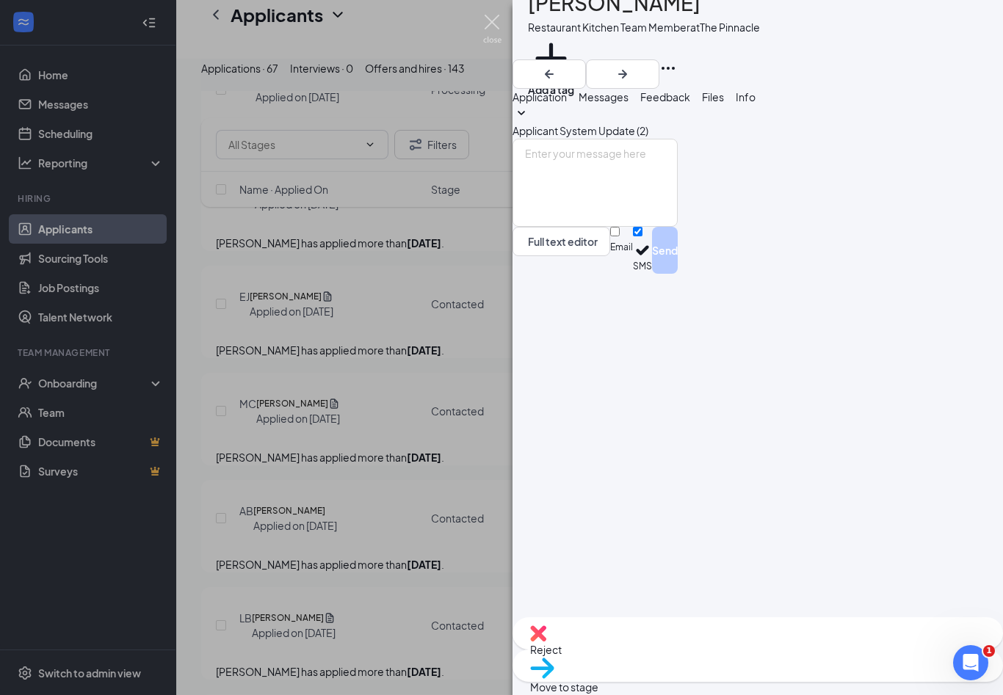
click at [490, 22] on img at bounding box center [492, 29] width 18 height 29
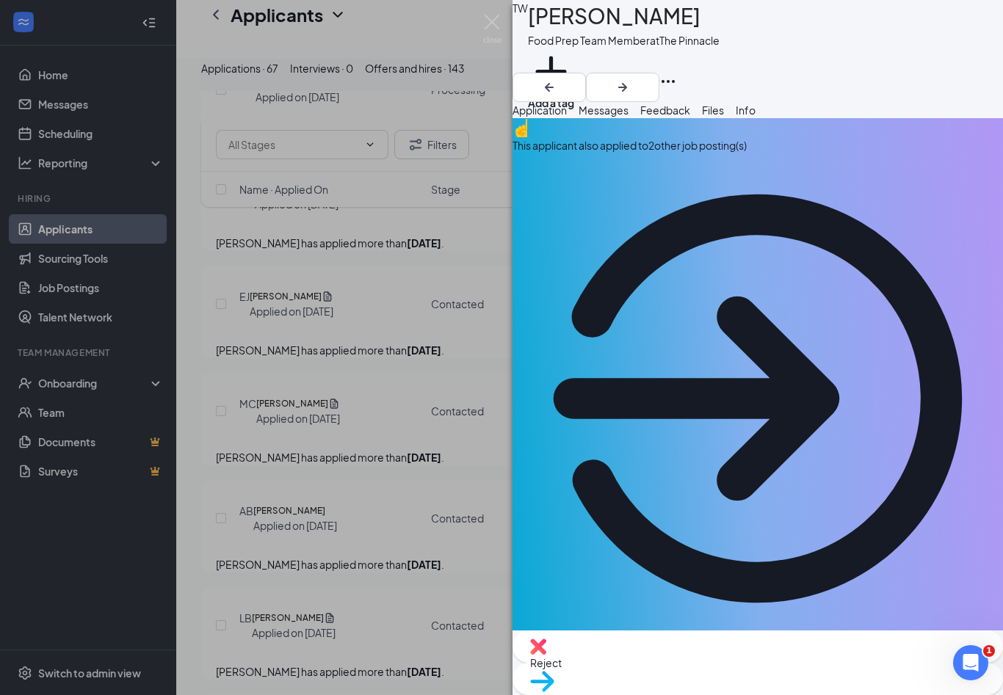
click at [628, 118] on button "Messages" at bounding box center [603, 110] width 50 height 16
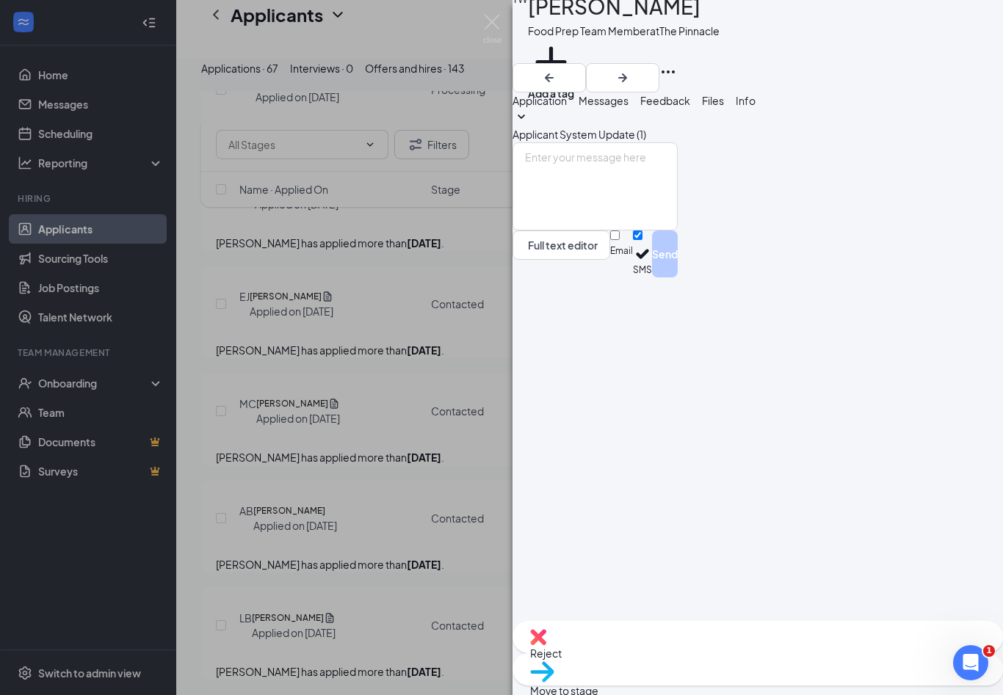
scroll to position [24, 0]
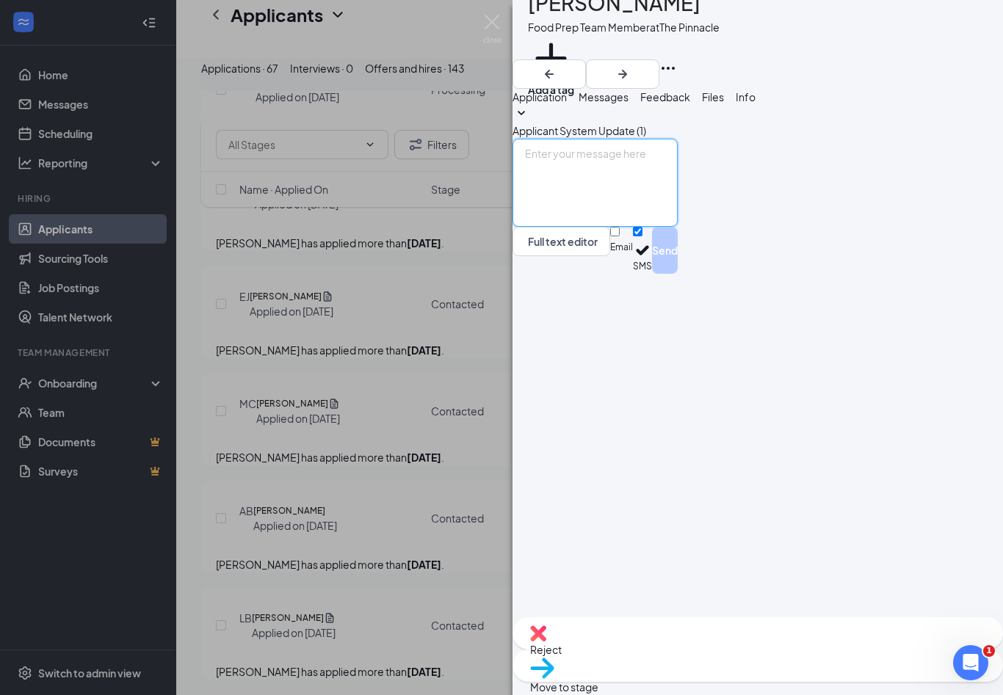
drag, startPoint x: 626, startPoint y: 507, endPoint x: 625, endPoint y: 515, distance: 8.2
click at [626, 227] on textarea at bounding box center [594, 183] width 165 height 88
paste textarea "Hi Melissa! This is Jenifer from The Pinnacle Chick-fil-A. Thank you for submit…"
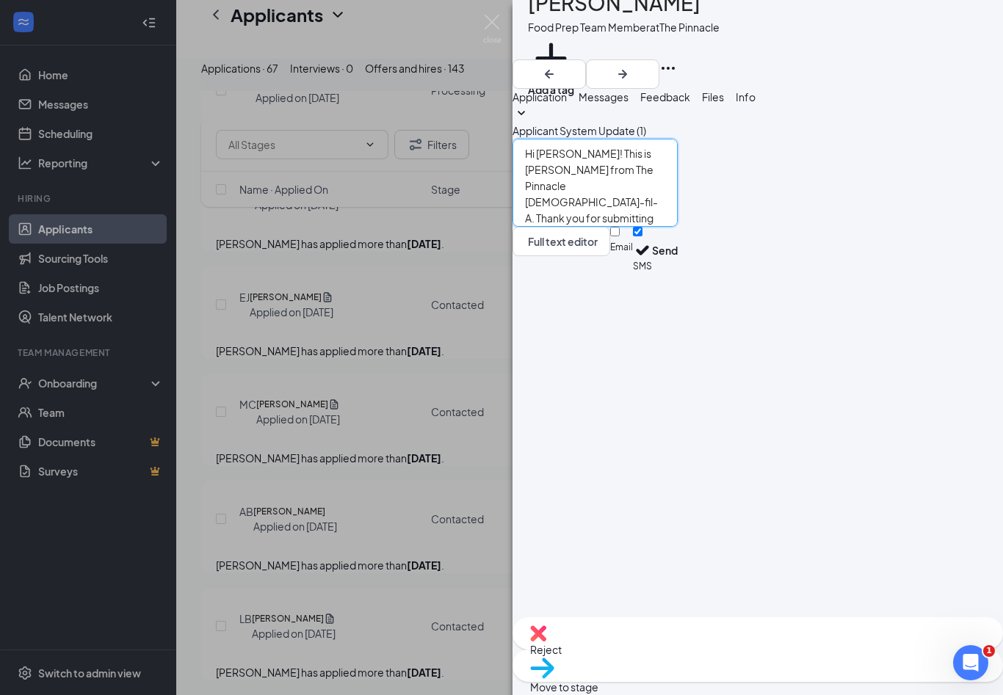
click at [607, 227] on textarea "Hi Melissa! This is Jenifer from The Pinnacle Chick-fil-A. Thank you for submit…" at bounding box center [594, 183] width 165 height 88
type textarea "Hi Tyler! This is Jenifer from The Pinnacle Chick-fil-A. Thank you for submitti…"
click at [677, 274] on button "Send" at bounding box center [665, 250] width 26 height 47
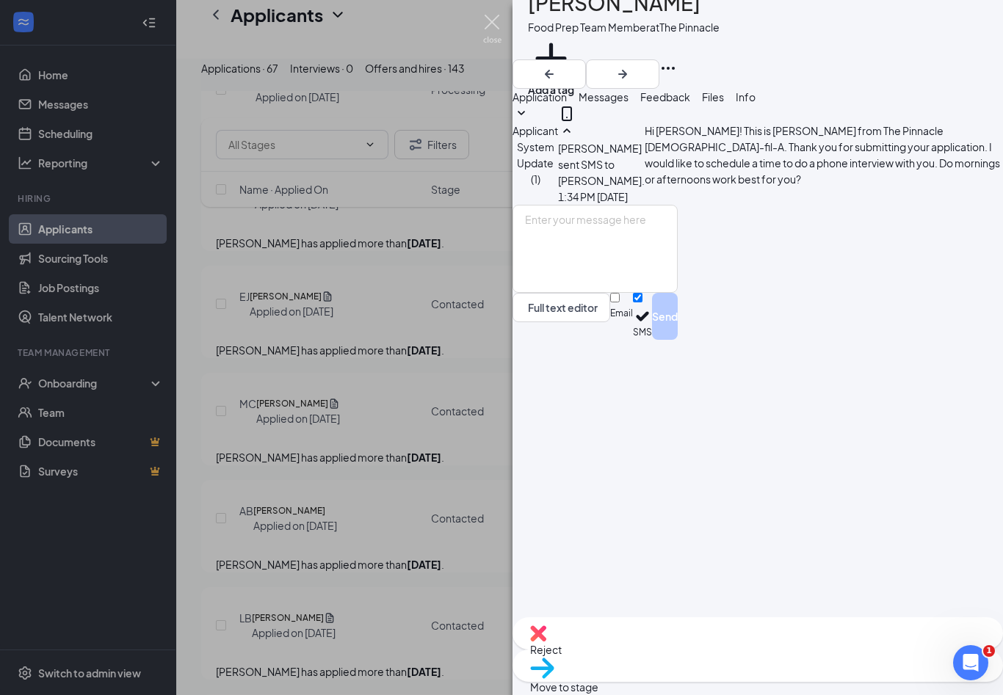
click at [488, 19] on img at bounding box center [492, 29] width 18 height 29
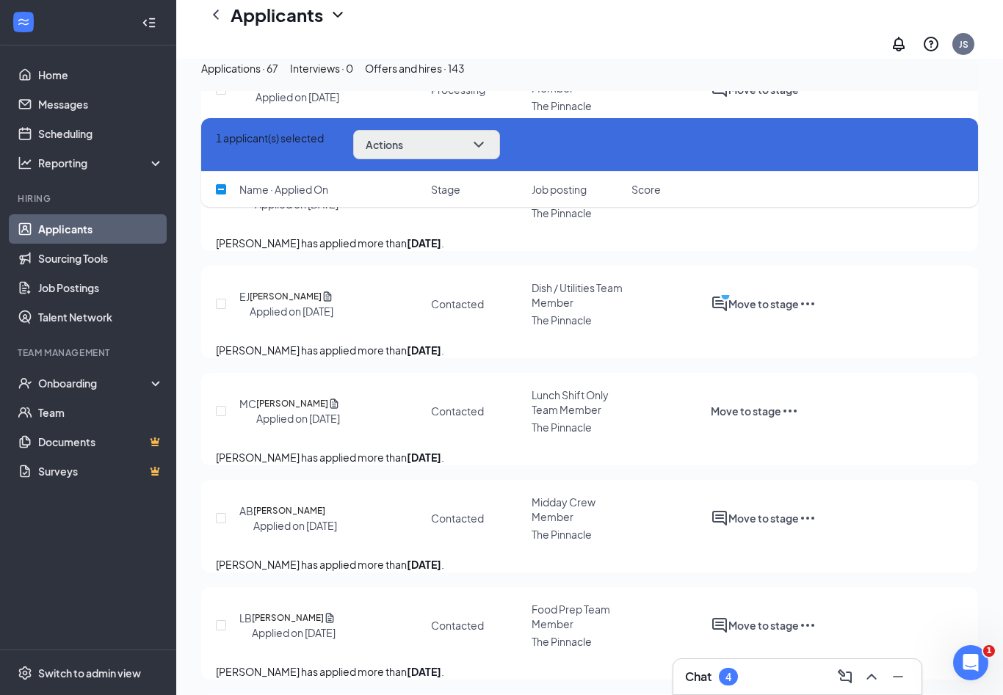
click at [482, 136] on button "Actions" at bounding box center [426, 144] width 147 height 29
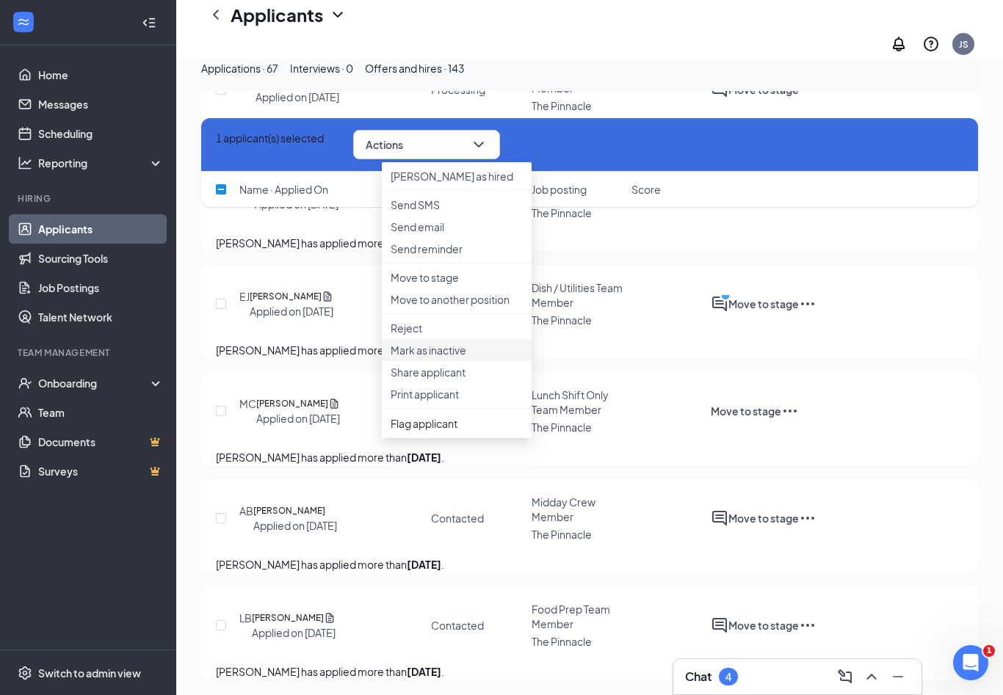
click at [464, 357] on p "Mark as inactive" at bounding box center [456, 350] width 132 height 15
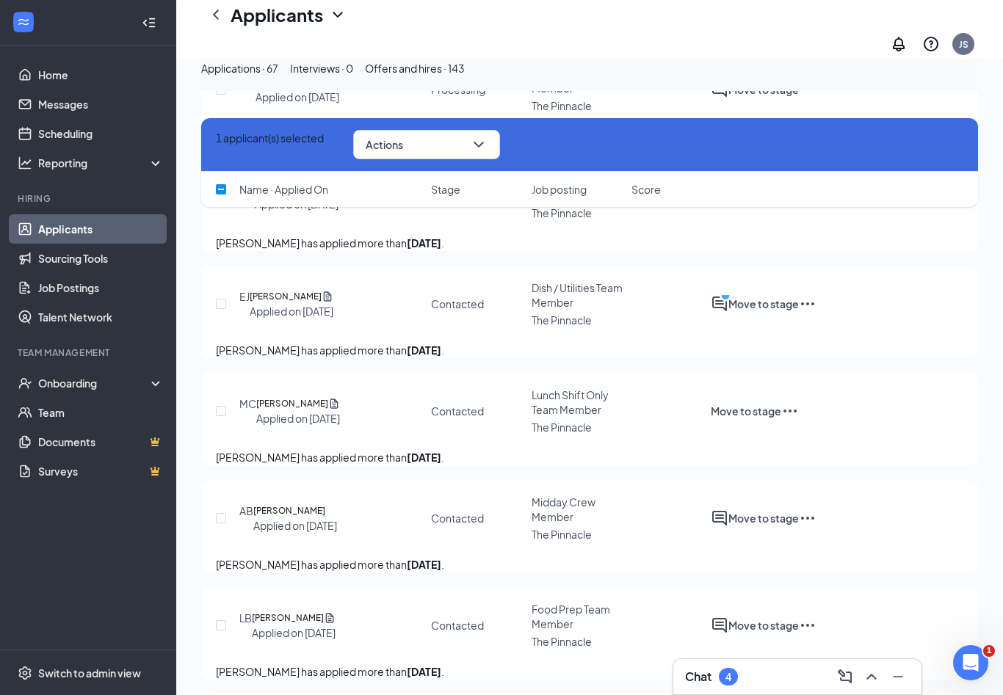
checkbox input "false"
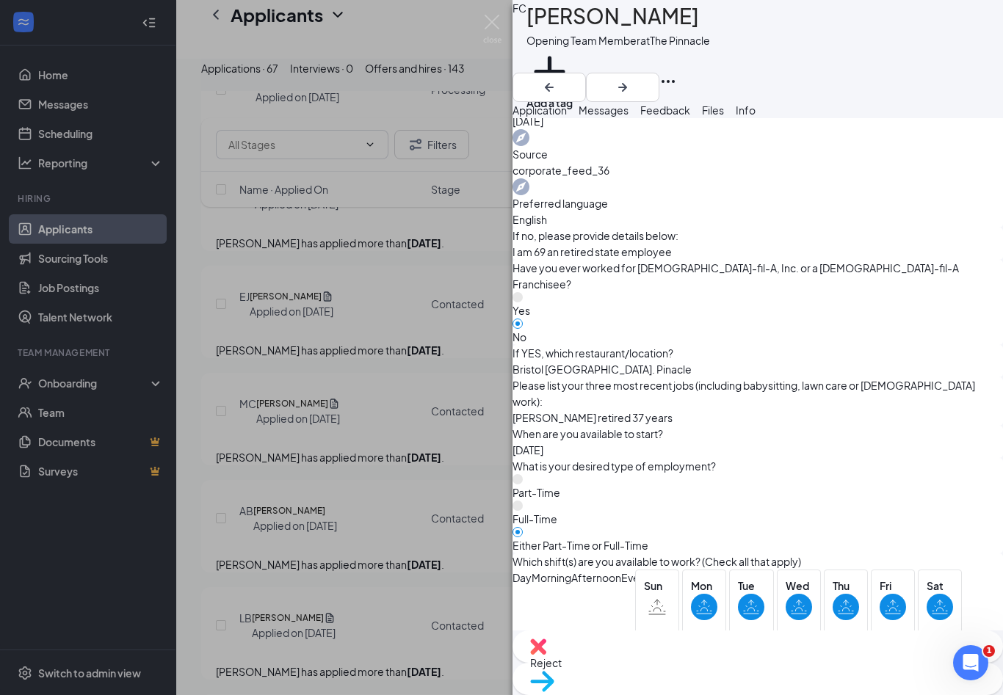
scroll to position [711, 0]
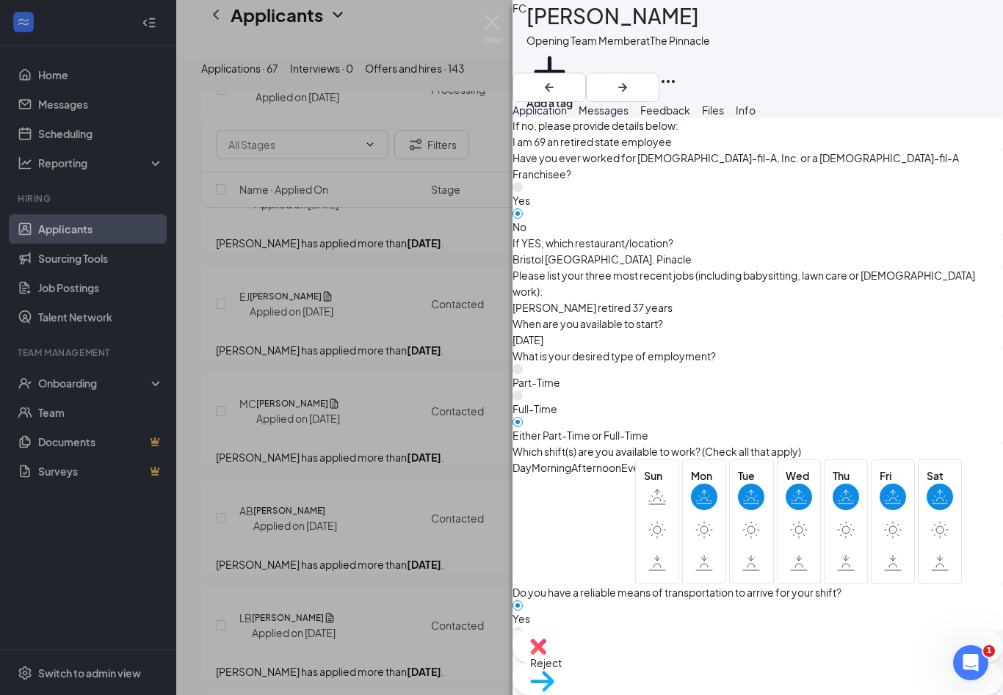
click at [505, 29] on div "FC Ferlin Childress Opening Team Member at The Pinnacle Add a tag Application M…" at bounding box center [501, 347] width 1003 height 695
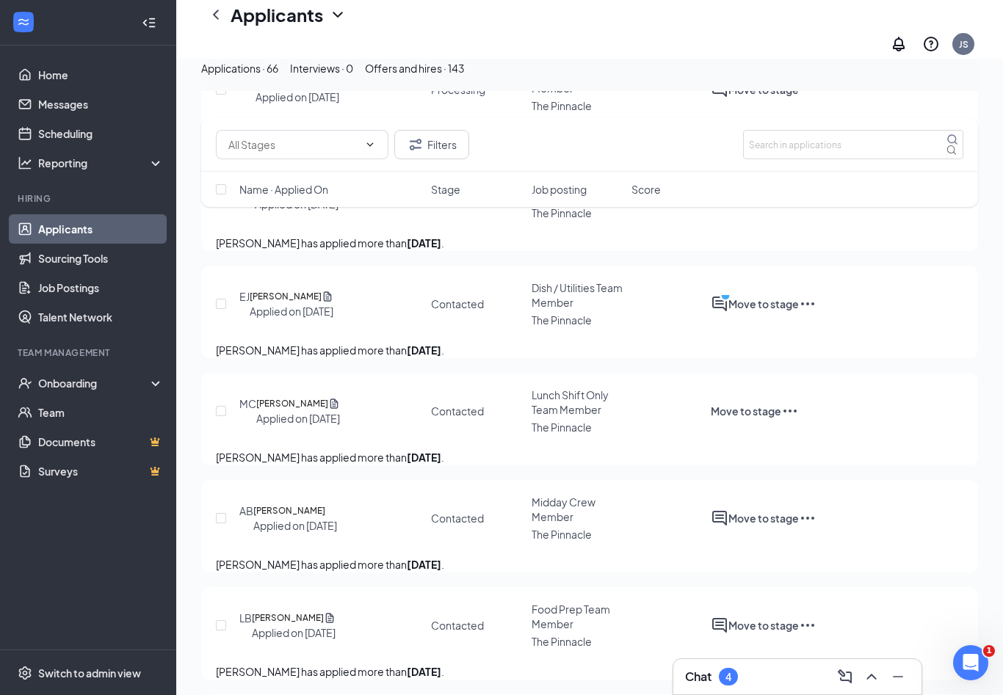
checkbox input "true"
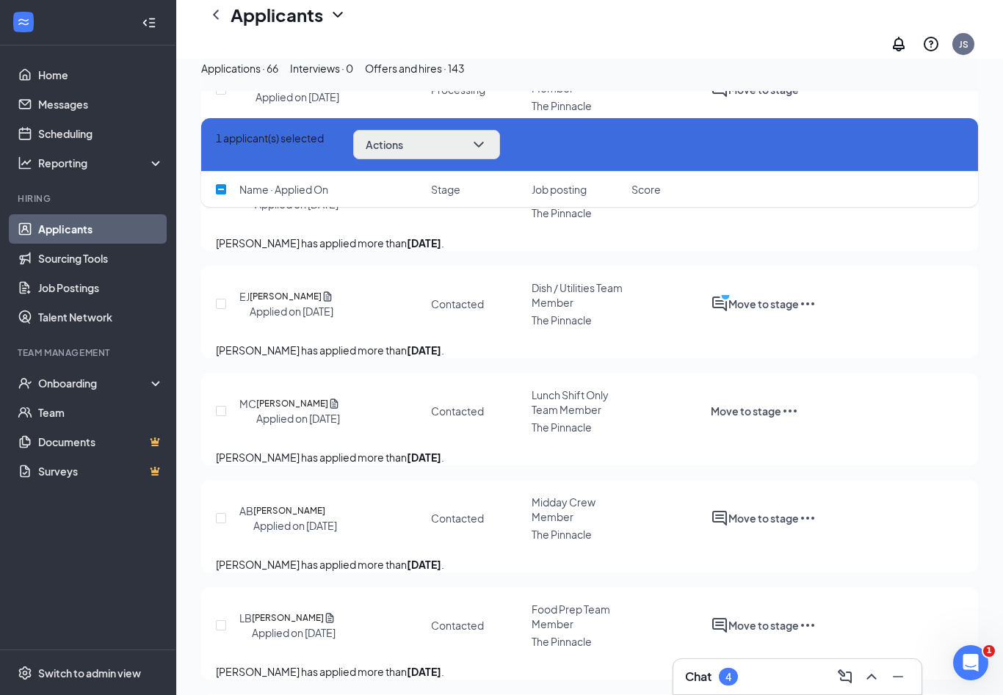
click at [487, 139] on icon "ChevronDown" at bounding box center [479, 145] width 18 height 18
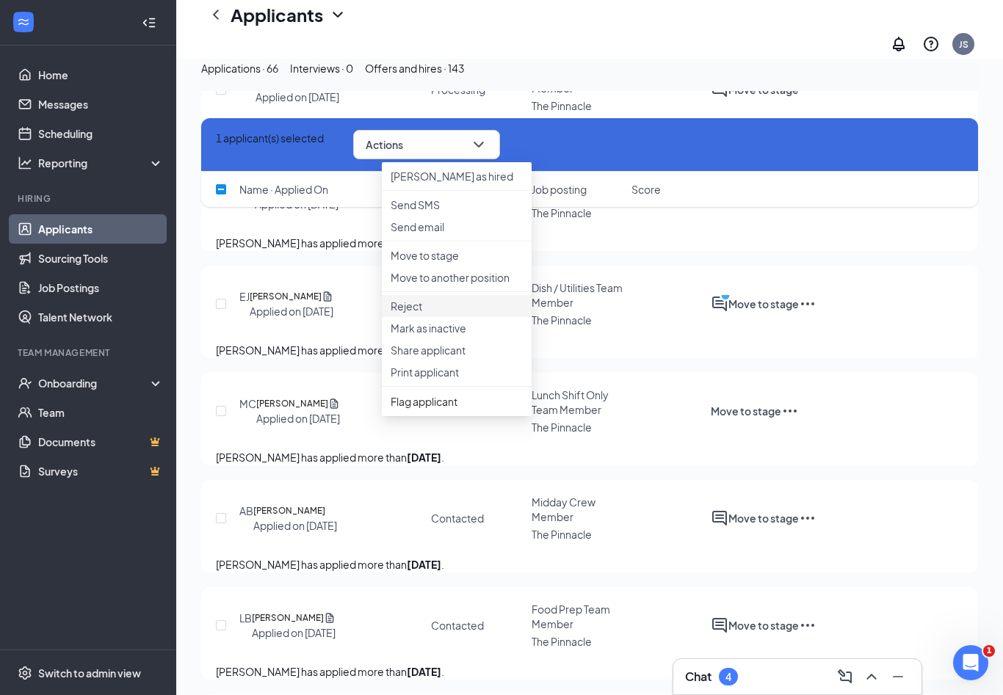
click at [401, 313] on p "Reject" at bounding box center [456, 306] width 132 height 15
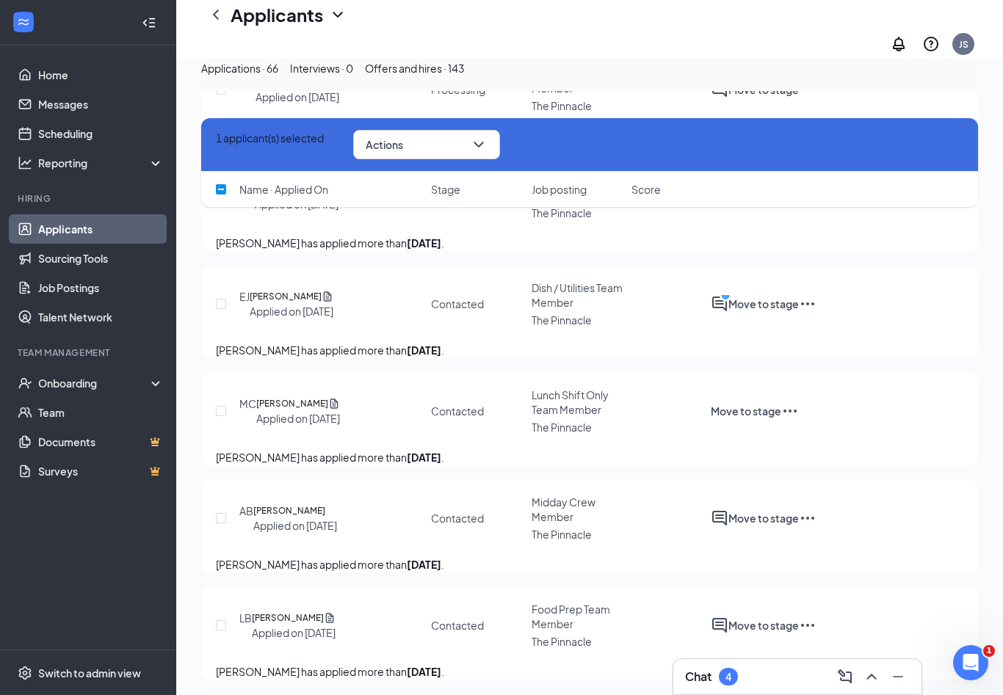
checkbox input "true"
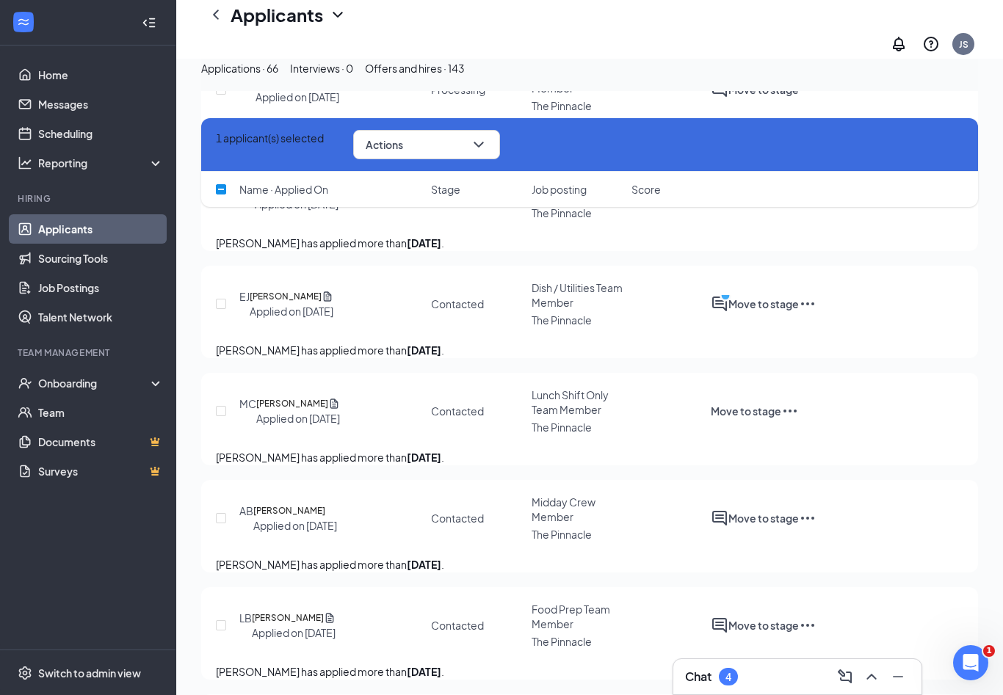
checkbox input "true"
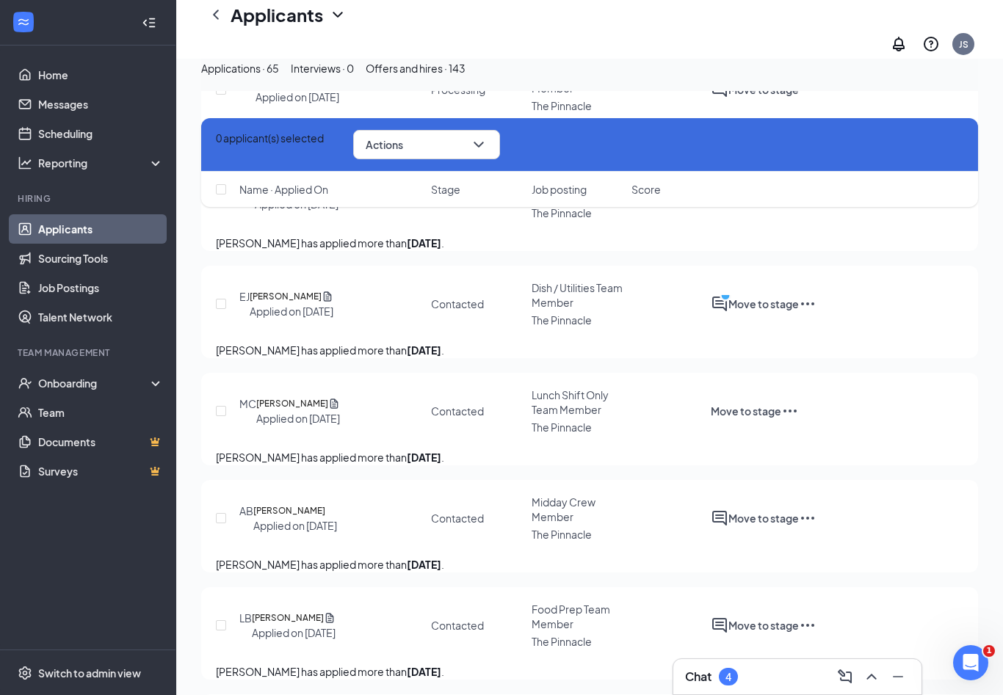
scroll to position [3143, 0]
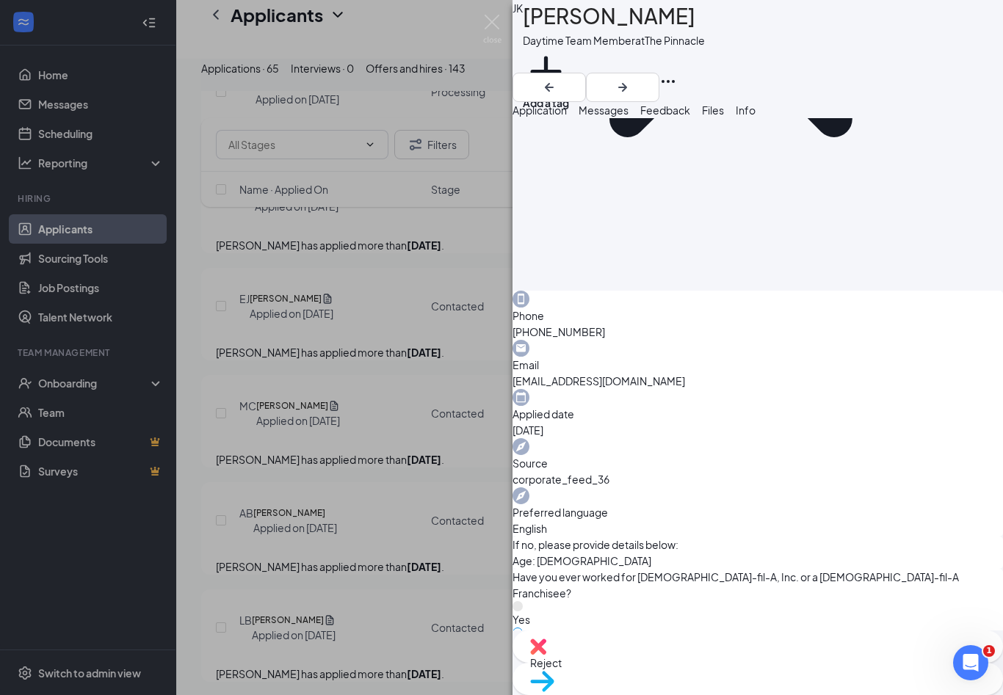
scroll to position [845, 0]
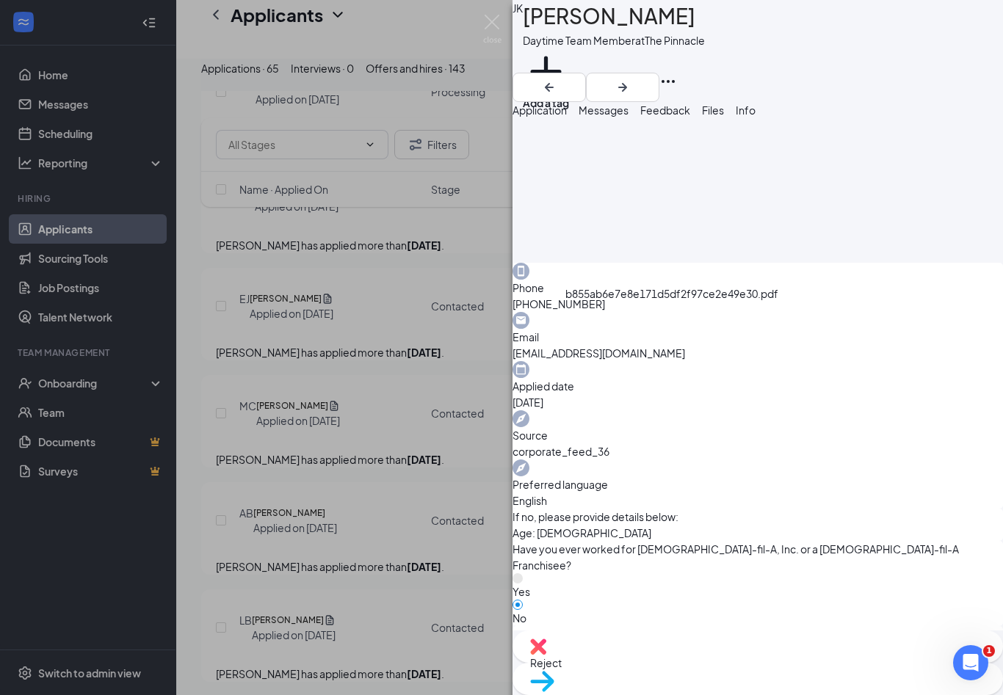
click at [495, 21] on img at bounding box center [492, 29] width 18 height 29
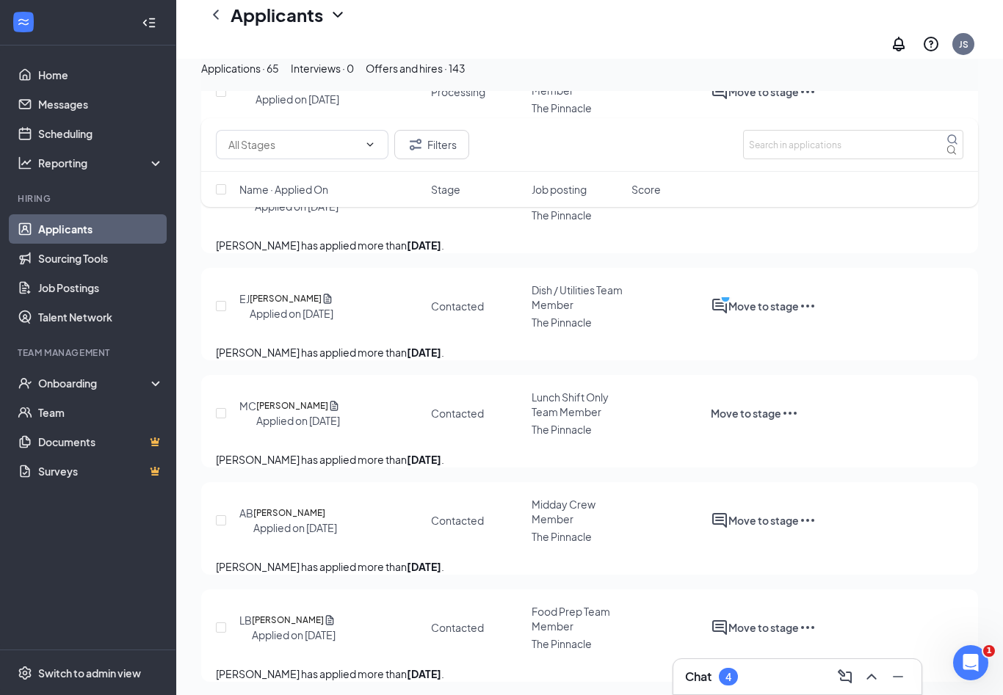
checkbox input "true"
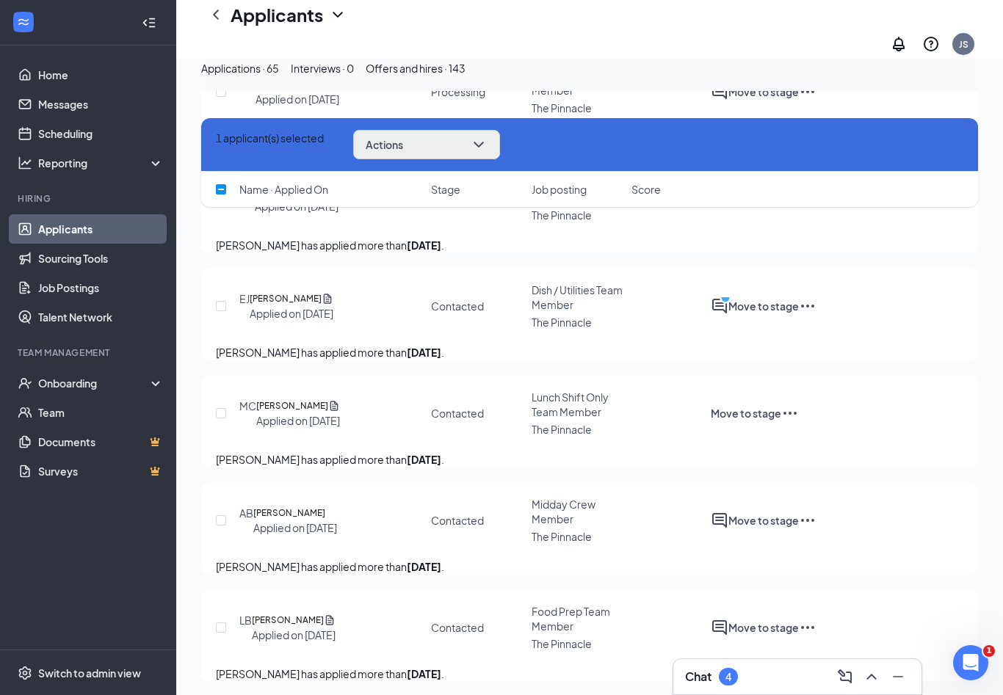
click at [498, 139] on button "Actions" at bounding box center [426, 144] width 147 height 29
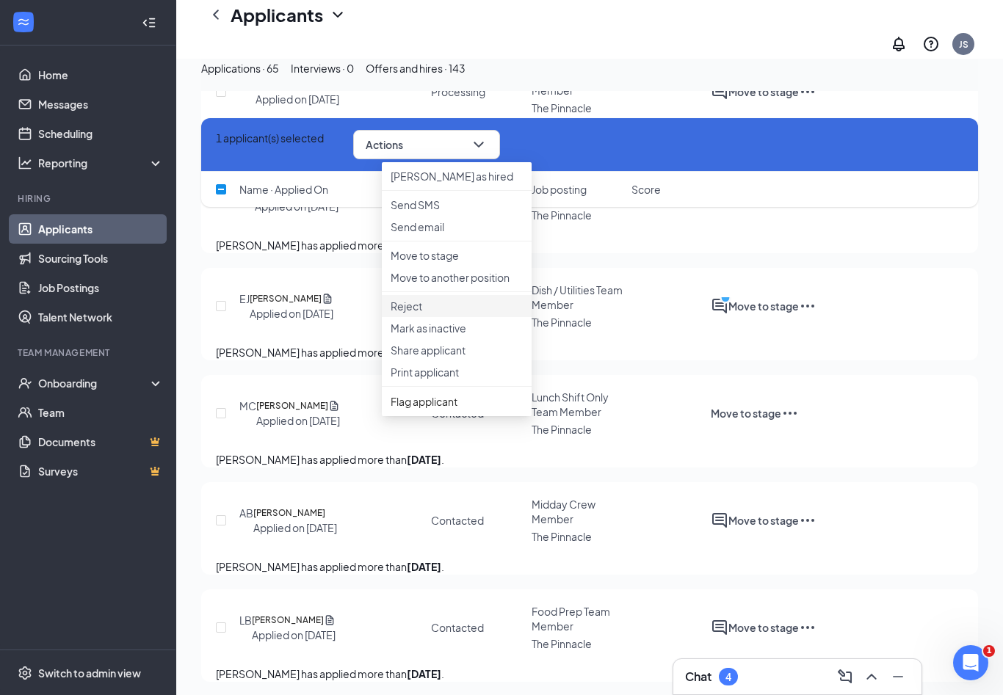
click at [413, 313] on p "Reject" at bounding box center [456, 306] width 132 height 15
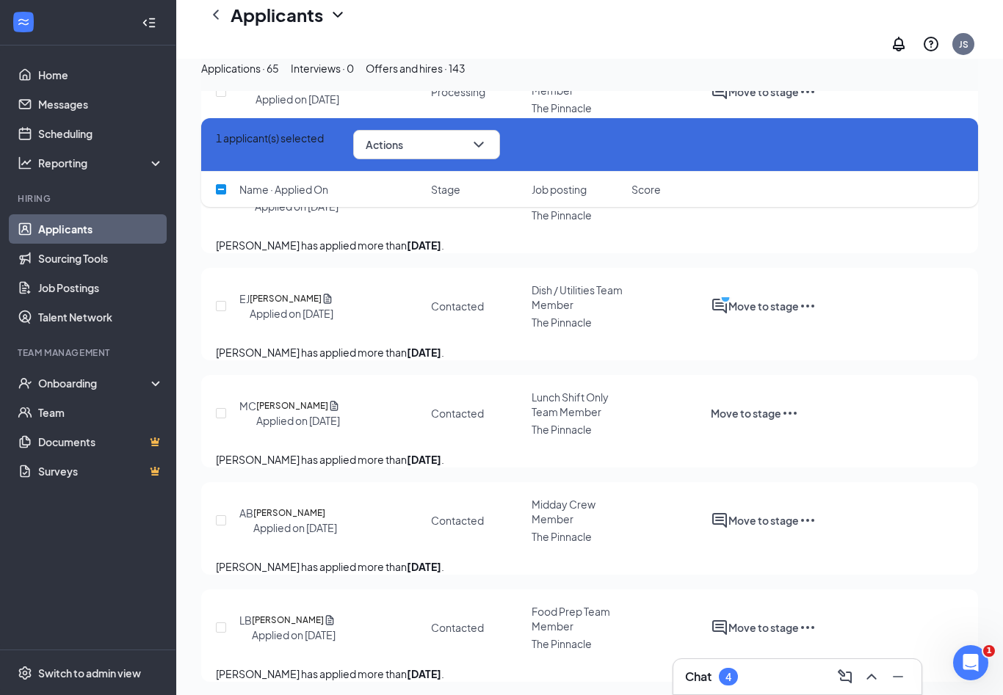
checkbox input "true"
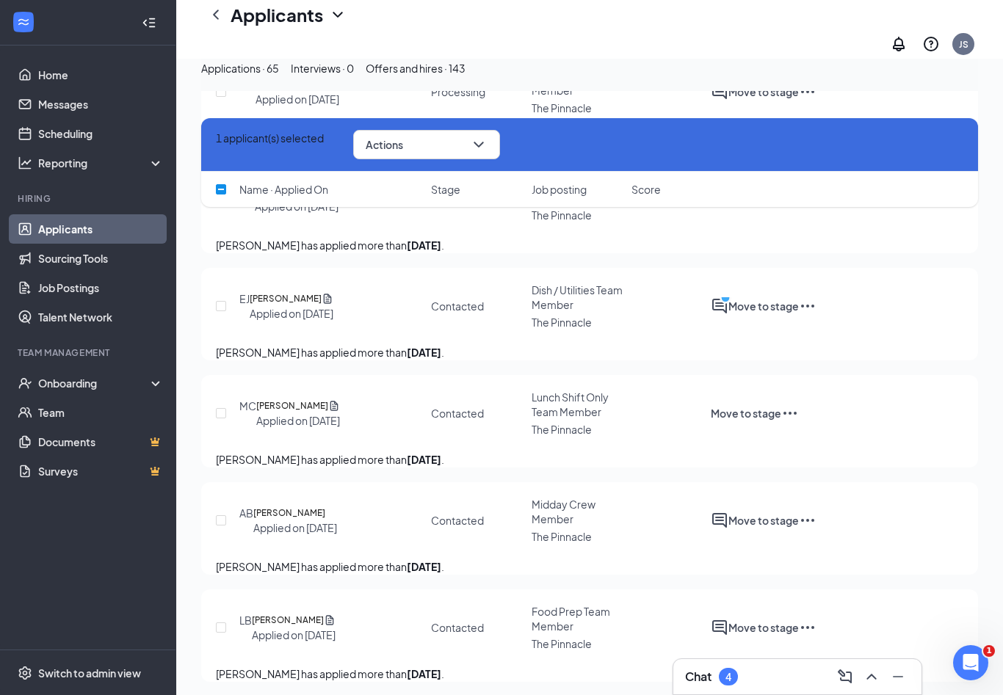
checkbox input "true"
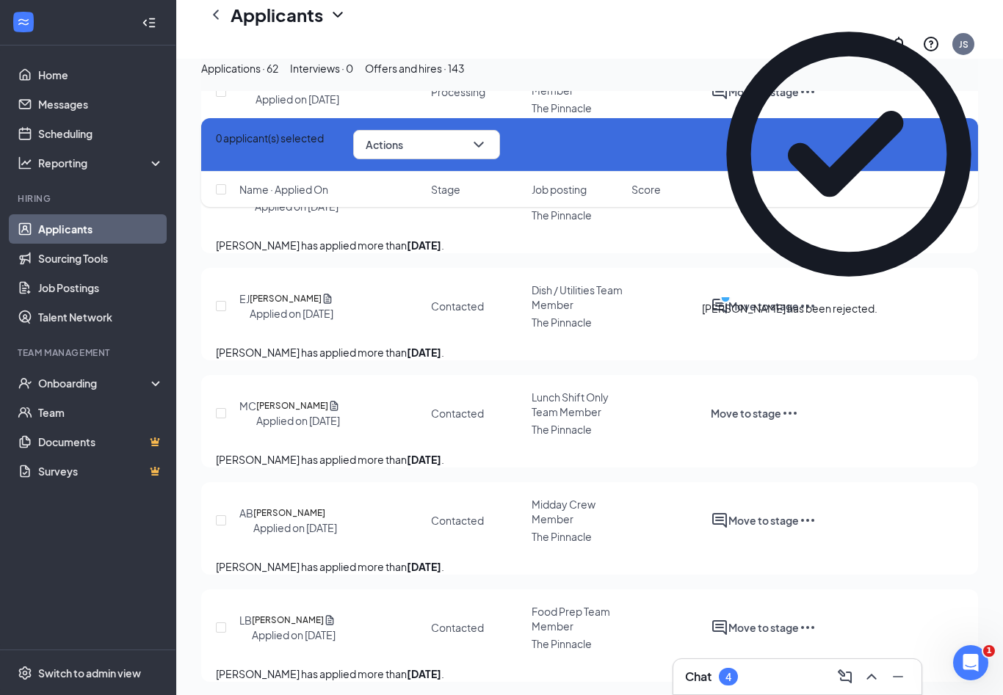
checkbox input "false"
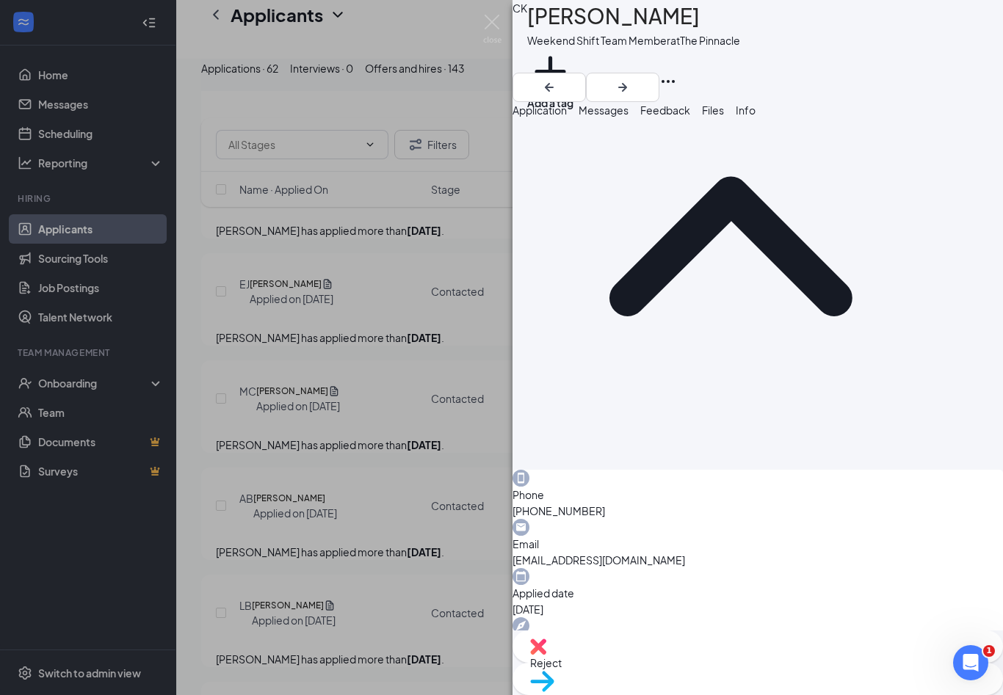
scroll to position [648, 0]
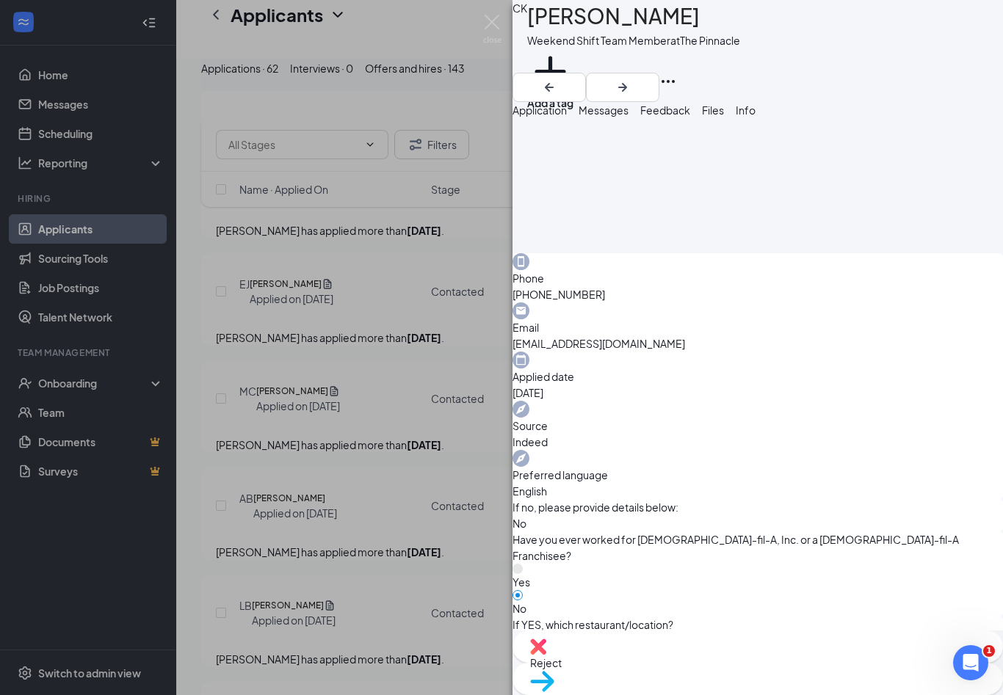
click at [683, 663] on div "Reject" at bounding box center [757, 647] width 490 height 32
checkbox input "true"
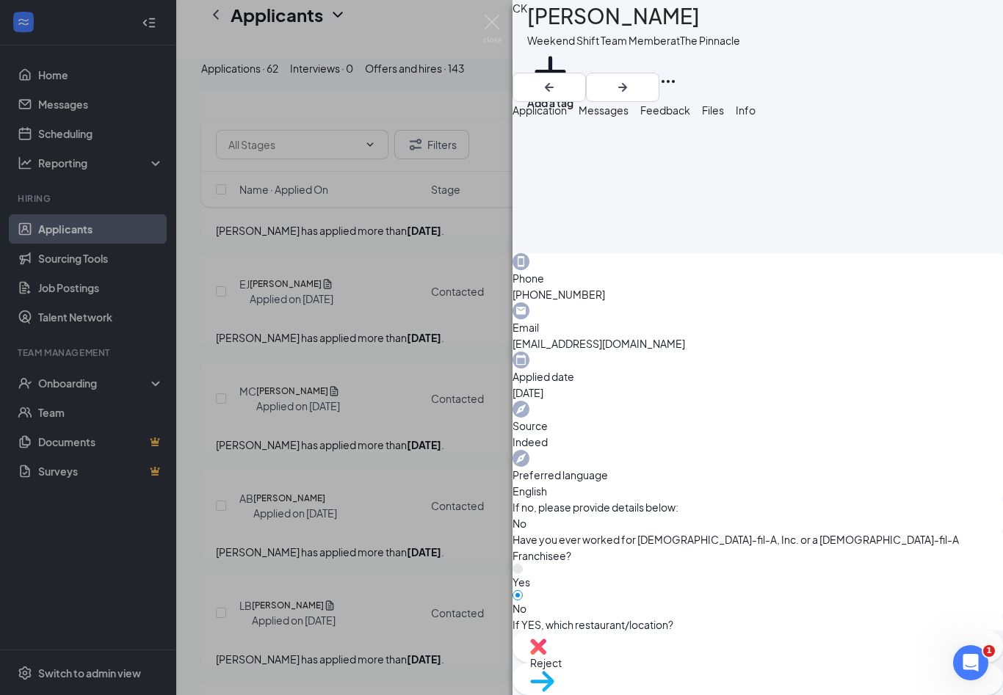
checkbox input "true"
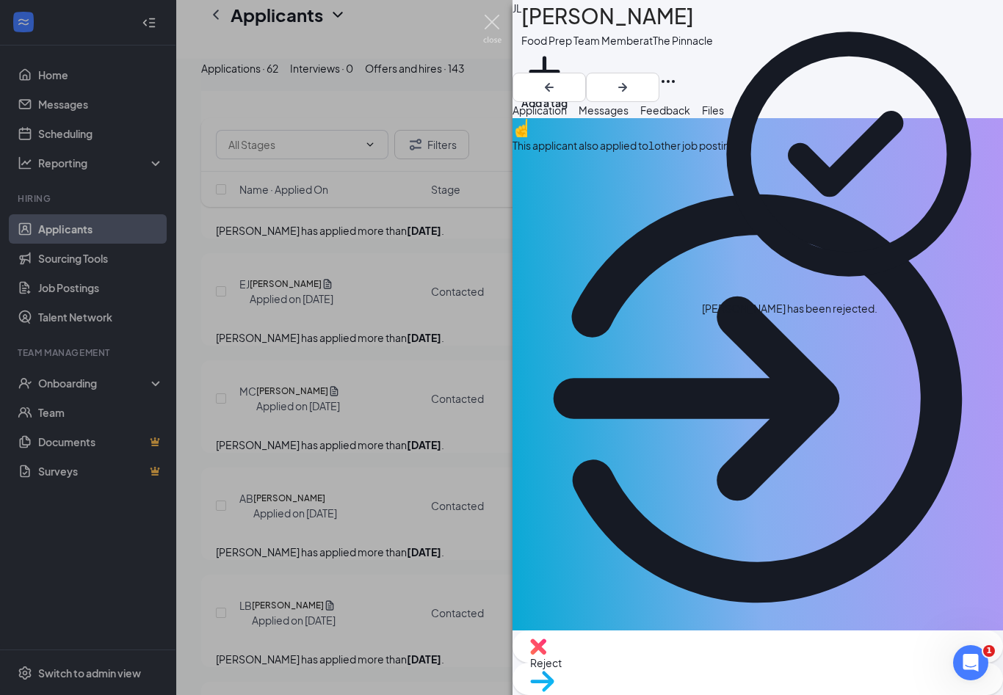
click at [490, 28] on img at bounding box center [492, 29] width 18 height 29
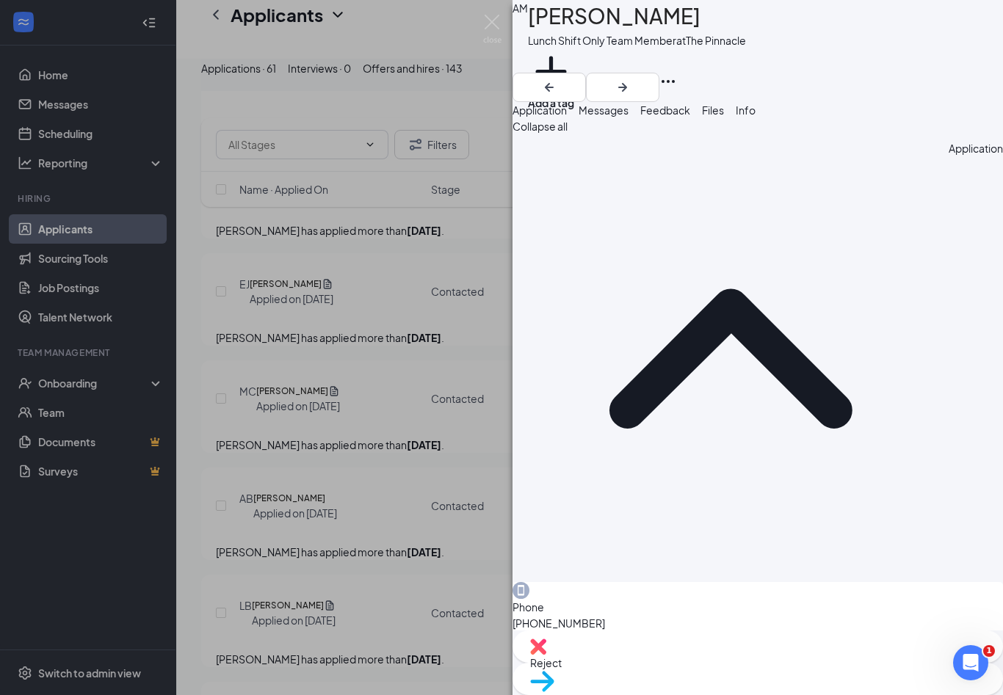
click at [513, 21] on div "AM Antionette Mellerson Lunch Shift Only Team Member at The Pinnacle Add a tag" at bounding box center [757, 51] width 490 height 102
click at [491, 18] on img at bounding box center [492, 29] width 18 height 29
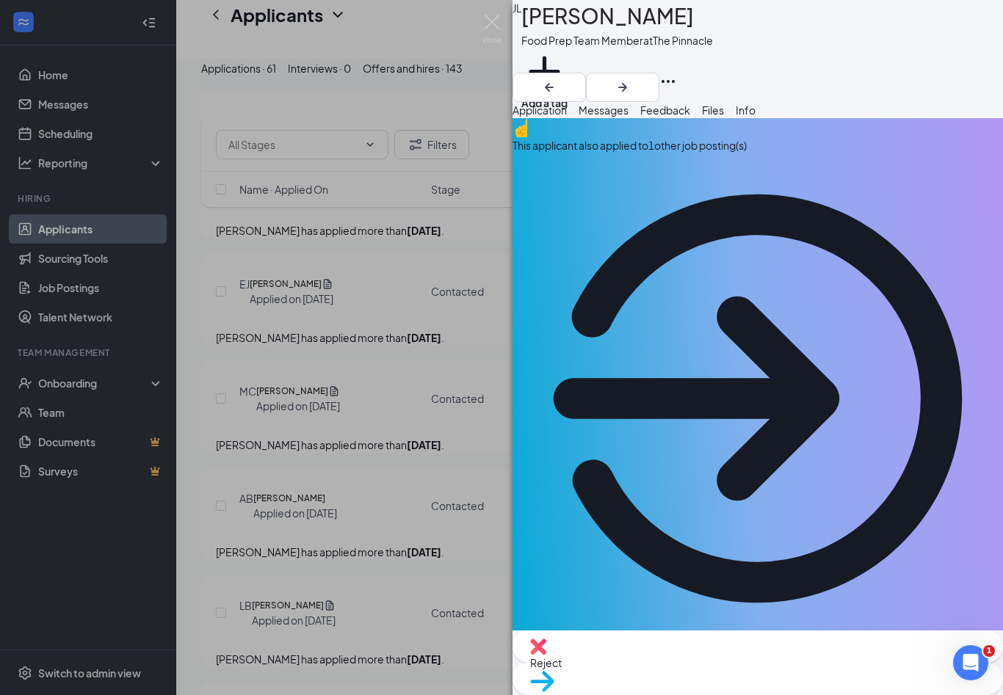
click at [628, 117] on span "Messages" at bounding box center [603, 109] width 50 height 13
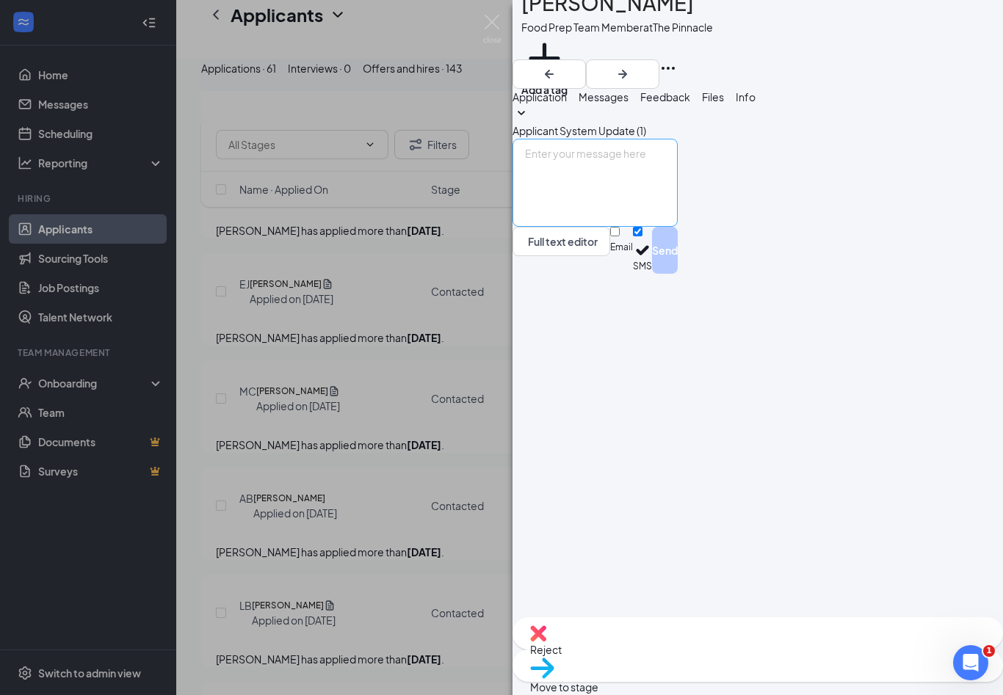
scroll to position [24, 0]
click at [677, 227] on textarea at bounding box center [594, 183] width 165 height 88
paste textarea "Hi Melissa! This is Jenifer from The Pinnacle Chick-fil-A. Thank you for submit…"
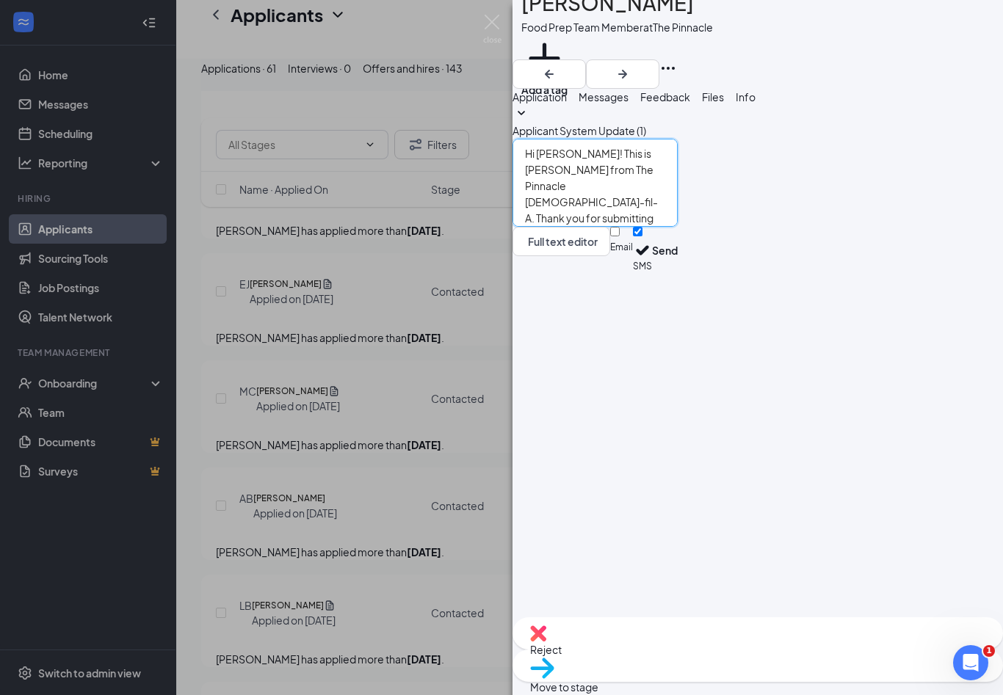
click at [606, 227] on textarea "Hi Melissa! This is Jenifer from The Pinnacle Chick-fil-A. Thank you for submit…" at bounding box center [594, 183] width 165 height 88
type textarea "Hi [PERSON_NAME]! This is [PERSON_NAME] from The Pinnacle [DEMOGRAPHIC_DATA]-fi…"
click at [677, 274] on button "Send" at bounding box center [665, 250] width 26 height 47
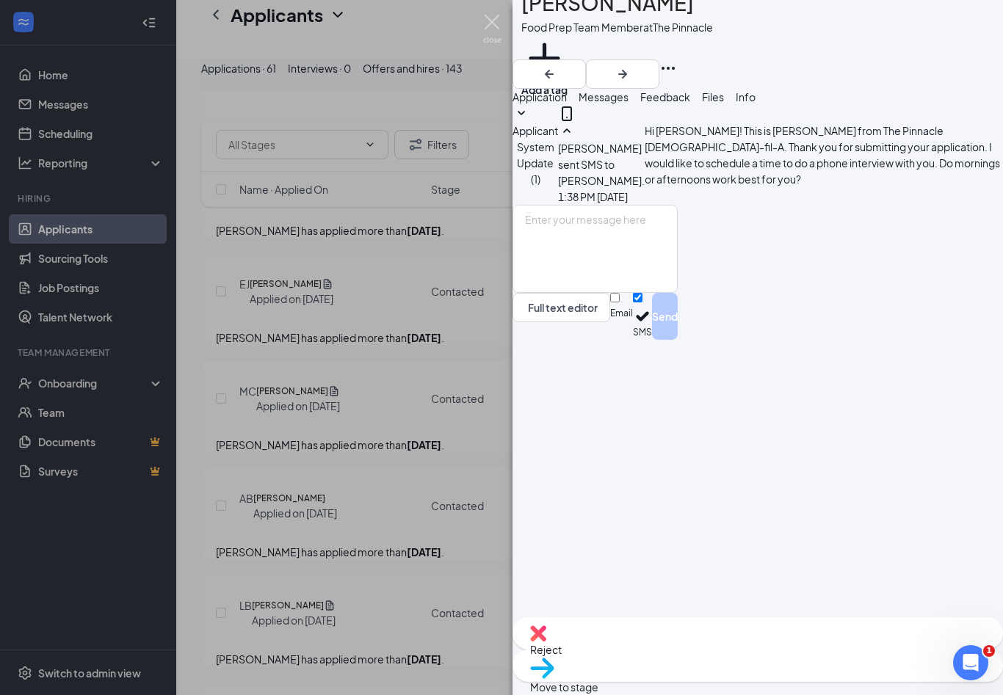
click at [491, 25] on img at bounding box center [492, 29] width 18 height 29
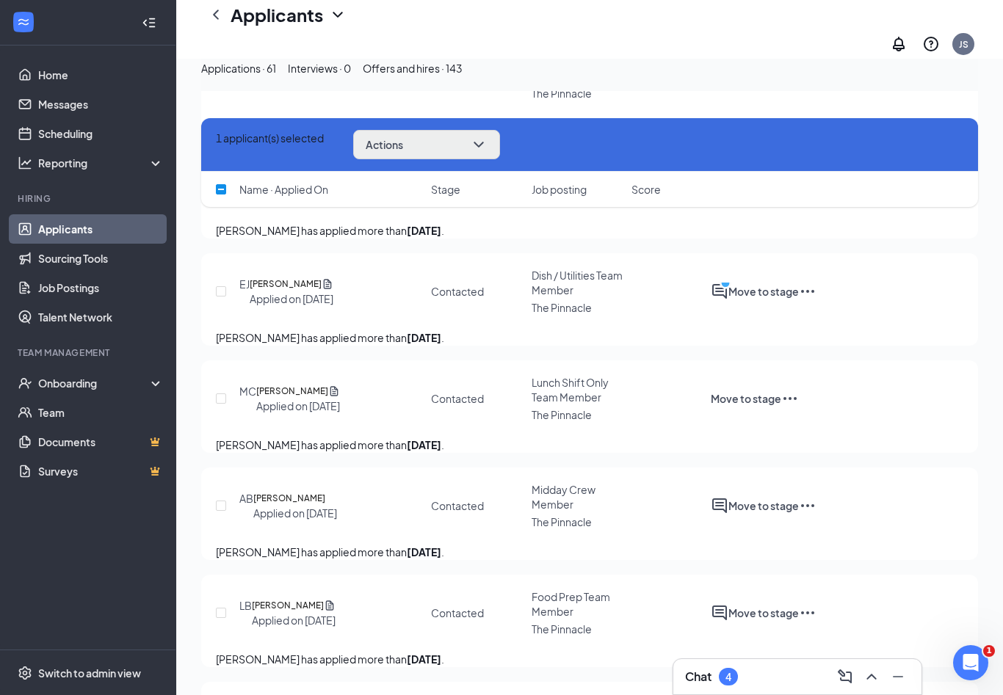
click at [497, 156] on button "Actions" at bounding box center [426, 144] width 147 height 29
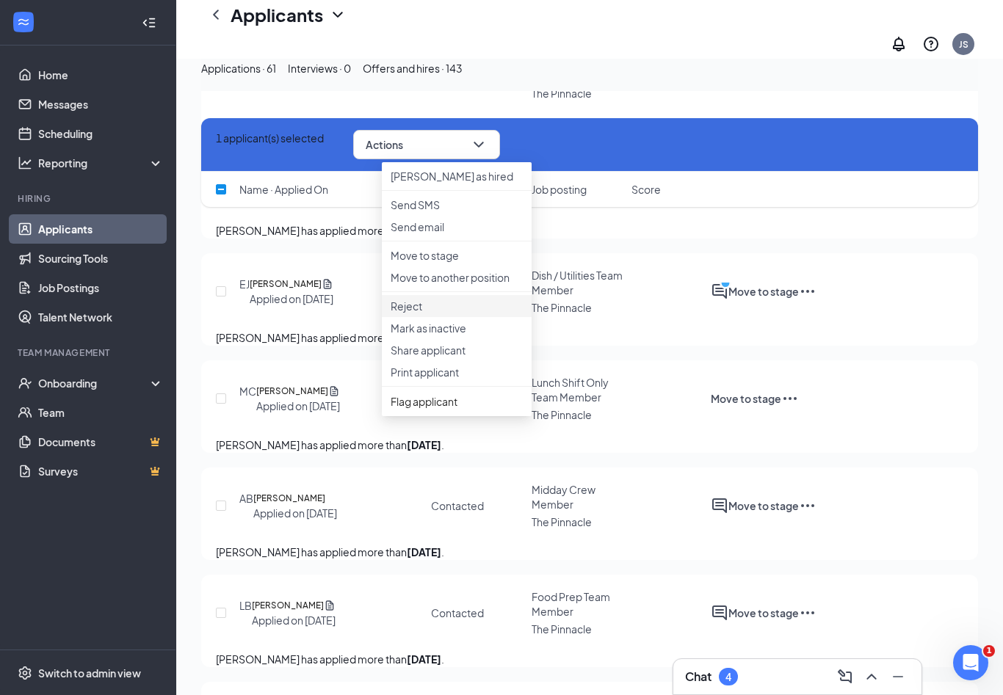
click at [429, 313] on p "Reject" at bounding box center [456, 306] width 132 height 15
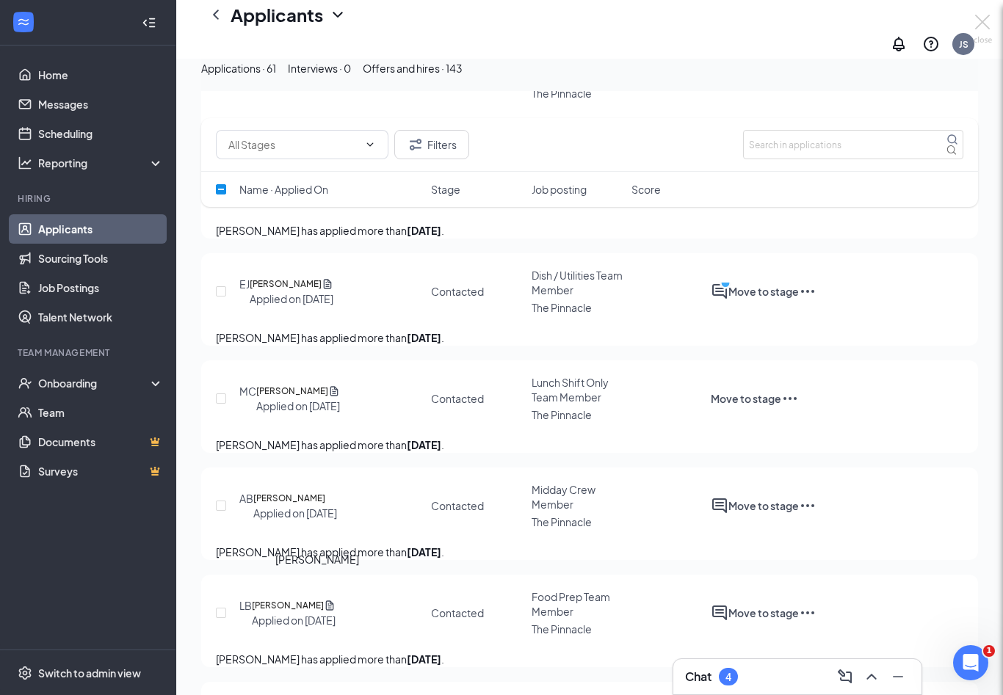
checkbox input "false"
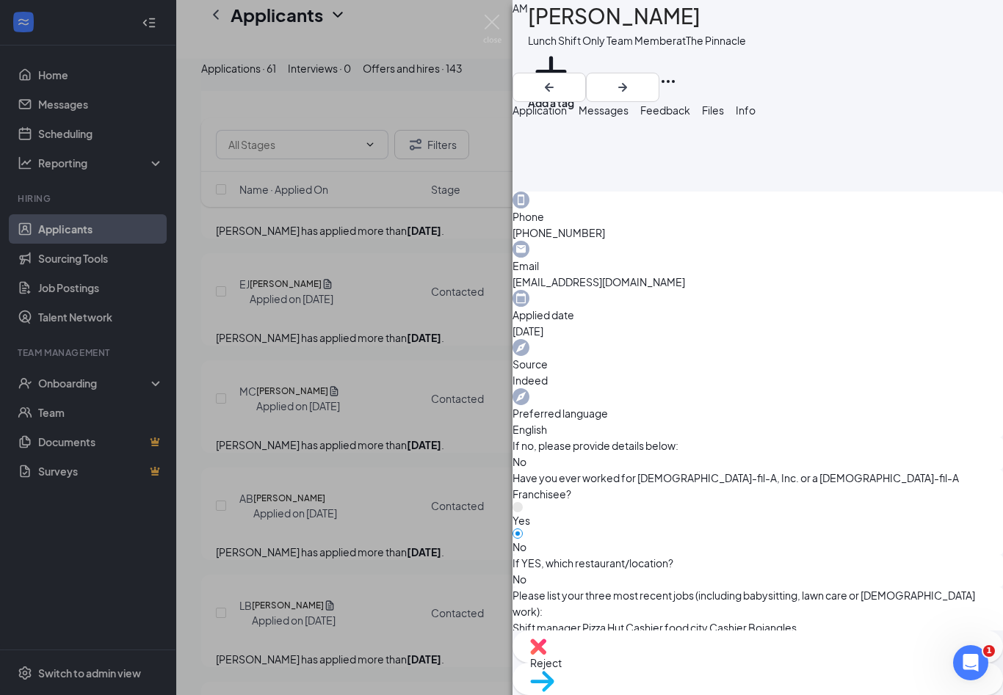
scroll to position [481, 0]
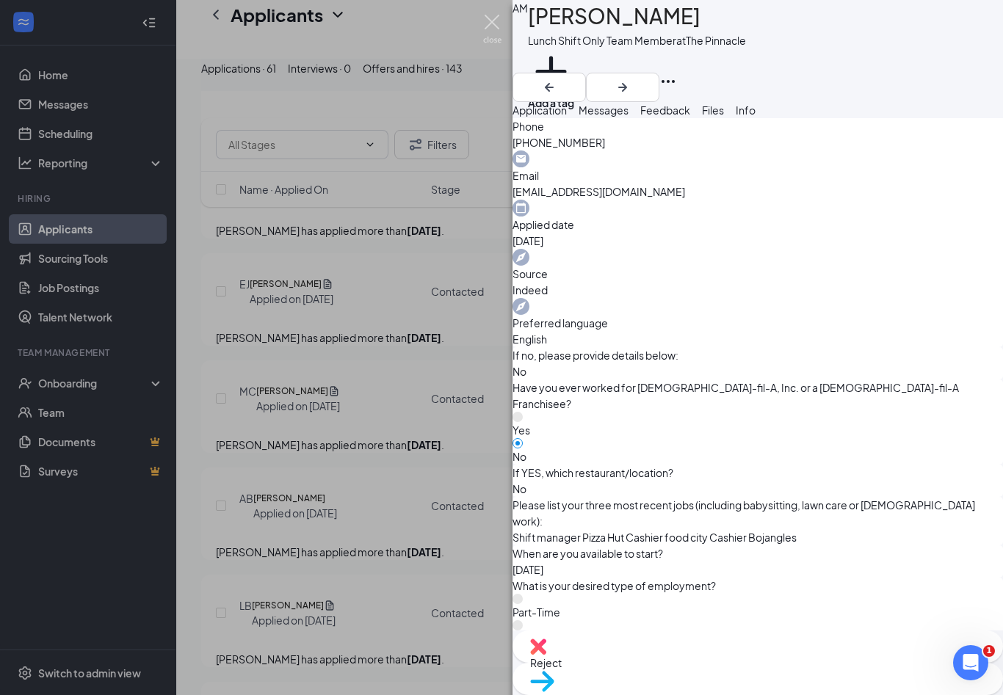
click at [494, 24] on img at bounding box center [492, 29] width 18 height 29
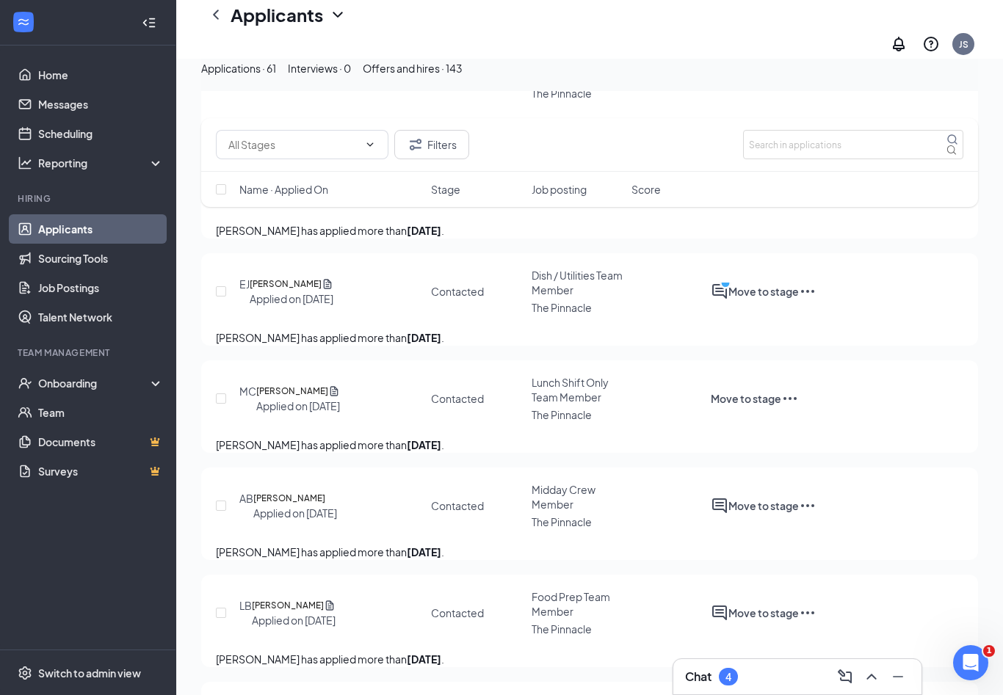
checkbox input "true"
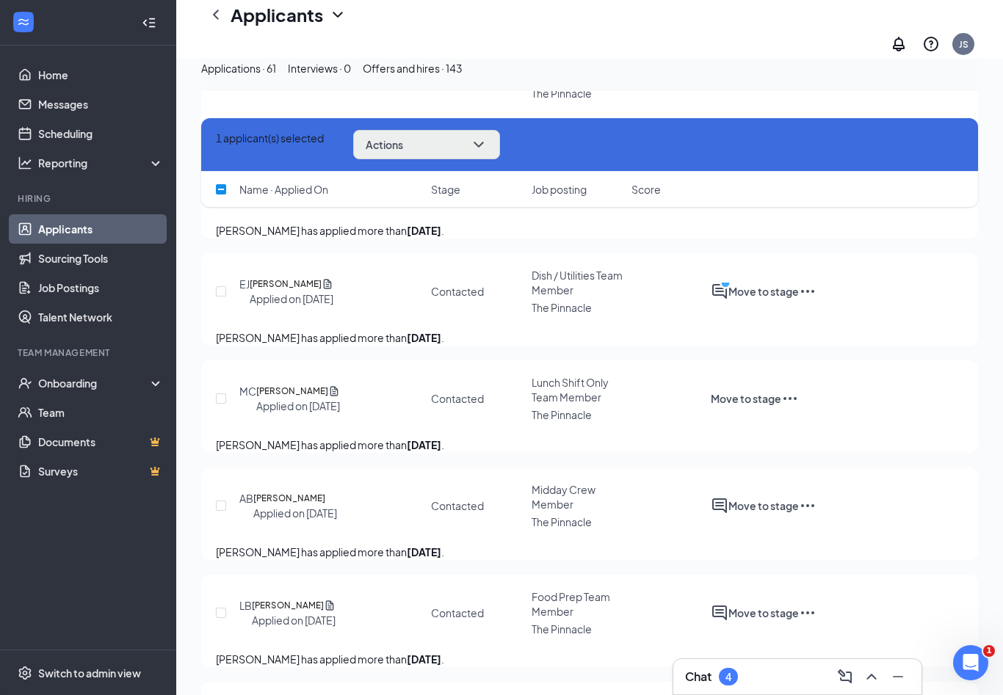
click at [487, 145] on icon "ChevronDown" at bounding box center [479, 145] width 18 height 18
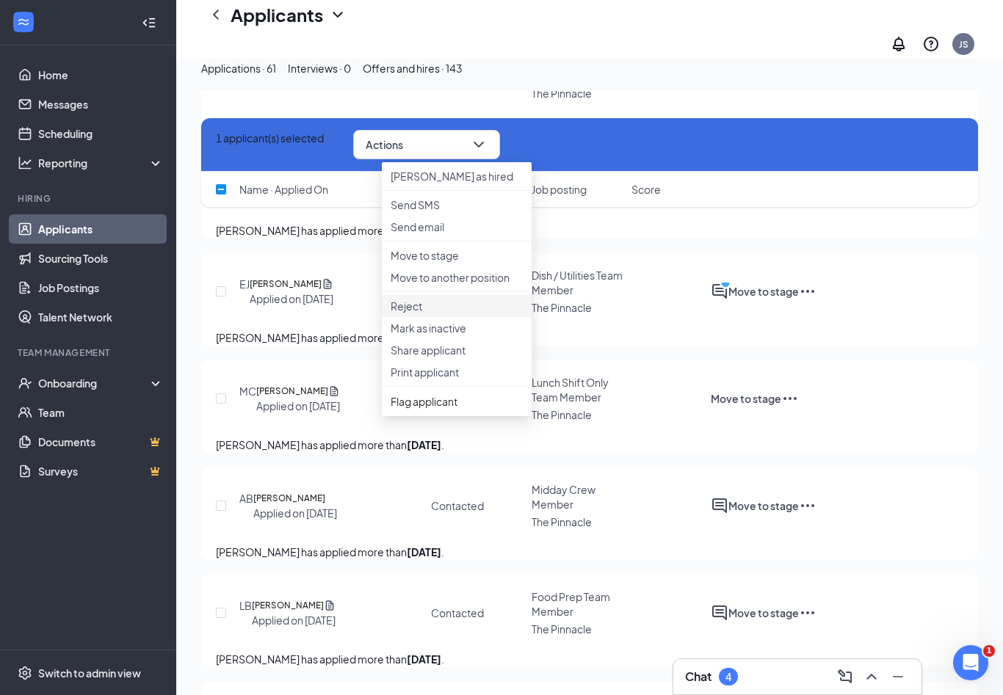
click at [423, 313] on p "Reject" at bounding box center [456, 306] width 132 height 15
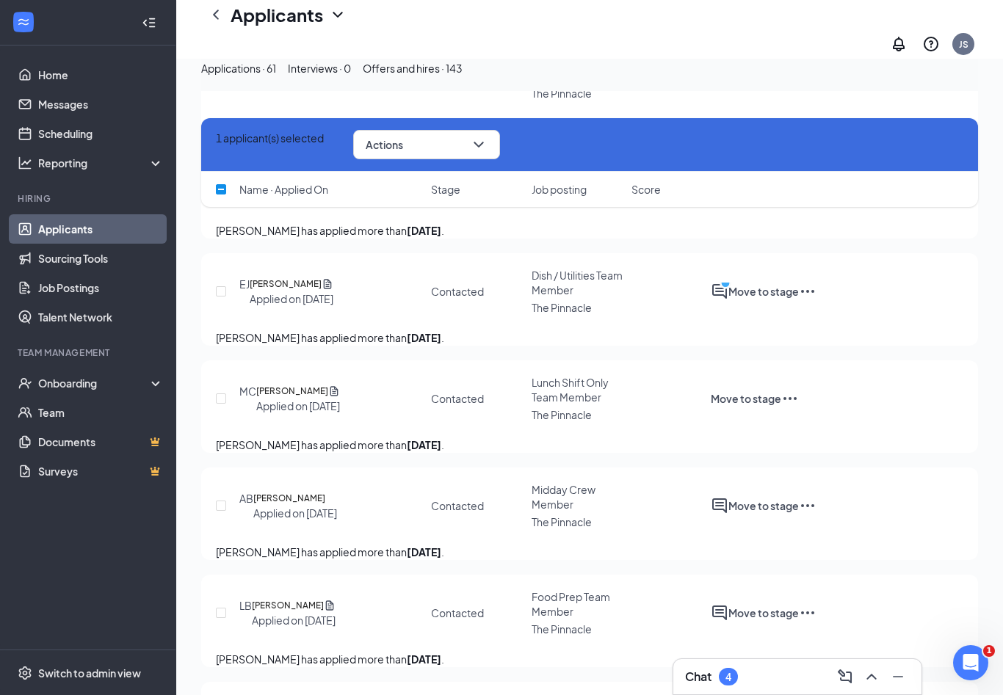
checkbox input "true"
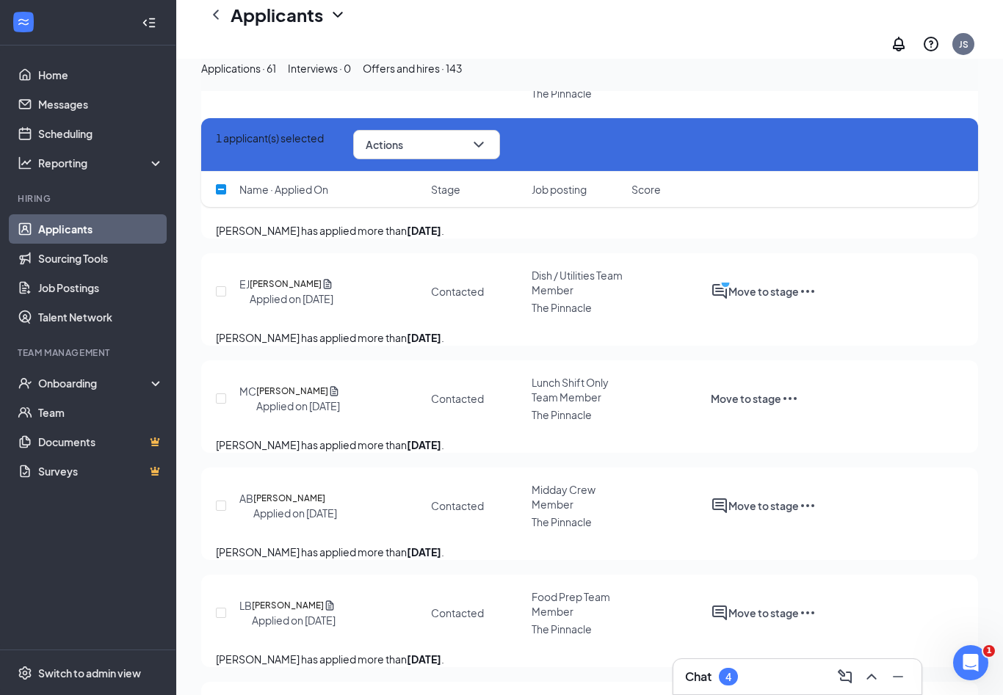
checkbox input "true"
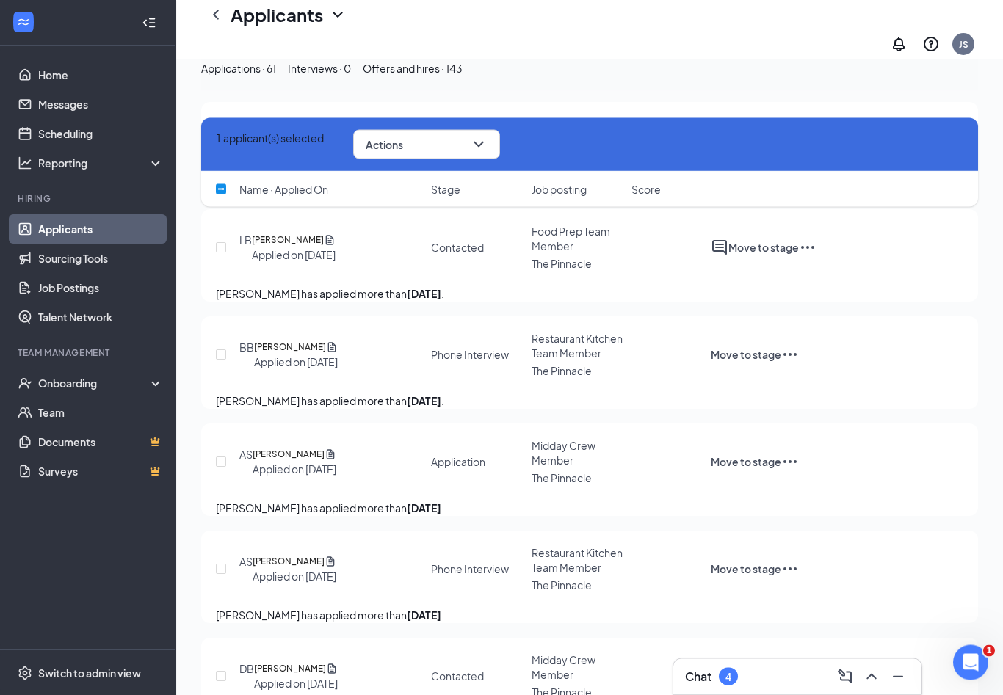
scroll to position [3523, 0]
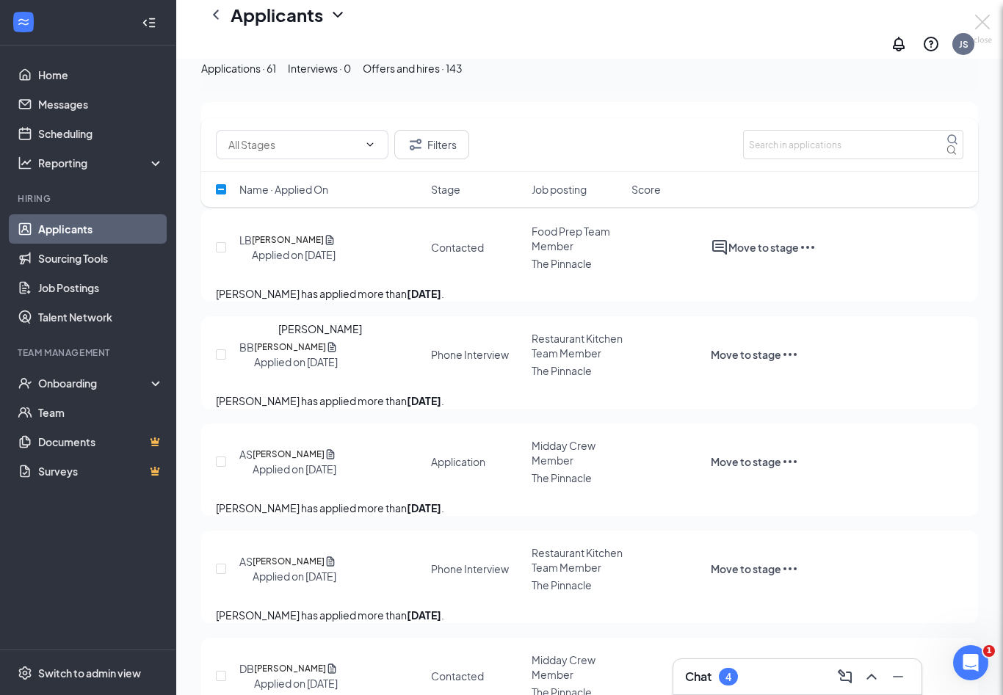
checkbox input "false"
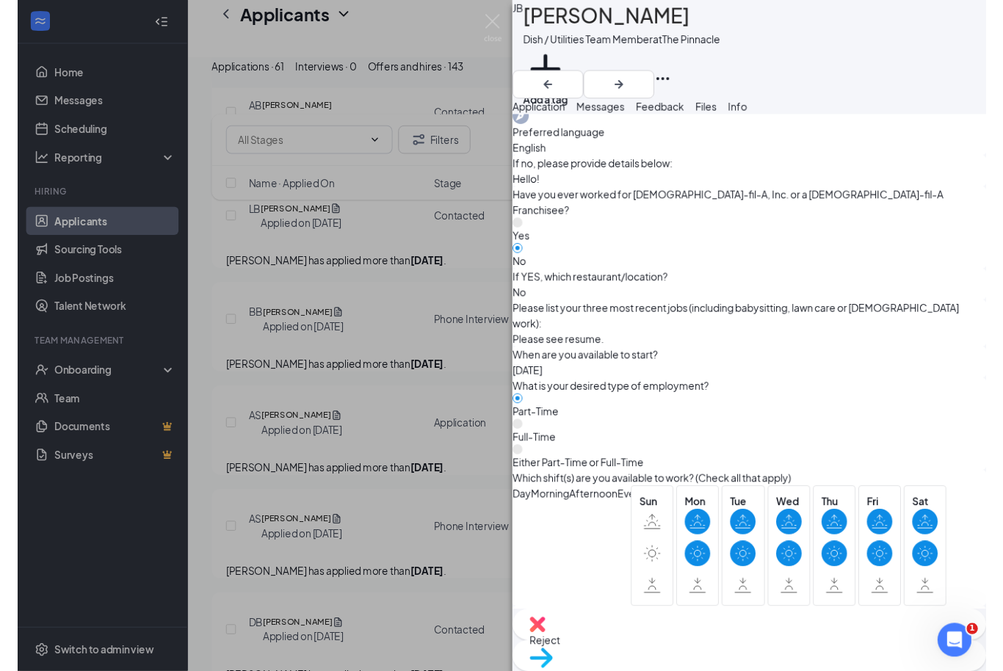
scroll to position [679, 0]
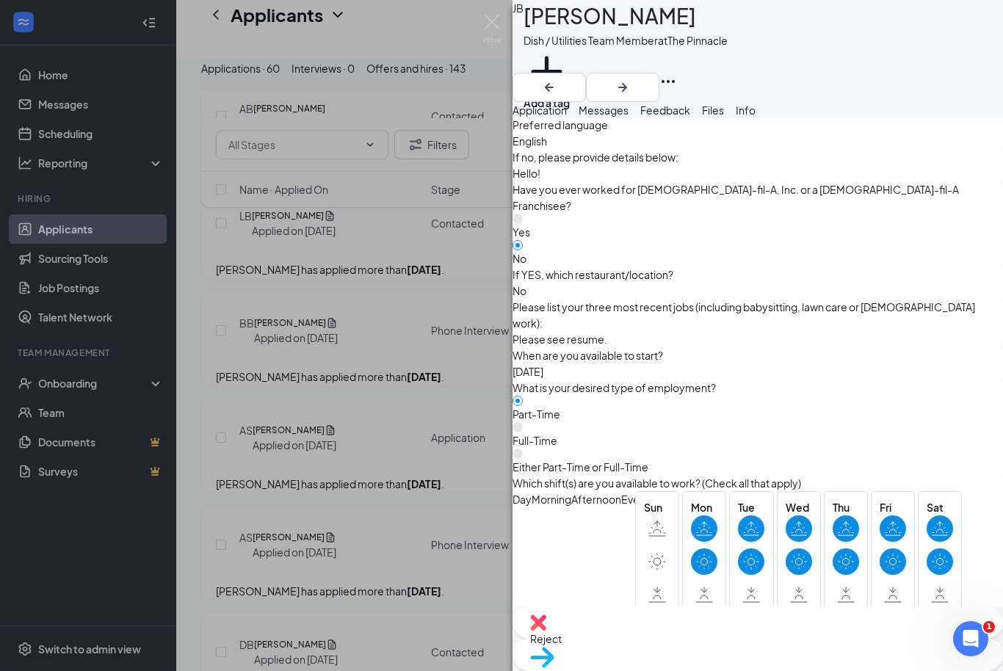
click at [628, 117] on span "Messages" at bounding box center [603, 109] width 50 height 13
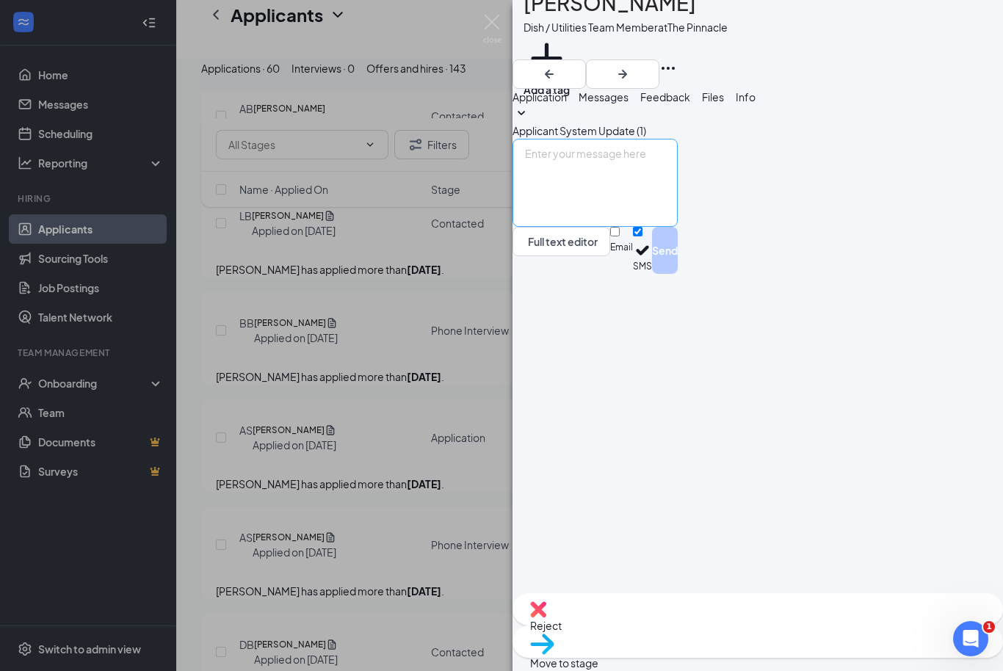
scroll to position [48, 0]
click at [677, 227] on textarea at bounding box center [594, 183] width 165 height 88
paste textarea "Hi Melissa! This is Jenifer from The Pinnacle Chick-fil-A. Thank you for submit…"
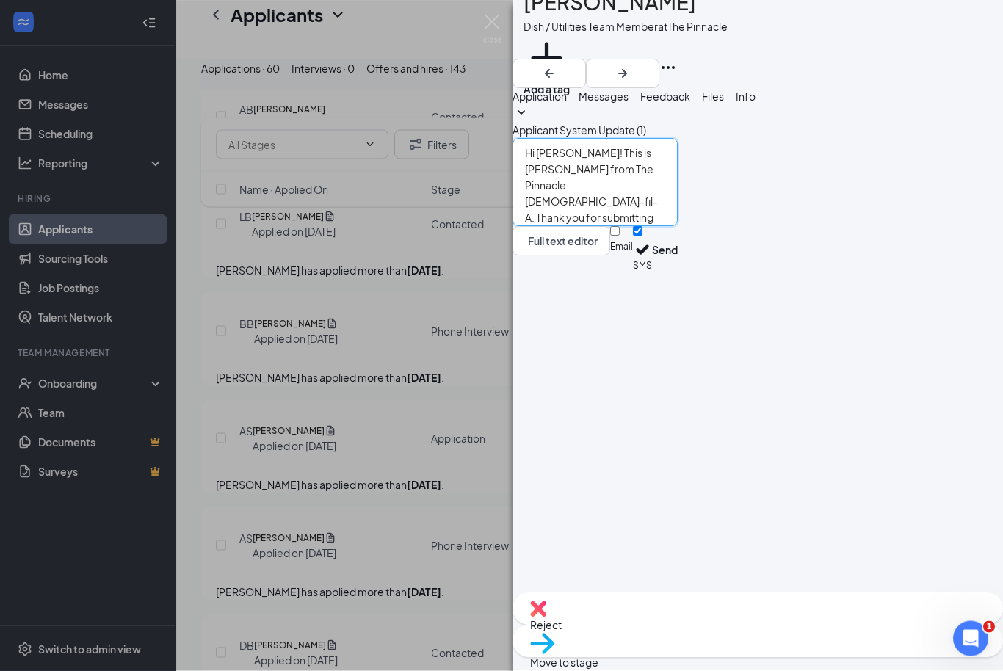
click at [607, 227] on textarea "Hi Melissa! This is Jenifer from The Pinnacle Chick-fil-A. Thank you for submit…" at bounding box center [594, 183] width 165 height 88
type textarea "Hi Joseph! This is Jenifer from The Pinnacle Chick-fil-A. Thank you for submitt…"
click at [677, 274] on button "Send" at bounding box center [665, 250] width 26 height 47
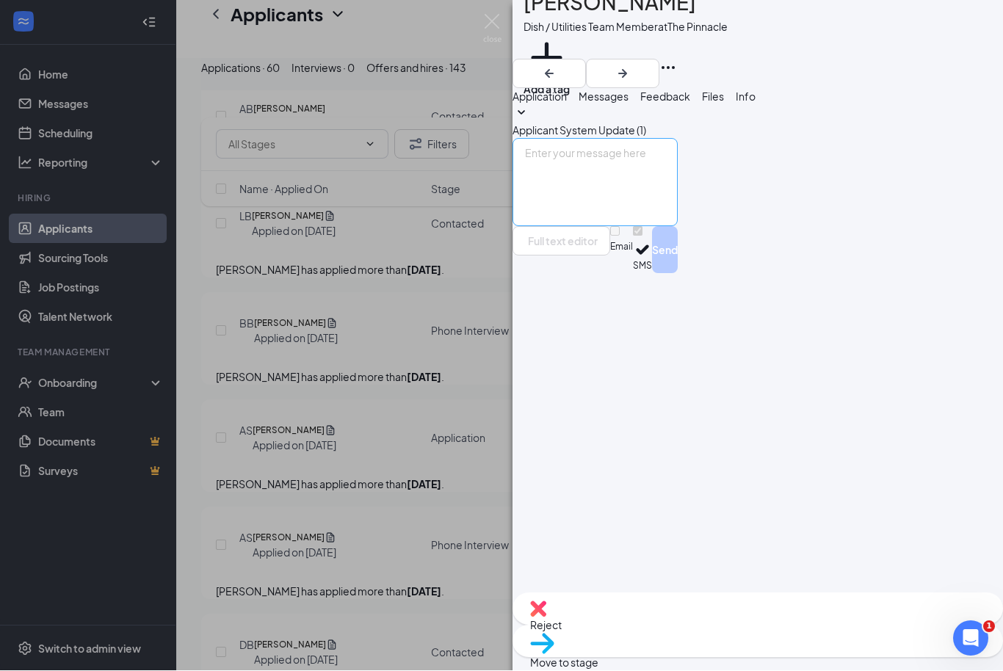
scroll to position [3547, 0]
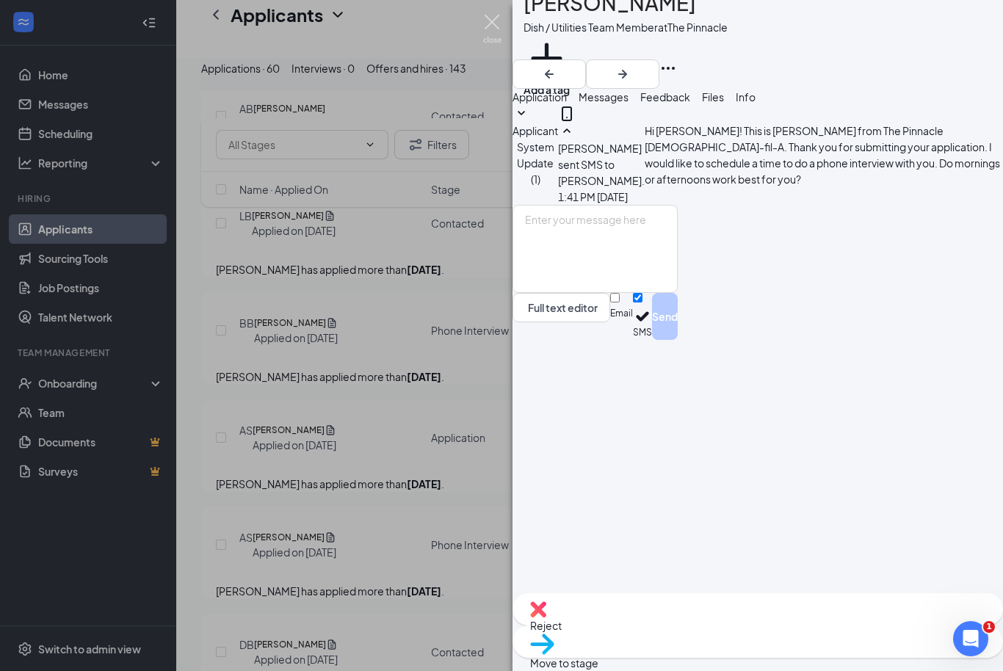
click at [489, 21] on img at bounding box center [492, 29] width 18 height 29
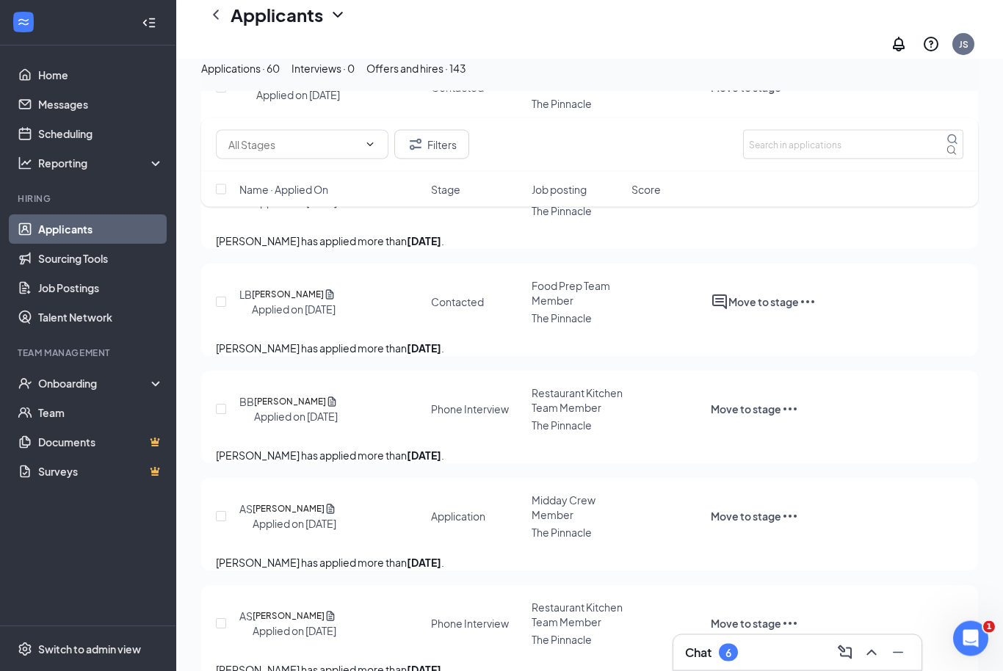
scroll to position [3469, 0]
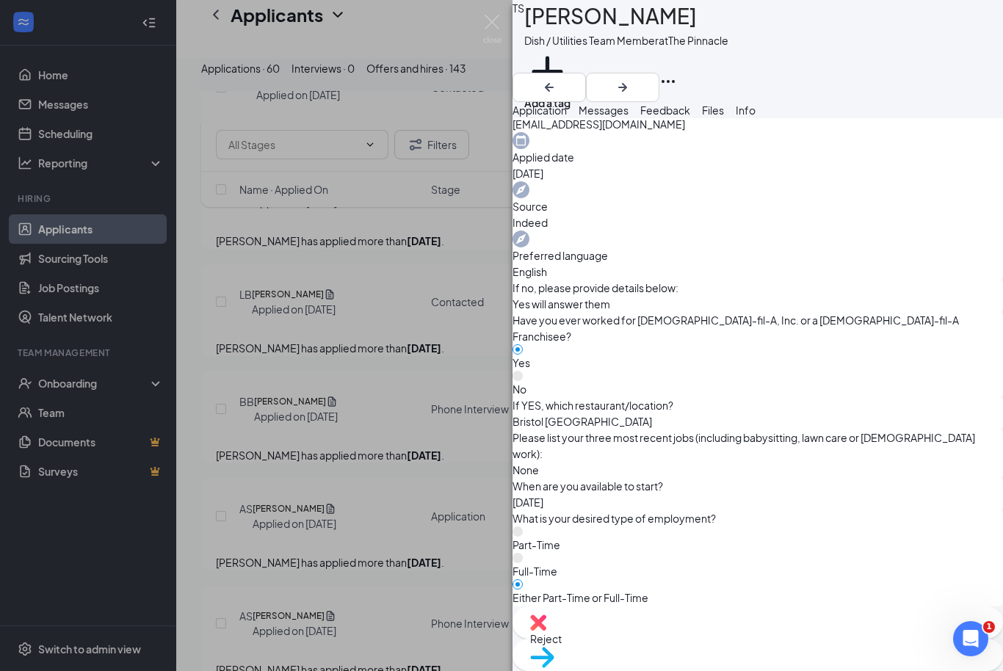
scroll to position [716, 0]
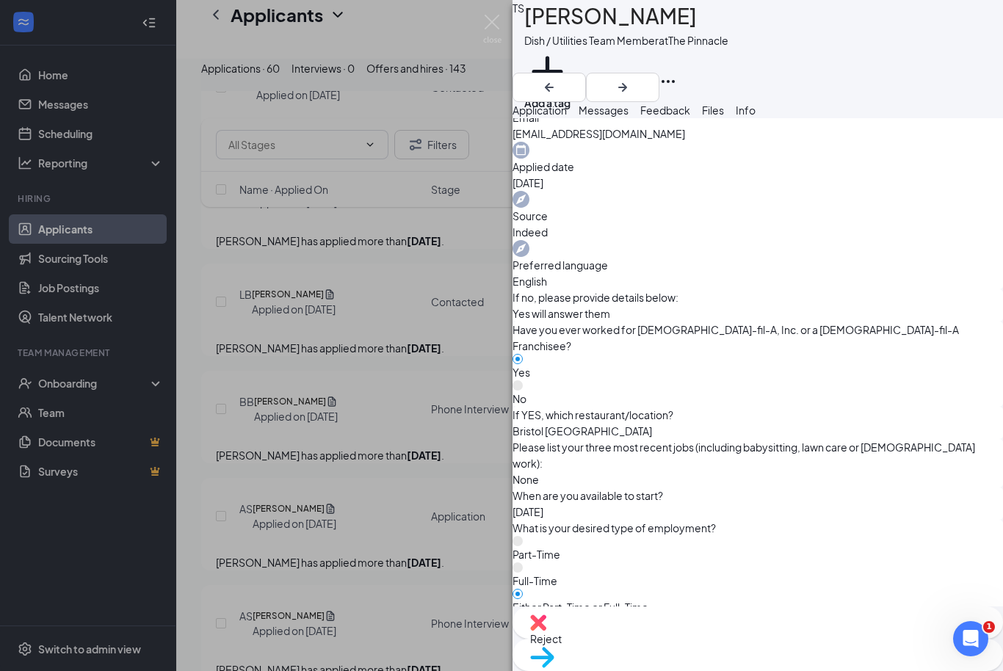
scroll to position [625, 0]
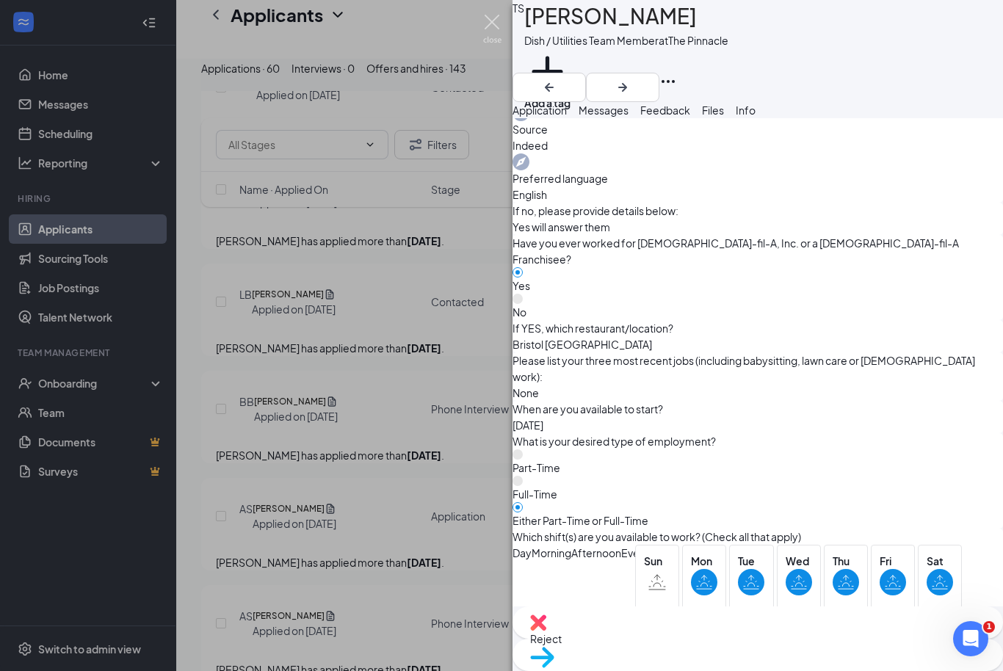
click at [499, 23] on img at bounding box center [492, 29] width 18 height 29
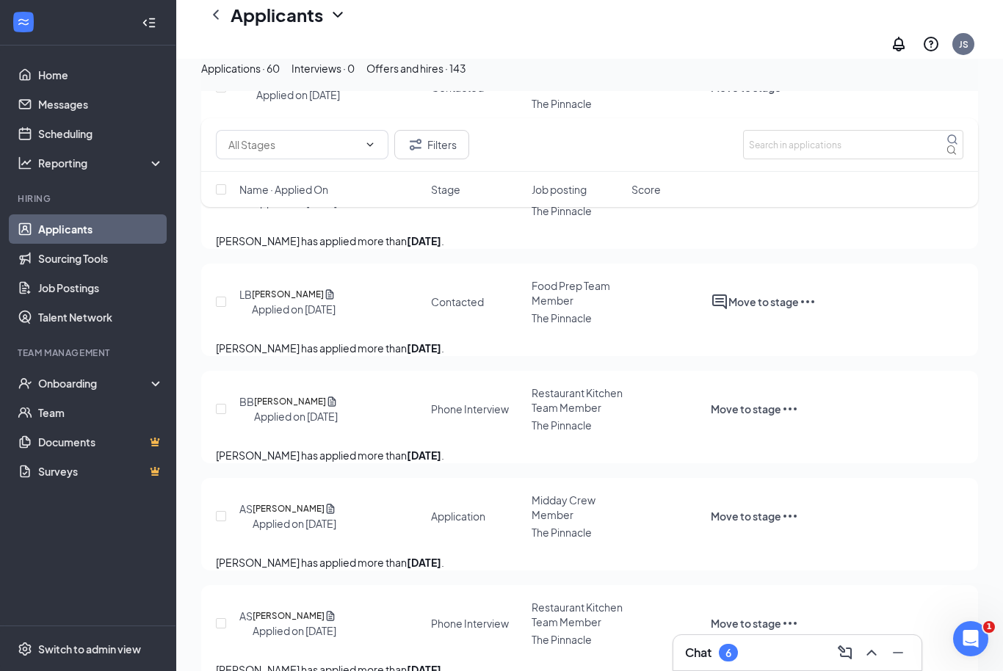
checkbox input "true"
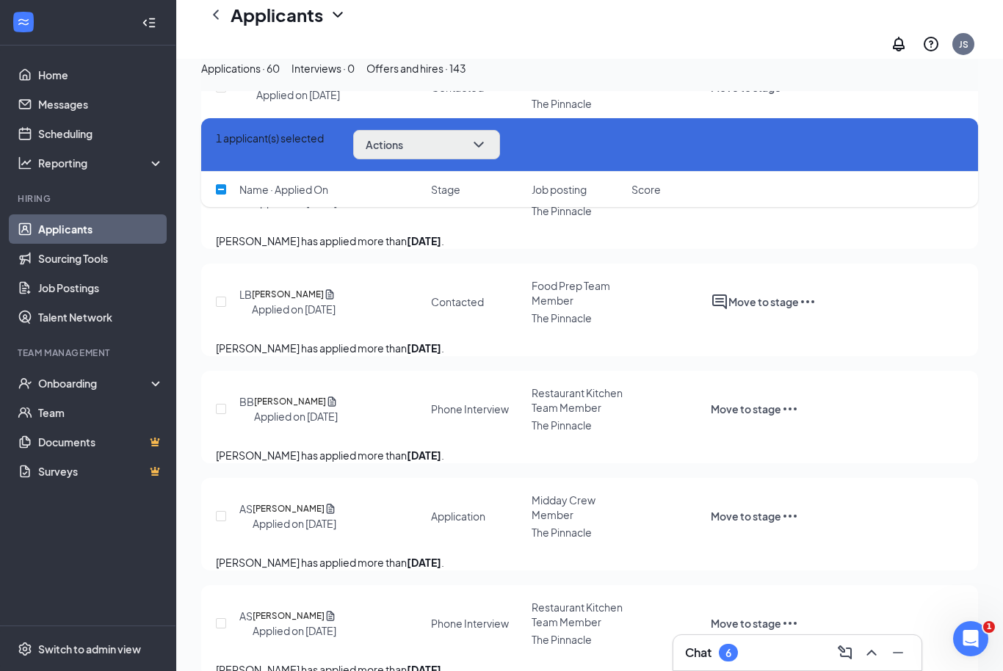
click at [487, 152] on icon "ChevronDown" at bounding box center [479, 145] width 18 height 18
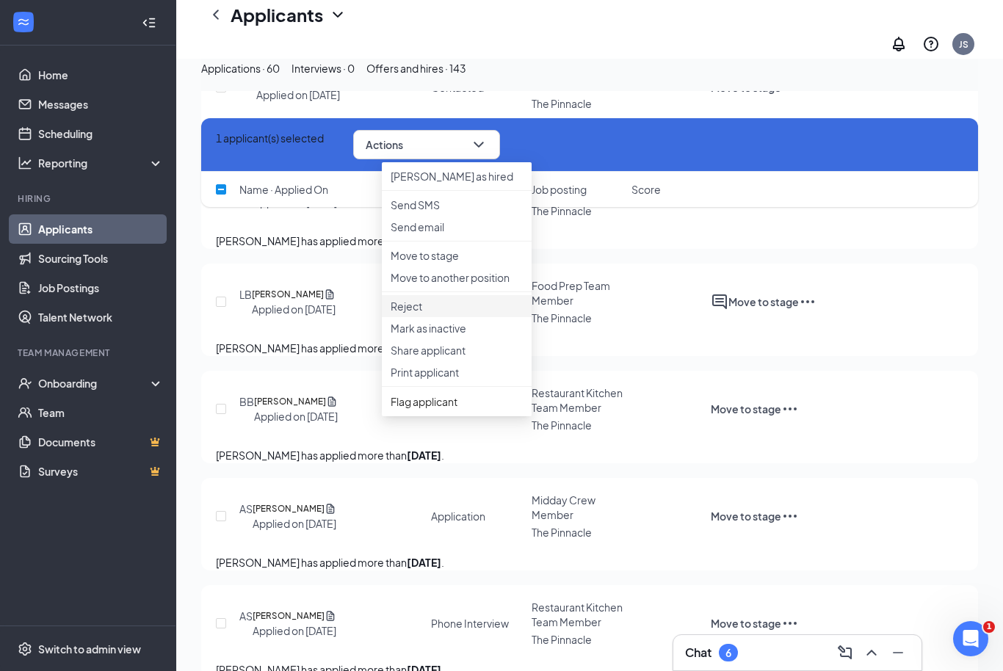
click at [426, 317] on li "Reject" at bounding box center [457, 306] width 150 height 22
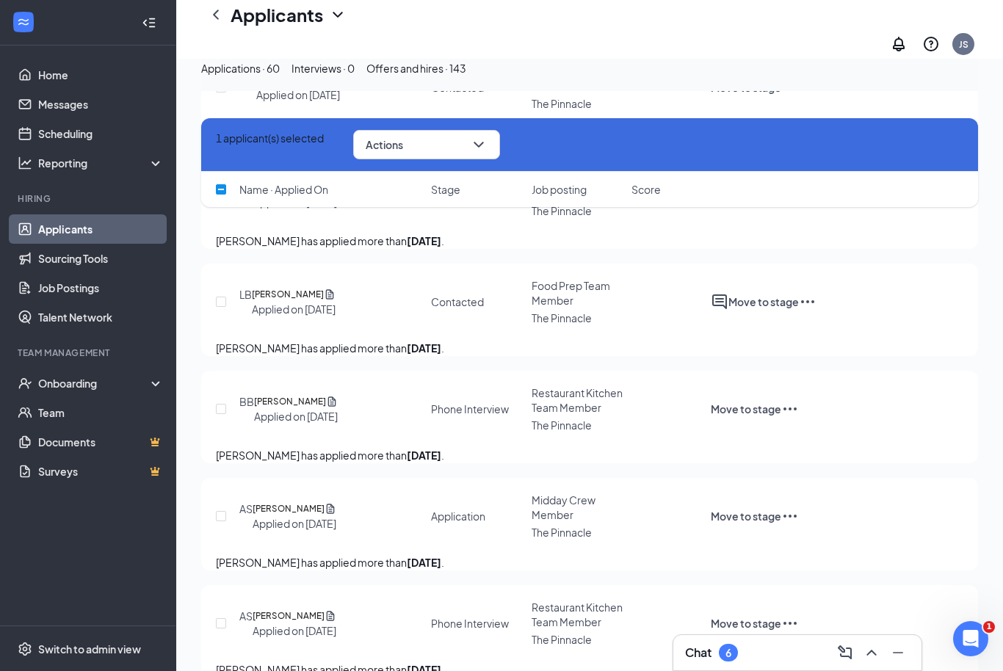
drag, startPoint x: 431, startPoint y: 250, endPoint x: 446, endPoint y: 249, distance: 15.5
checkbox input "true"
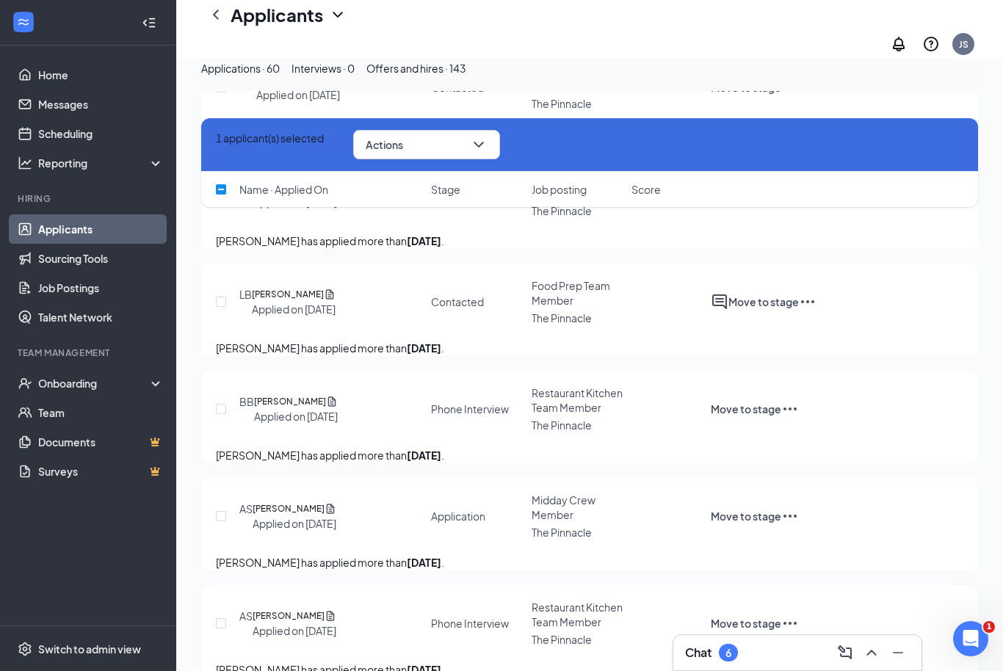
checkbox input "true"
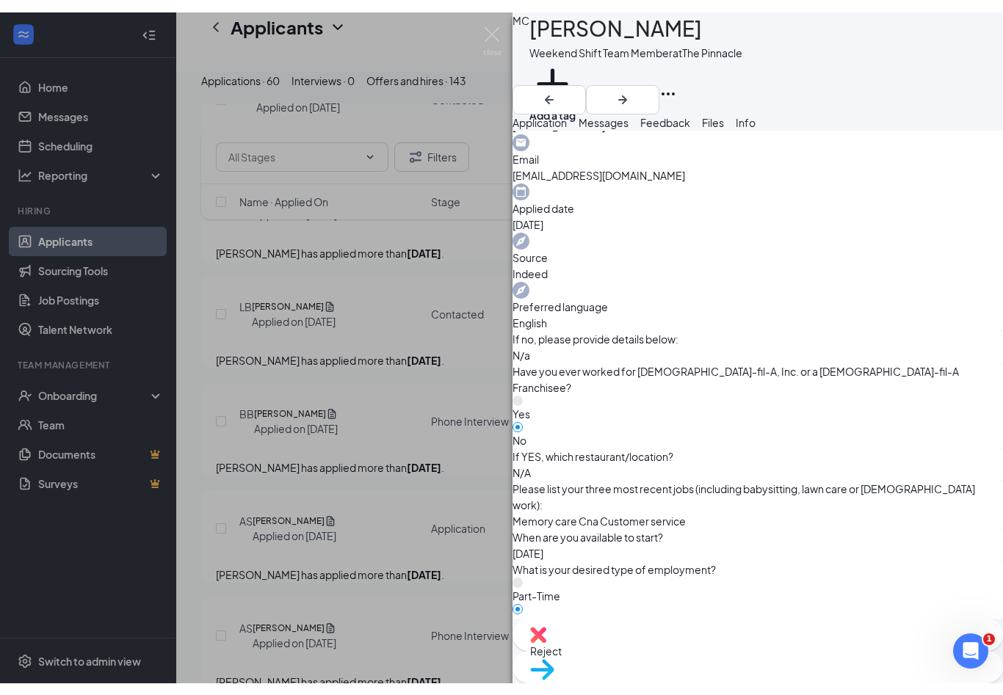
scroll to position [629, 0]
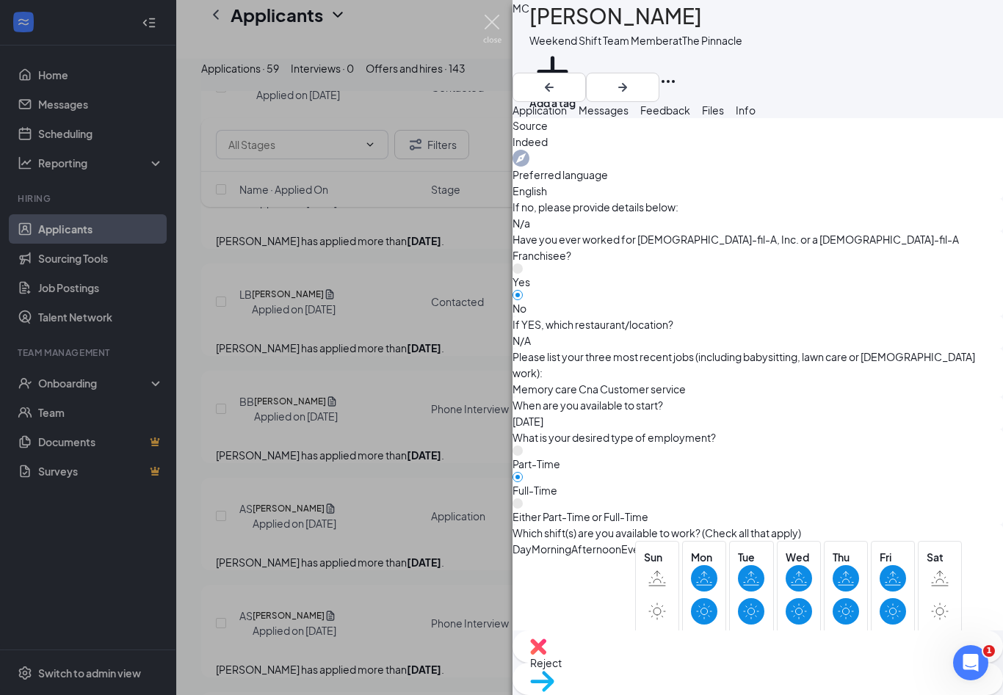
click at [498, 26] on img at bounding box center [492, 29] width 18 height 29
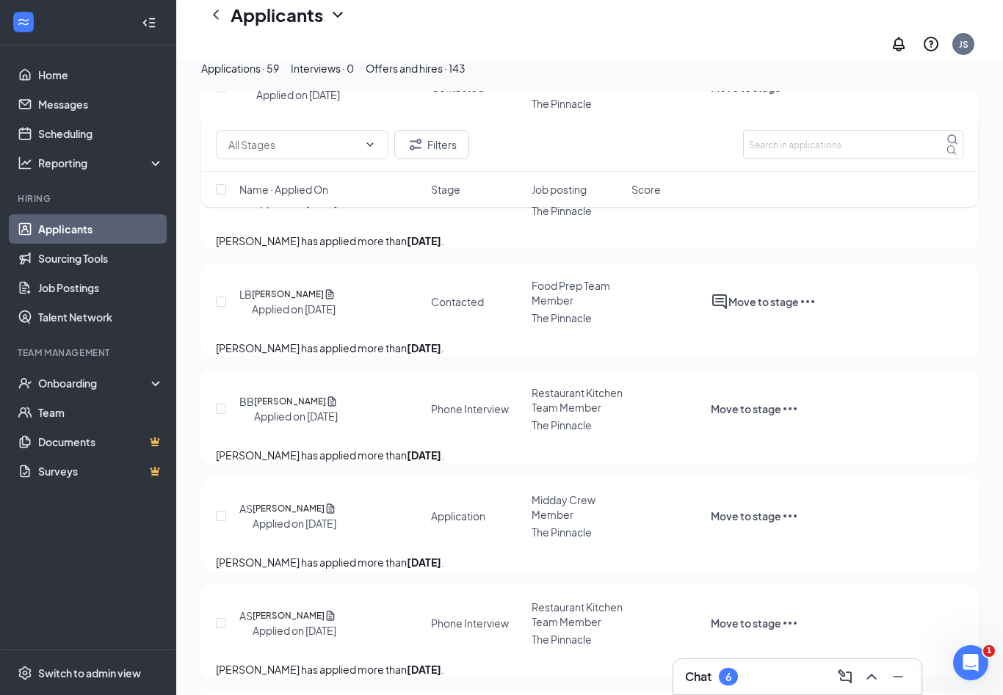
checkbox input "true"
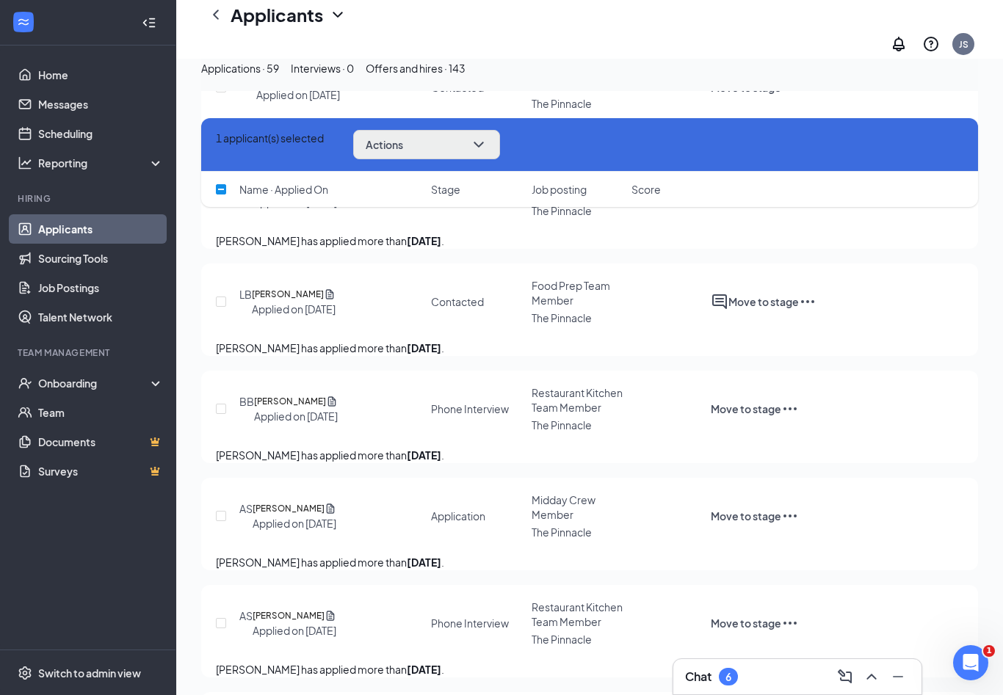
click at [487, 142] on icon "ChevronDown" at bounding box center [479, 145] width 18 height 18
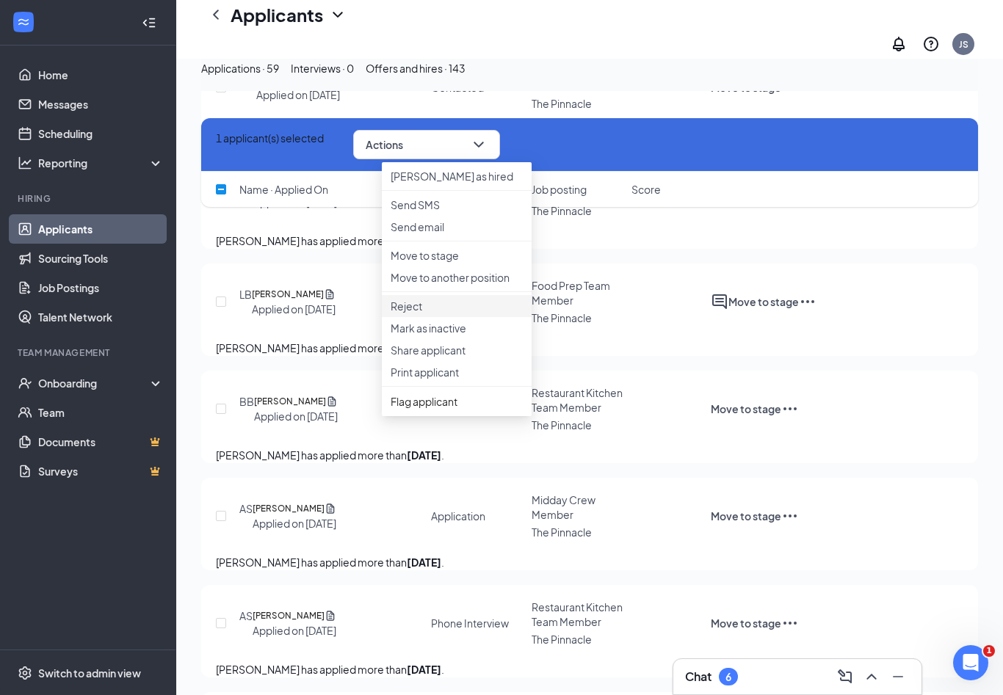
click at [469, 313] on p "Reject" at bounding box center [456, 306] width 132 height 15
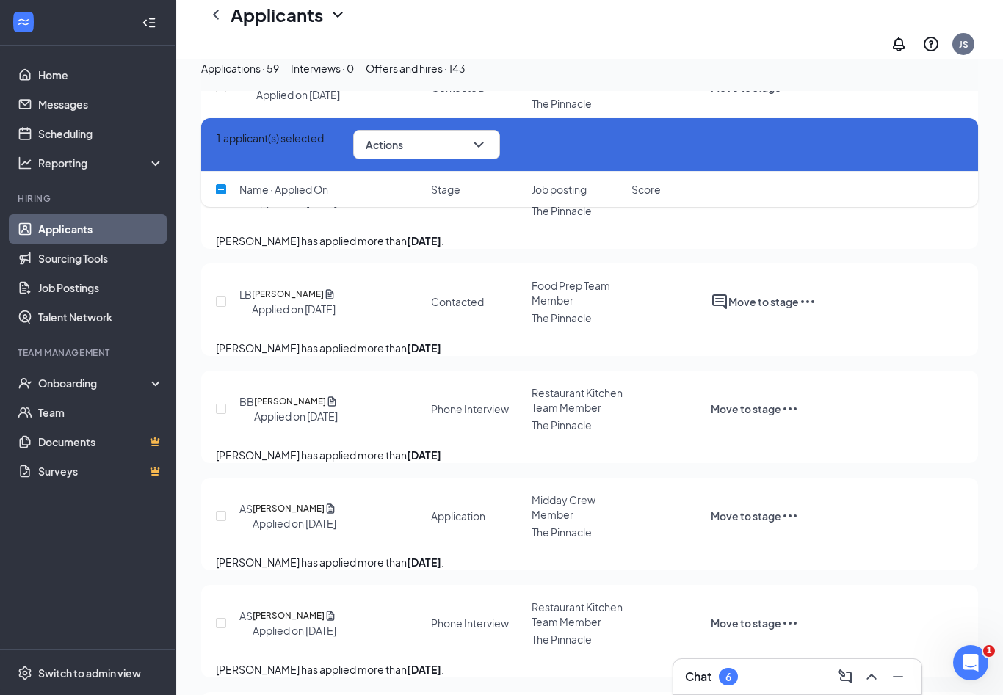
checkbox input "true"
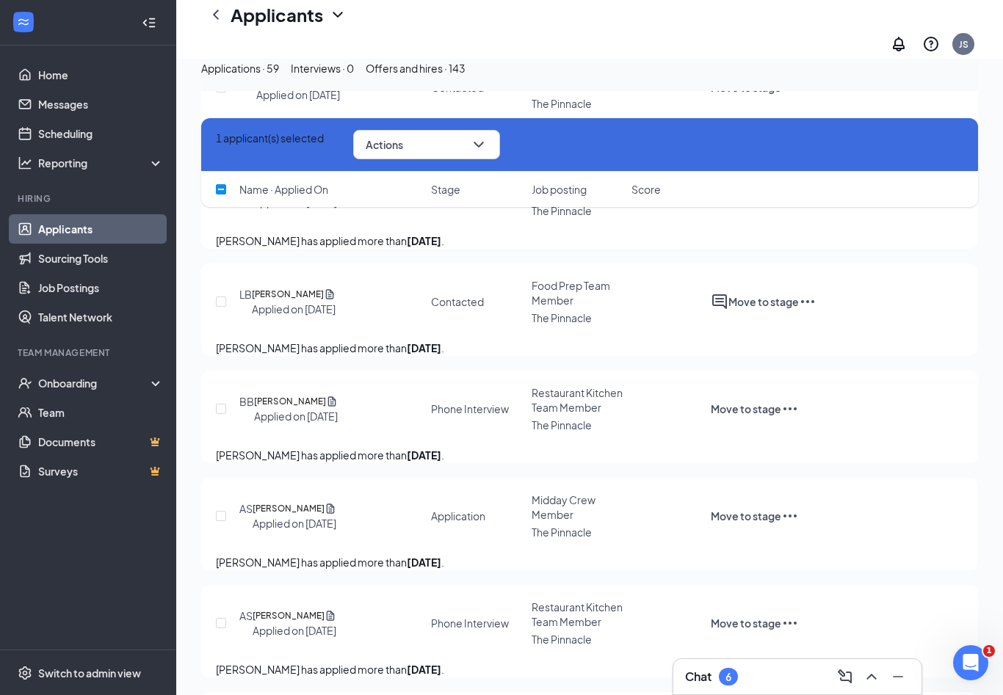
checkbox input "true"
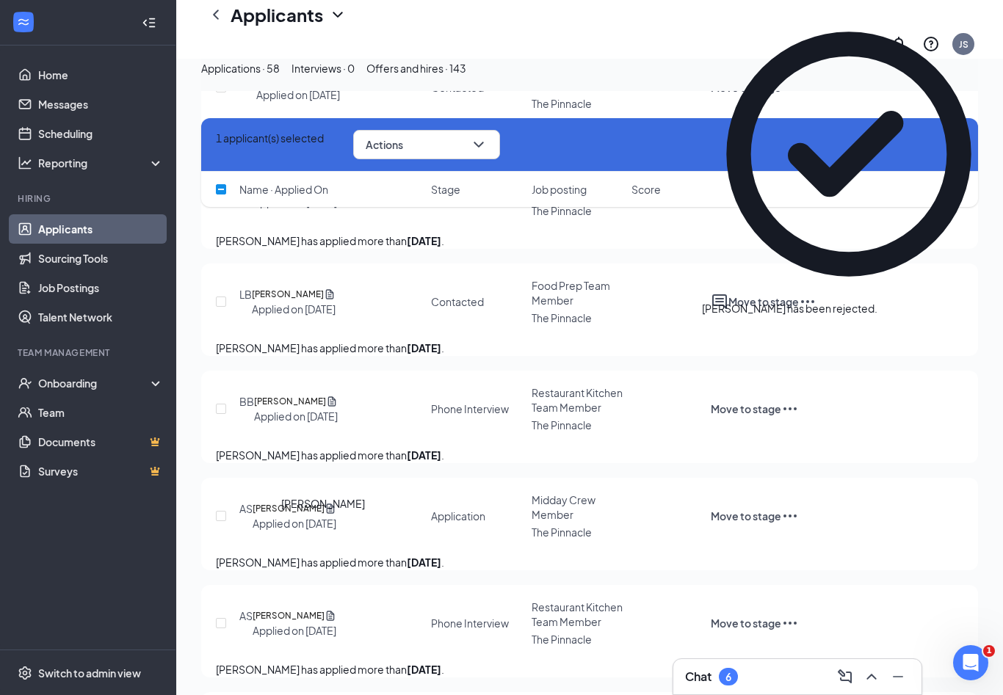
checkbox input "false"
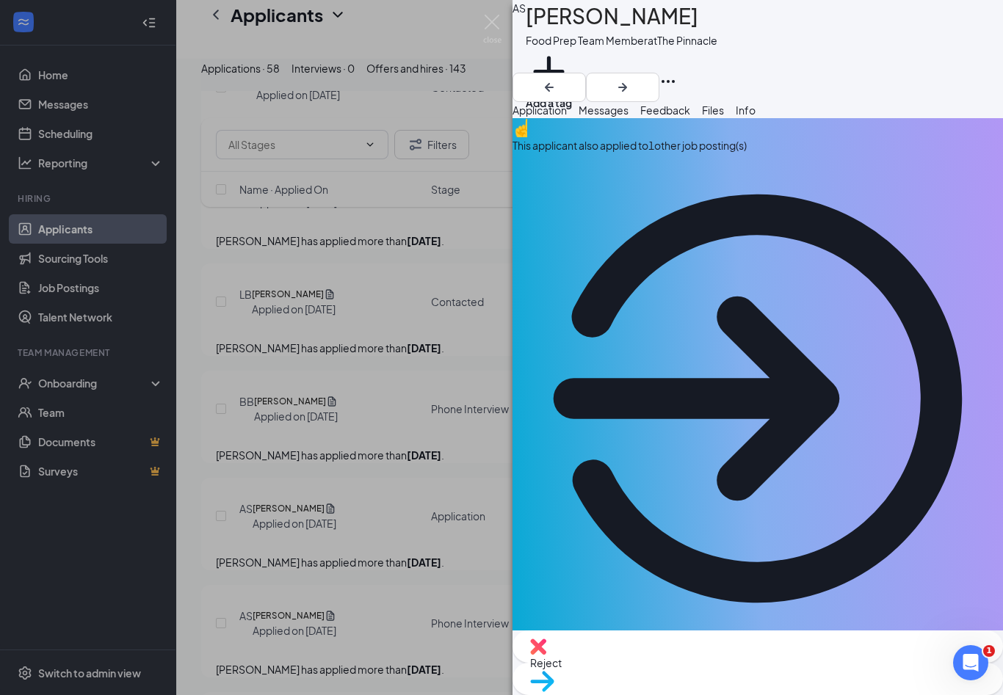
click at [503, 15] on div "AS Austin Steward Food Prep Team Member at The Pinnacle Add a tag Application M…" at bounding box center [501, 347] width 1003 height 695
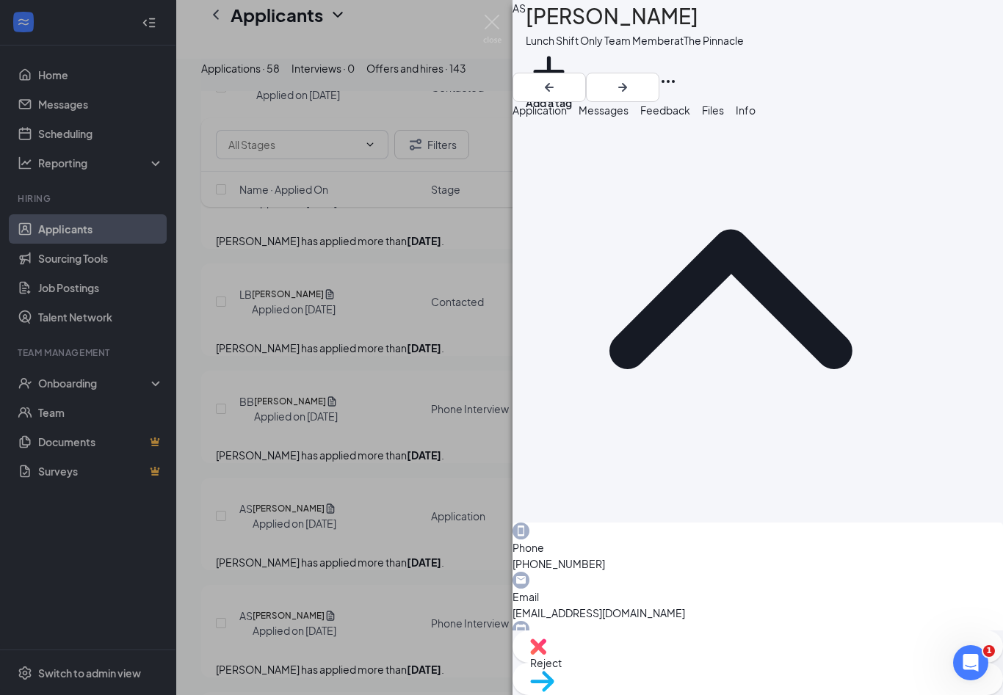
scroll to position [615, 0]
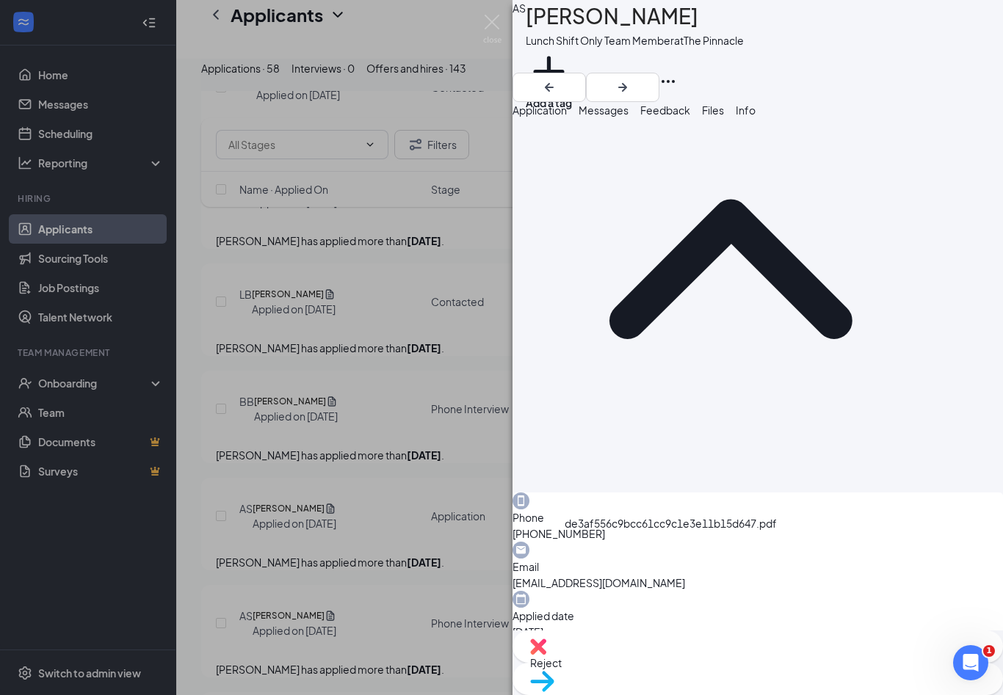
click at [628, 112] on span "Messages" at bounding box center [603, 109] width 50 height 13
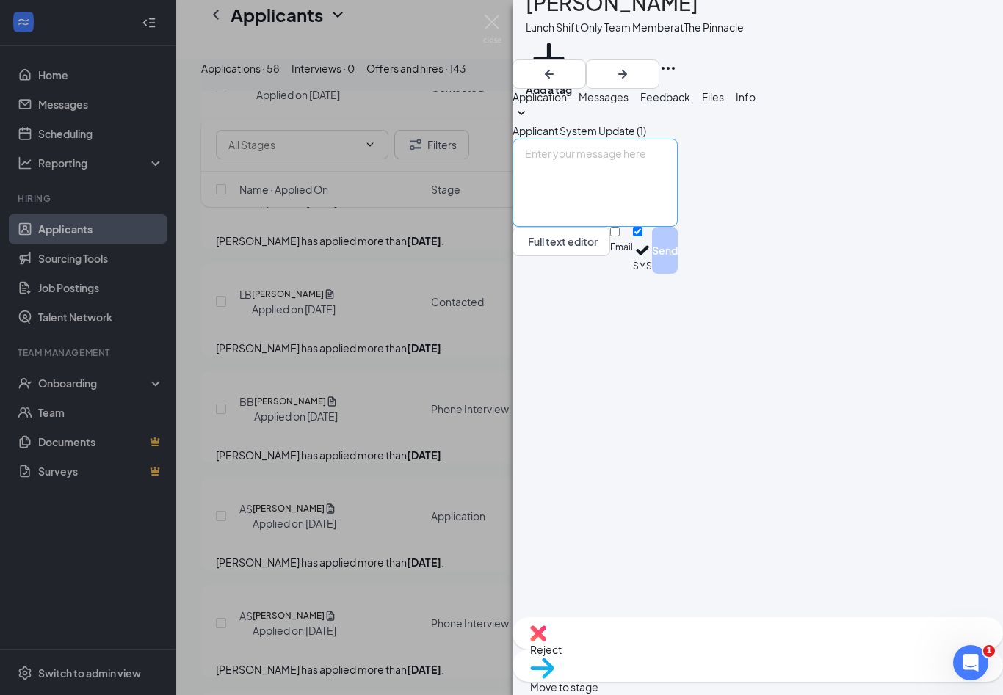
scroll to position [24, 0]
click at [677, 227] on textarea at bounding box center [594, 183] width 165 height 88
paste textarea "Hi Melissa! This is Jenifer from The Pinnacle Chick-fil-A. Thank you for submit…"
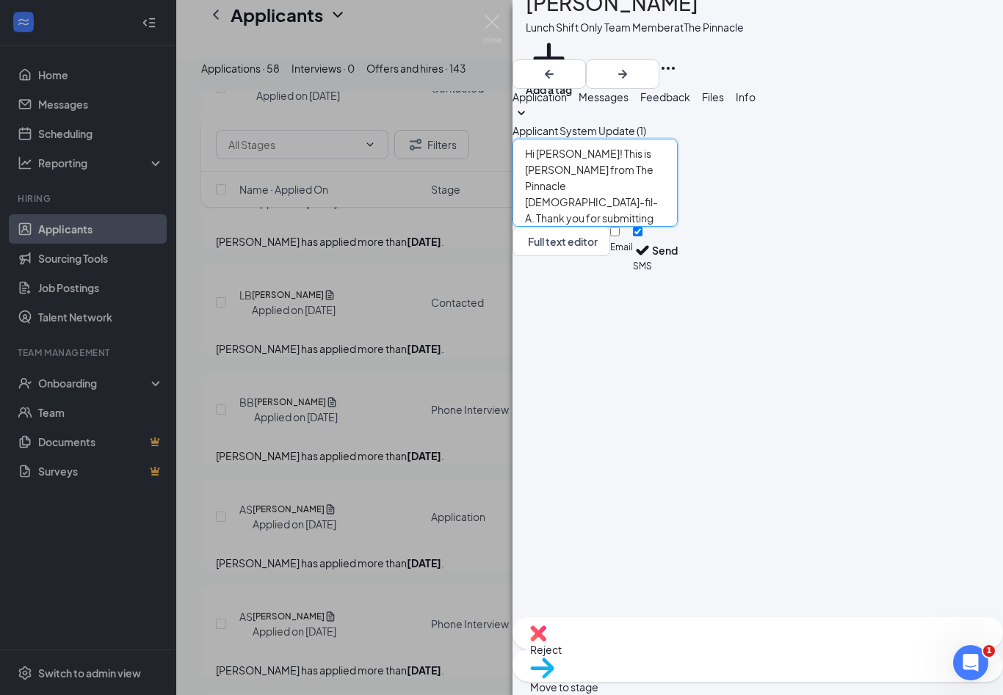
click at [607, 227] on textarea "Hi Melissa! This is Jenifer from The Pinnacle Chick-fil-A. Thank you for submit…" at bounding box center [594, 183] width 165 height 88
type textarea "Hi Austin! This is Jenifer from The Pinnacle Chick-fil-A. Thank you for submitt…"
click at [677, 274] on button "Send" at bounding box center [665, 250] width 26 height 47
click at [495, 37] on img at bounding box center [492, 29] width 18 height 29
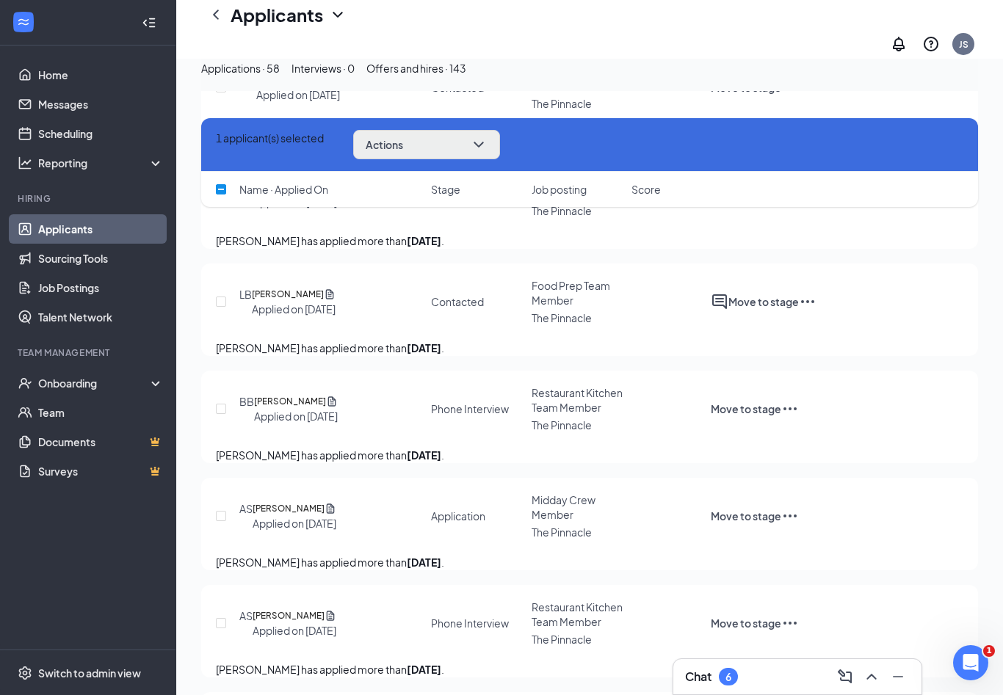
click at [450, 157] on button "Actions" at bounding box center [426, 144] width 147 height 29
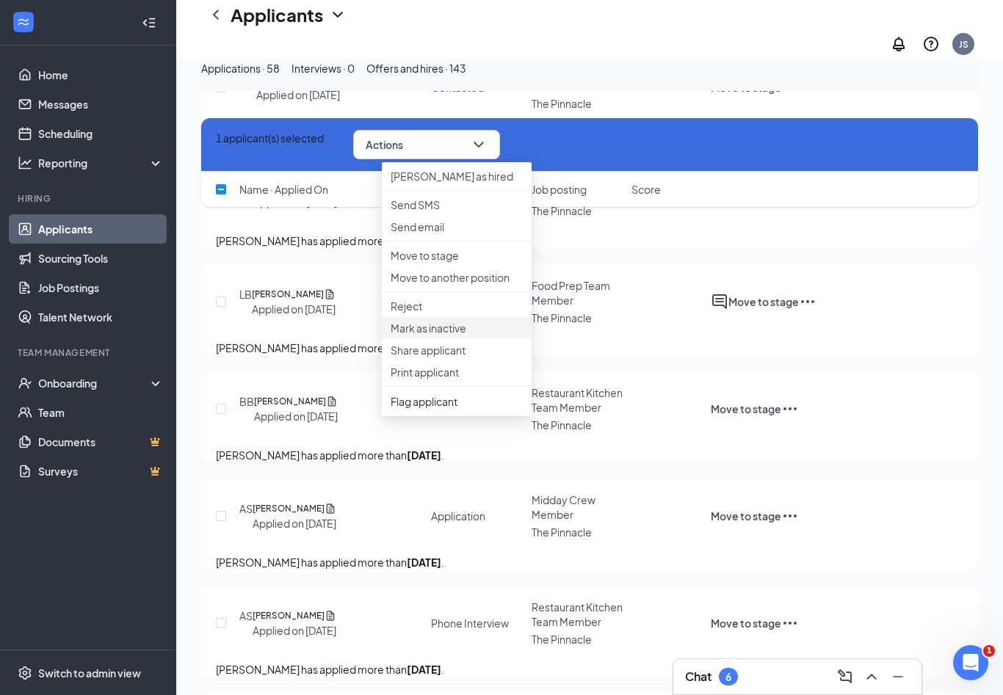
click at [461, 335] on p "Mark as inactive" at bounding box center [456, 328] width 132 height 15
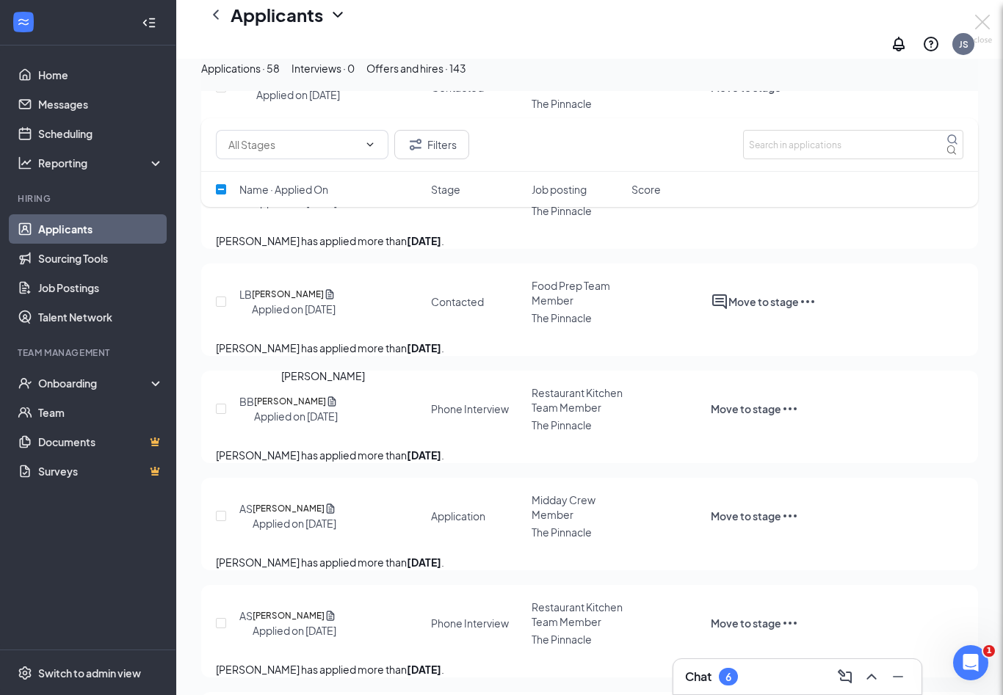
checkbox input "false"
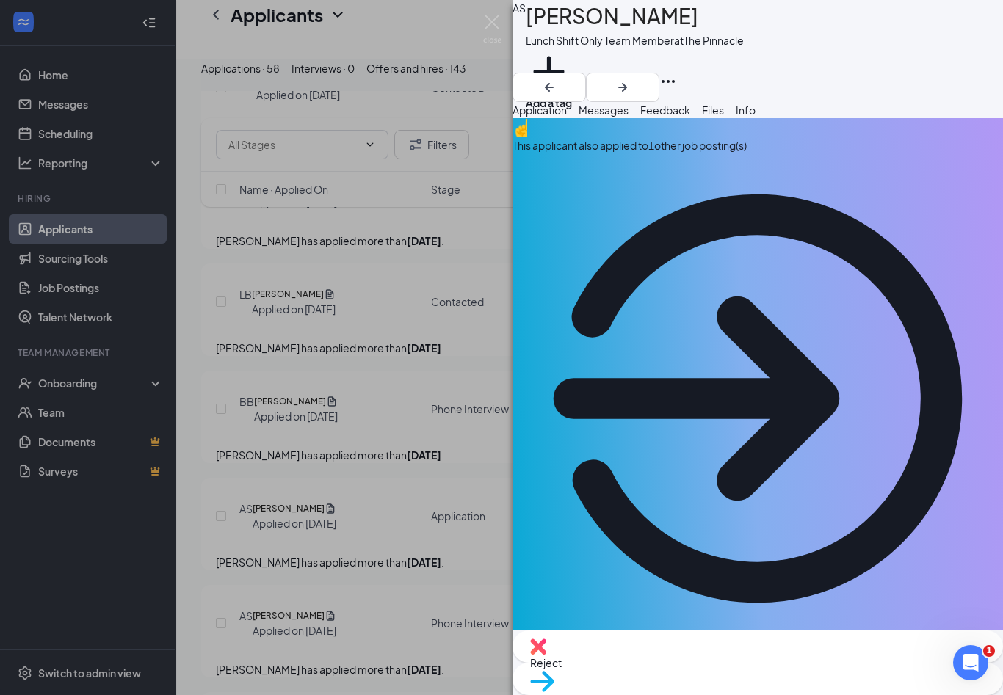
click at [628, 117] on span "Messages" at bounding box center [603, 109] width 50 height 13
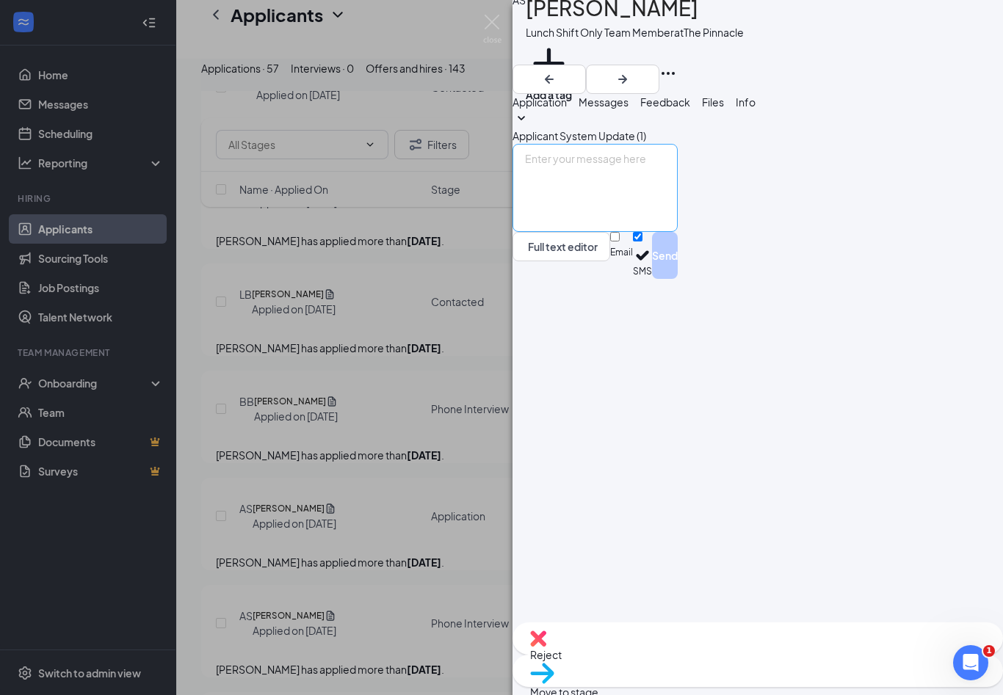
scroll to position [24, 0]
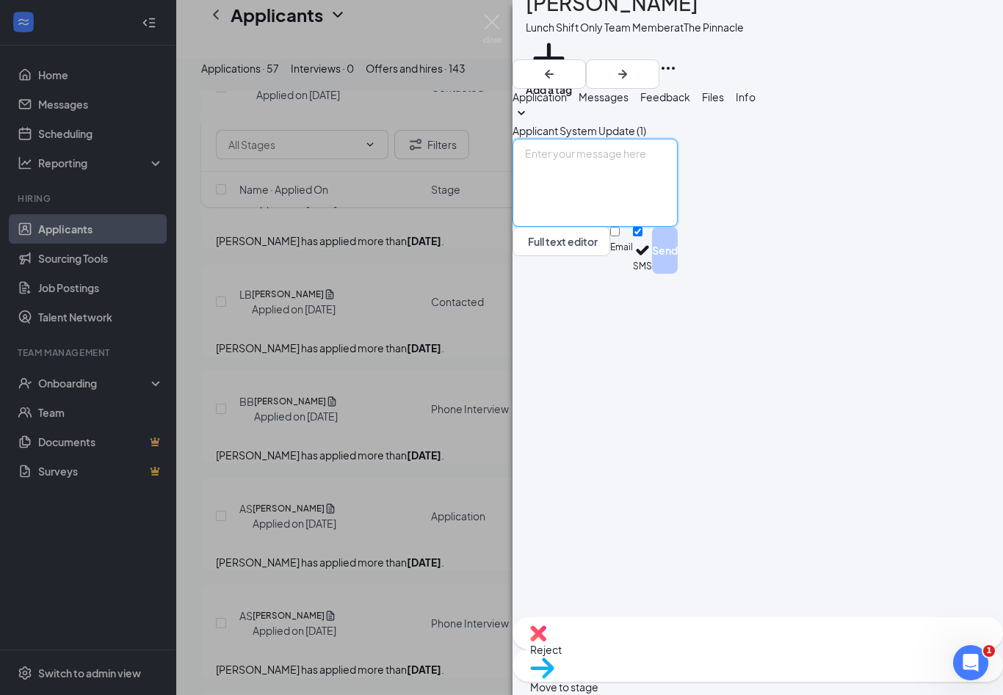
click at [655, 227] on textarea at bounding box center [594, 183] width 165 height 88
paste textarea "Hi Melissa! This is Jenifer from The Pinnacle Chick-fil-A. Thank you for submit…"
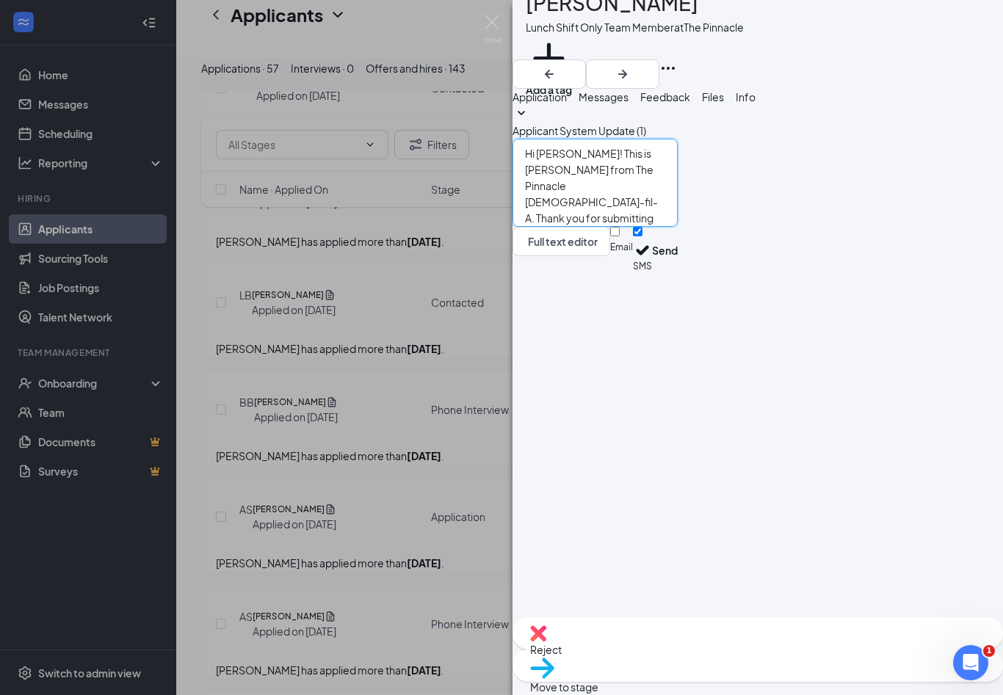
click at [605, 227] on textarea "Hi Melissa! This is Jenifer from The Pinnacle Chick-fil-A. Thank you for submit…" at bounding box center [594, 183] width 165 height 88
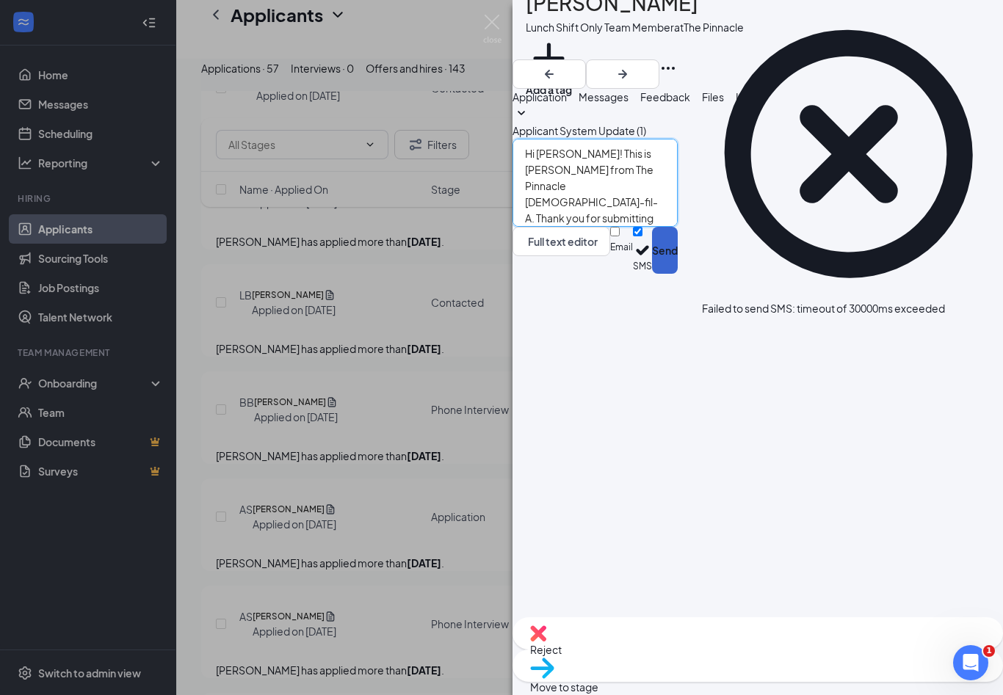
type textarea "Hi Austin! This is Jenifer from The Pinnacle Chick-fil-A. Thank you for submitt…"
click at [677, 274] on button "Send" at bounding box center [665, 250] width 26 height 47
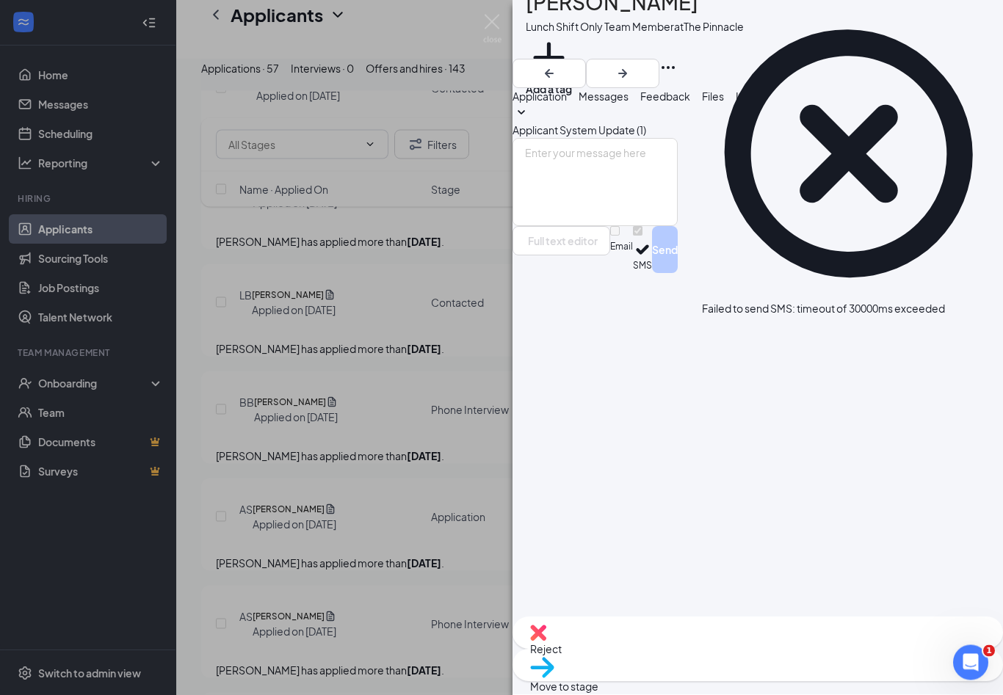
scroll to position [3469, 0]
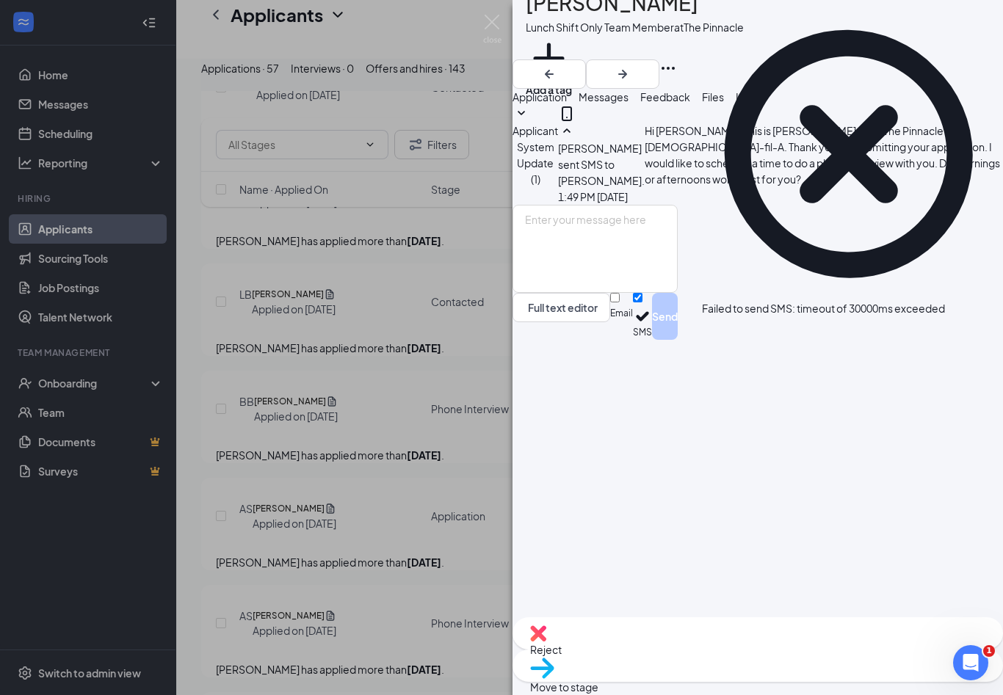
click at [504, 29] on div "AS Austin Steward Lunch Shift Only Team Member at The Pinnacle Add a tag Applic…" at bounding box center [501, 347] width 1003 height 695
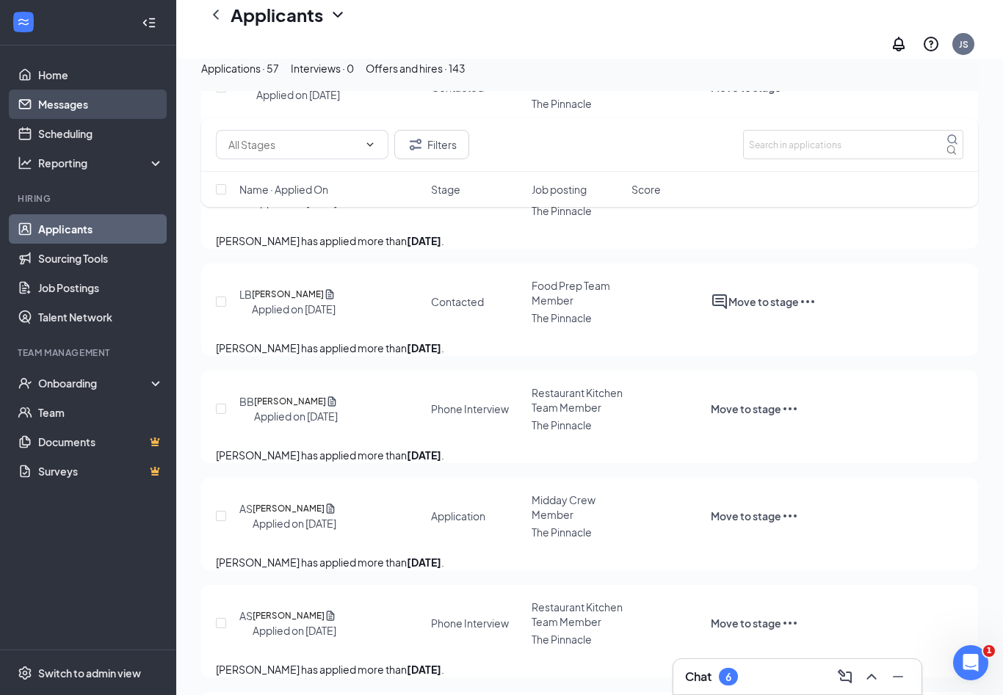
click at [84, 103] on link "Messages" at bounding box center [101, 104] width 126 height 29
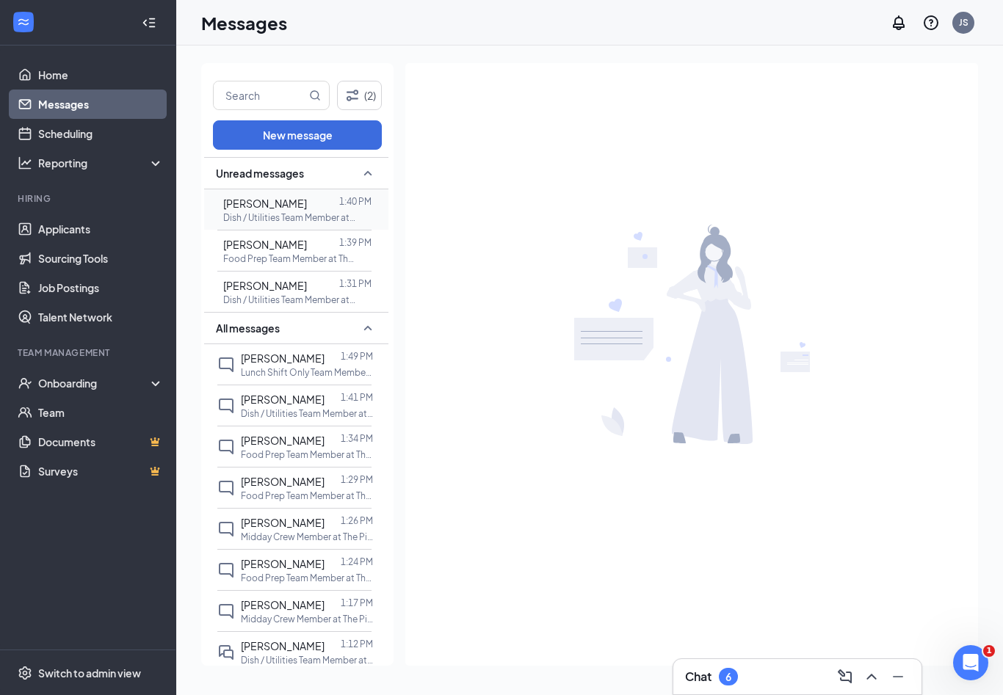
click at [292, 211] on p "Dish / Utilities Team Member at The Pinnacle" at bounding box center [289, 217] width 132 height 12
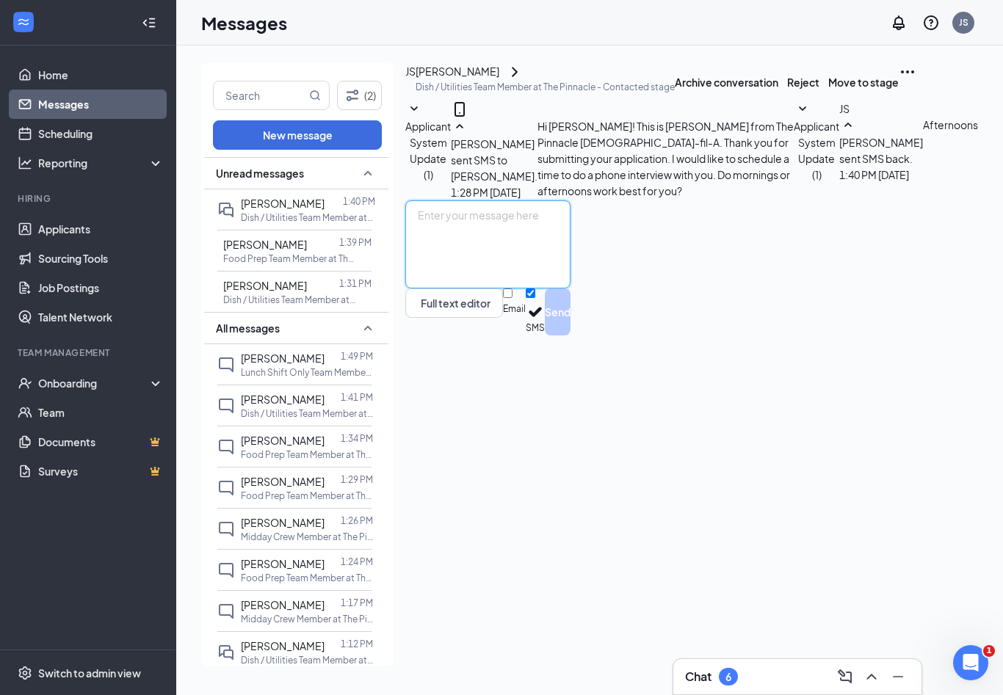
click at [570, 288] on textarea at bounding box center [487, 244] width 165 height 88
type textarea "Great! I can do tomorrow afternoon at 2:30pm. Does that work for you?"
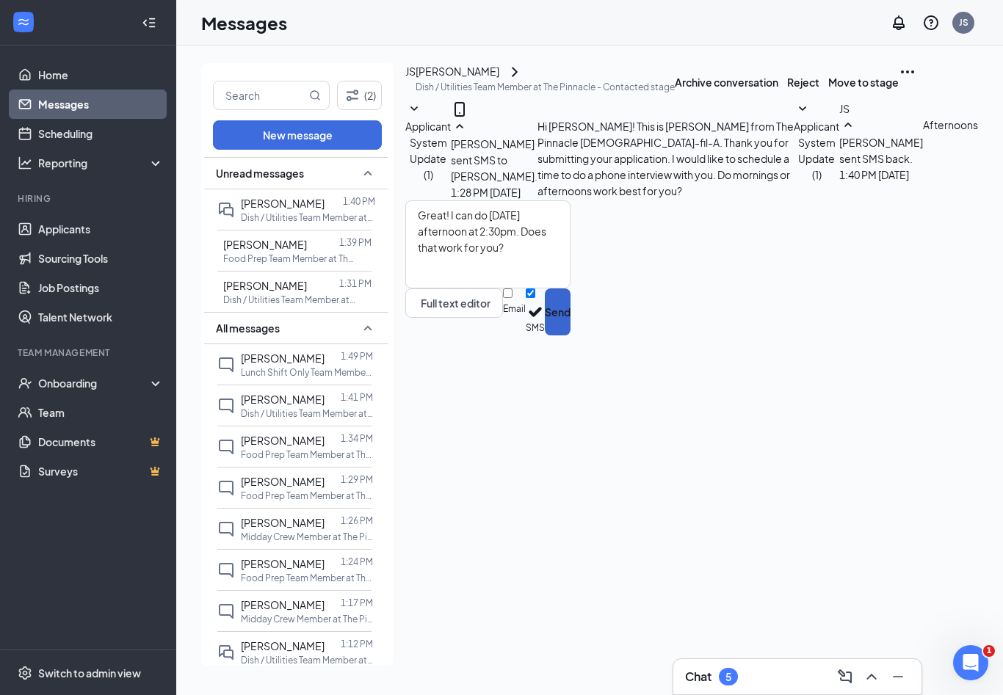
click at [570, 335] on button "Send" at bounding box center [558, 311] width 26 height 47
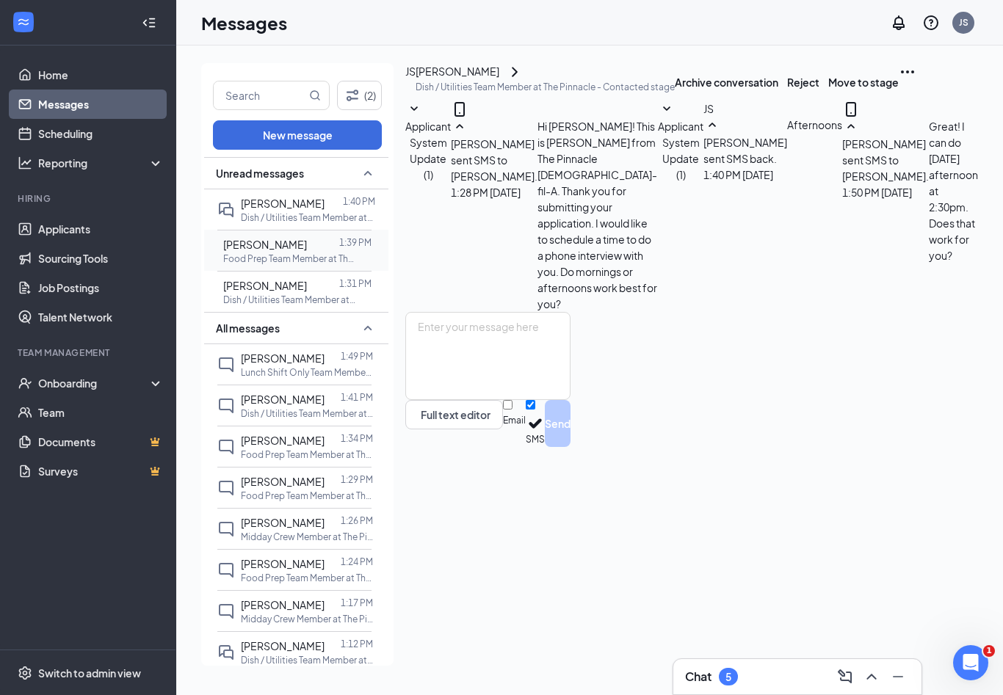
click at [307, 236] on div at bounding box center [323, 244] width 32 height 16
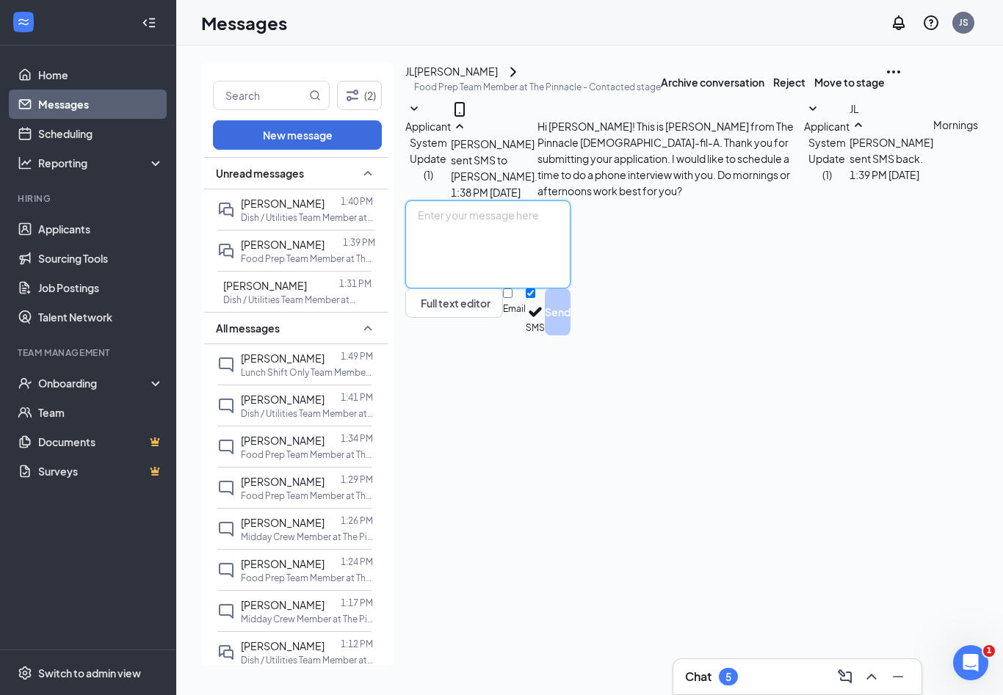
click at [570, 288] on textarea at bounding box center [487, 244] width 165 height 88
type textarea "Great! I can do [DATE] morning at 10:30am. Does that work for you?"
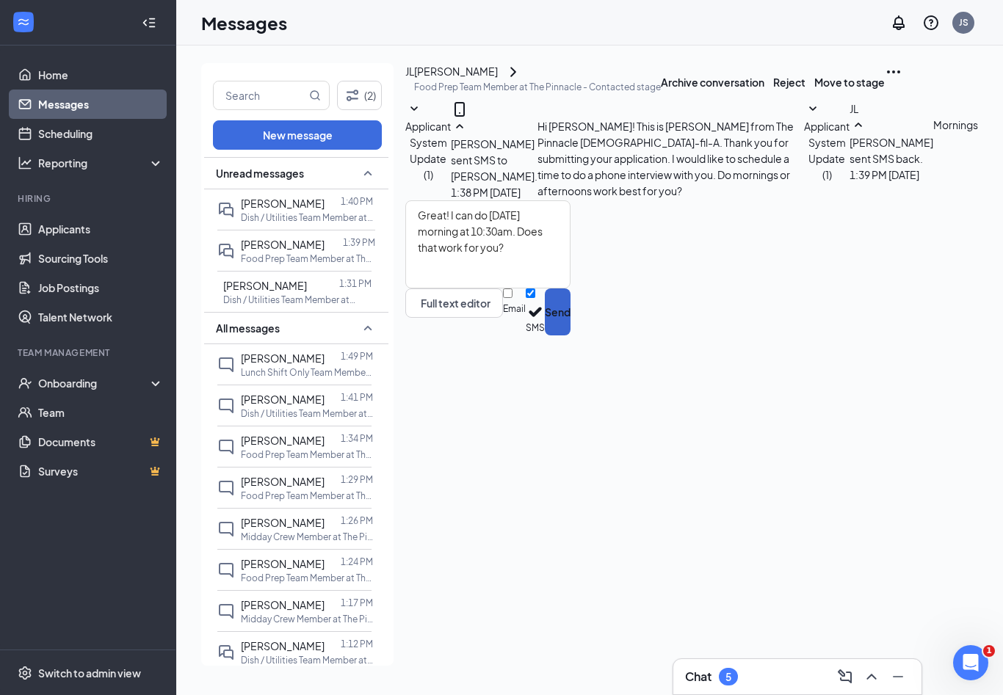
click at [570, 335] on button "Send" at bounding box center [558, 311] width 26 height 47
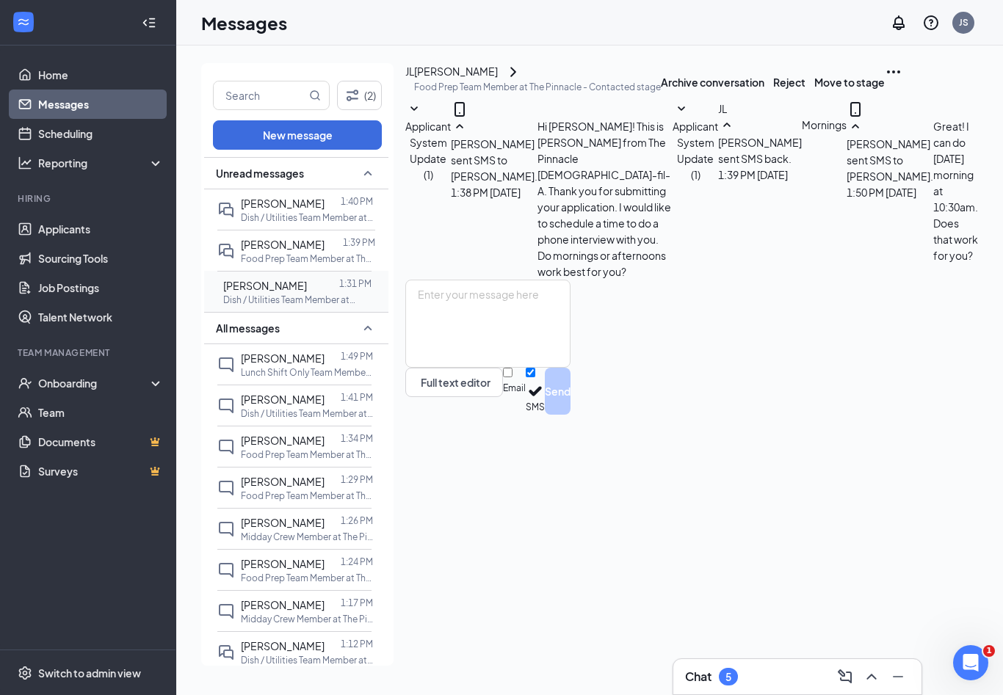
click at [286, 279] on span "[PERSON_NAME]" at bounding box center [265, 285] width 84 height 13
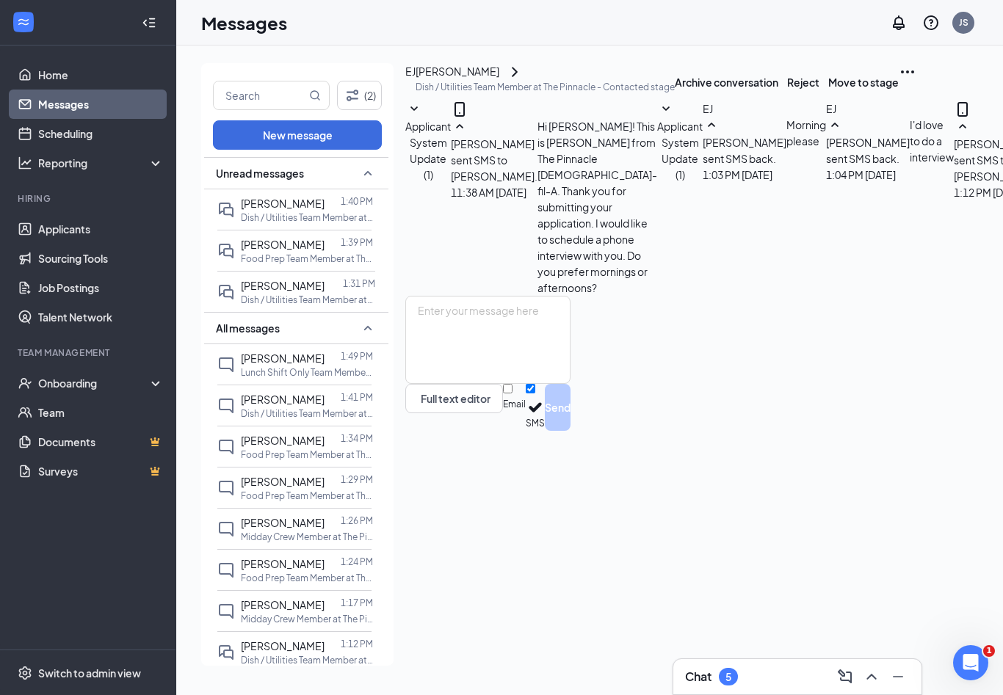
scroll to position [115, 0]
click at [570, 384] on textarea at bounding box center [487, 340] width 165 height 88
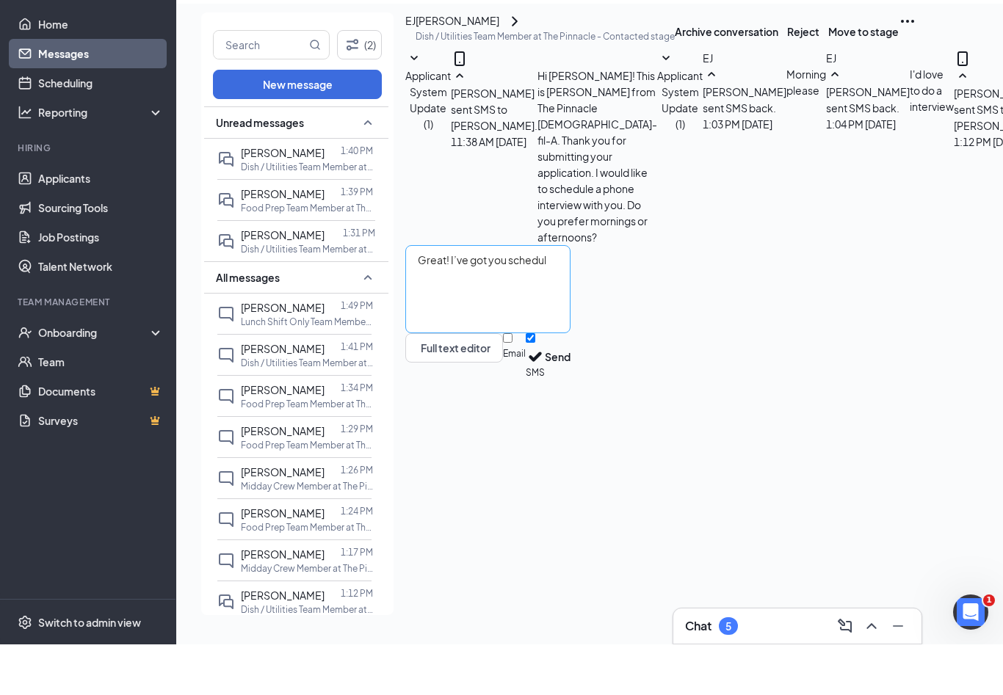
scroll to position [24, 0]
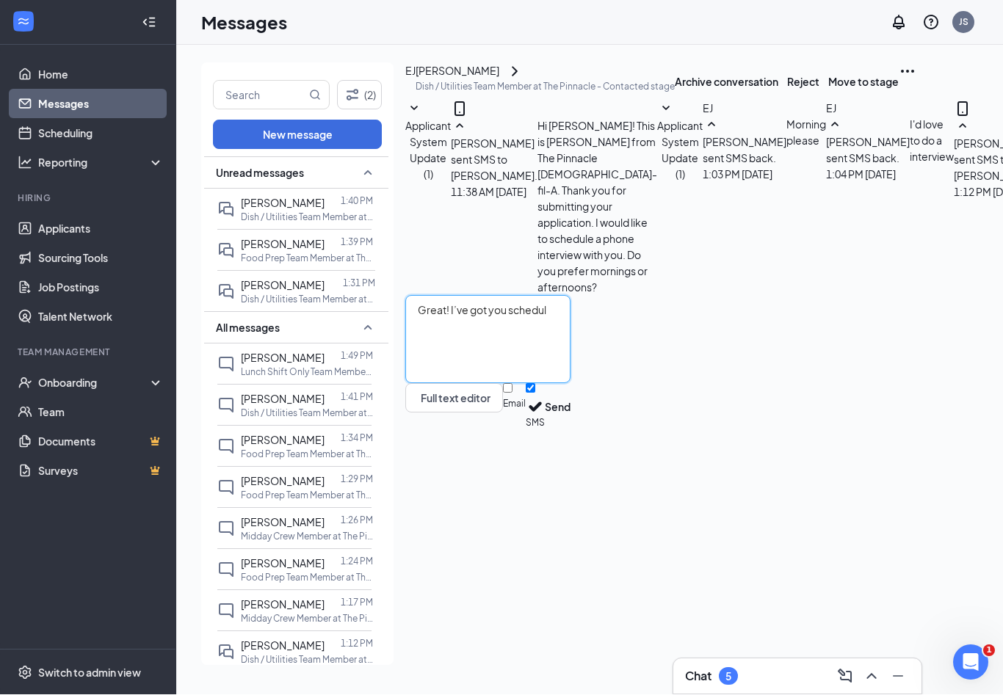
click at [570, 384] on textarea "Great! I’ve got you schedul" at bounding box center [487, 340] width 165 height 88
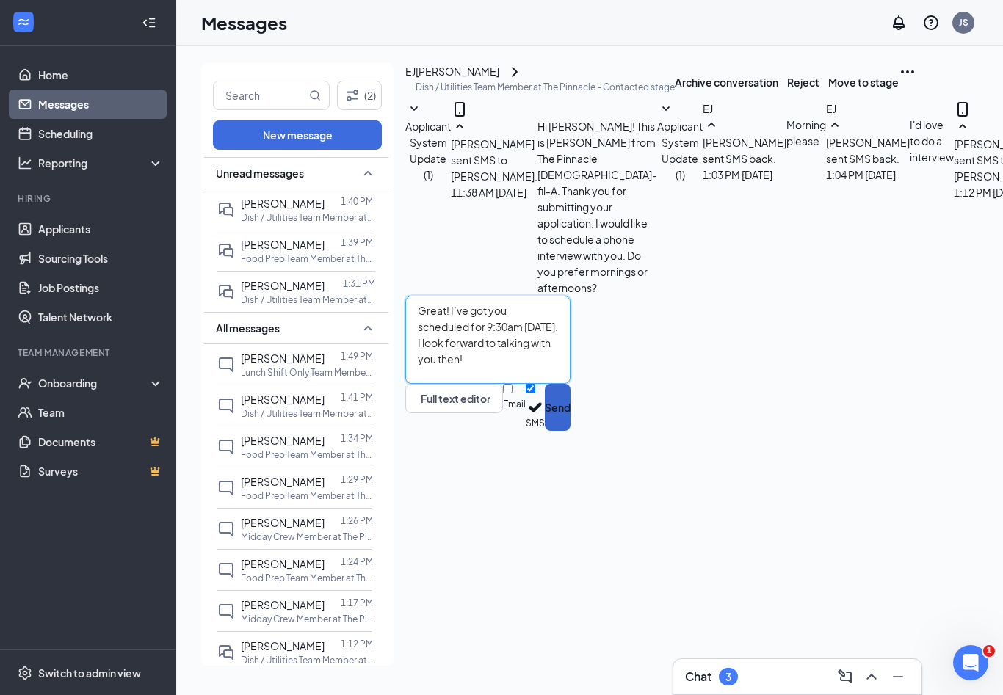
type textarea "Great! I’ve got you scheduled for 9:30am [DATE]. I look forward to talking with…"
click at [570, 431] on button "Send" at bounding box center [558, 407] width 26 height 47
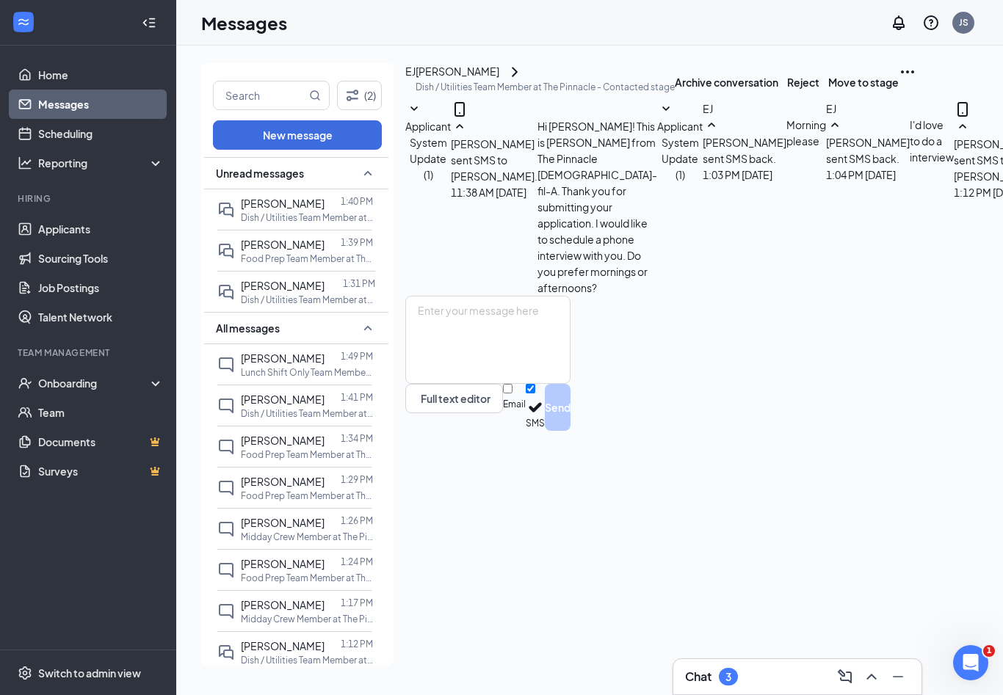
scroll to position [210, 0]
click at [523, 63] on icon "ChevronRight" at bounding box center [515, 72] width 18 height 18
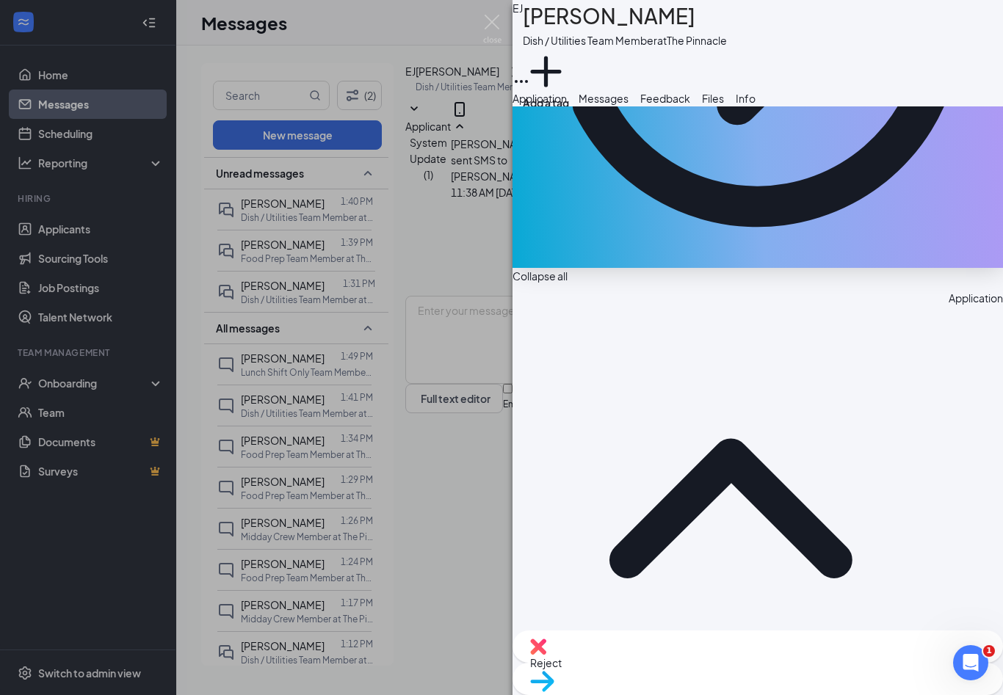
scroll to position [383, 0]
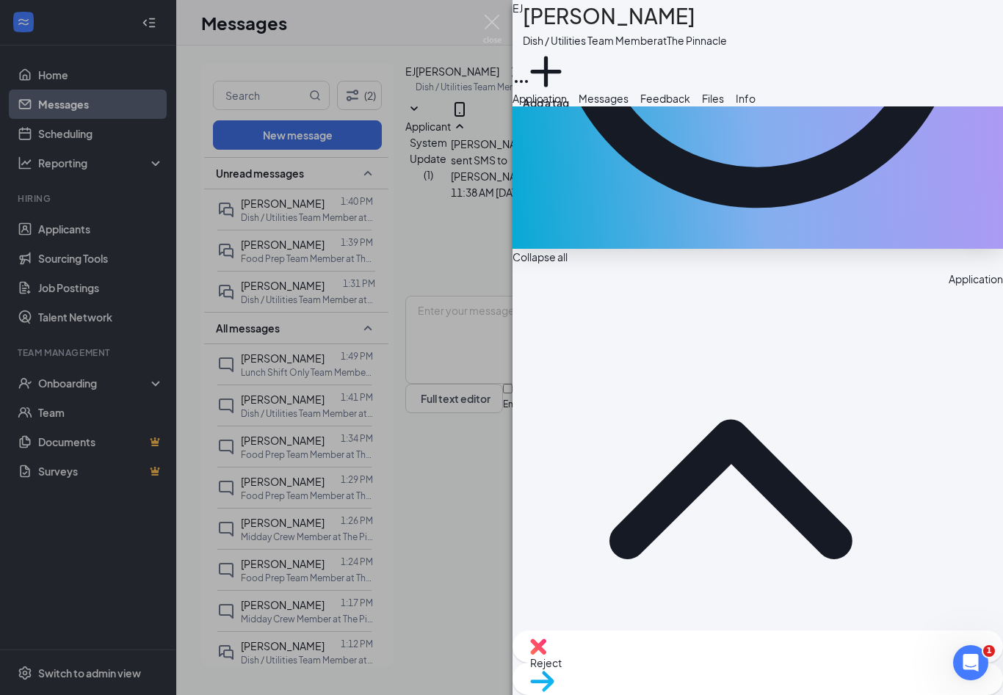
click at [507, 18] on div "EJ Elizabeth Jones Dish / Utilities Team Member at The Pinnacle Add a tag Appli…" at bounding box center [501, 347] width 1003 height 695
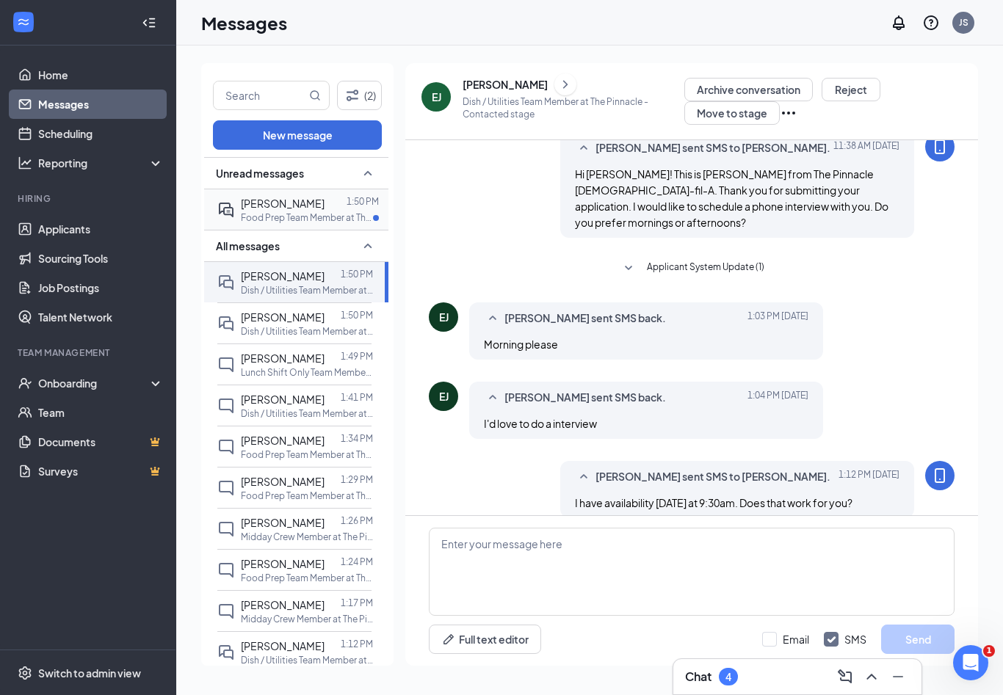
scroll to position [59, 0]
click at [253, 197] on span "[PERSON_NAME]" at bounding box center [283, 203] width 84 height 13
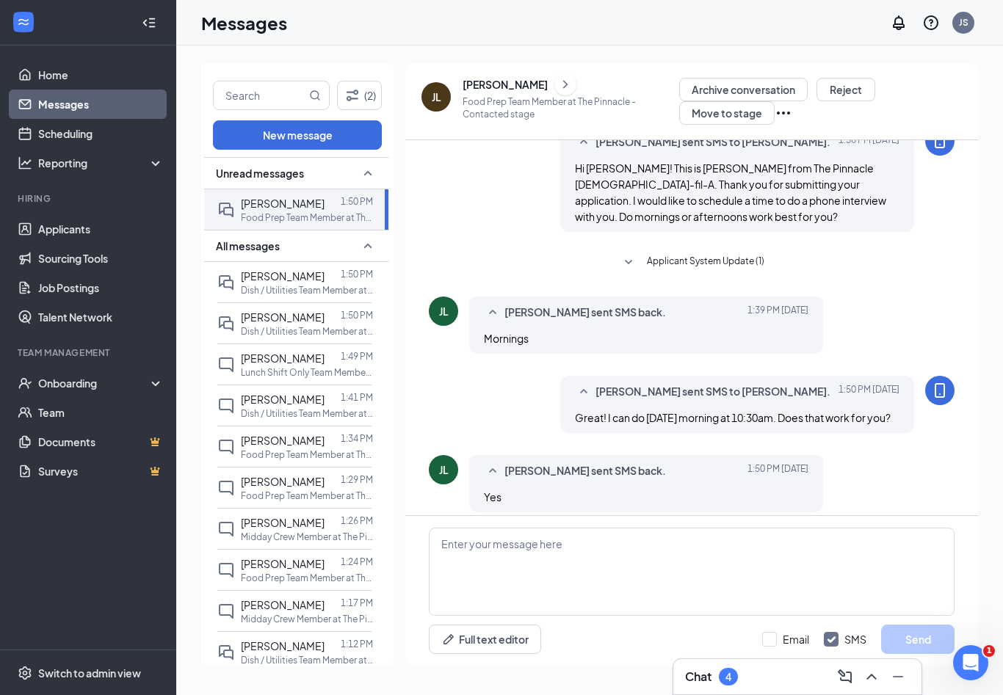
scroll to position [68, 0]
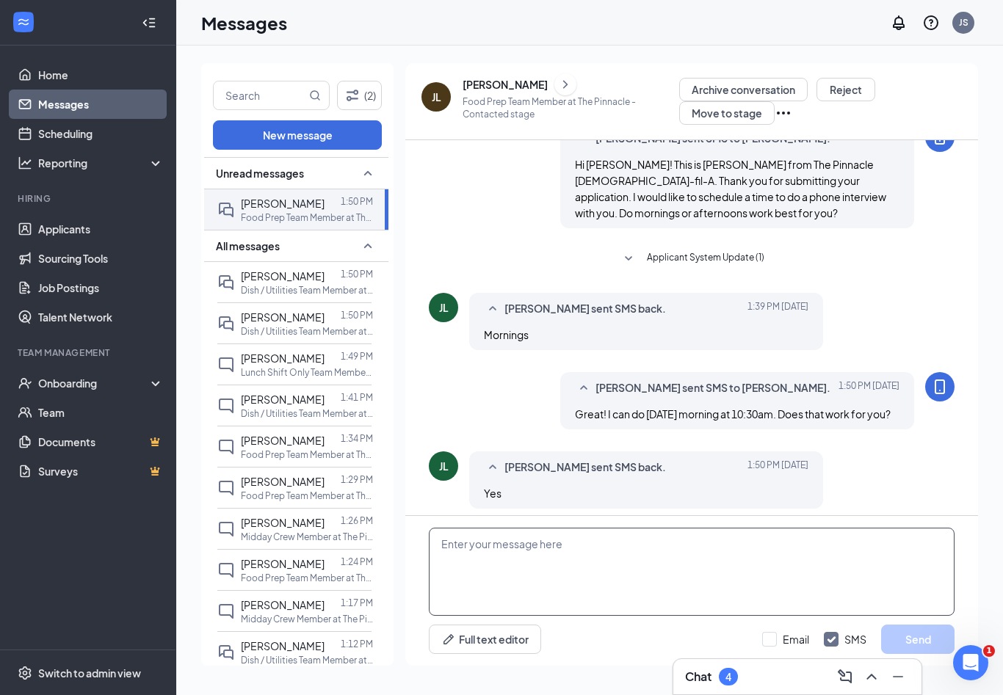
click at [755, 573] on textarea at bounding box center [692, 572] width 526 height 88
type textarea "Great! I look forward to talking with you [DATE] at 10:30."
click at [906, 633] on button "Send" at bounding box center [917, 639] width 73 height 29
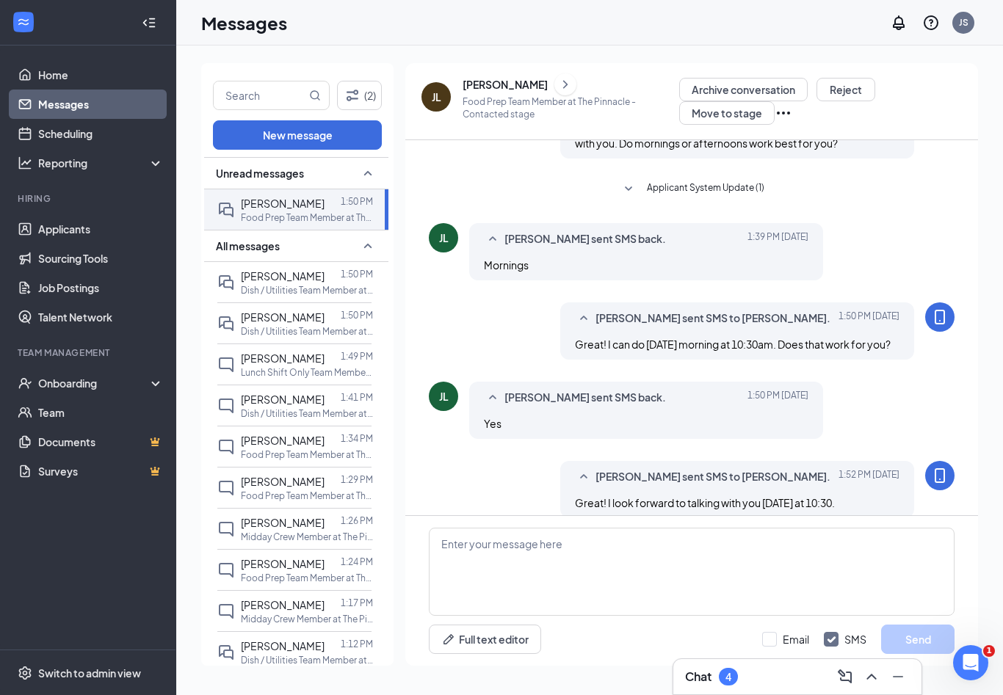
scroll to position [147, 0]
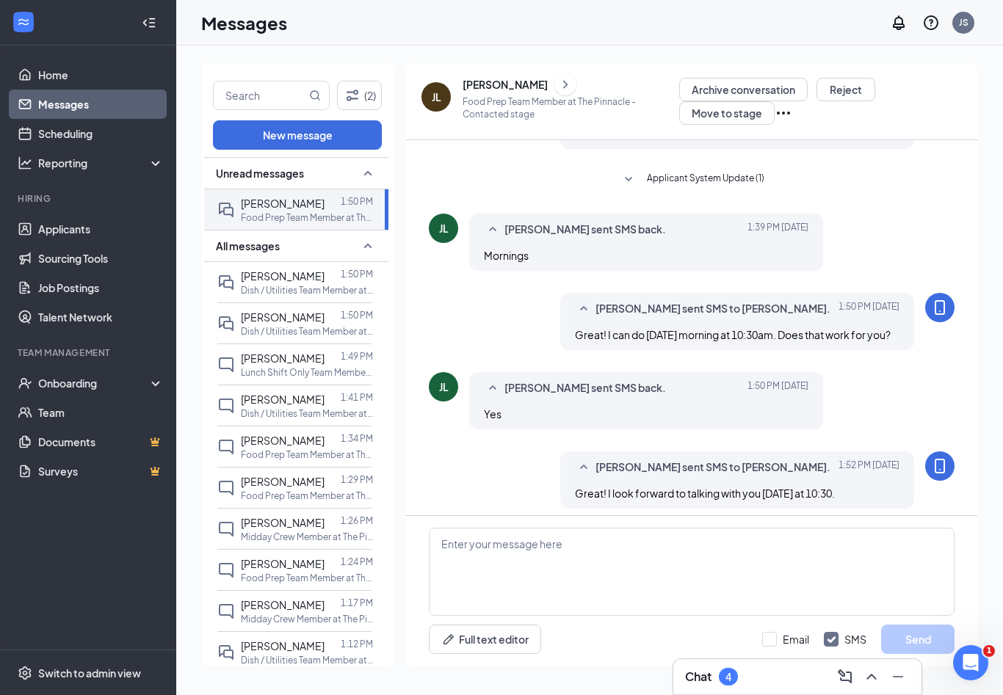
drag, startPoint x: 542, startPoint y: 34, endPoint x: 544, endPoint y: 43, distance: 8.9
click at [545, 43] on div "Messages JS" at bounding box center [589, 23] width 826 height 46
click at [558, 76] on icon "ChevronRight" at bounding box center [565, 85] width 15 height 18
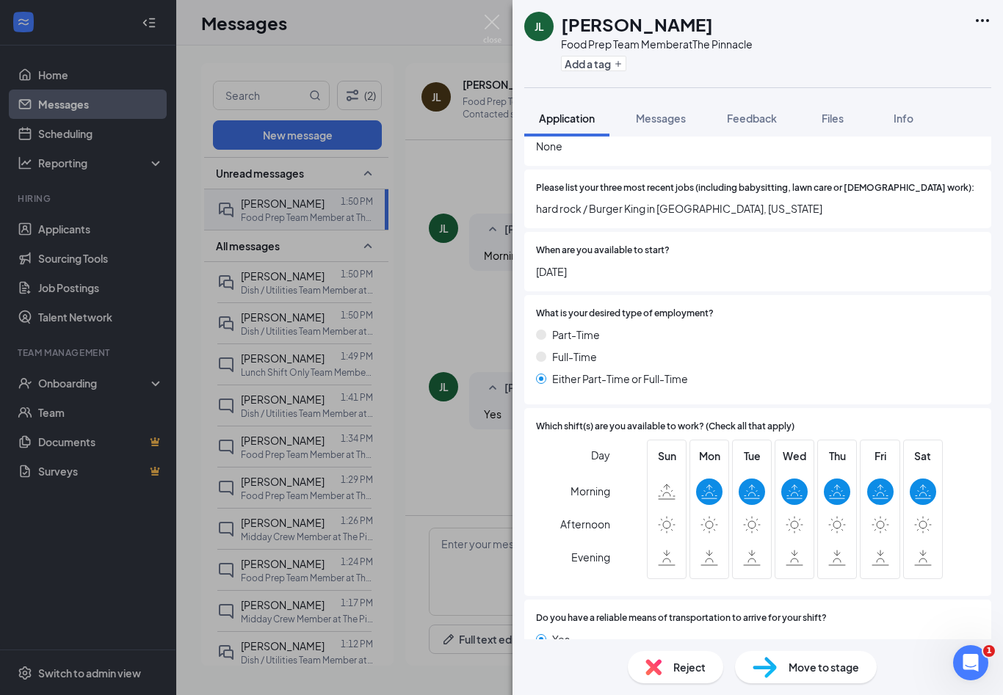
scroll to position [453, 0]
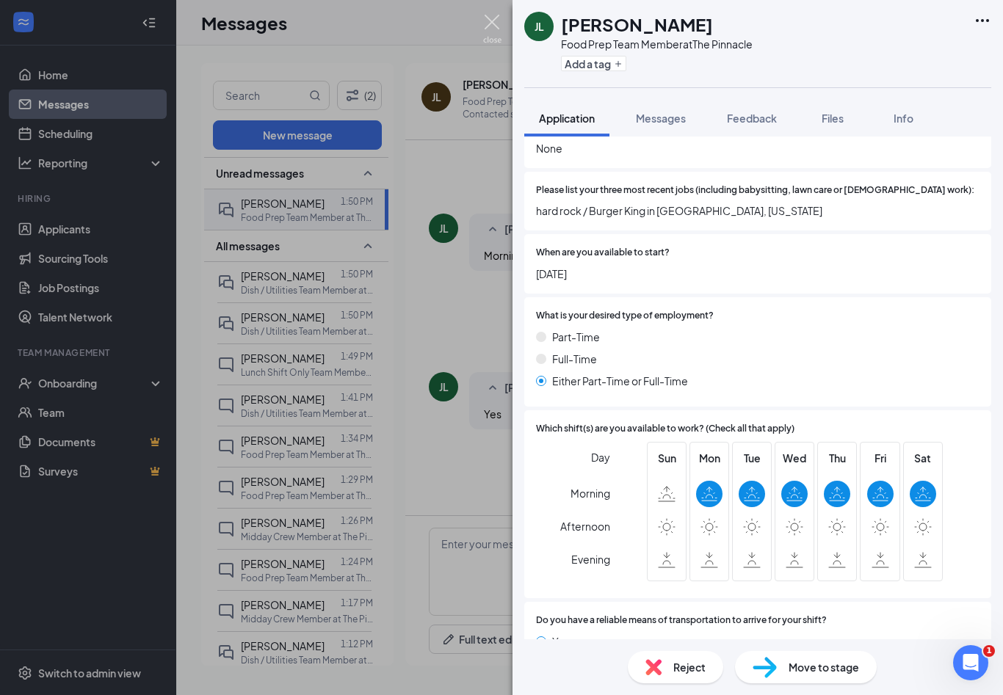
click at [484, 18] on img at bounding box center [492, 29] width 18 height 29
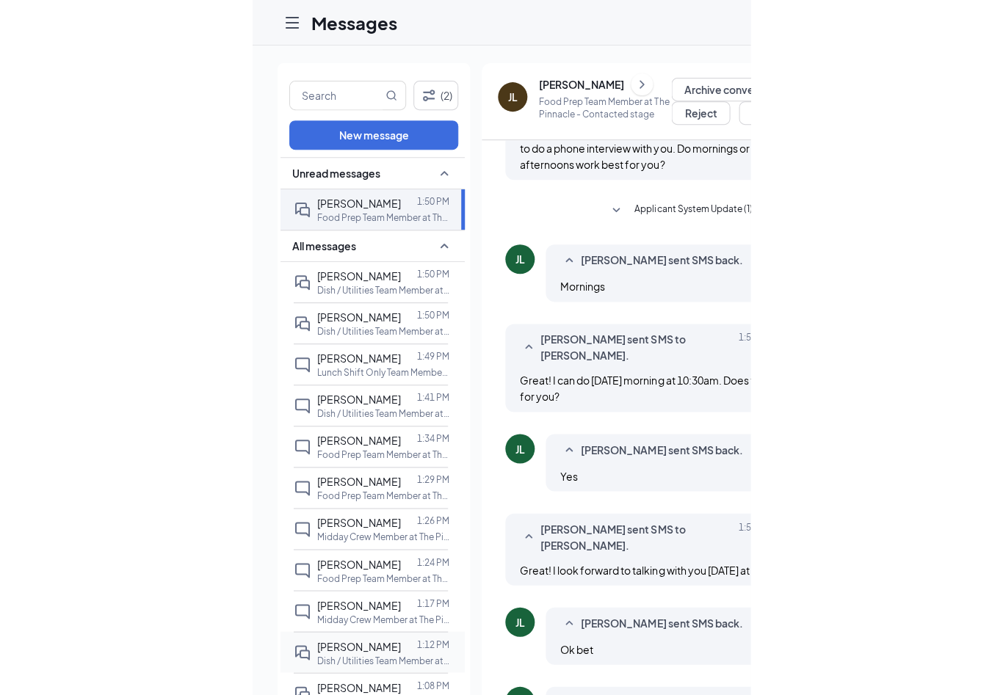
scroll to position [24, 0]
